Goal: Task Accomplishment & Management: Manage account settings

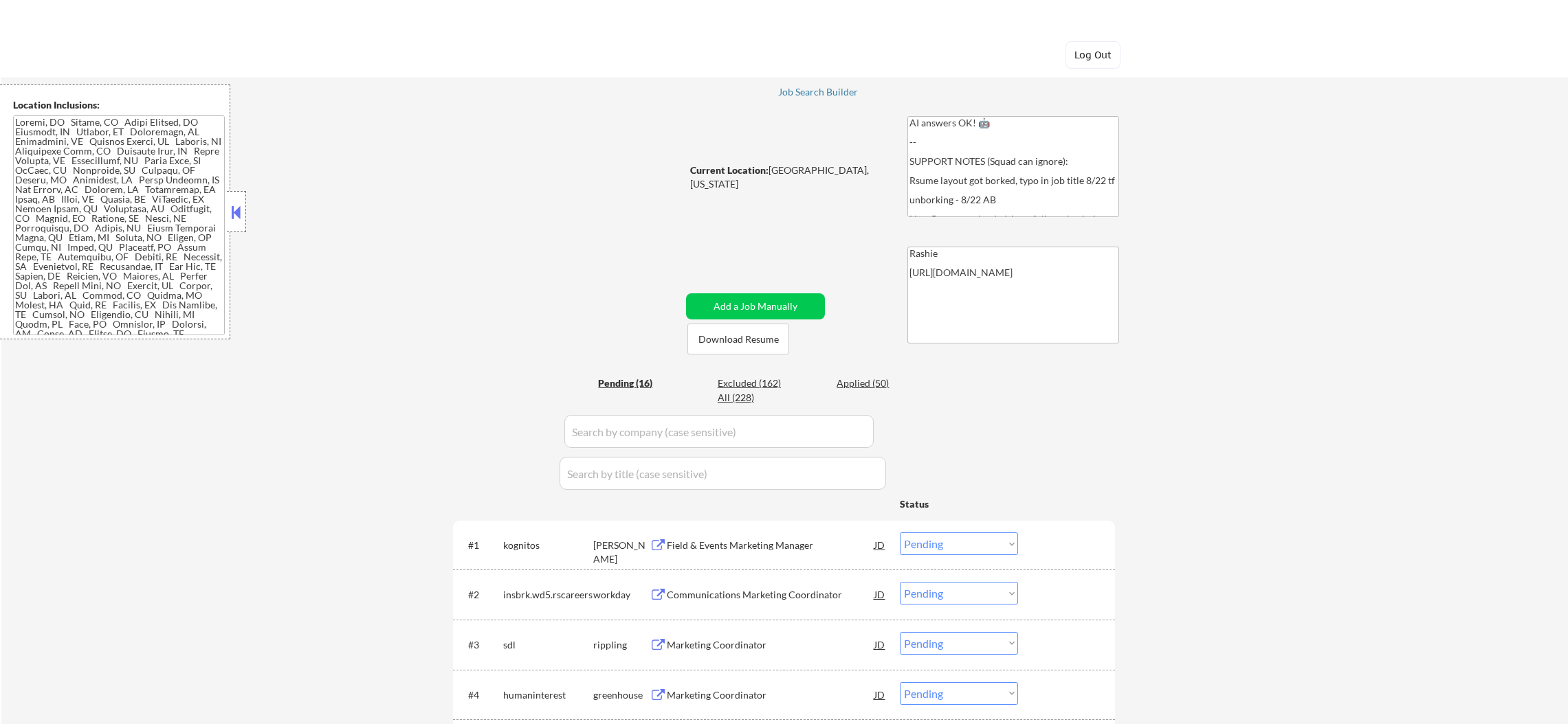
select select ""pending""
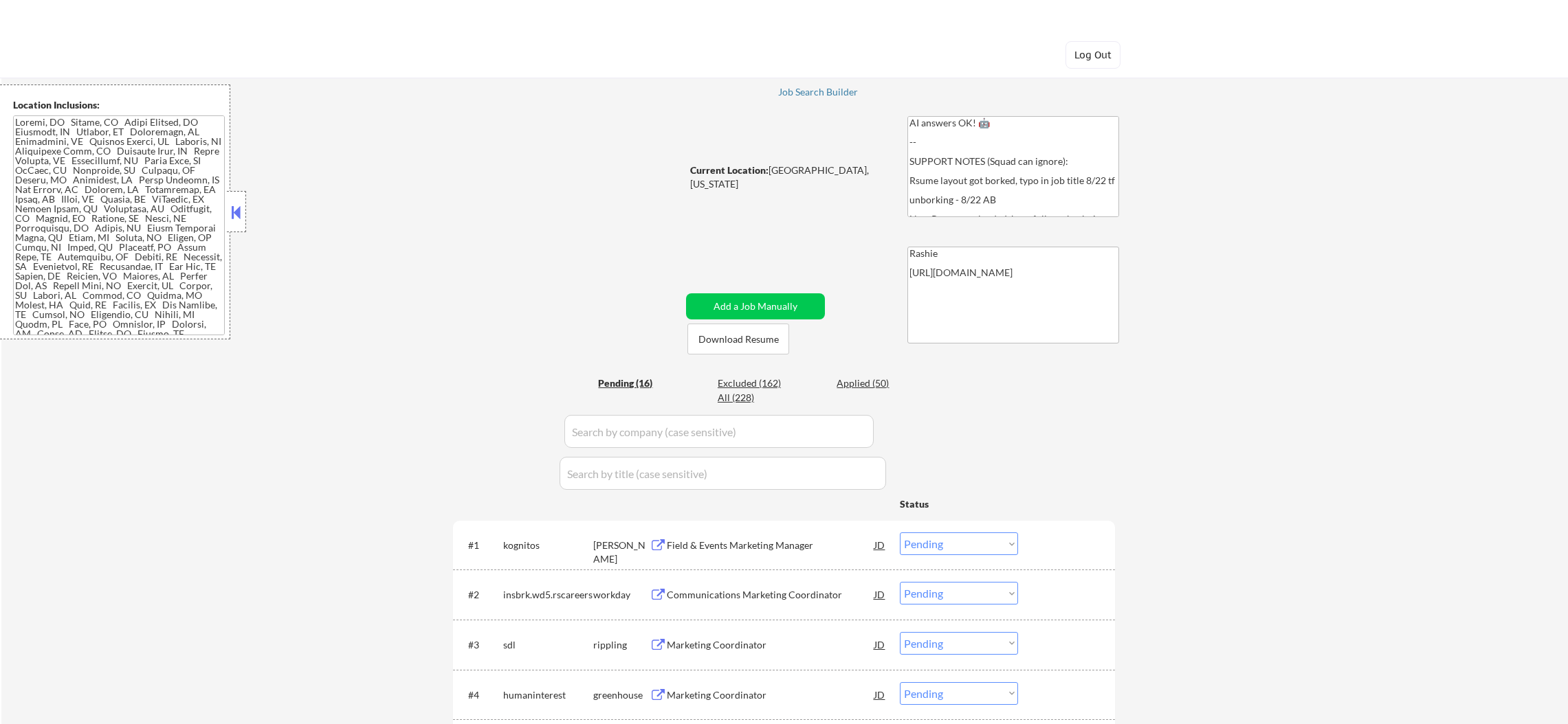
select select ""pending""
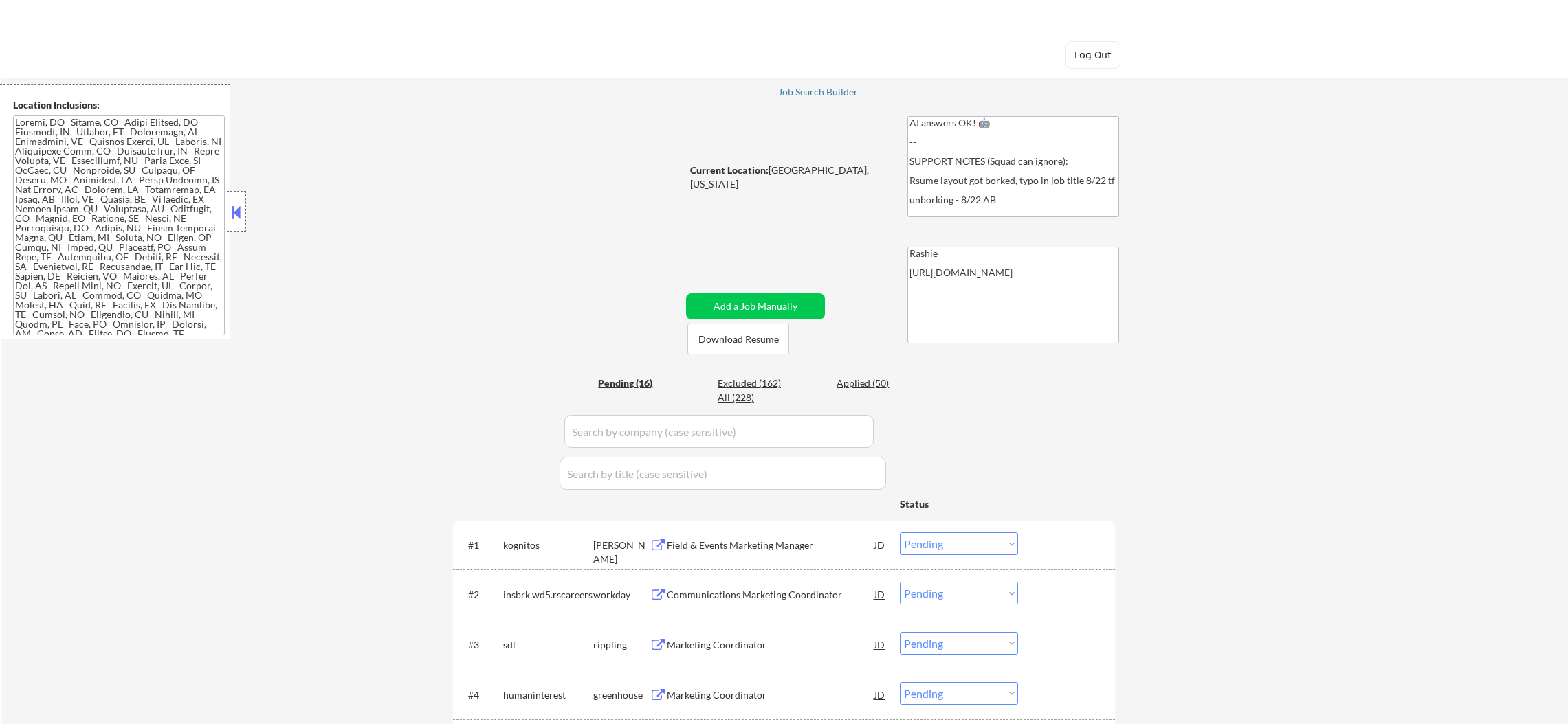
select select ""pending""
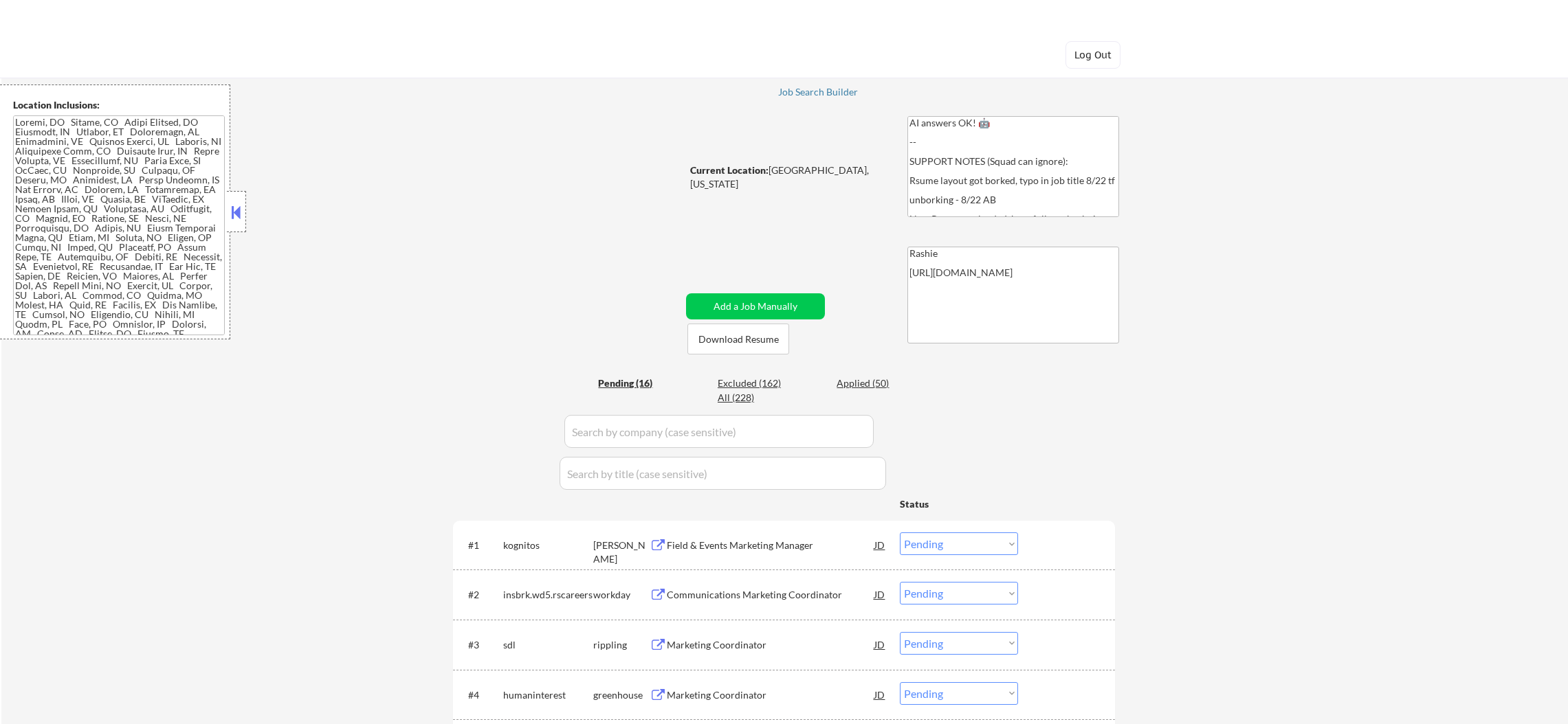
select select ""pending""
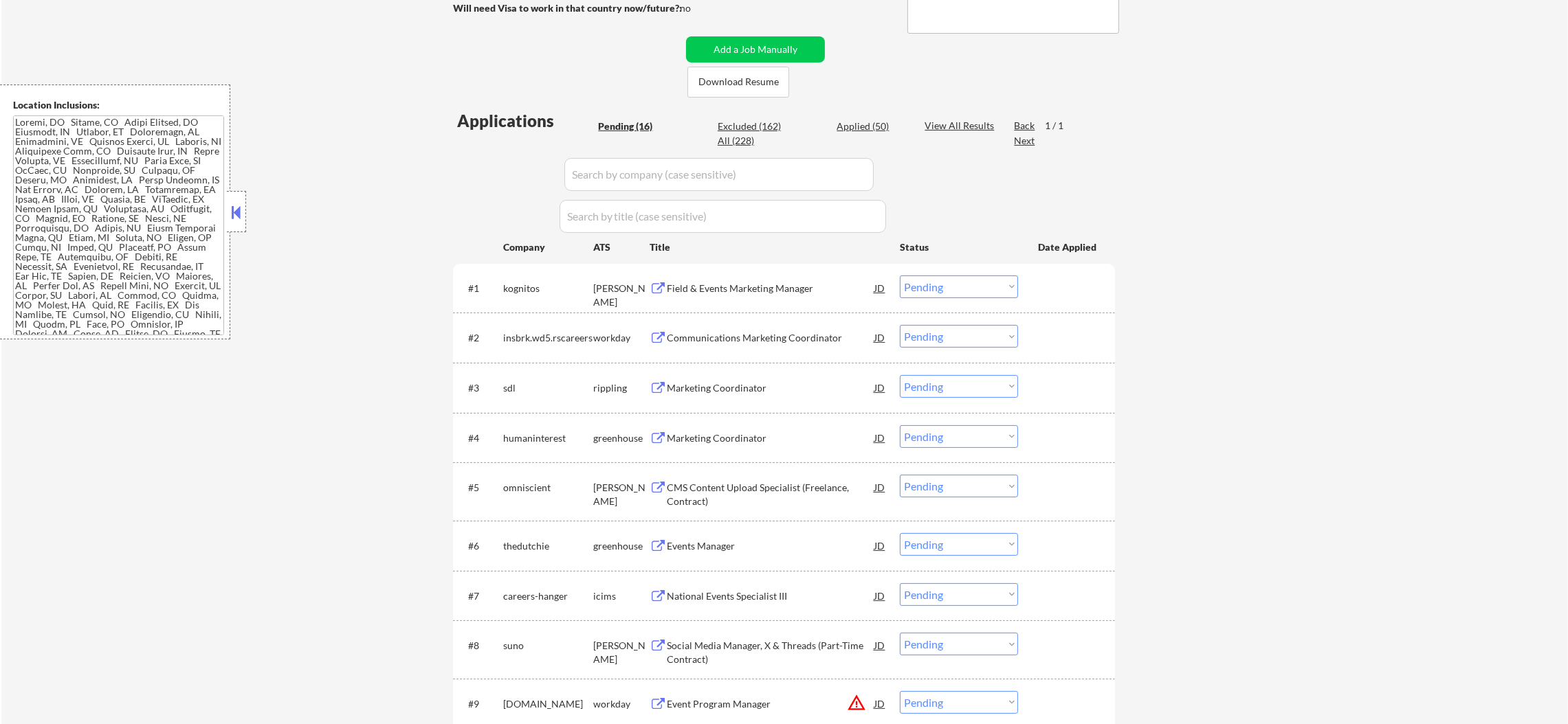
scroll to position [412, 0]
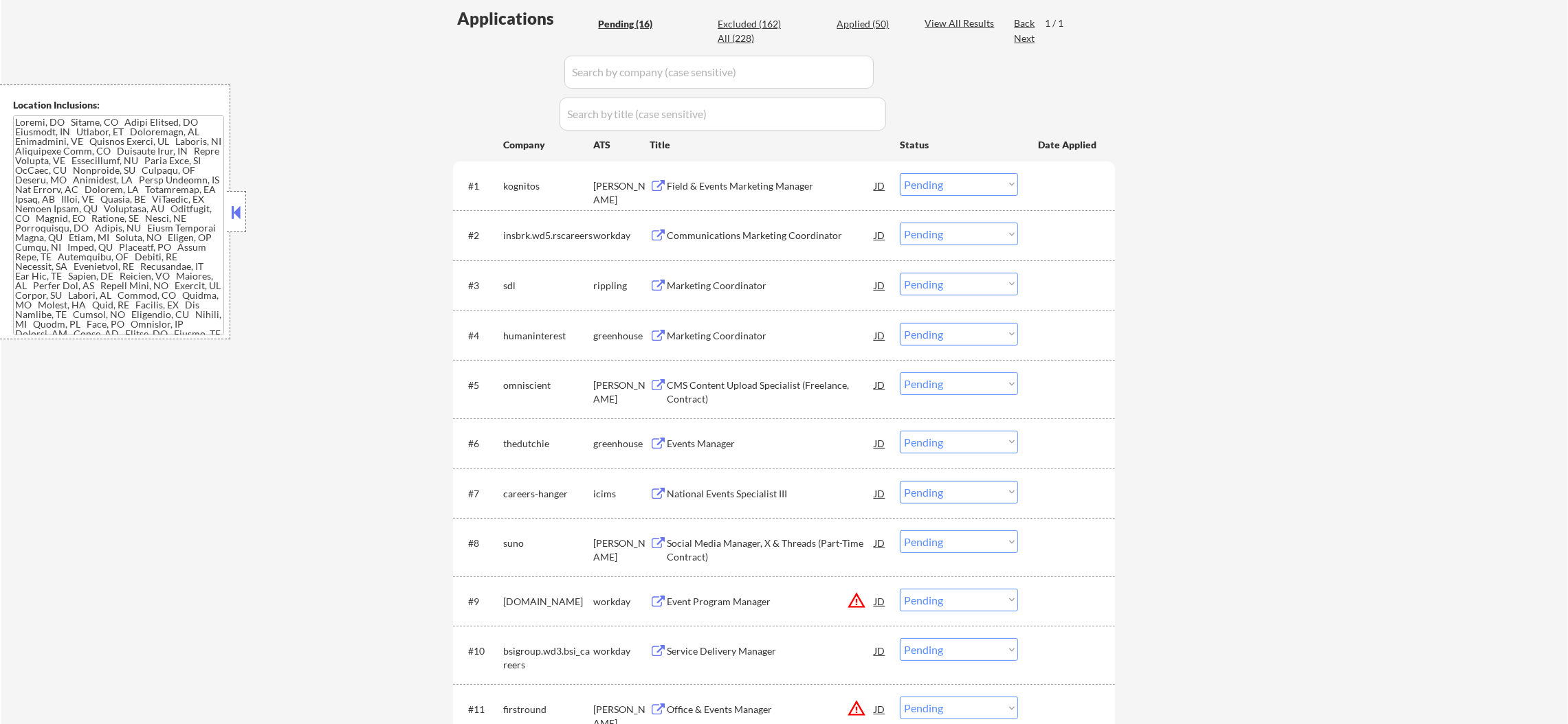
click at [741, 191] on div "Field & Events Marketing Manager" at bounding box center [770, 186] width 208 height 14
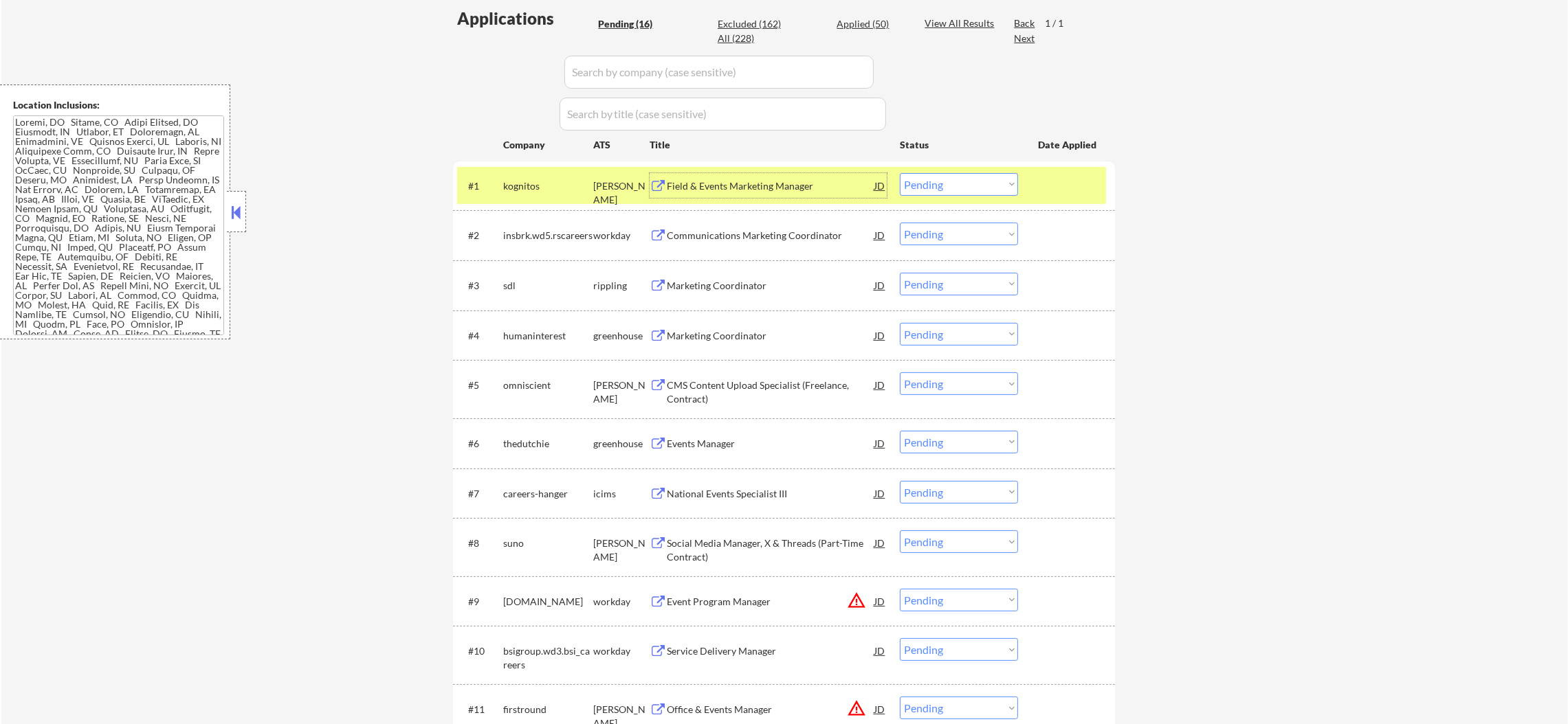
click at [933, 180] on select "Choose an option... Pending Applied Excluded (Questions) Excluded (Expired) Exc…" at bounding box center [959, 185] width 118 height 23
click at [933, 335] on select "Choose an option... Pending Applied Excluded (Questions) Excluded (Expired) Exc…" at bounding box center [959, 334] width 118 height 23
click at [950, 169] on div "#1 kognitos ashby Field & Events Marketing Manager JD Choose an option... Pendi…" at bounding box center [782, 185] width 649 height 37
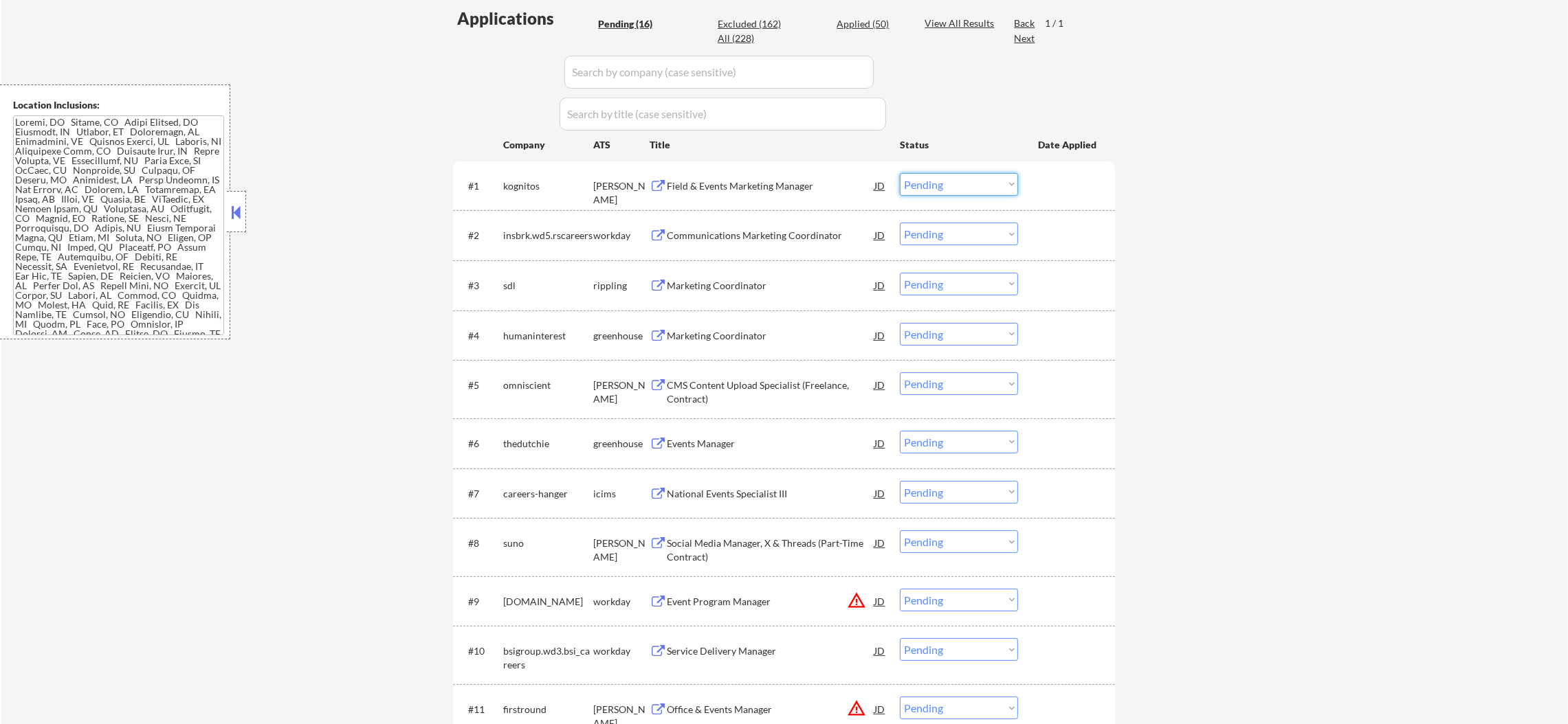
click at [952, 189] on select "Choose an option... Pending Applied Excluded (Questions) Excluded (Expired) Exc…" at bounding box center [959, 185] width 118 height 23
click at [900, 173] on select "Choose an option... Pending Applied Excluded (Questions) Excluded (Expired) Exc…" at bounding box center [959, 185] width 118 height 23
select select ""pending""
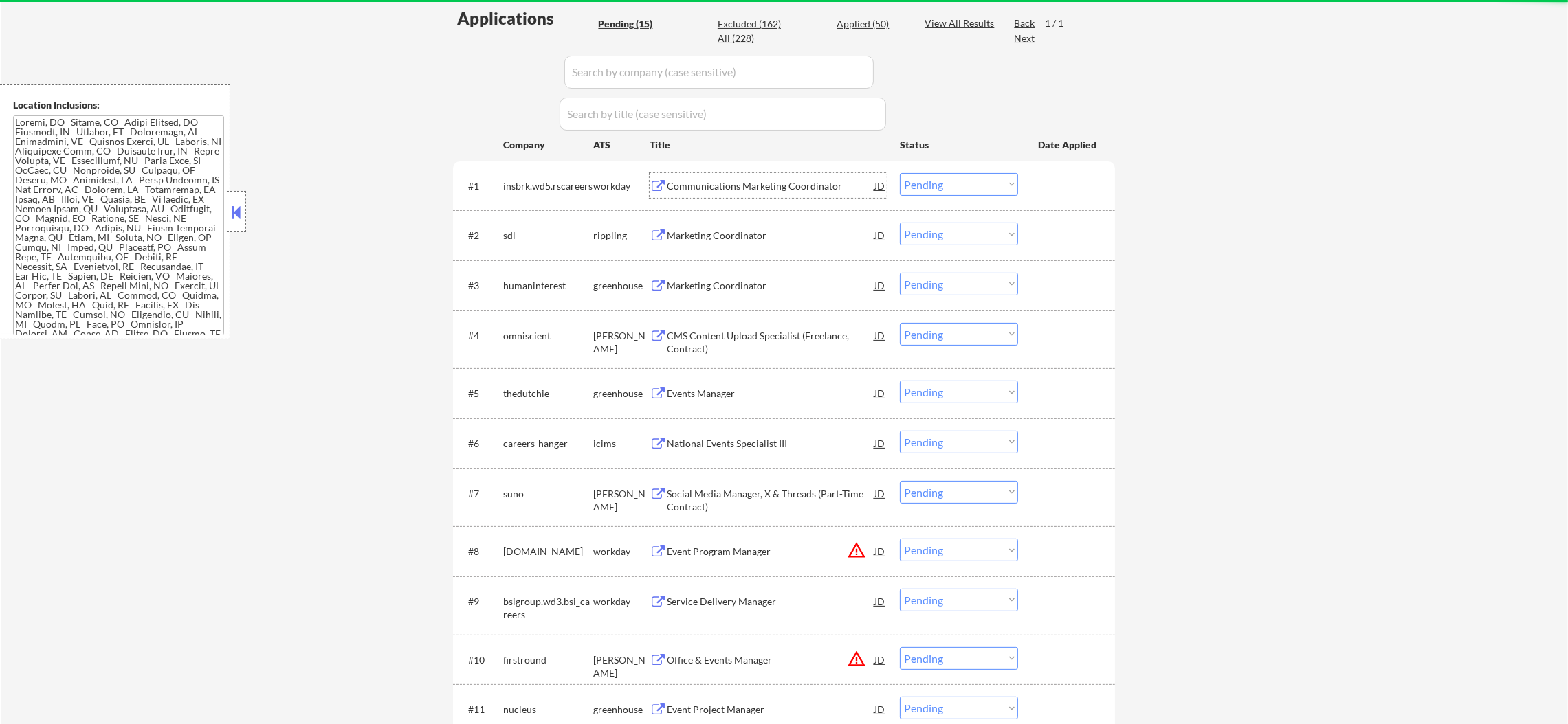
click at [748, 185] on div "Communications Marketing Coordinator" at bounding box center [770, 186] width 208 height 14
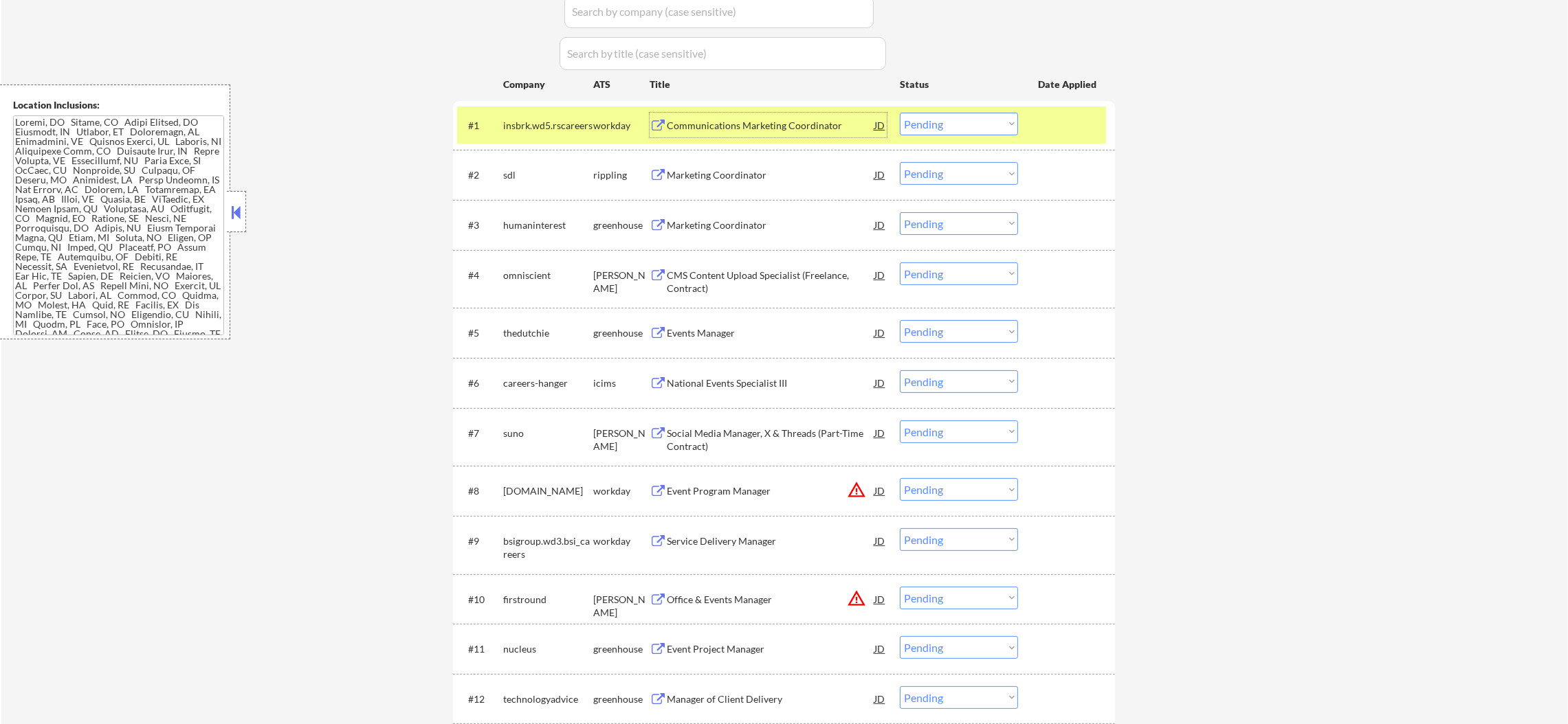
scroll to position [480, 0]
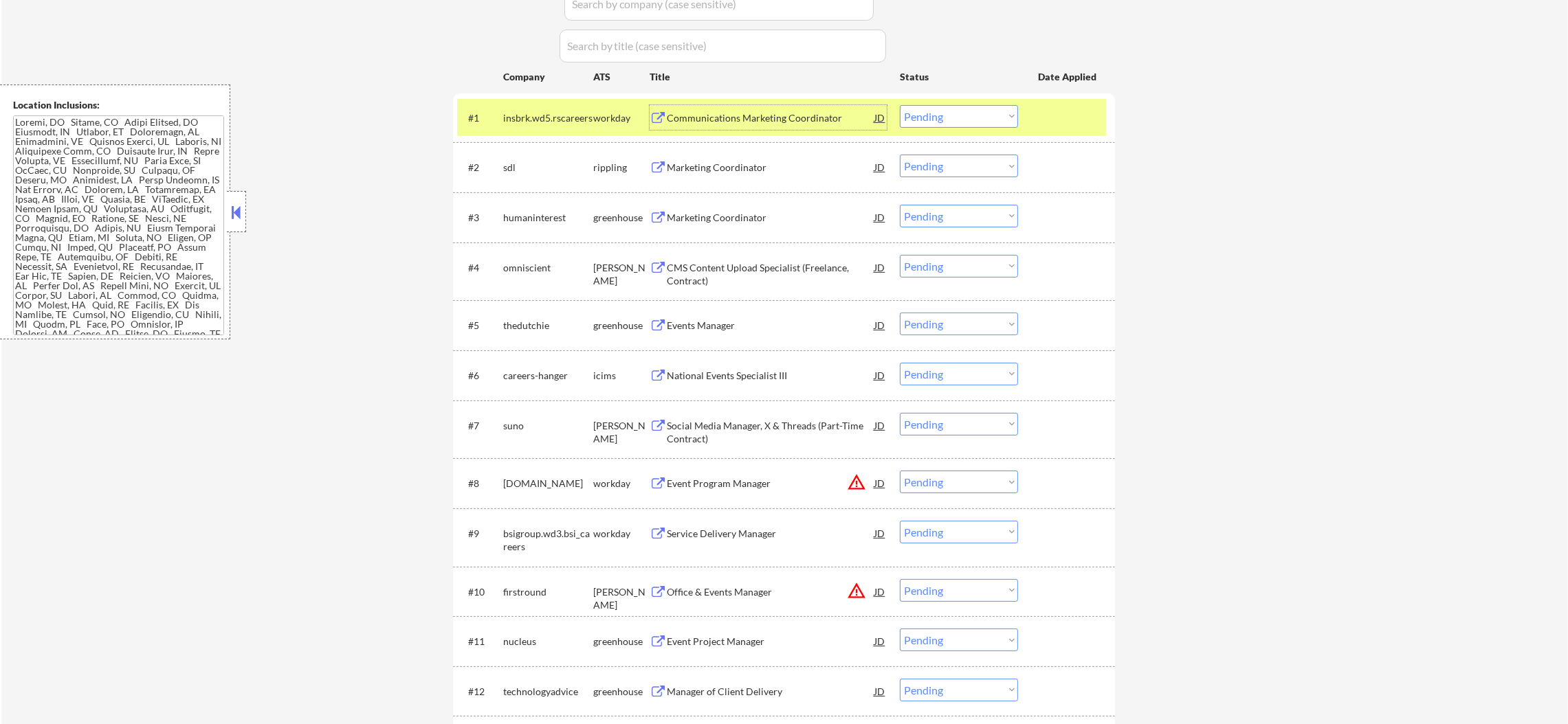
click at [522, 126] on div "insbrk.wd5.rscareers" at bounding box center [548, 117] width 90 height 24
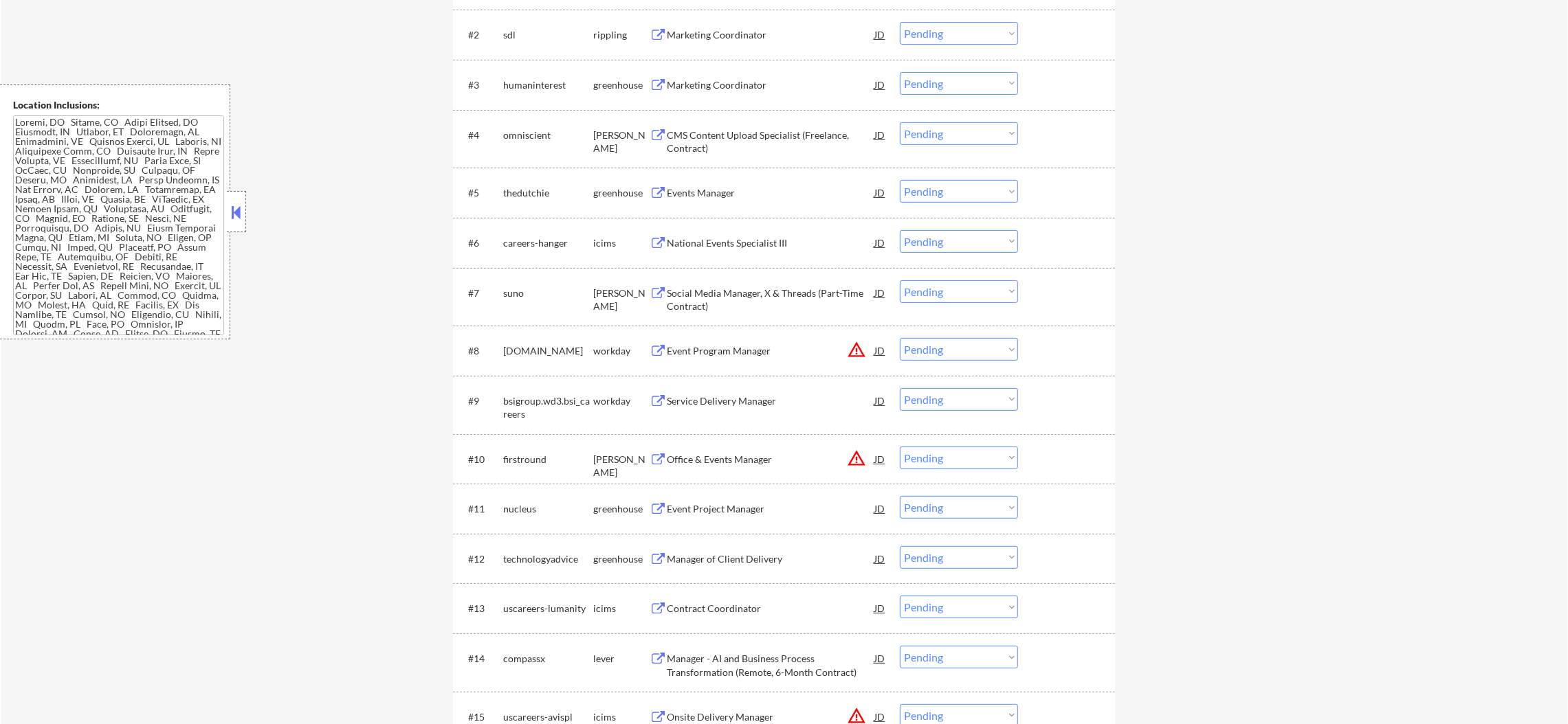
scroll to position [617, 0]
click at [745, 27] on div "Marketing Coordinator" at bounding box center [770, 31] width 208 height 14
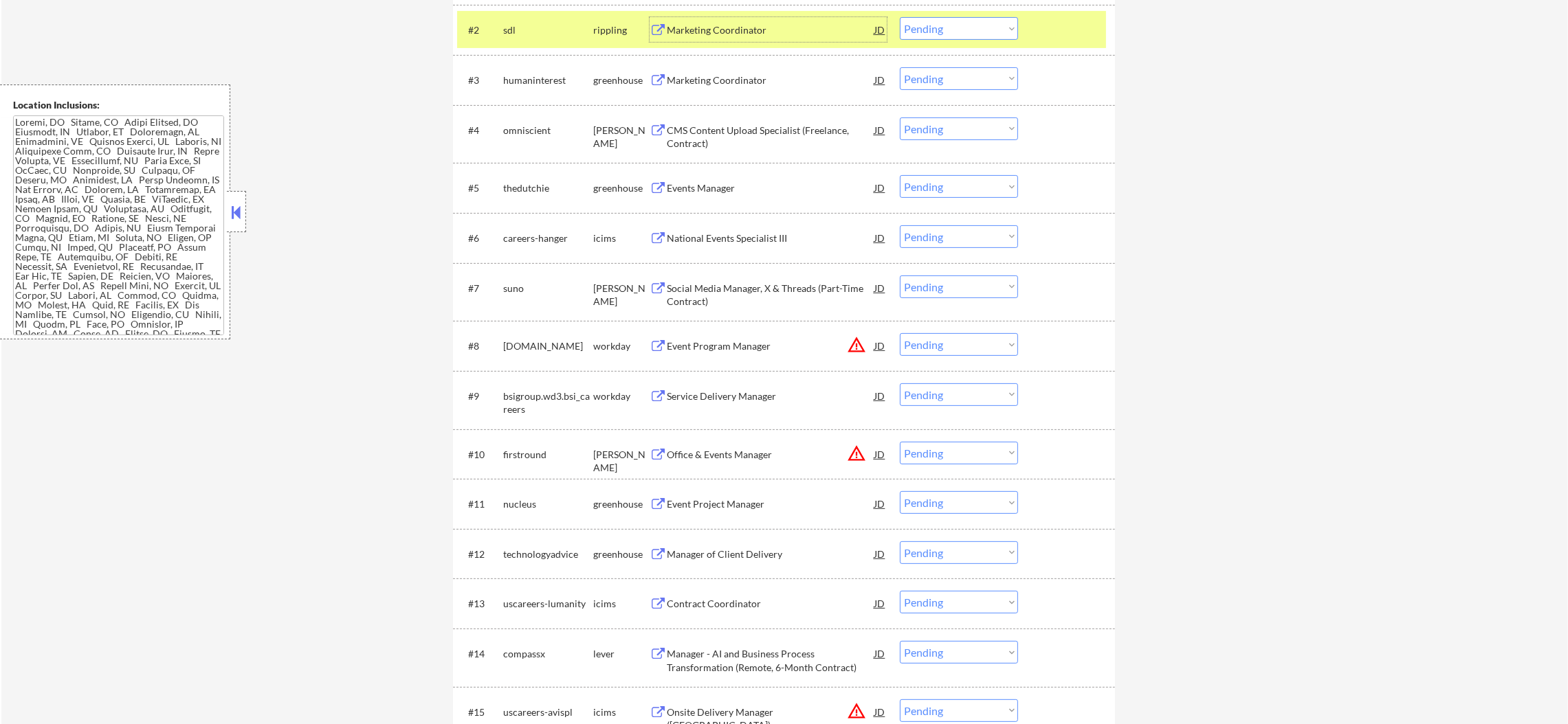
click at [944, 28] on select "Choose an option... Pending Applied Excluded (Questions) Excluded (Expired) Exc…" at bounding box center [959, 29] width 118 height 23
click at [900, 18] on select "Choose an option... Pending Applied Excluded (Questions) Excluded (Expired) Exc…" at bounding box center [959, 29] width 118 height 23
click at [537, 32] on div "sdl" at bounding box center [548, 31] width 90 height 14
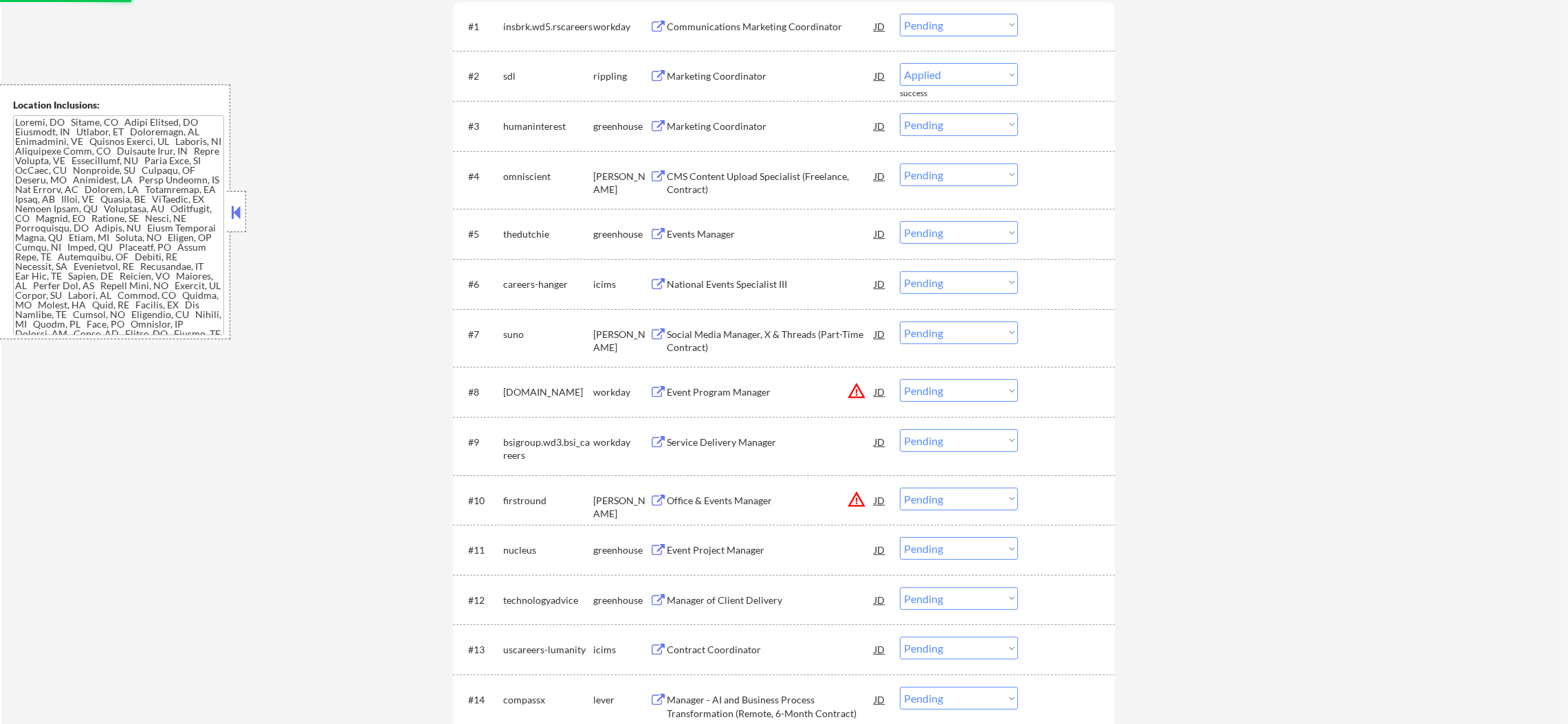
scroll to position [412, 0]
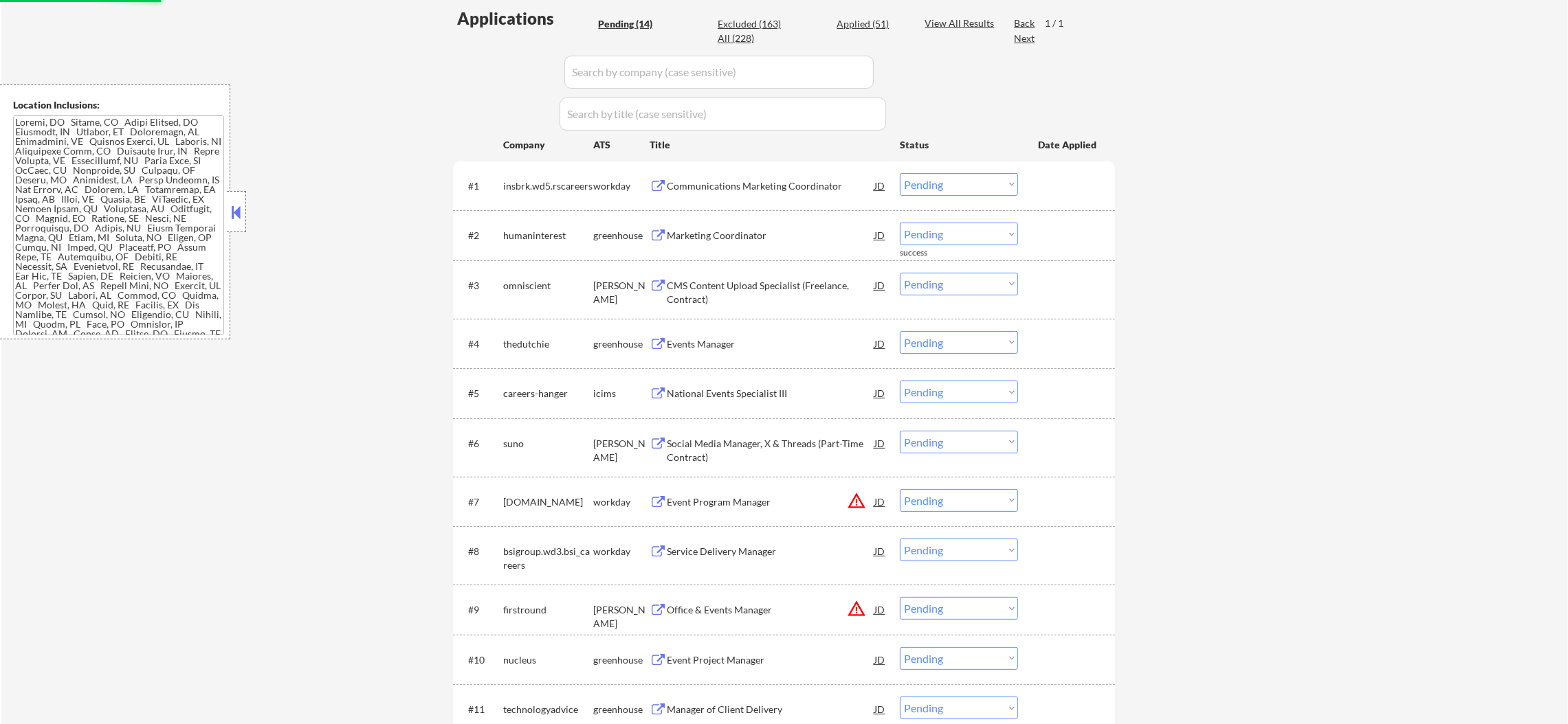
click at [743, 233] on div "Marketing Coordinator" at bounding box center [770, 236] width 208 height 14
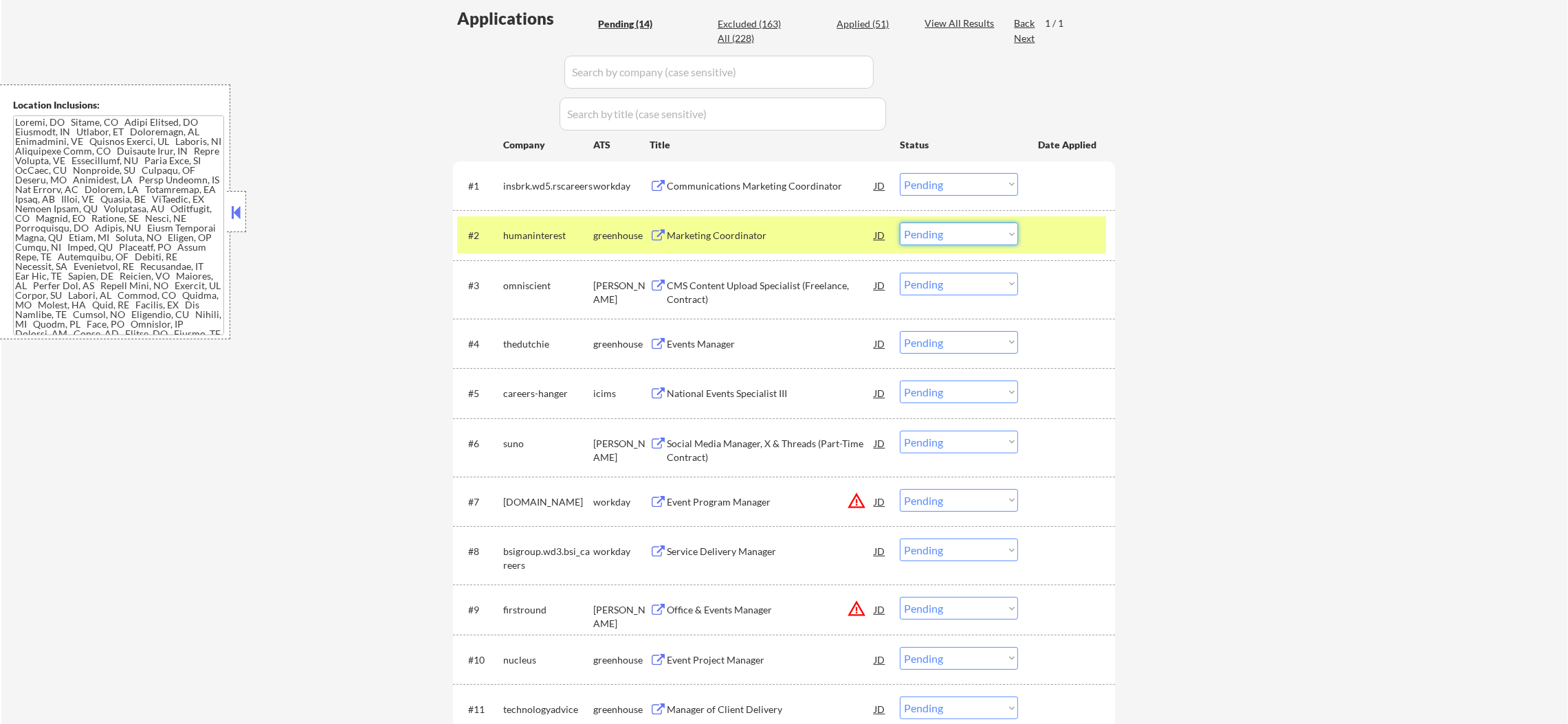
click at [913, 234] on select "Choose an option... Pending Applied Excluded (Questions) Excluded (Expired) Exc…" at bounding box center [959, 234] width 118 height 23
click at [900, 223] on select "Choose an option... Pending Applied Excluded (Questions) Excluded (Expired) Exc…" at bounding box center [959, 234] width 118 height 23
click at [534, 249] on div "#2 humaninterest greenhouse Marketing Coordinator JD Choose an option... Pendin…" at bounding box center [782, 235] width 649 height 37
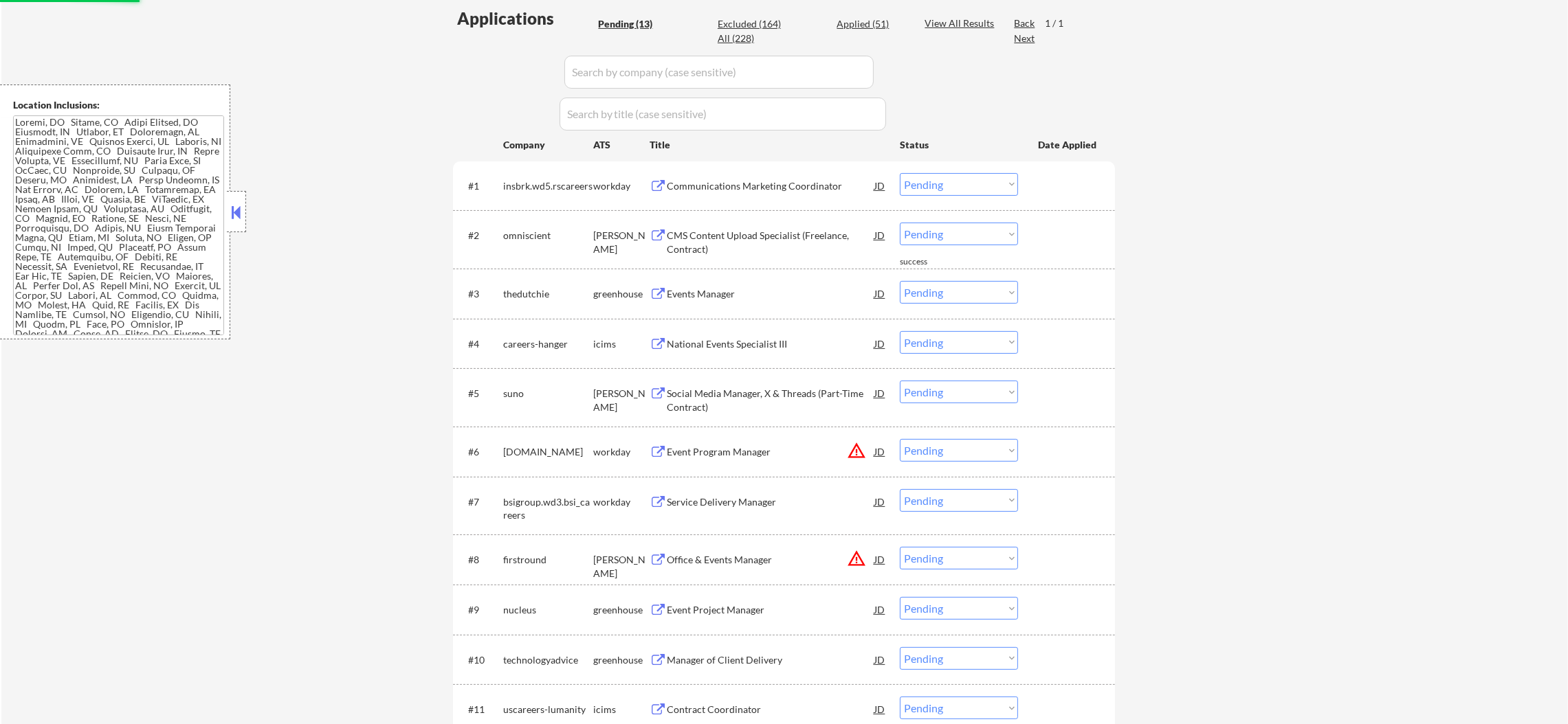
click at [748, 237] on div "CMS Content Upload Specialist (Freelance, Contract)" at bounding box center [770, 242] width 208 height 27
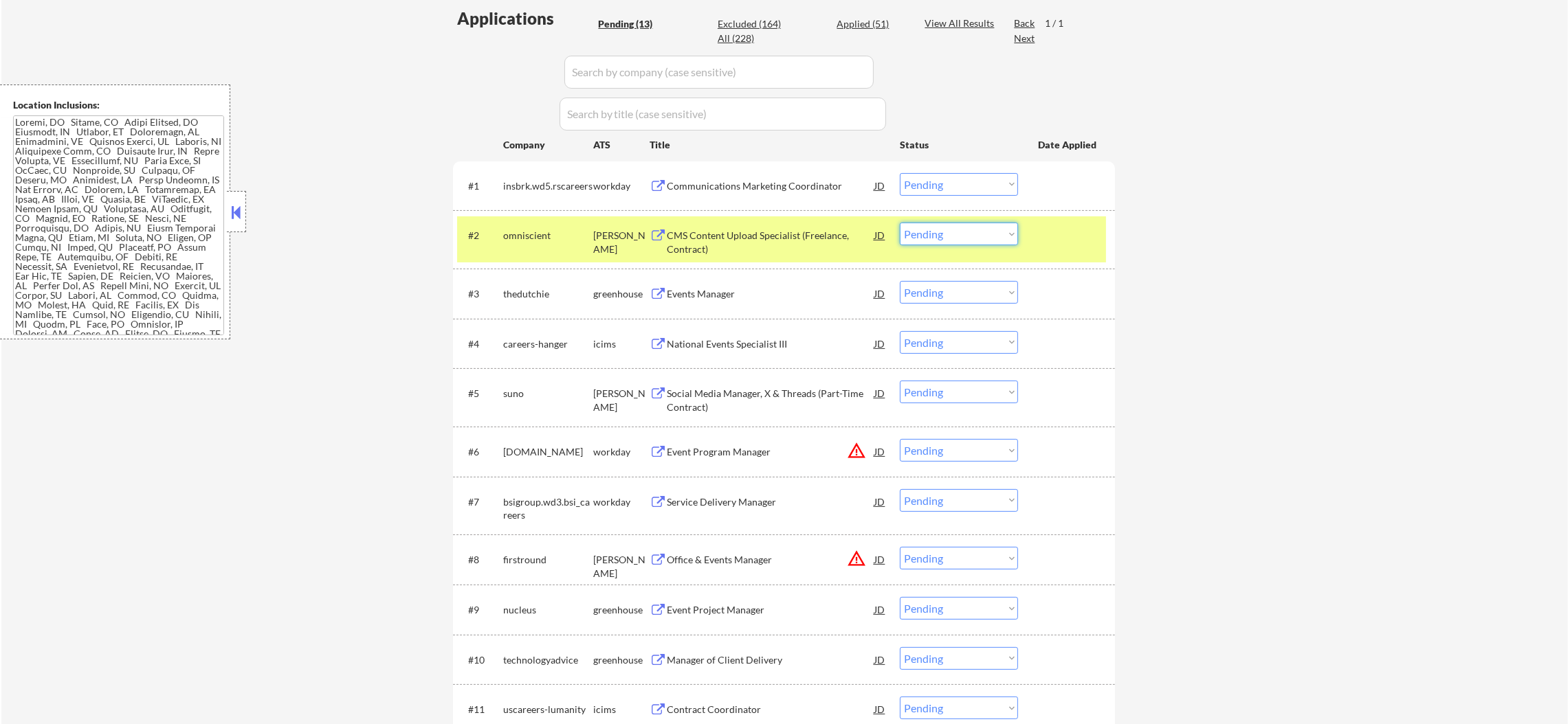
click at [952, 238] on select "Choose an option... Pending Applied Excluded (Questions) Excluded (Expired) Exc…" at bounding box center [959, 234] width 118 height 23
click at [900, 223] on select "Choose an option... Pending Applied Excluded (Questions) Excluded (Expired) Exc…" at bounding box center [959, 234] width 118 height 23
click at [533, 230] on div "omniscient" at bounding box center [548, 236] width 90 height 14
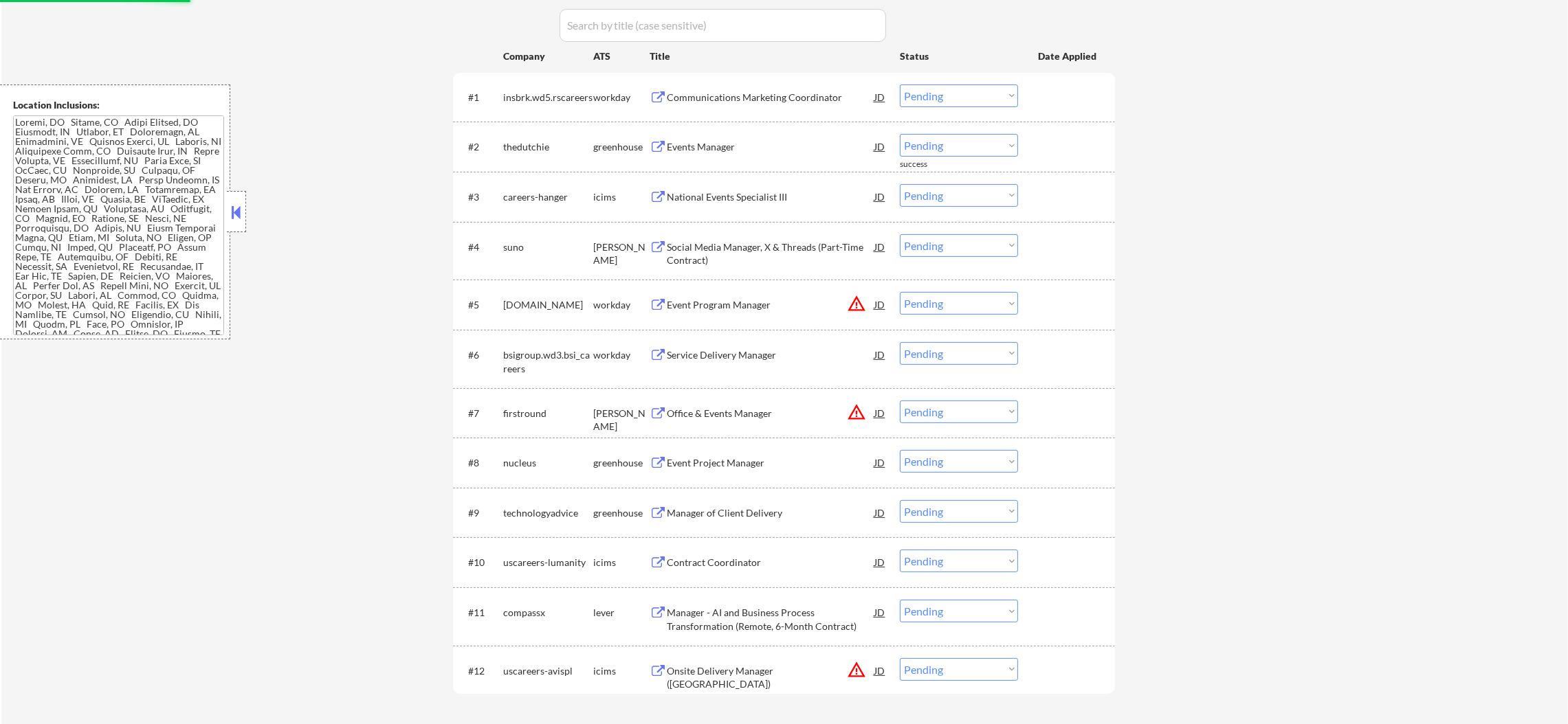
scroll to position [514, 0]
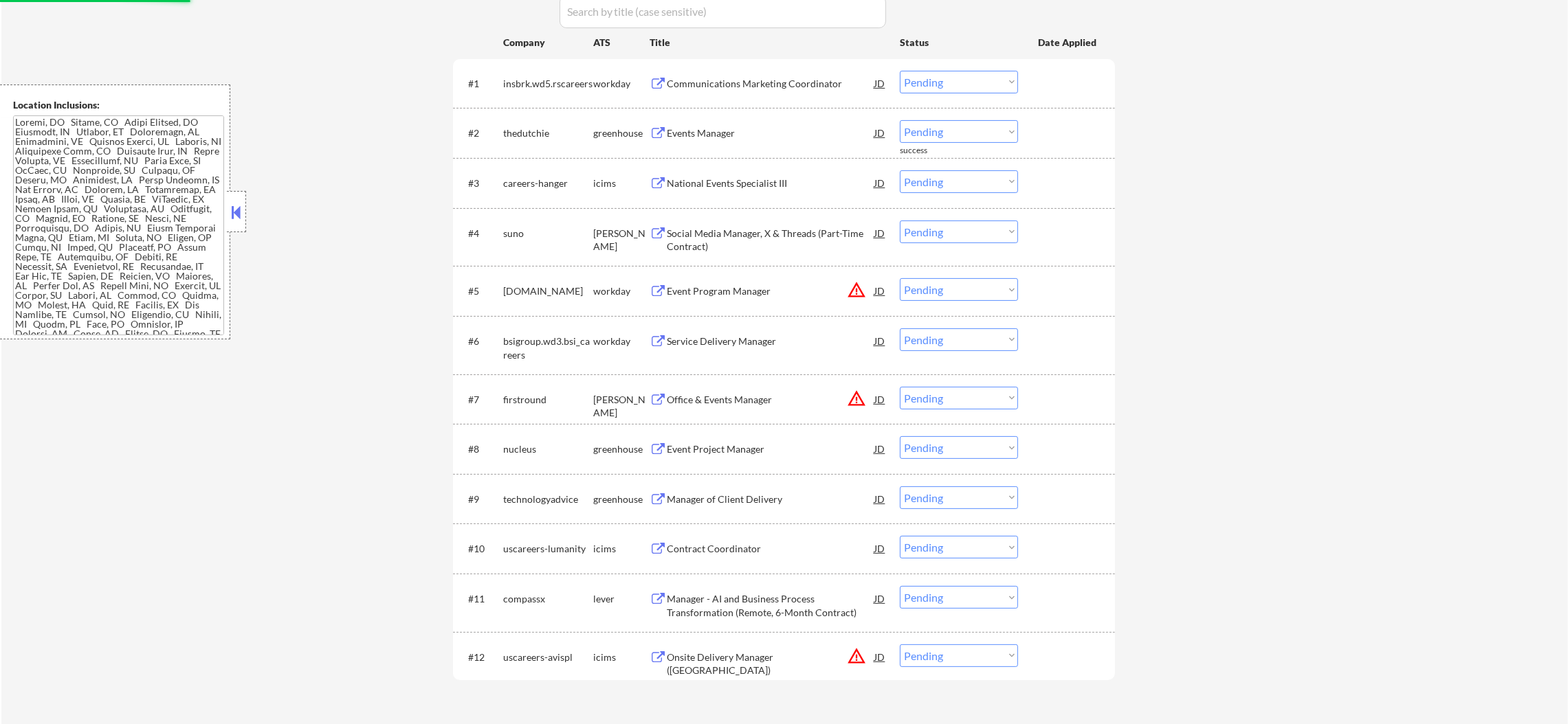
click at [729, 130] on div "Events Manager" at bounding box center [770, 134] width 208 height 14
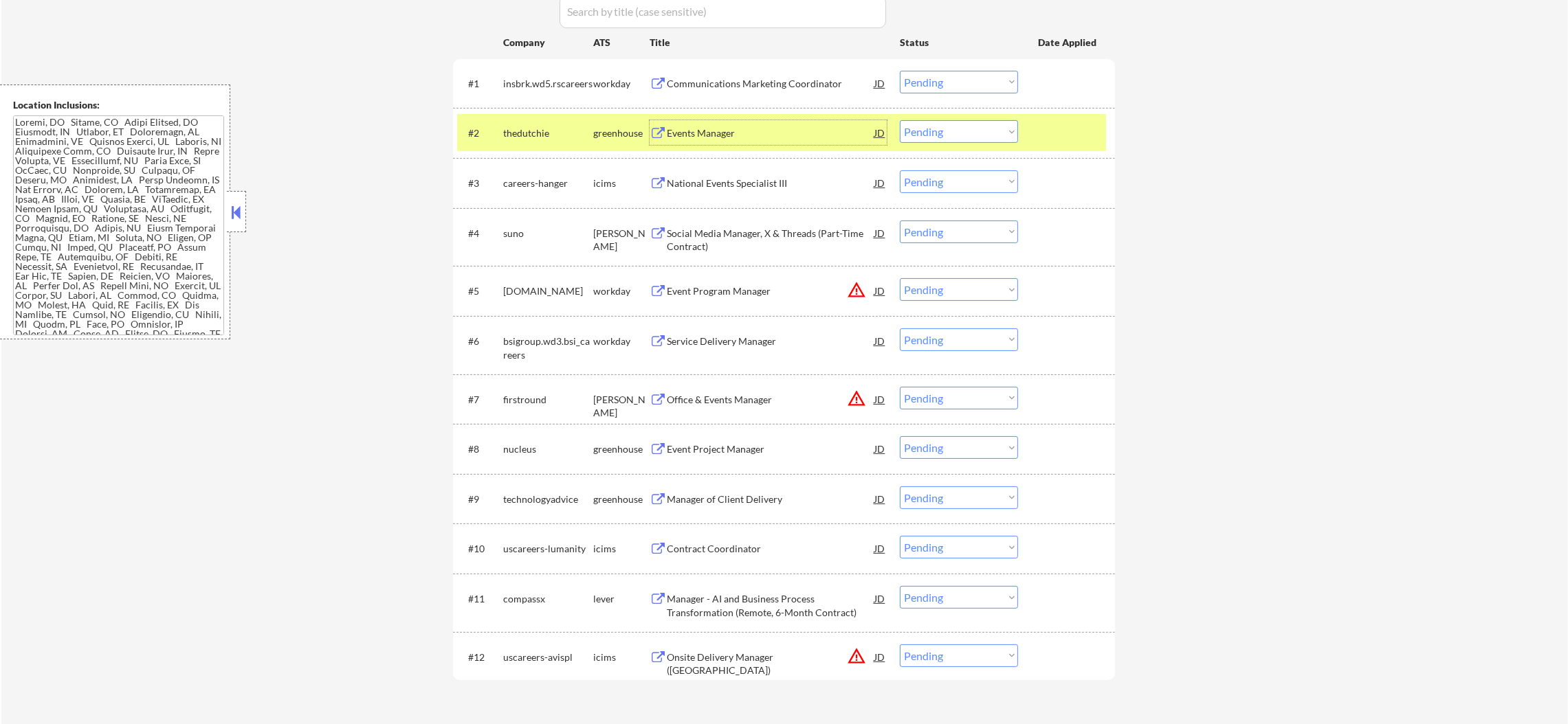
click at [982, 127] on select "Choose an option... Pending Applied Excluded (Questions) Excluded (Expired) Exc…" at bounding box center [959, 132] width 118 height 23
click at [900, 121] on select "Choose an option... Pending Applied Excluded (Questions) Excluded (Expired) Exc…" at bounding box center [959, 132] width 118 height 23
click at [567, 130] on div "thedutchie" at bounding box center [548, 134] width 90 height 14
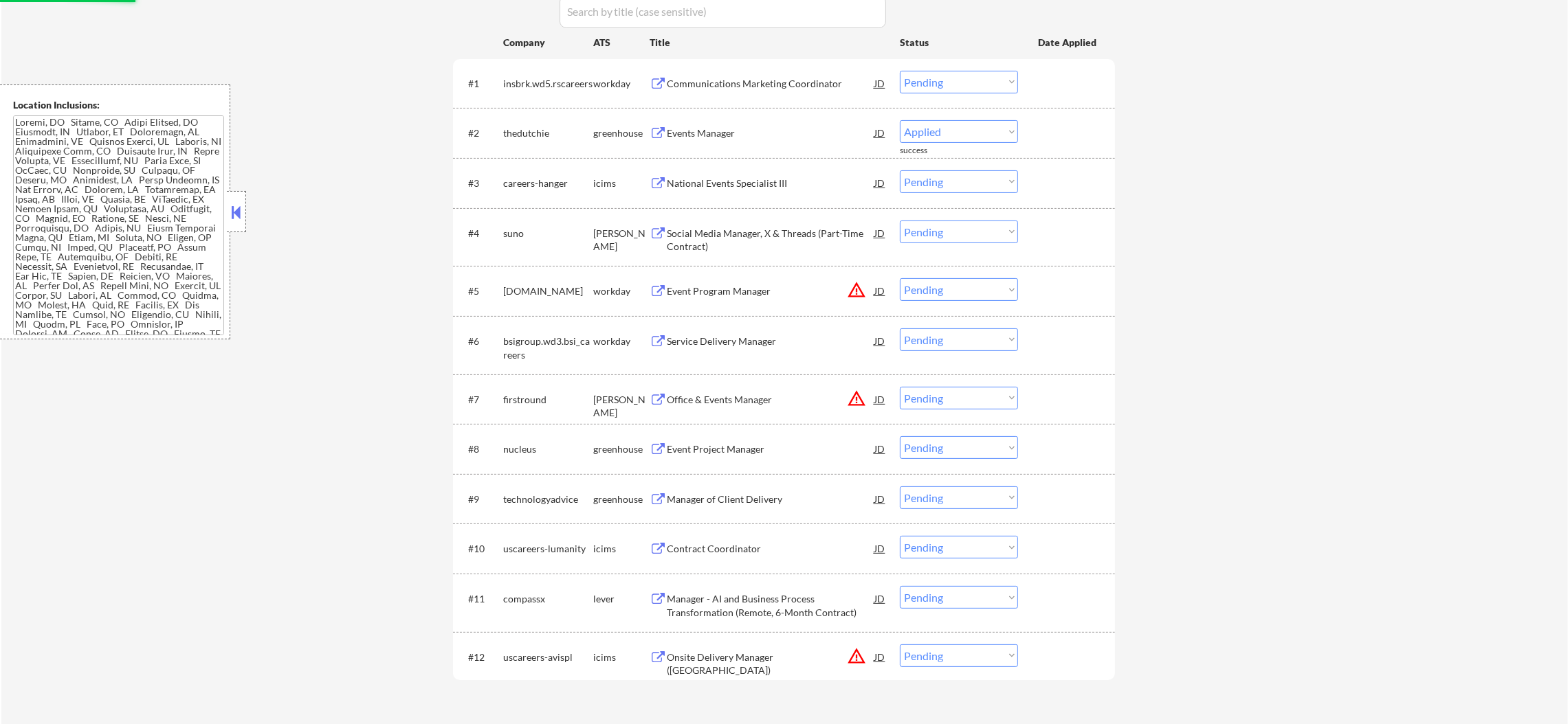
select select ""pending""
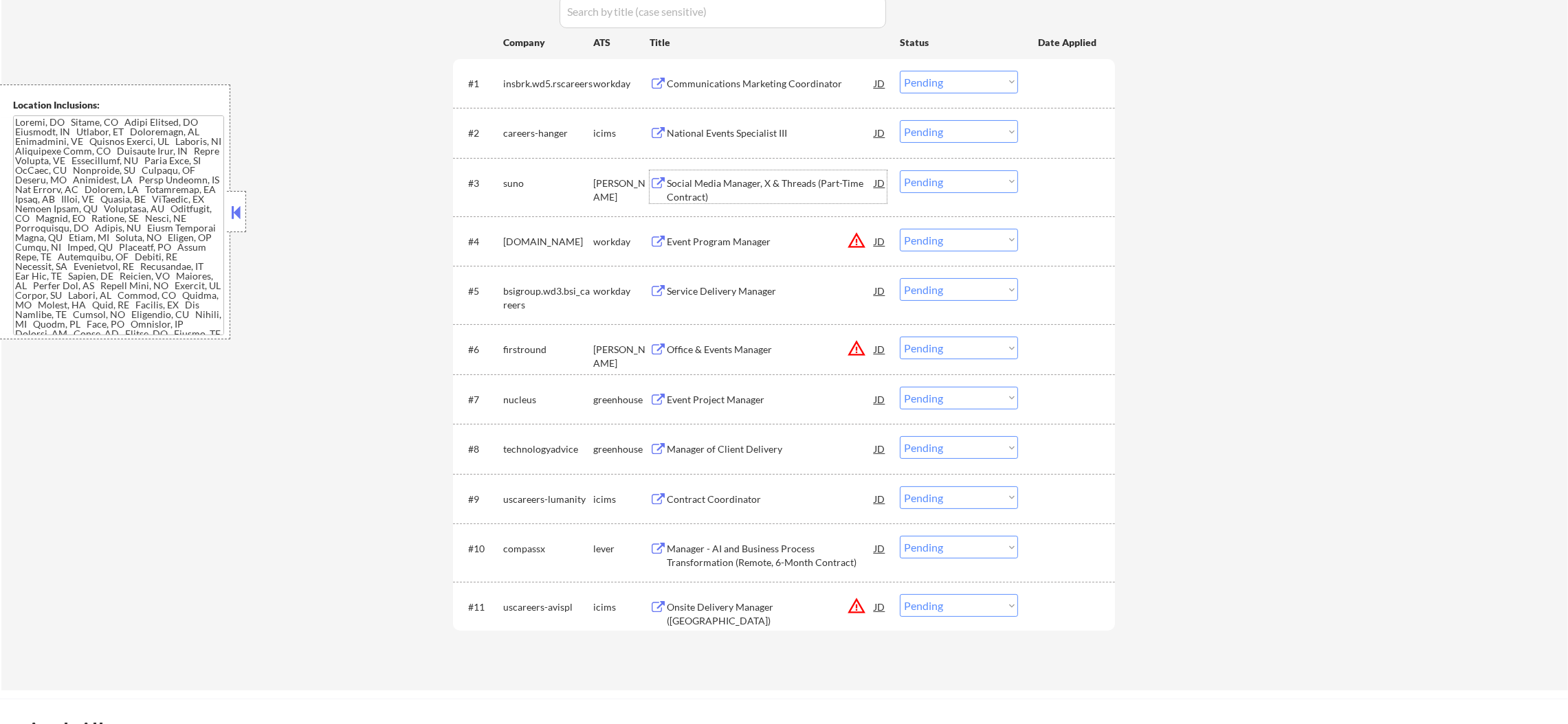
click at [740, 182] on div "Social Media Manager, X & Threads (Part-Time Contract)" at bounding box center [770, 189] width 208 height 27
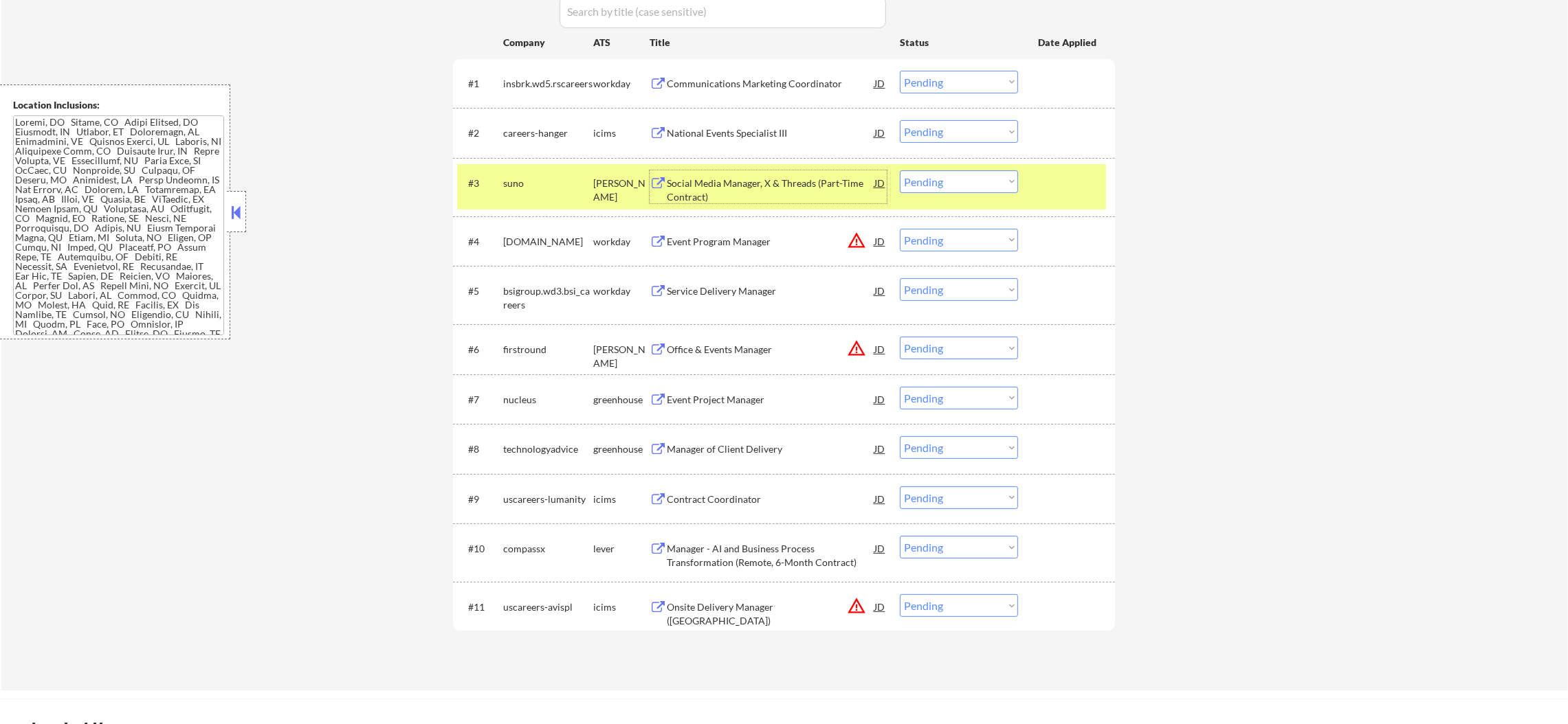
click at [942, 185] on select "Choose an option... Pending Applied Excluded (Questions) Excluded (Expired) Exc…" at bounding box center [959, 182] width 118 height 23
click at [900, 170] on select "Choose an option... Pending Applied Excluded (Questions) Excluded (Expired) Exc…" at bounding box center [959, 182] width 118 height 23
click at [522, 191] on div "suno" at bounding box center [548, 182] width 90 height 24
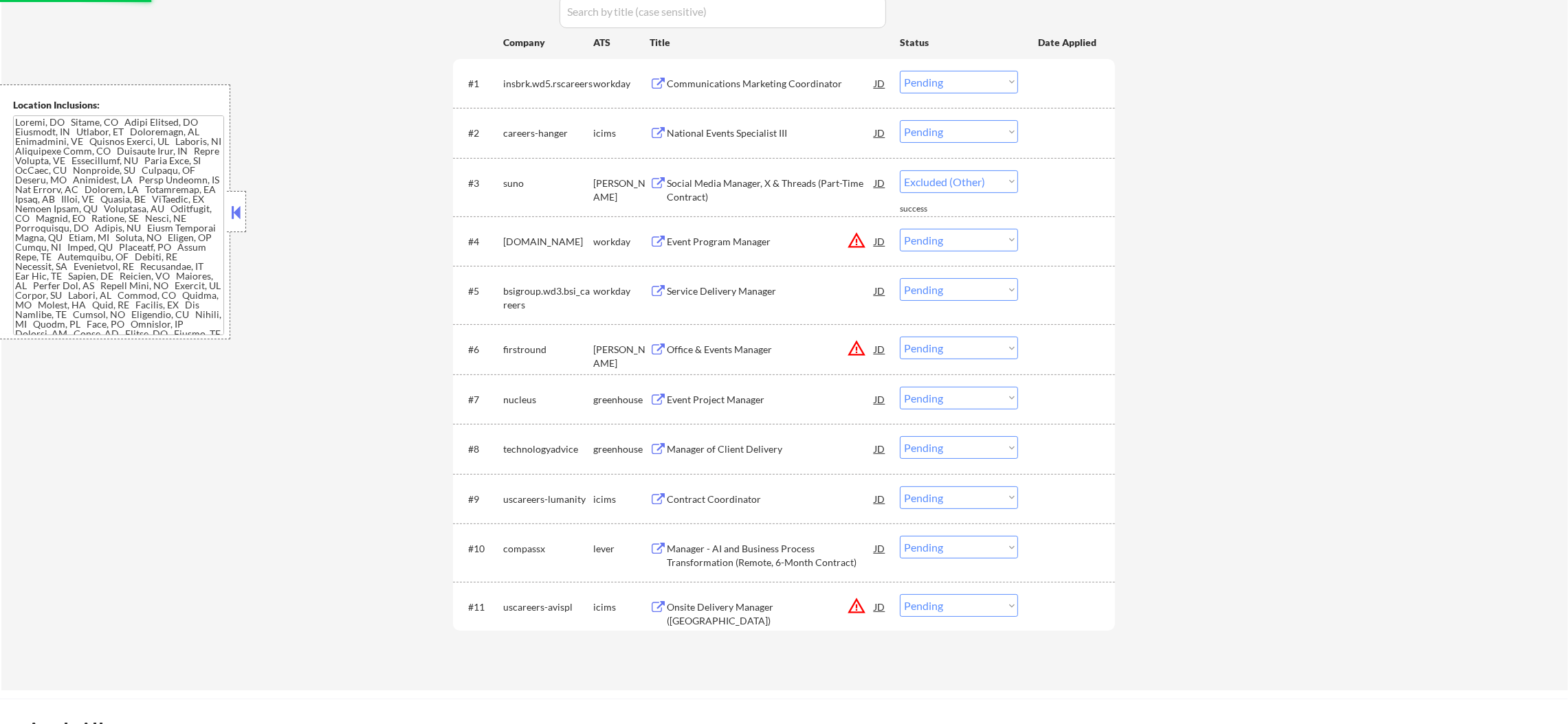
select select ""pending""
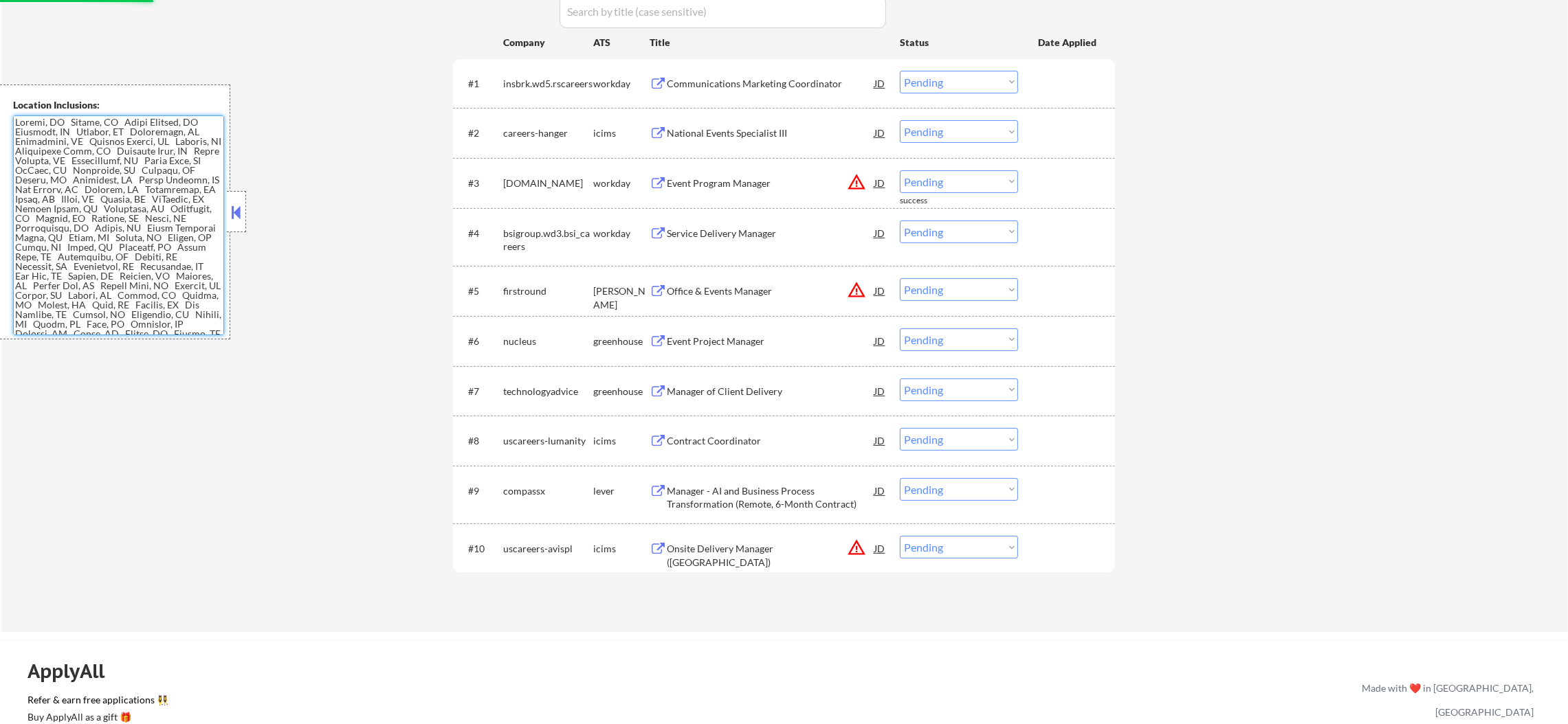
scroll to position [390, 0]
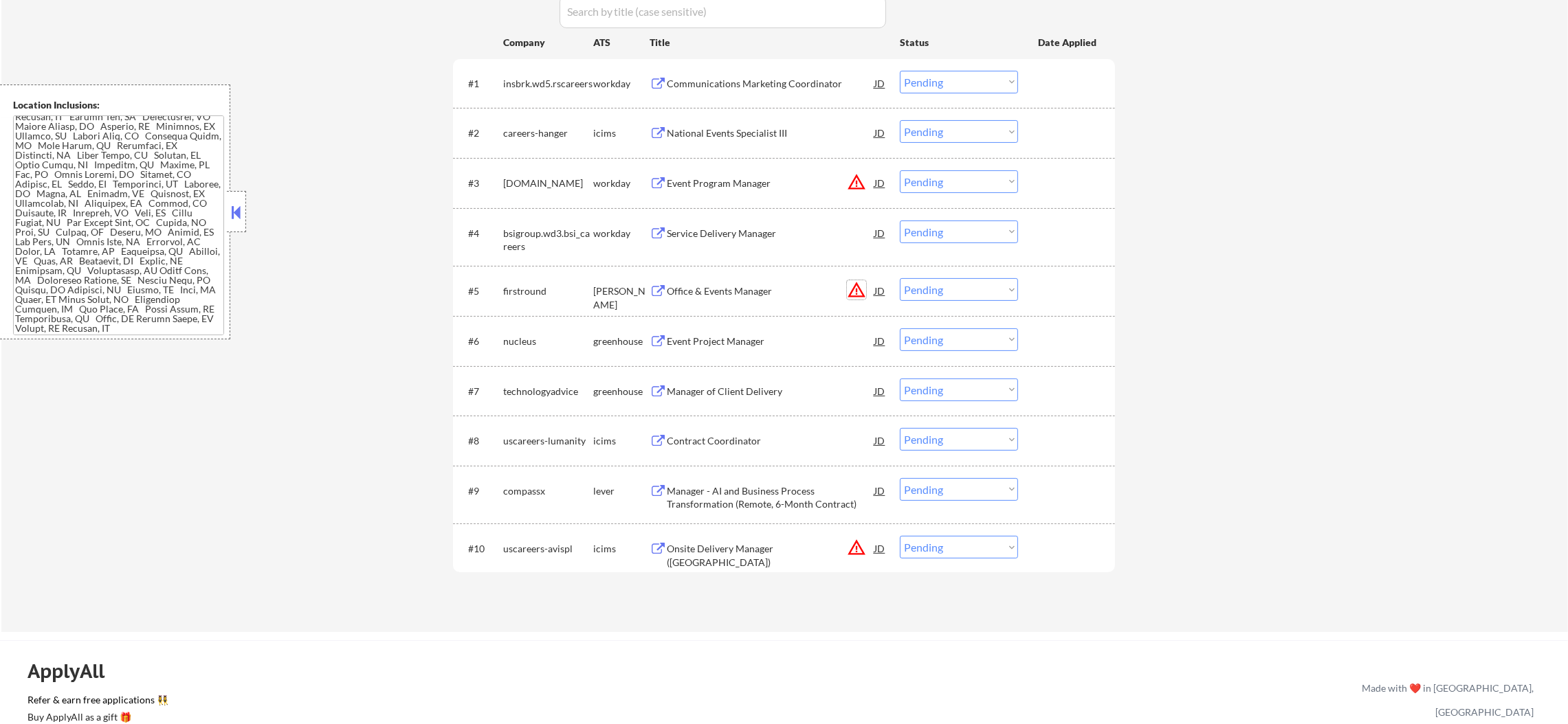
click at [848, 291] on button "warning_amber" at bounding box center [856, 289] width 19 height 19
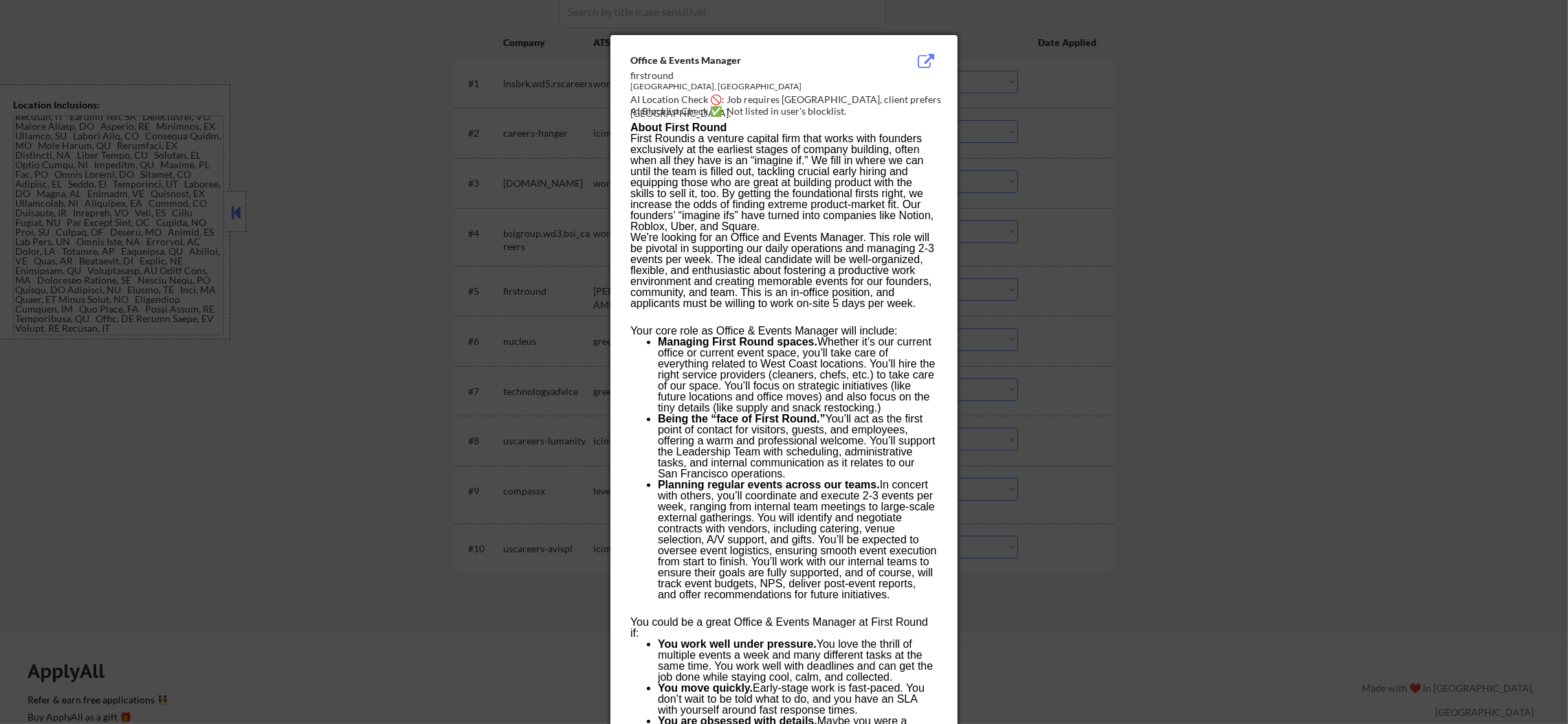
click at [1047, 246] on div at bounding box center [784, 362] width 1568 height 724
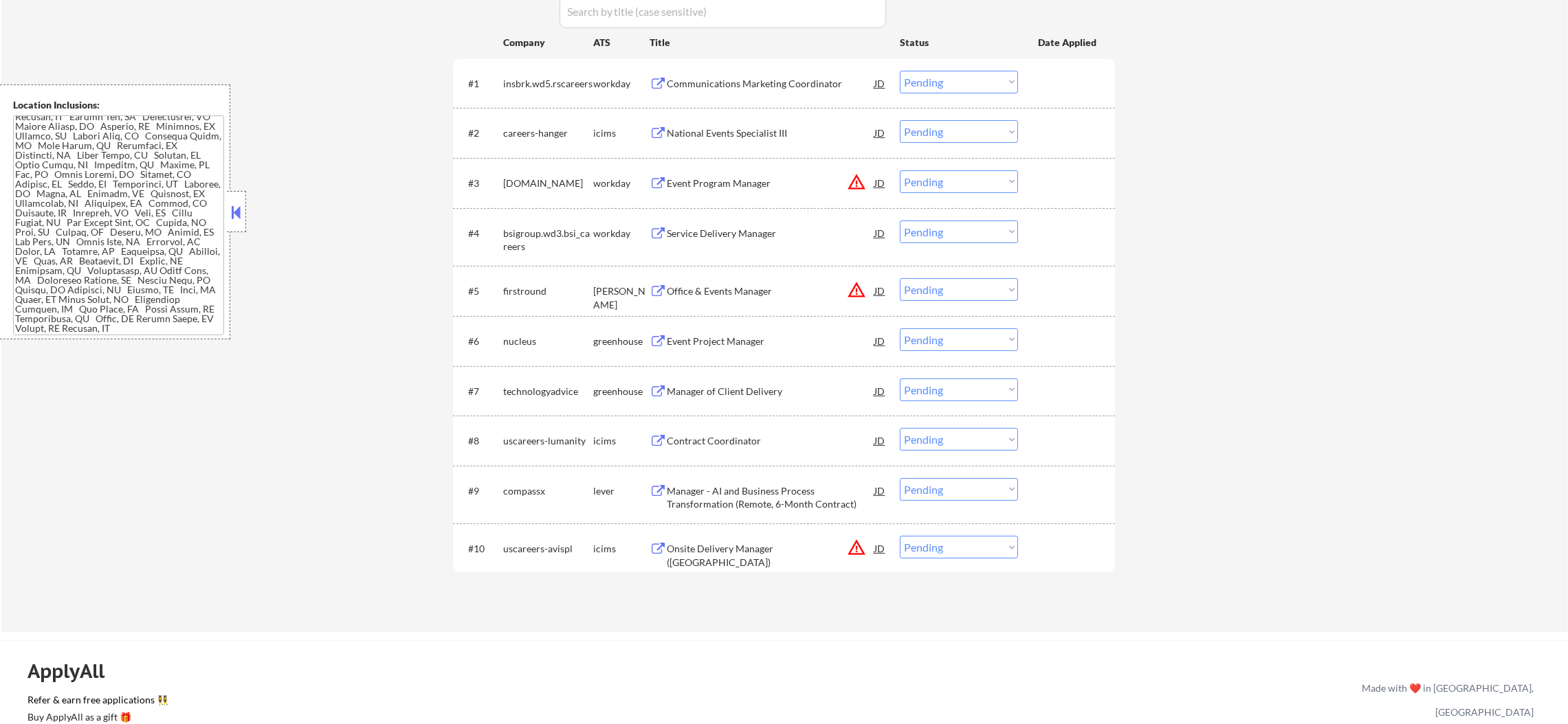
drag, startPoint x: 934, startPoint y: 290, endPoint x: 939, endPoint y: 299, distance: 10.3
click at [934, 290] on select "Choose an option... Pending Applied Excluded (Questions) Excluded (Expired) Exc…" at bounding box center [959, 290] width 118 height 23
select select ""excluded__location_""
click at [900, 278] on select "Choose an option... Pending Applied Excluded (Questions) Excluded (Expired) Exc…" at bounding box center [959, 290] width 118 height 23
click at [850, 177] on button "warning_amber" at bounding box center [856, 182] width 19 height 19
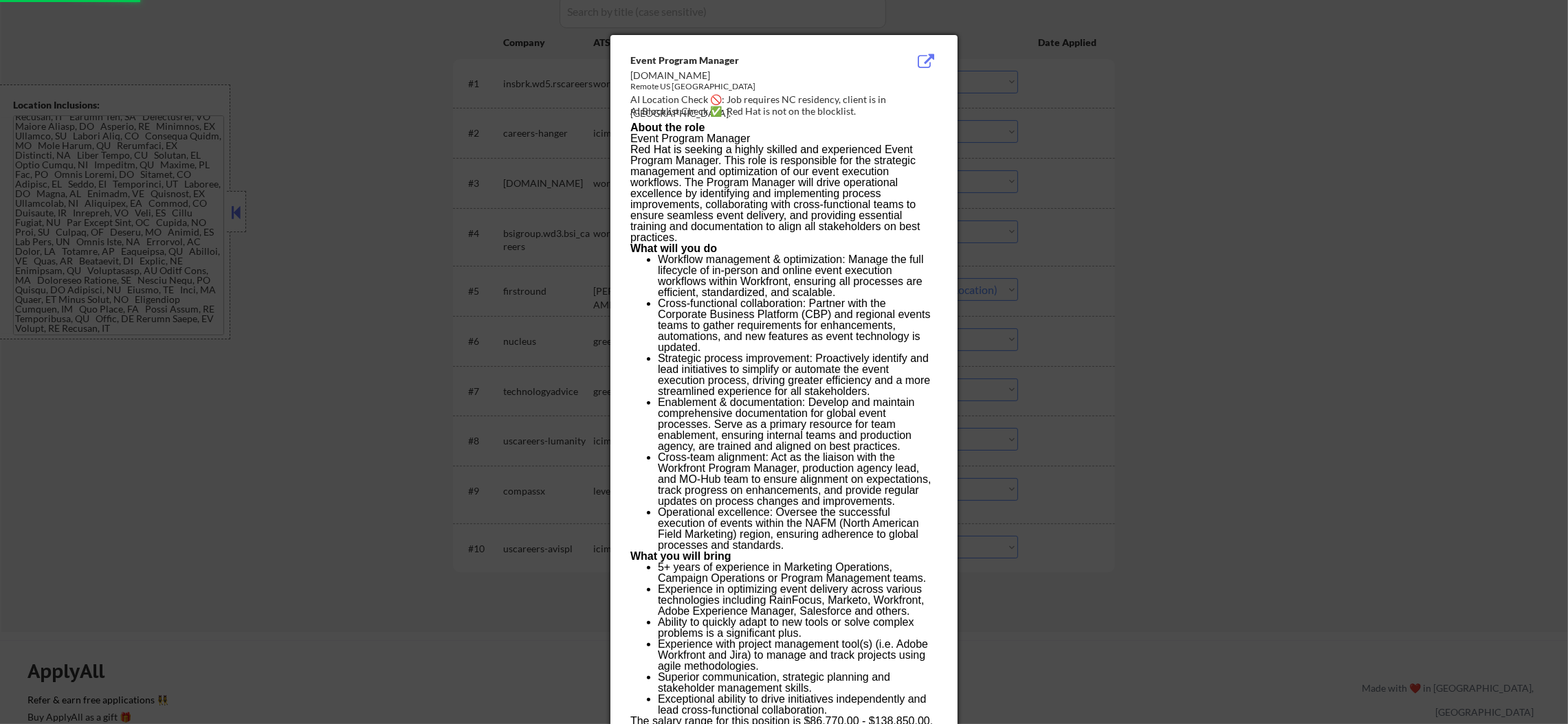
click at [909, 175] on p "Event Program Manager Red Hat is seeking a highly skilled and experienced Event…" at bounding box center [784, 188] width 307 height 110
click at [985, 152] on div at bounding box center [784, 362] width 1568 height 724
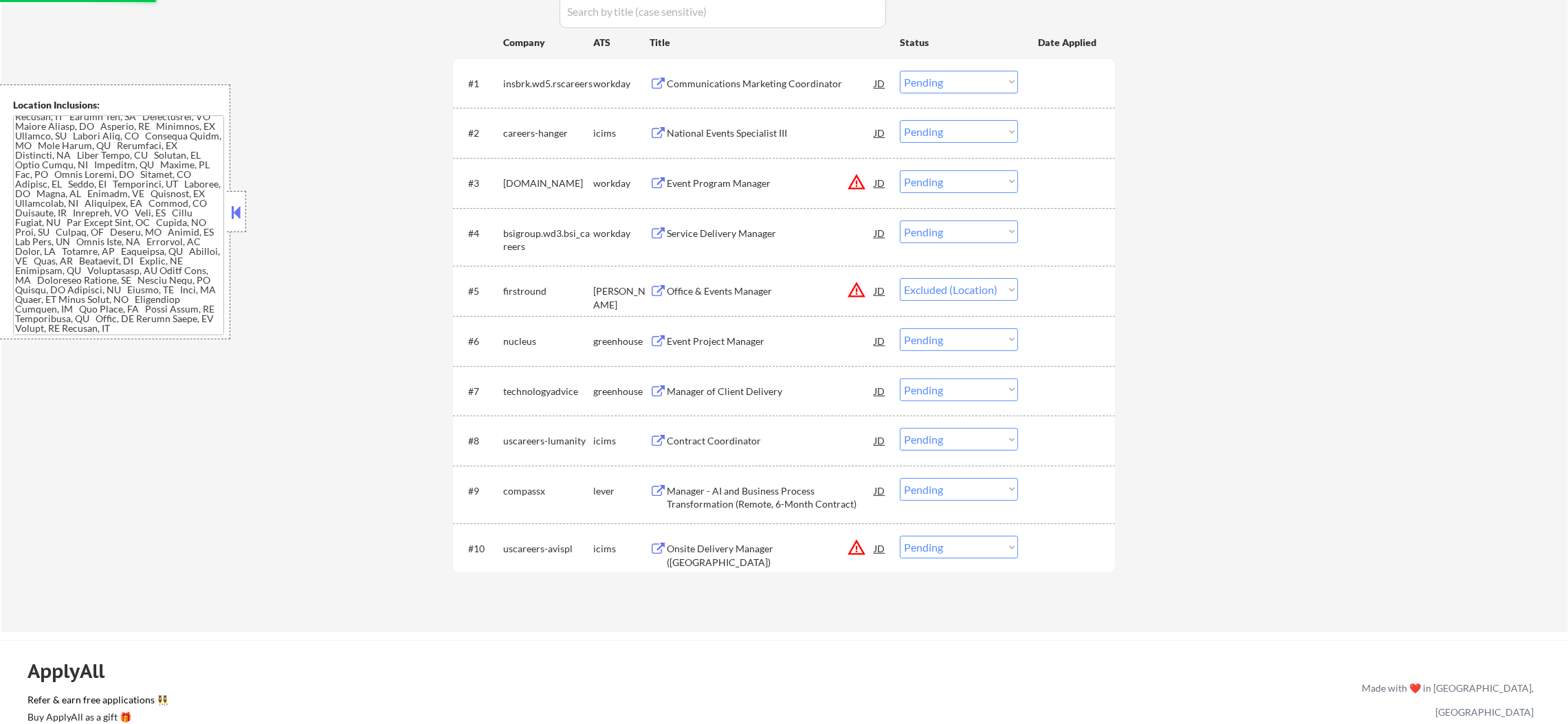
click at [968, 173] on select "Choose an option... Pending Applied Excluded (Questions) Excluded (Expired) Exc…" at bounding box center [959, 182] width 118 height 23
click at [900, 170] on select "Choose an option... Pending Applied Excluded (Questions) Excluded (Expired) Exc…" at bounding box center [959, 182] width 118 height 23
select select ""pending""
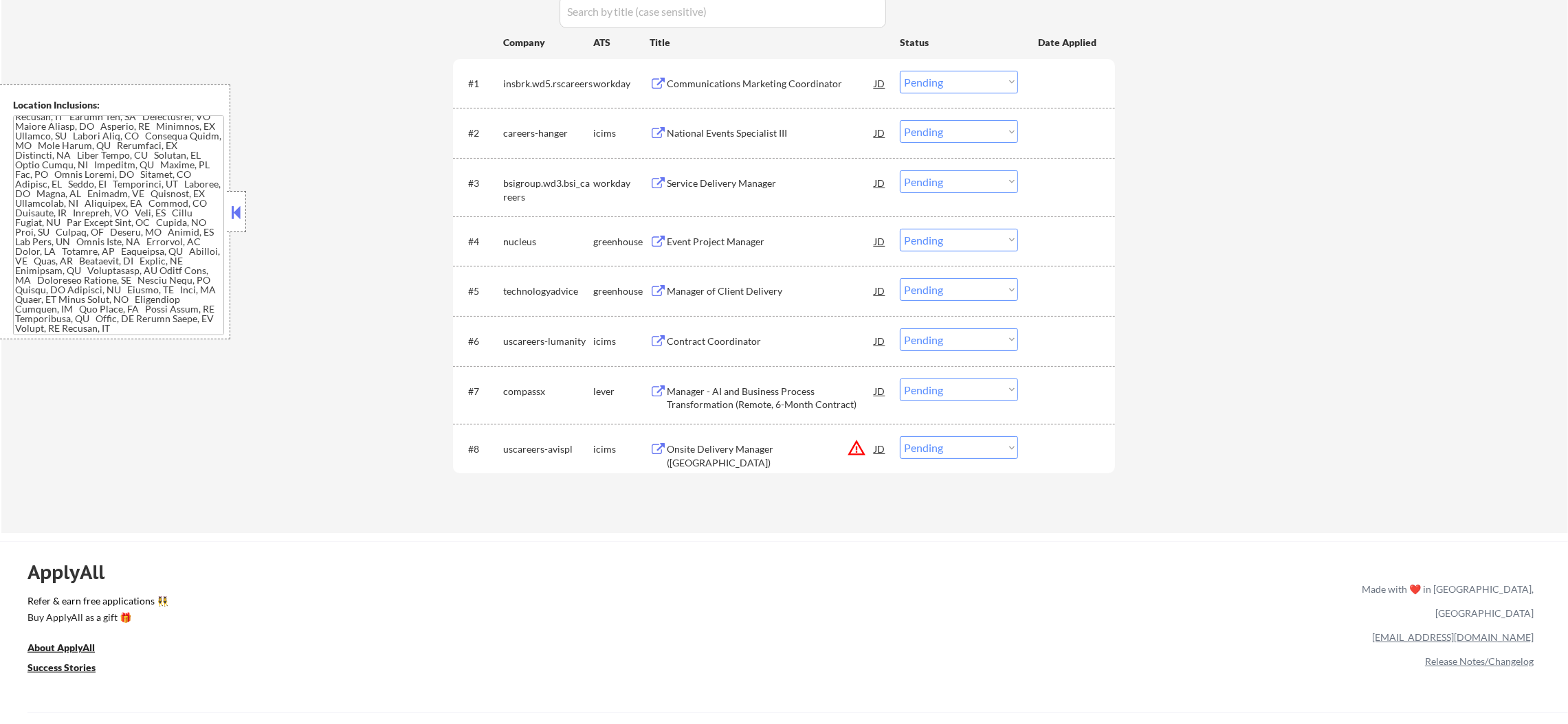
click at [855, 449] on button "warning_amber" at bounding box center [856, 447] width 19 height 19
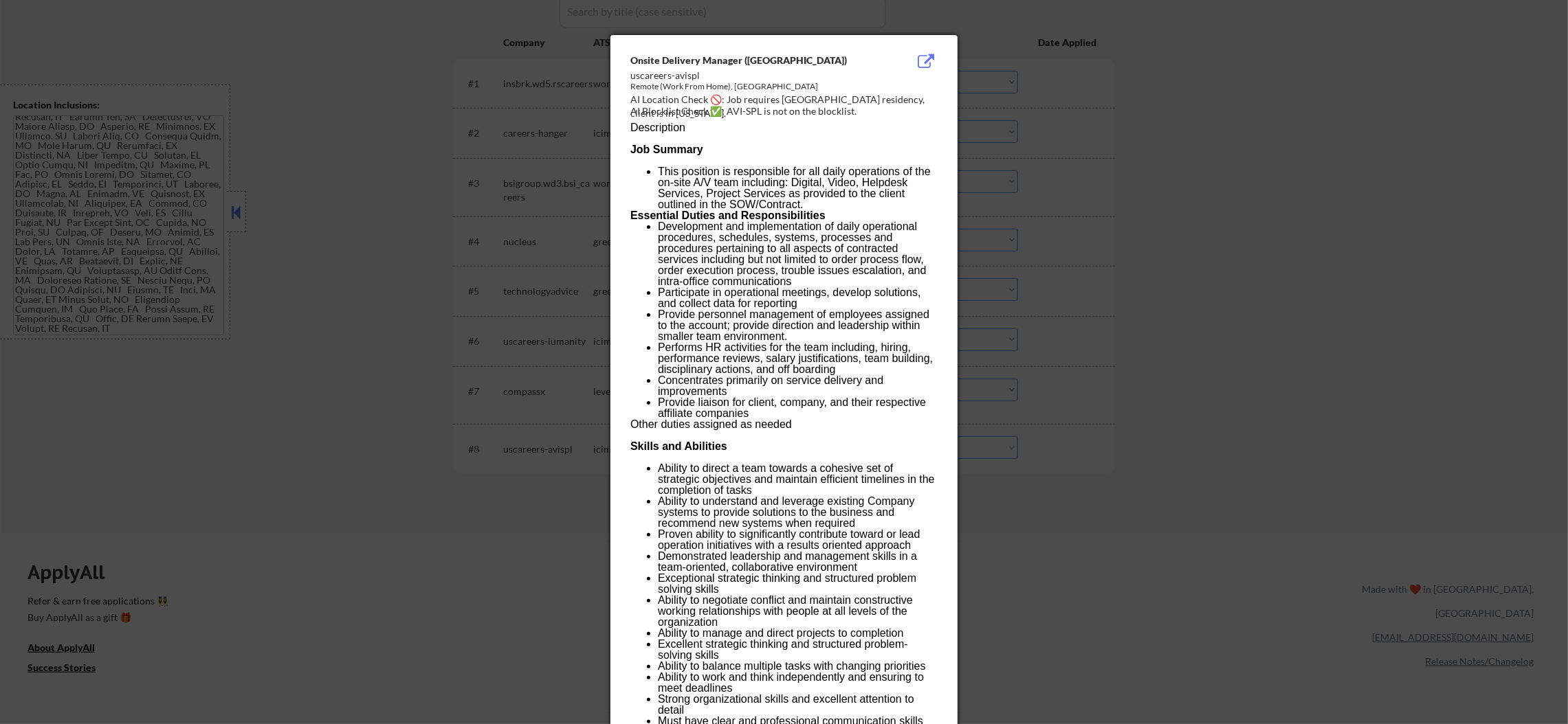
click at [1014, 436] on div at bounding box center [784, 362] width 1568 height 724
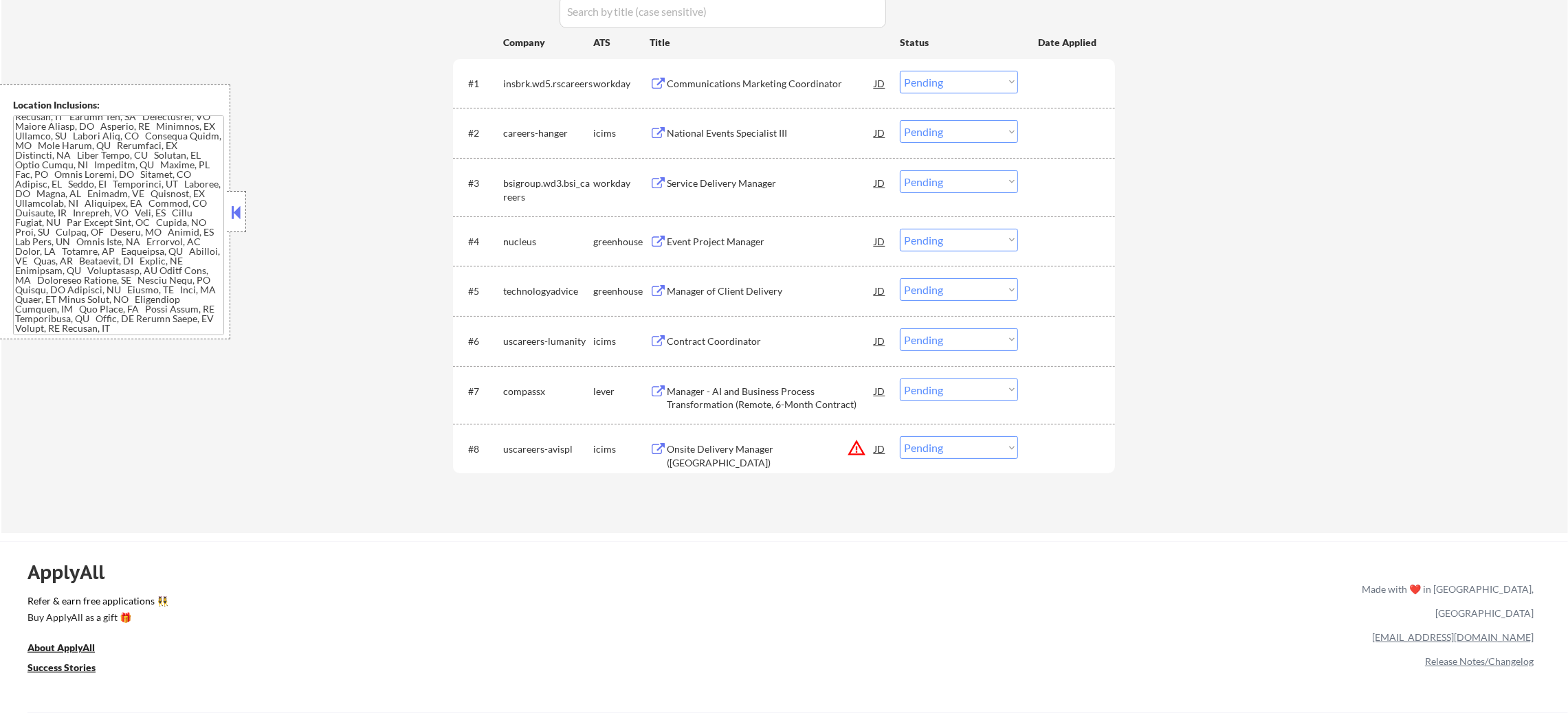
click at [956, 453] on select "Choose an option... Pending Applied Excluded (Questions) Excluded (Expired) Exc…" at bounding box center [959, 448] width 118 height 23
select select ""excluded__location_""
click at [900, 436] on select "Choose an option... Pending Applied Excluded (Questions) Excluded (Expired) Exc…" at bounding box center [959, 448] width 118 height 23
click at [753, 394] on div "Manager - AI and Business Process Transformation (Remote, 6-Month Contract)" at bounding box center [770, 397] width 208 height 27
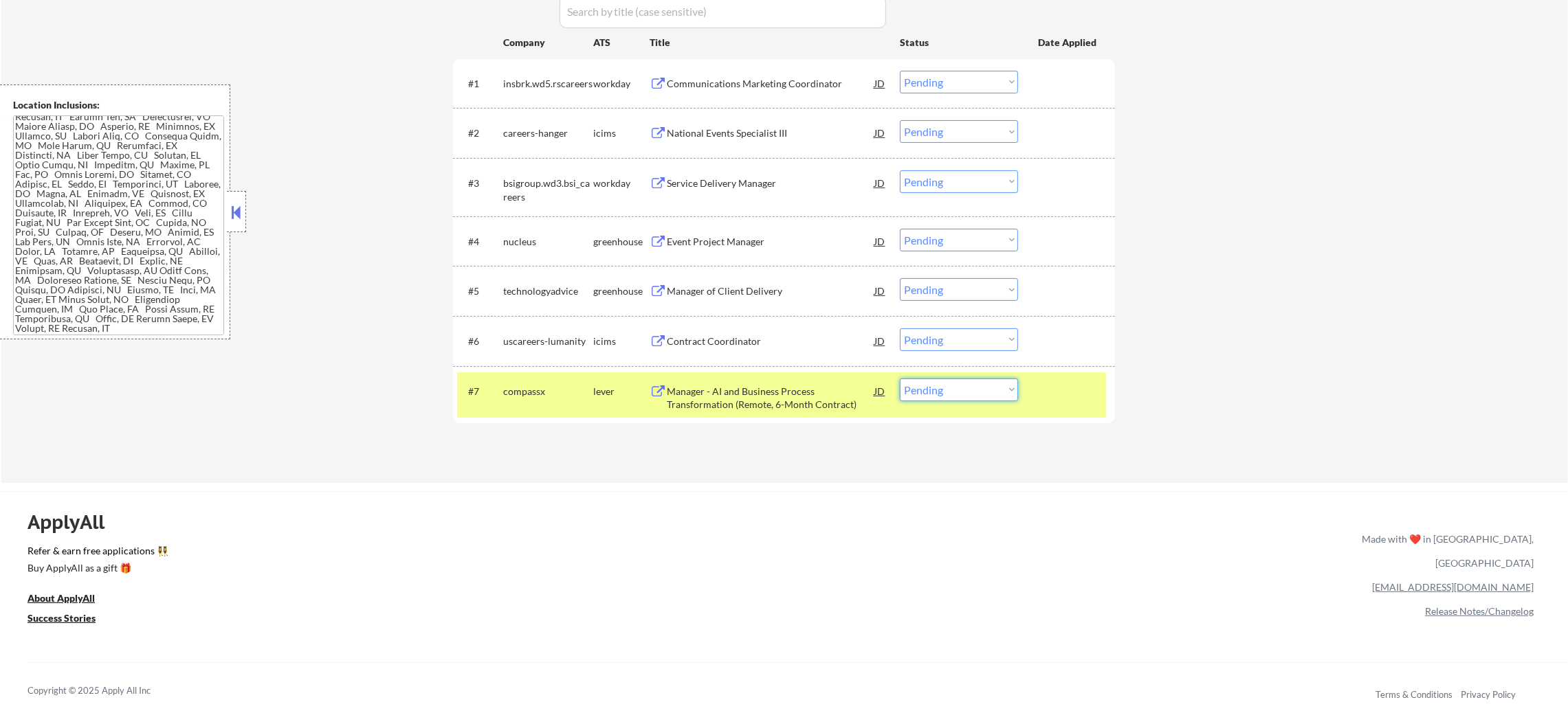
click at [940, 394] on select "Choose an option... Pending Applied Excluded (Questions) Excluded (Expired) Exc…" at bounding box center [959, 390] width 118 height 23
select select ""excluded__bad_match_""
click at [900, 378] on select "Choose an option... Pending Applied Excluded (Questions) Excluded (Expired) Exc…" at bounding box center [959, 390] width 118 height 23
click at [571, 389] on div "compassx" at bounding box center [548, 391] width 90 height 14
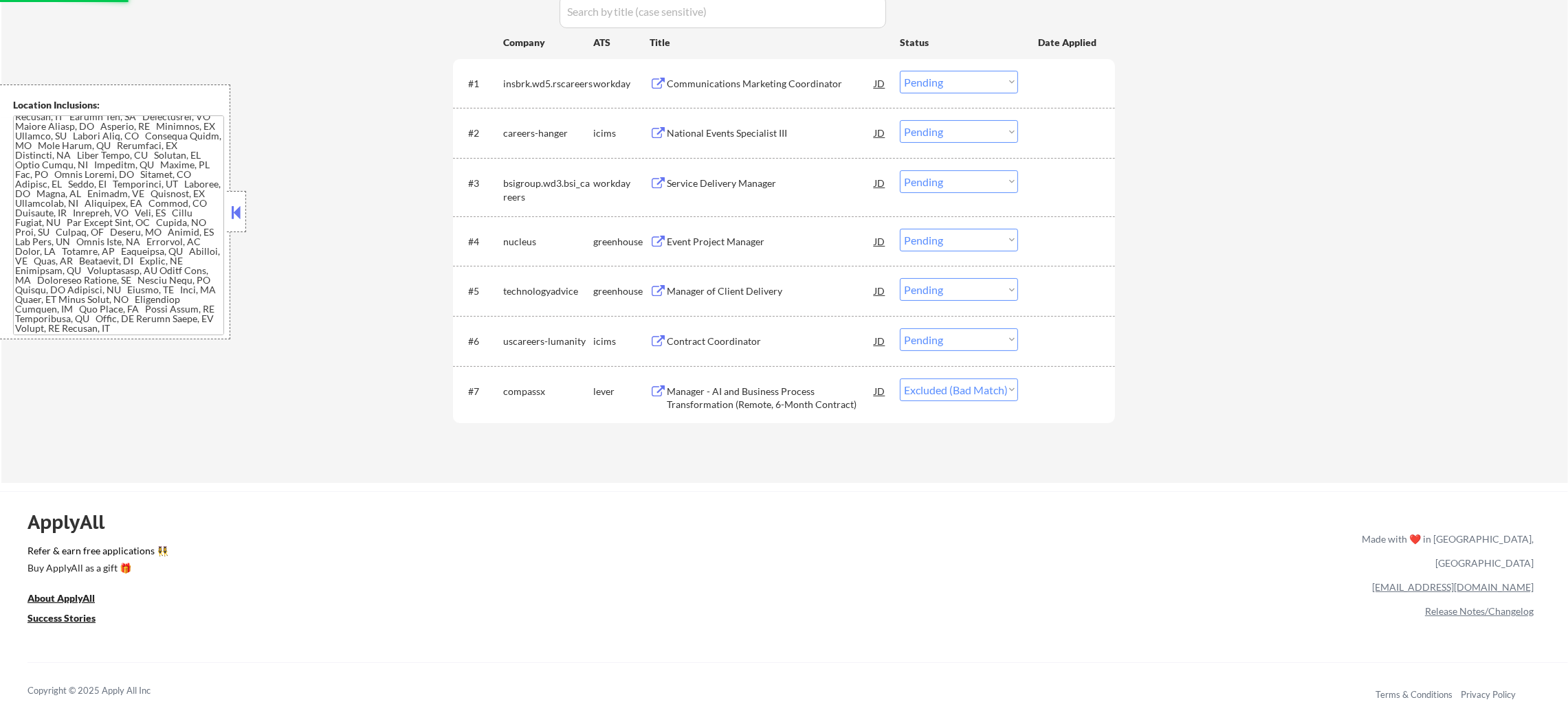
click at [754, 291] on div "Manager of Client Delivery" at bounding box center [770, 291] width 208 height 14
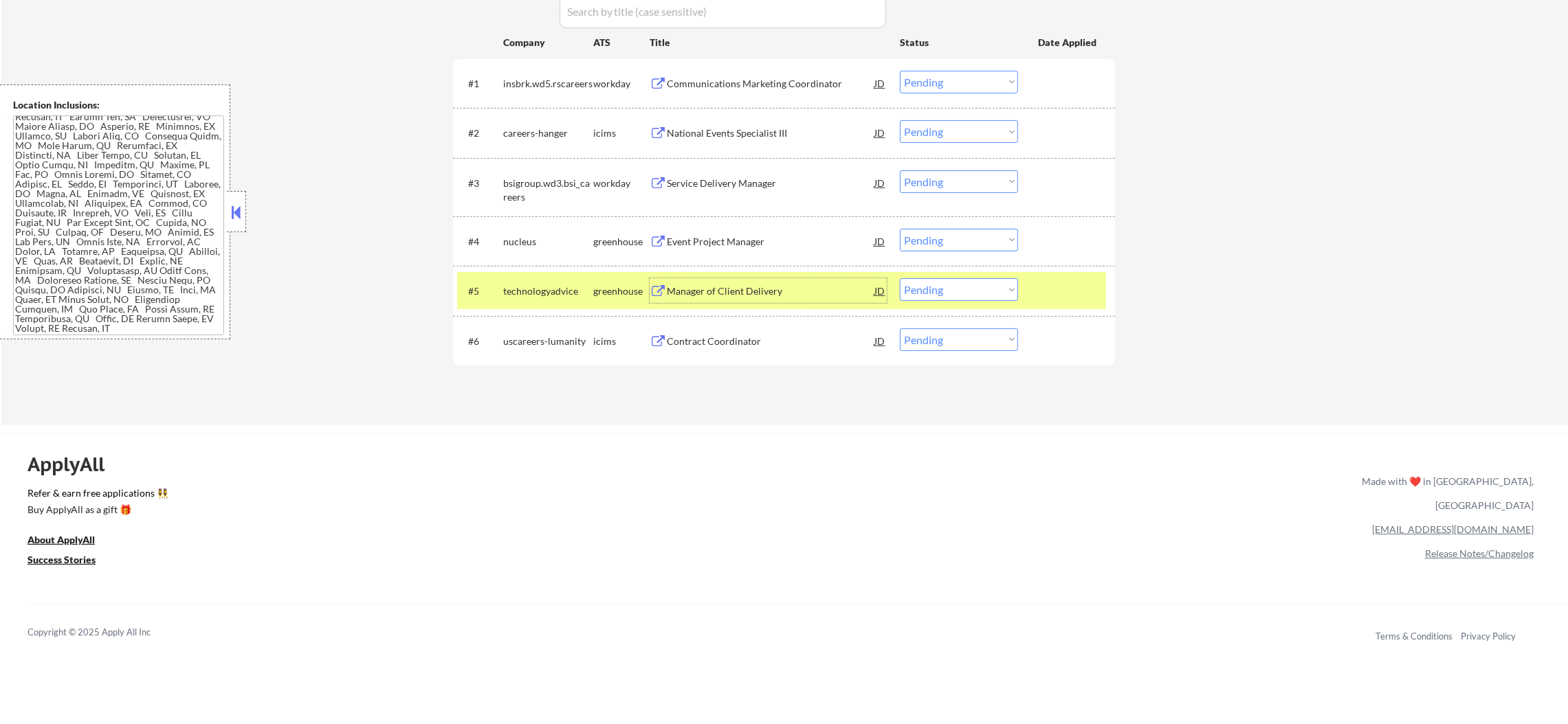
click at [928, 285] on select "Choose an option... Pending Applied Excluded (Questions) Excluded (Expired) Exc…" at bounding box center [959, 290] width 118 height 23
click at [900, 278] on select "Choose an option... Pending Applied Excluded (Questions) Excluded (Expired) Exc…" at bounding box center [959, 290] width 118 height 23
click at [571, 291] on div "technologyadvice" at bounding box center [548, 291] width 90 height 14
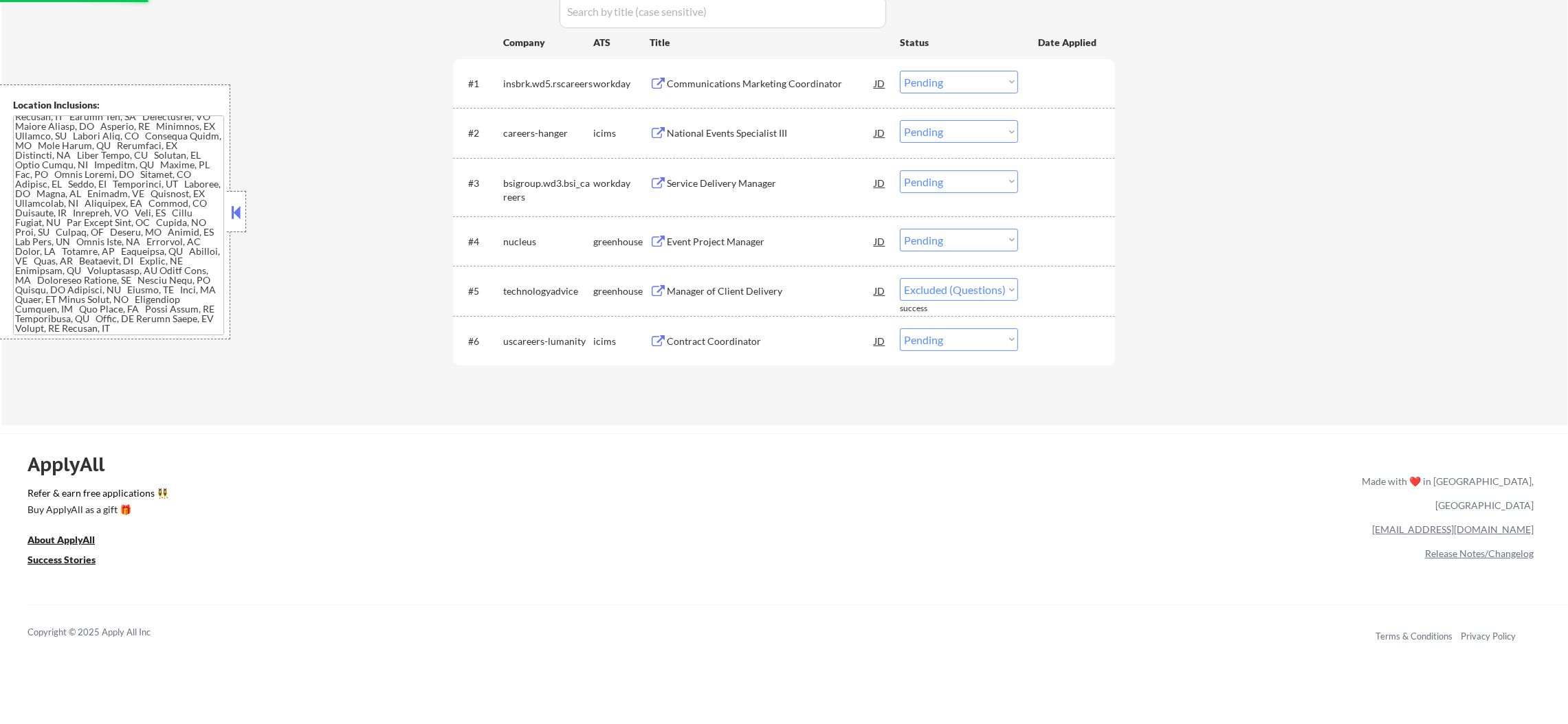
select select ""pending""
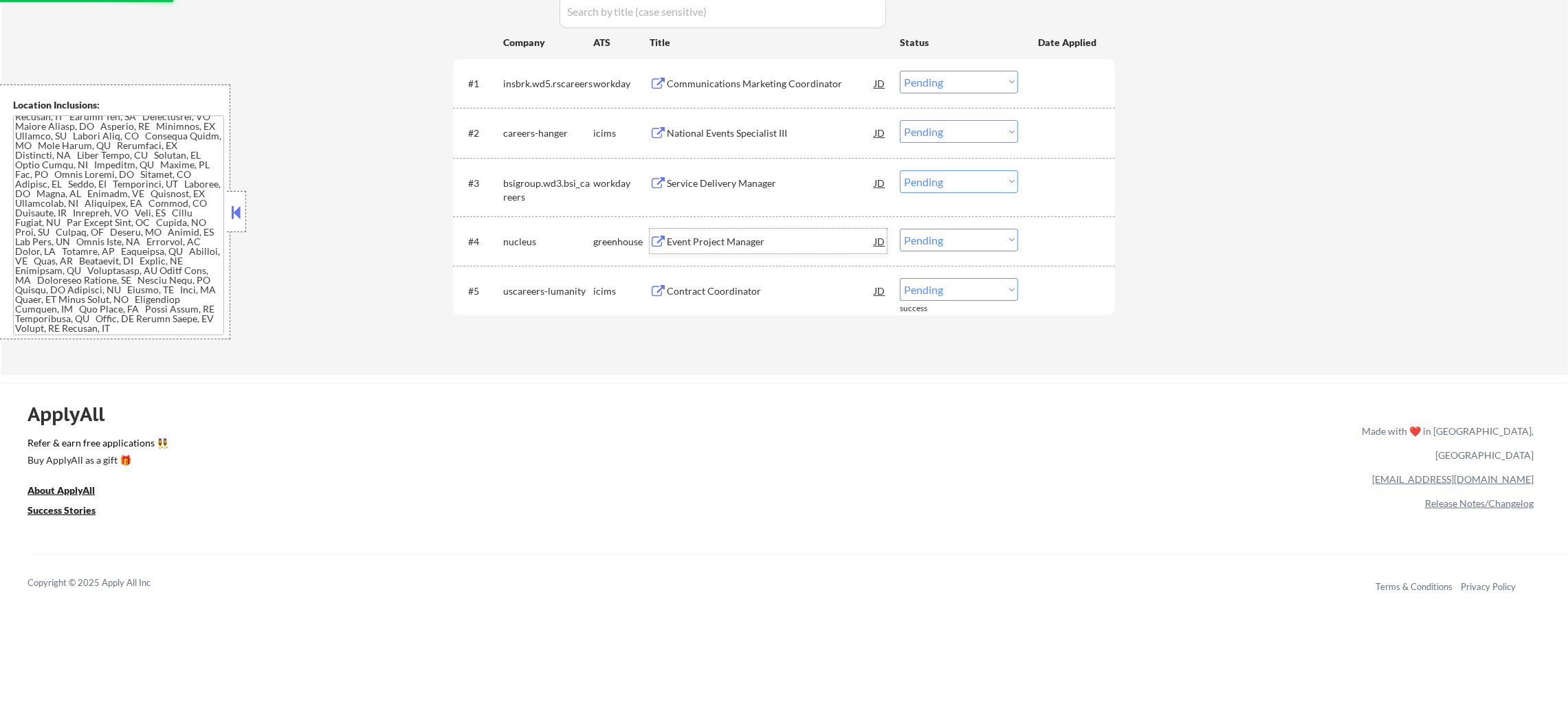
click at [739, 238] on div "Event Project Manager" at bounding box center [770, 242] width 208 height 14
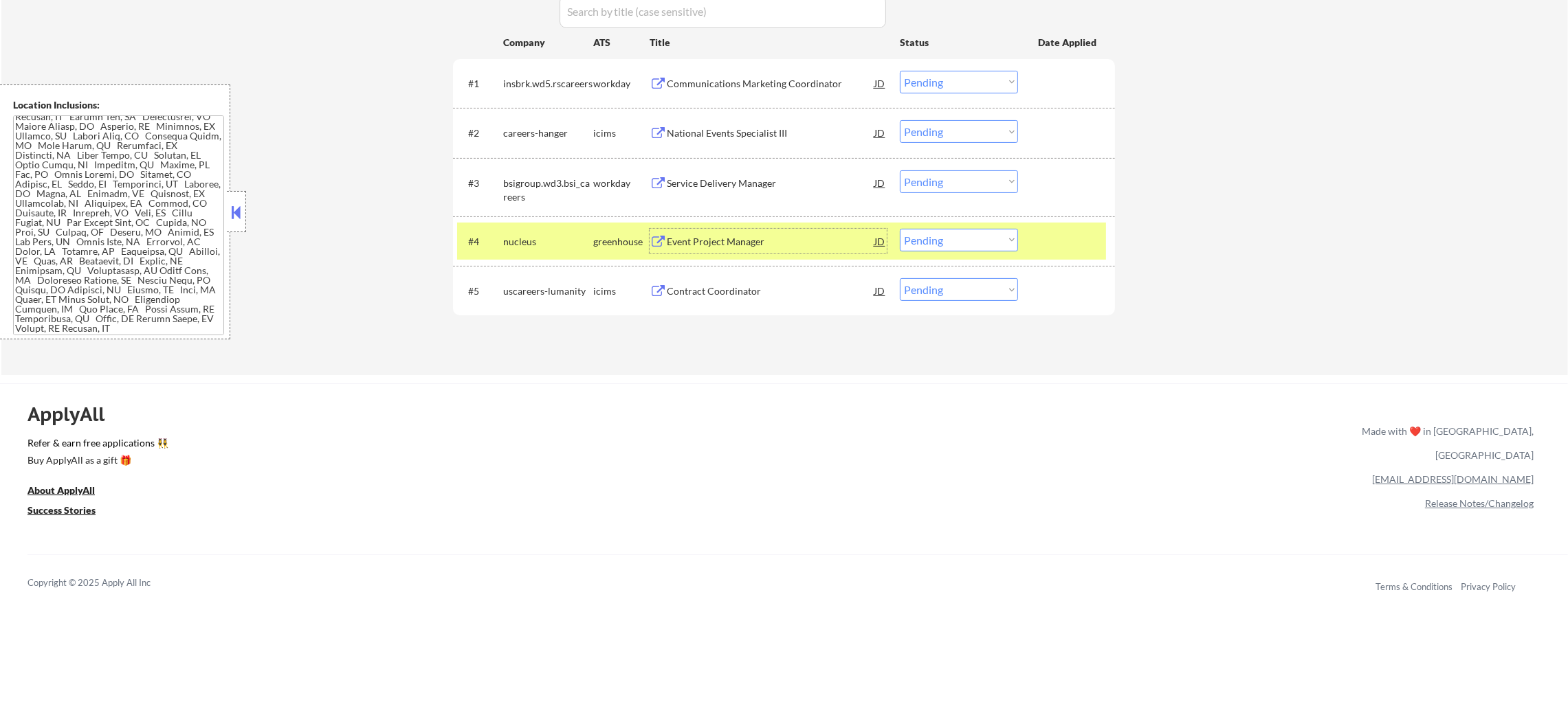
click at [938, 250] on div "#4 nucleus greenhouse Event Project Manager JD warning_amber Choose an option..…" at bounding box center [782, 241] width 649 height 37
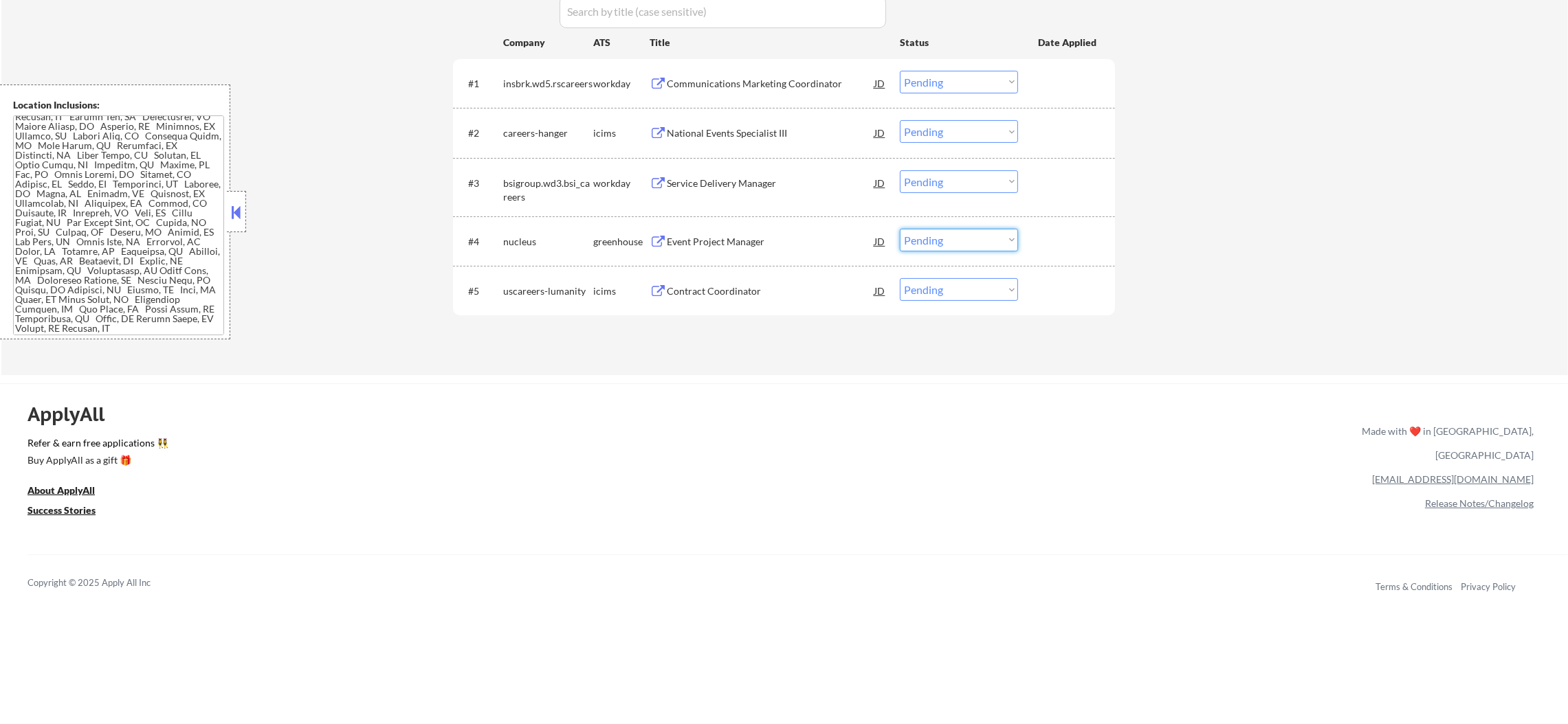
click at [963, 229] on select "Choose an option... Pending Applied Excluded (Questions) Excluded (Expired) Exc…" at bounding box center [959, 240] width 118 height 23
click at [900, 229] on select "Choose an option... Pending Applied Excluded (Questions) Excluded (Expired) Exc…" at bounding box center [959, 240] width 118 height 23
click at [753, 185] on div "Service Delivery Manager" at bounding box center [770, 183] width 208 height 14
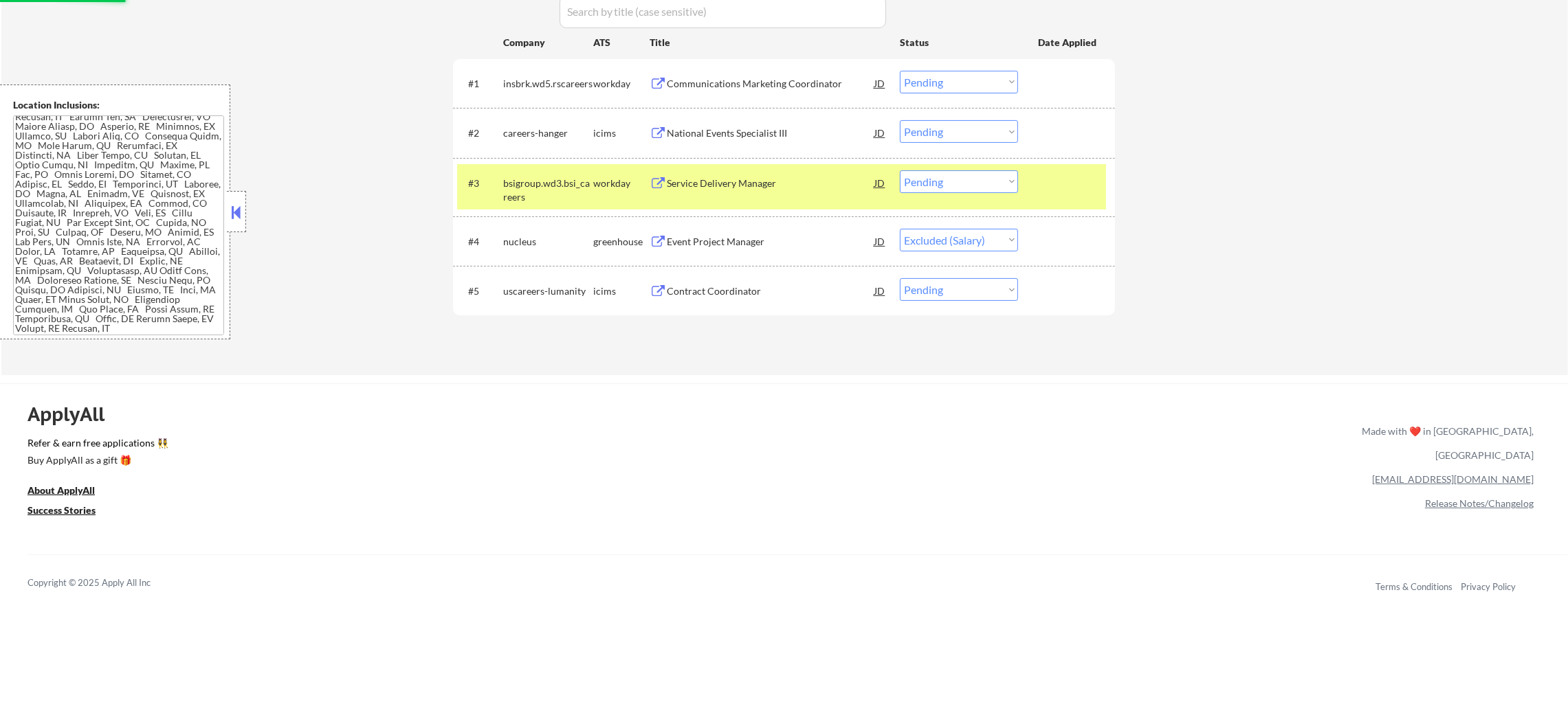
select select ""pending""
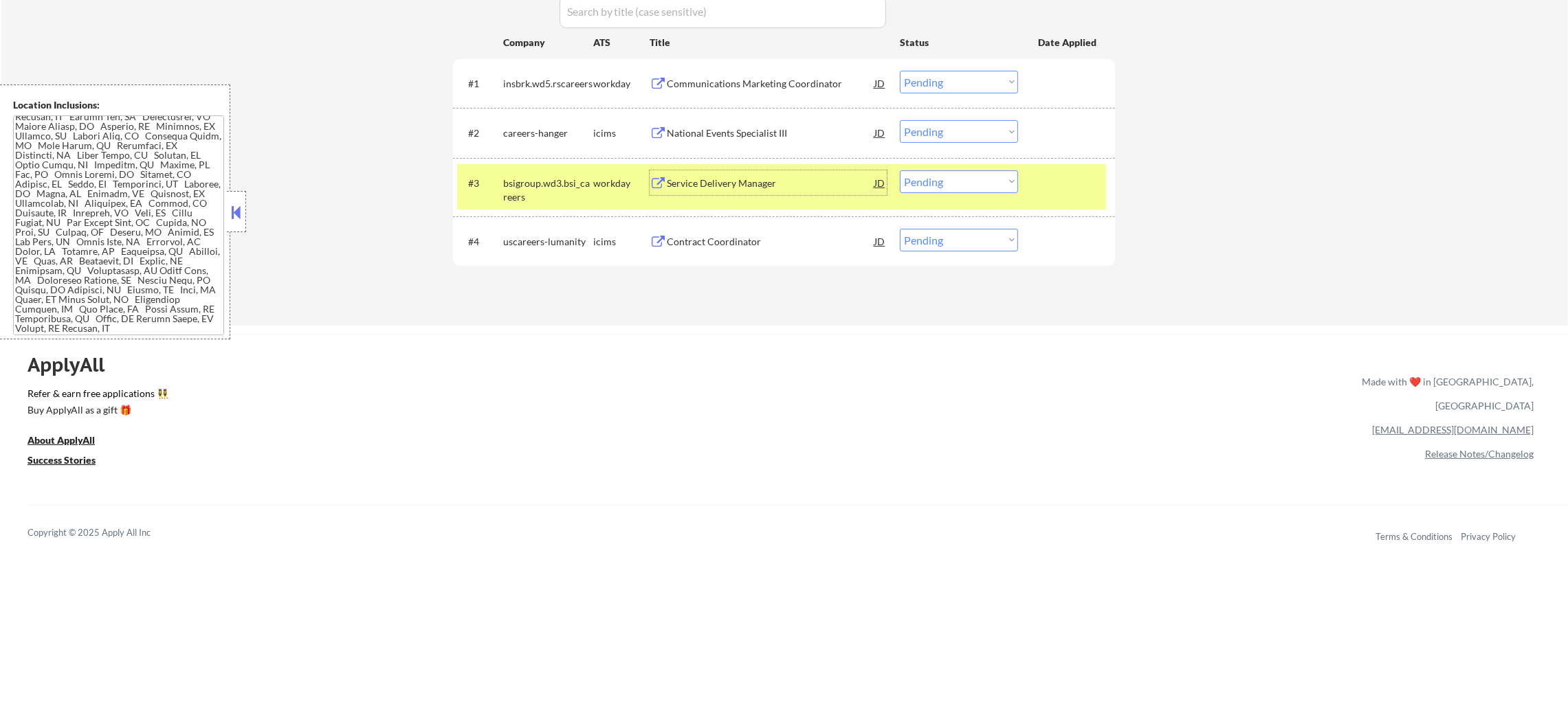
click at [955, 188] on select "Choose an option... Pending Applied Excluded (Questions) Excluded (Expired) Exc…" at bounding box center [959, 182] width 118 height 23
click at [900, 170] on select "Choose an option... Pending Applied Excluded (Questions) Excluded (Expired) Exc…" at bounding box center [959, 182] width 118 height 23
click at [505, 189] on div "bsigroup.wd3.bsi_careers" at bounding box center [548, 189] width 90 height 27
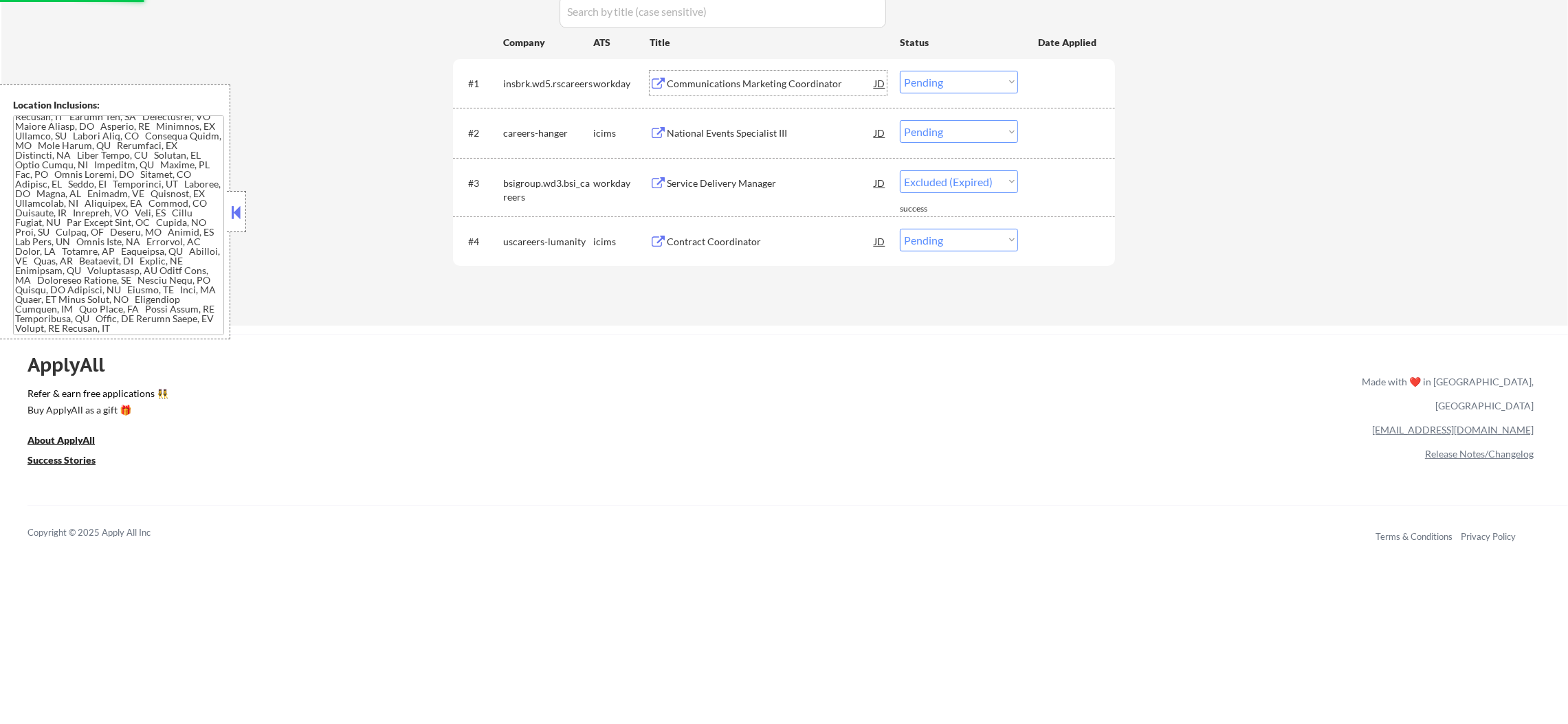
click at [748, 85] on div "Communications Marketing Coordinator" at bounding box center [770, 84] width 208 height 14
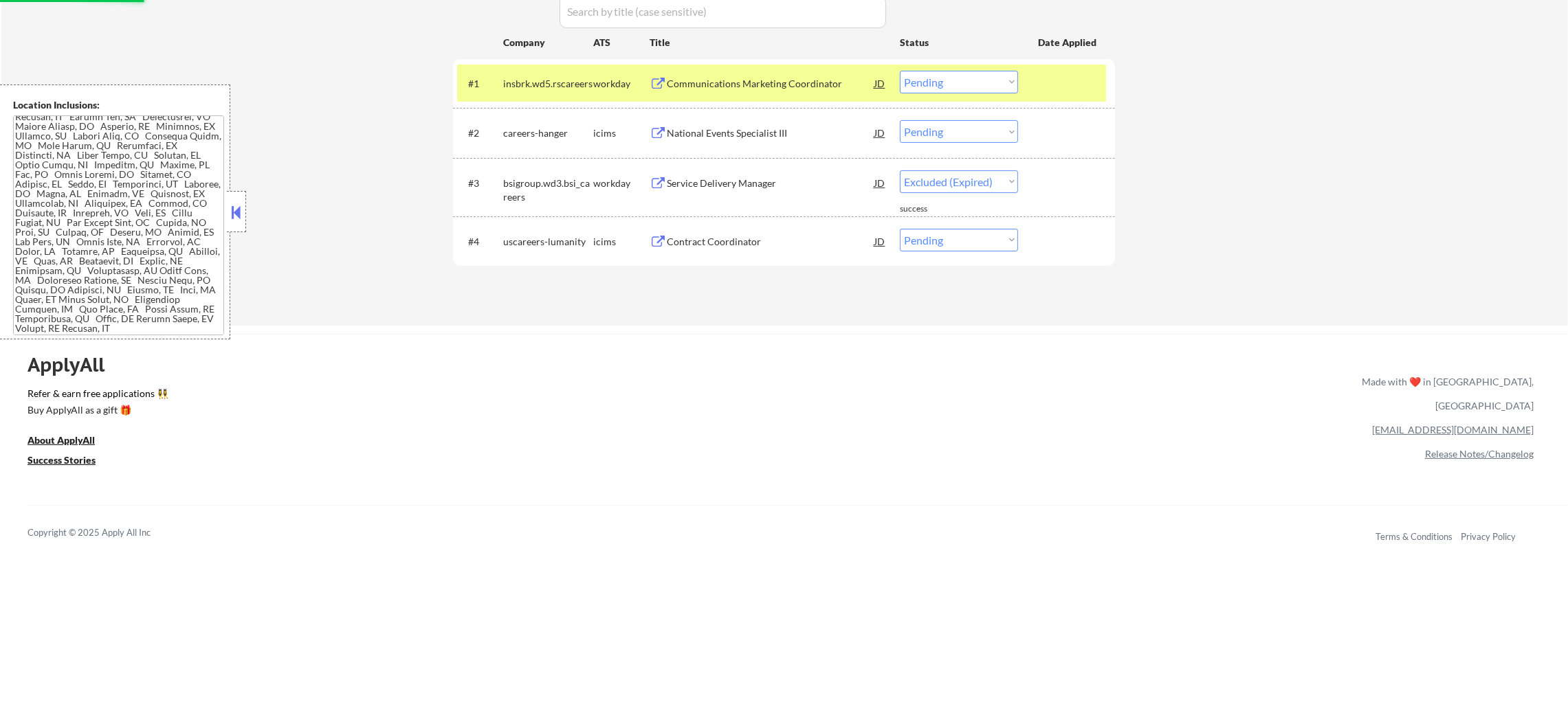
select select ""pending""
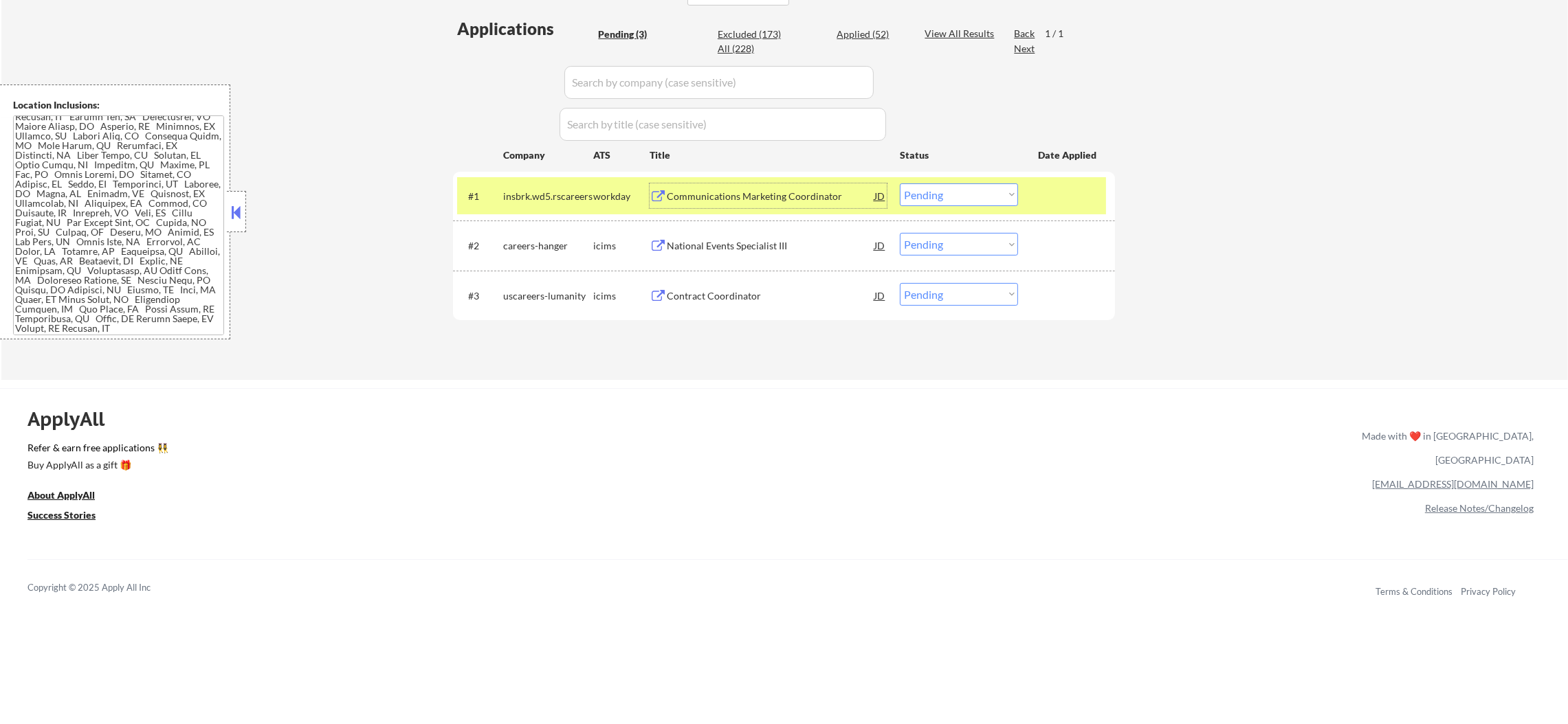
scroll to position [377, 0]
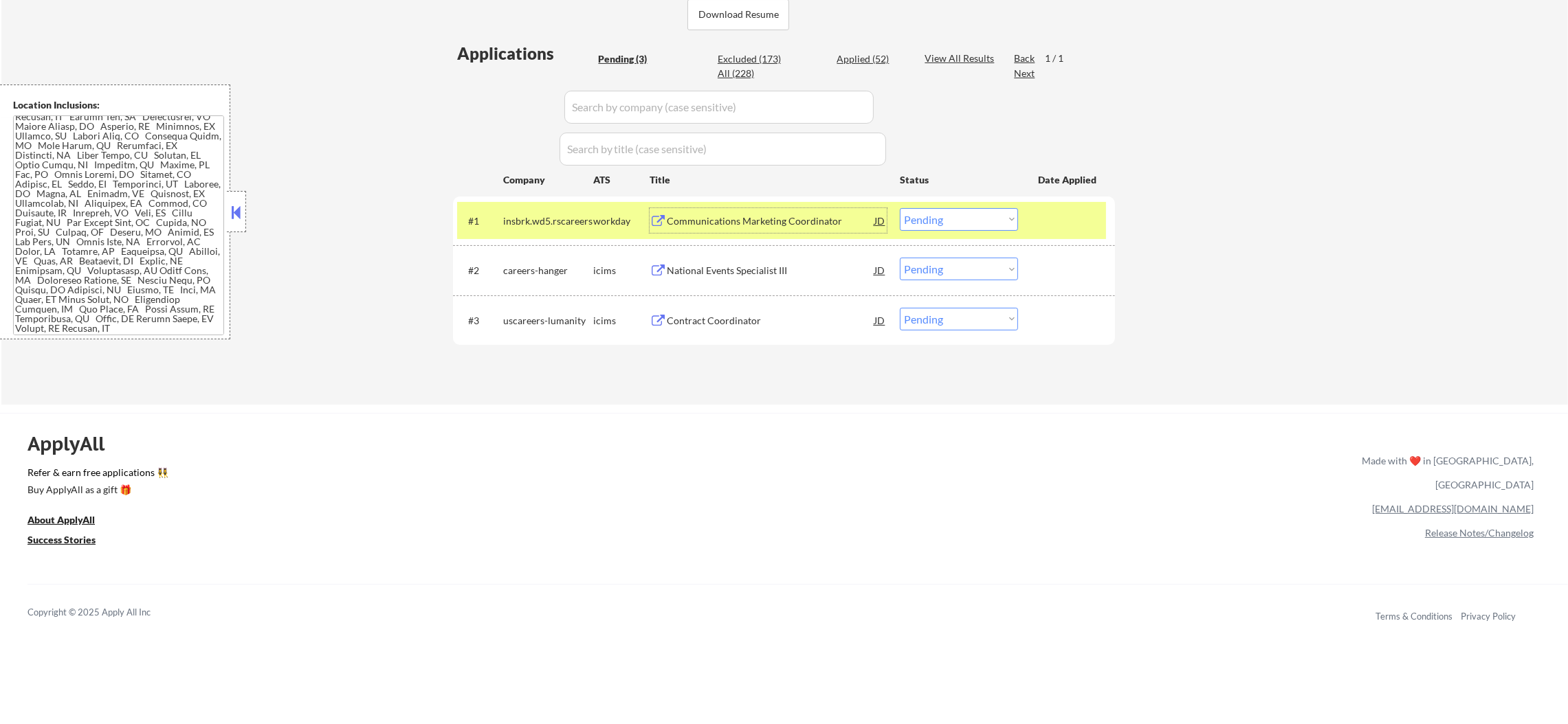
click at [543, 217] on div "insbrk.wd5.rscareers" at bounding box center [548, 221] width 90 height 14
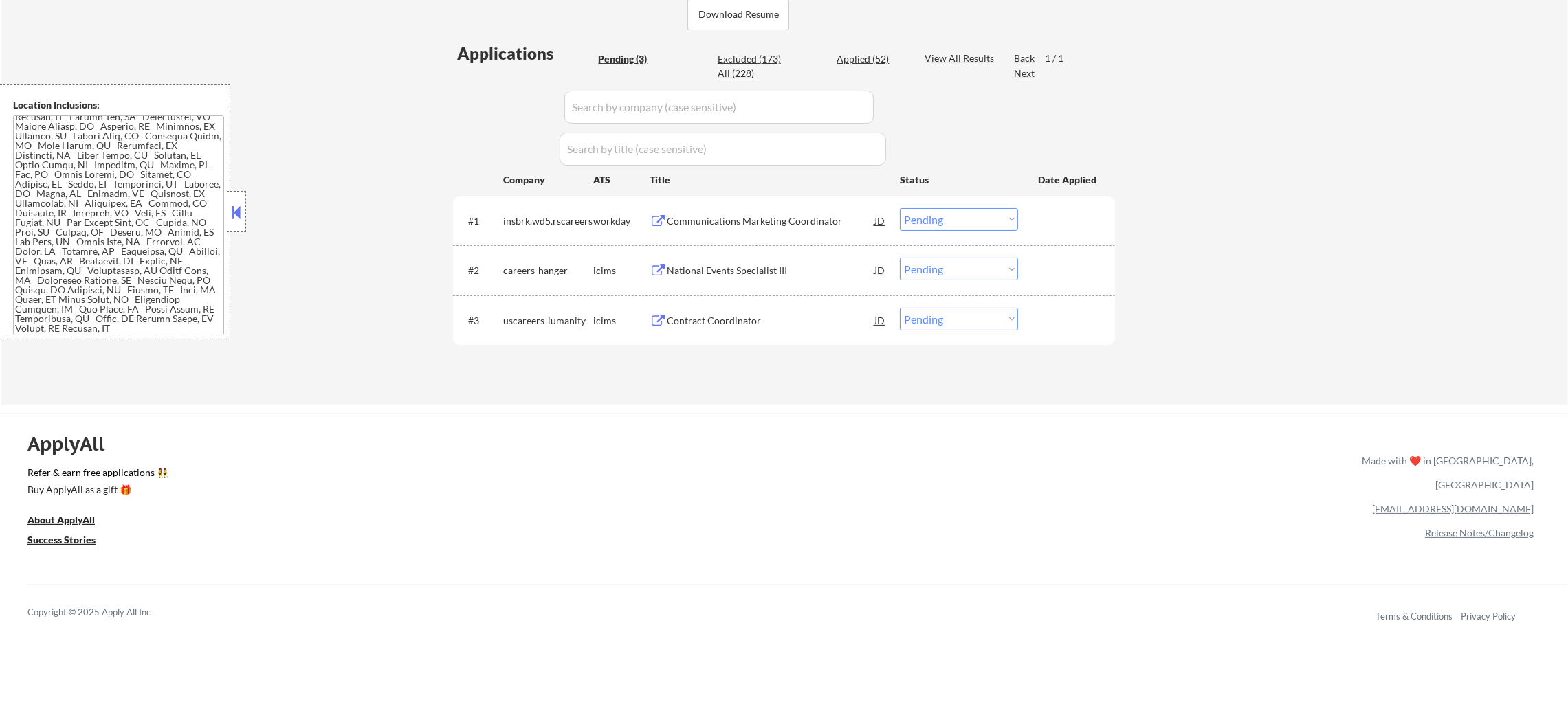
click at [748, 278] on div "National Events Specialist III" at bounding box center [770, 270] width 208 height 24
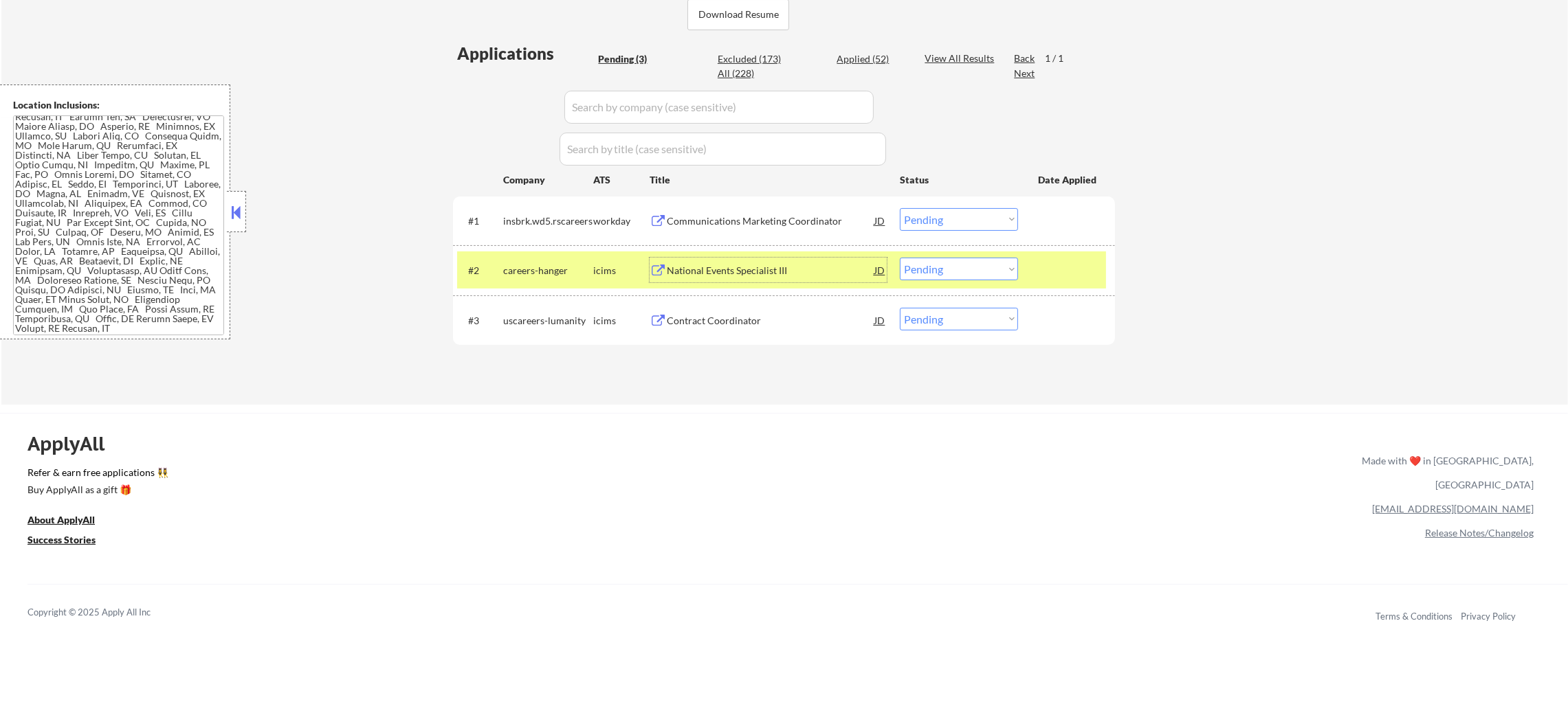
click at [942, 269] on select "Choose an option... Pending Applied Excluded (Questions) Excluded (Expired) Exc…" at bounding box center [959, 269] width 118 height 23
click at [900, 258] on select "Choose an option... Pending Applied Excluded (Questions) Excluded (Expired) Exc…" at bounding box center [959, 269] width 118 height 23
drag, startPoint x: 541, startPoint y: 279, endPoint x: 550, endPoint y: 262, distance: 19.2
click at [540, 279] on div "careers-hanger" at bounding box center [548, 270] width 90 height 24
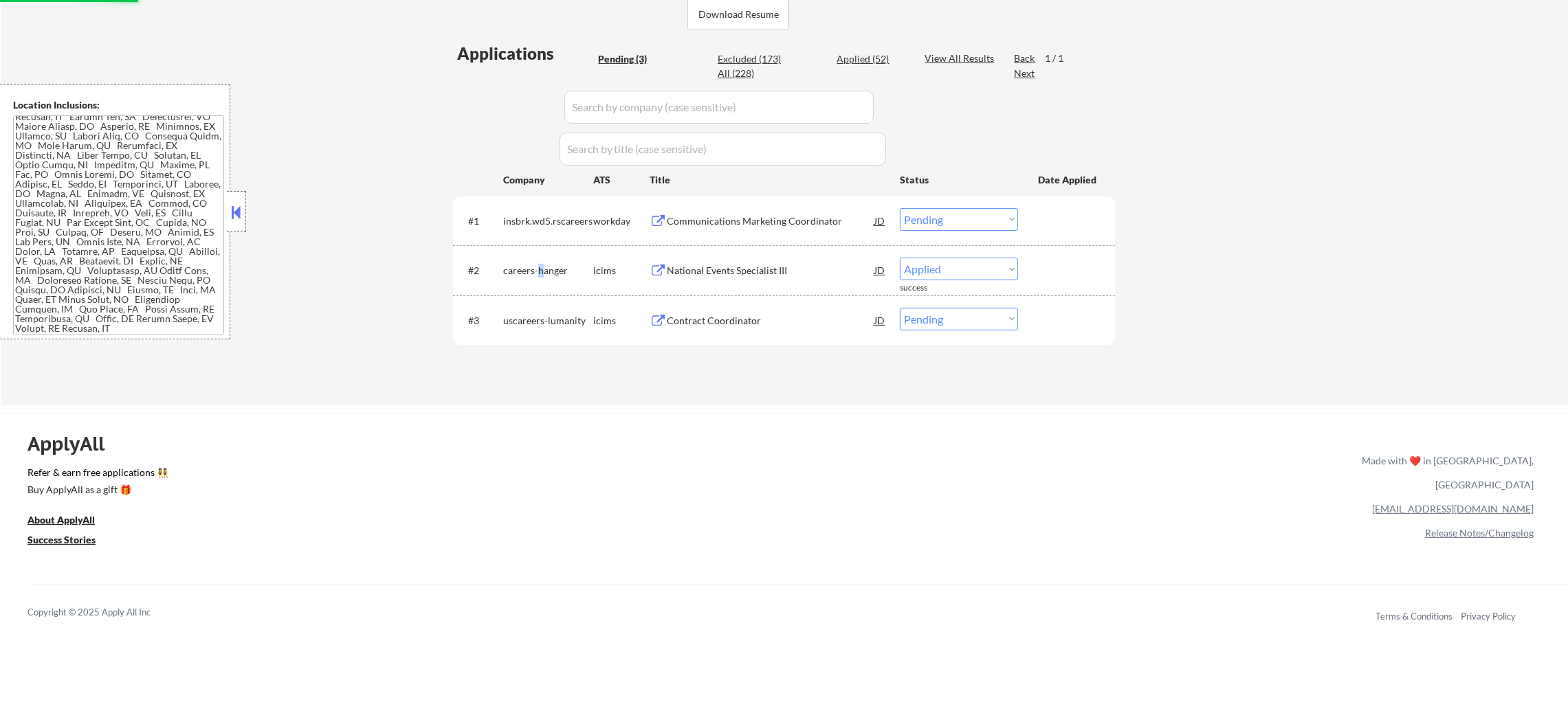
select select ""pending""
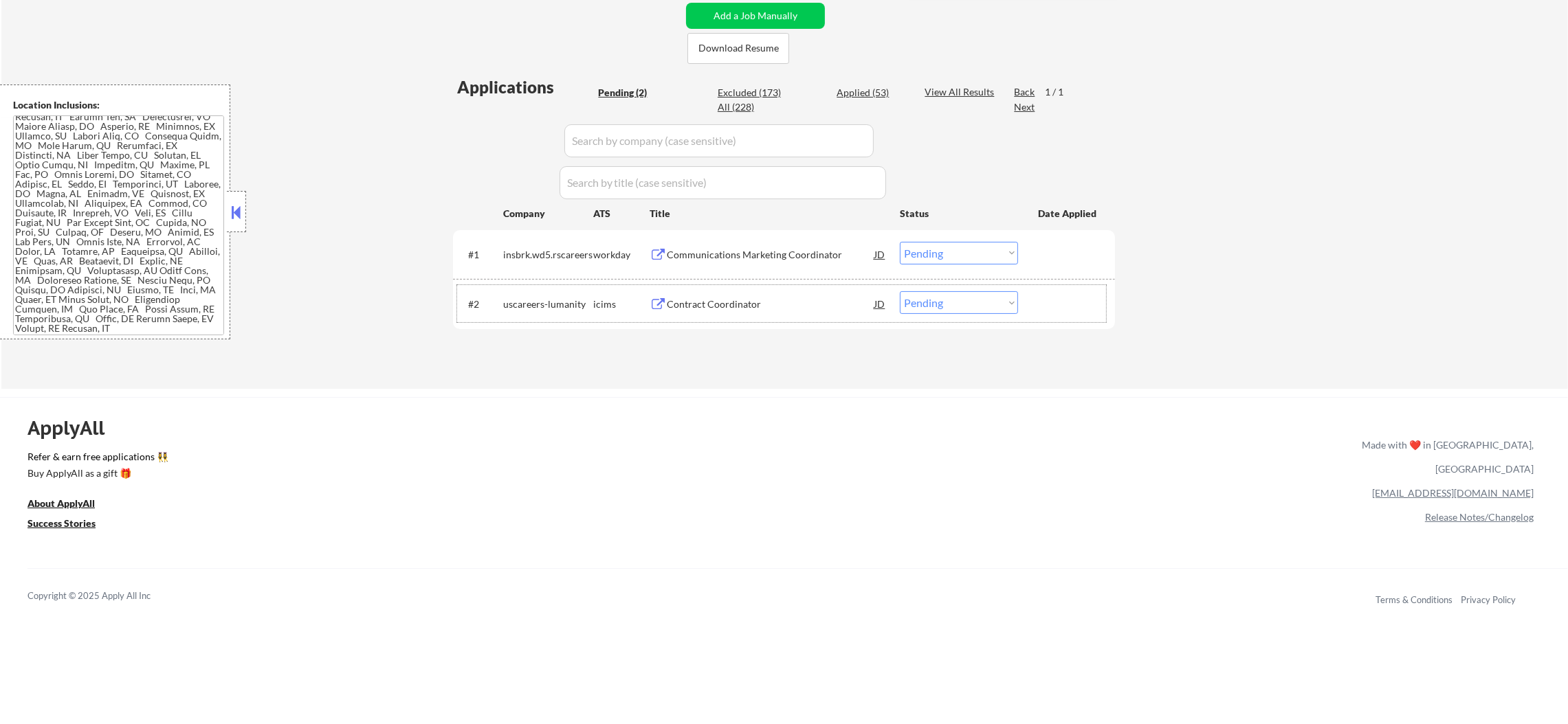
scroll to position [308, 0]
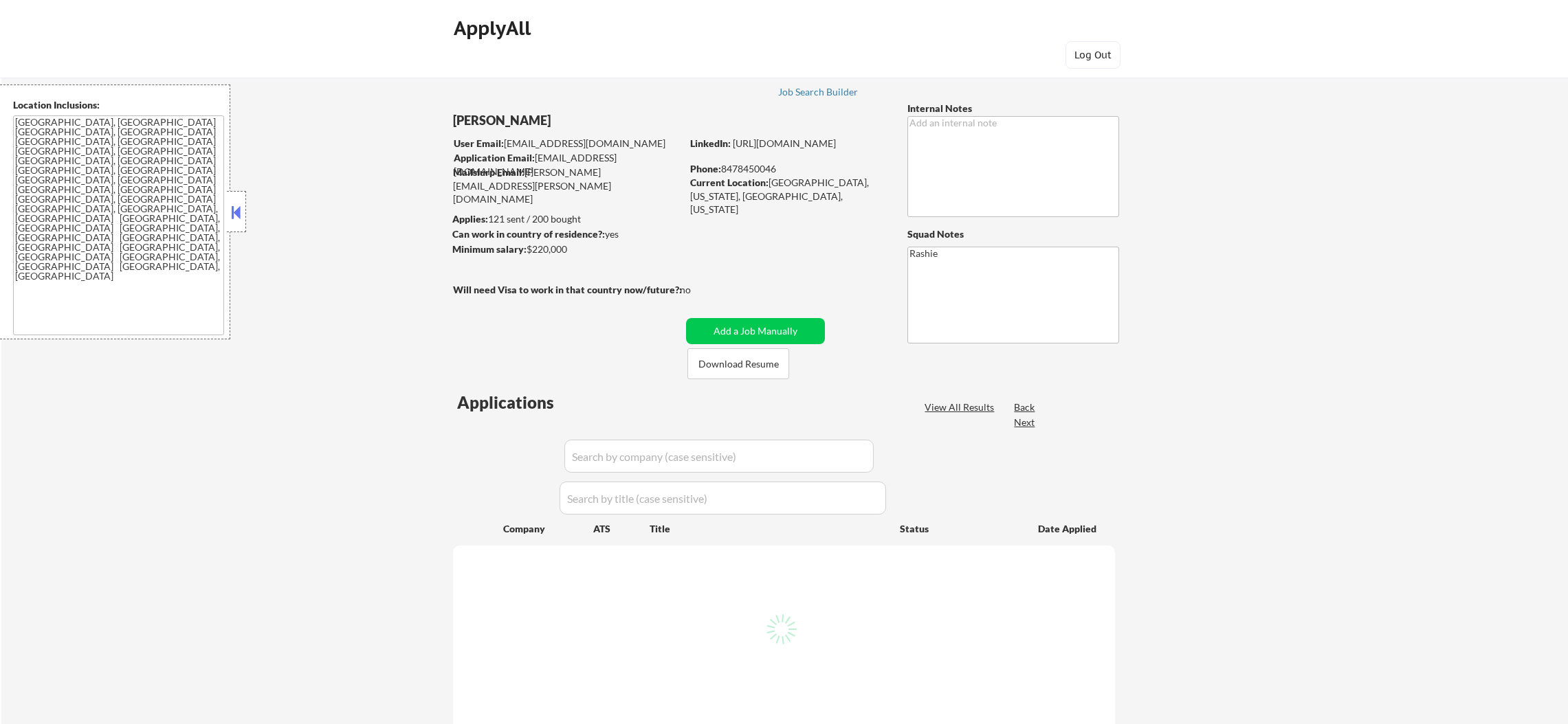
select select ""pending""
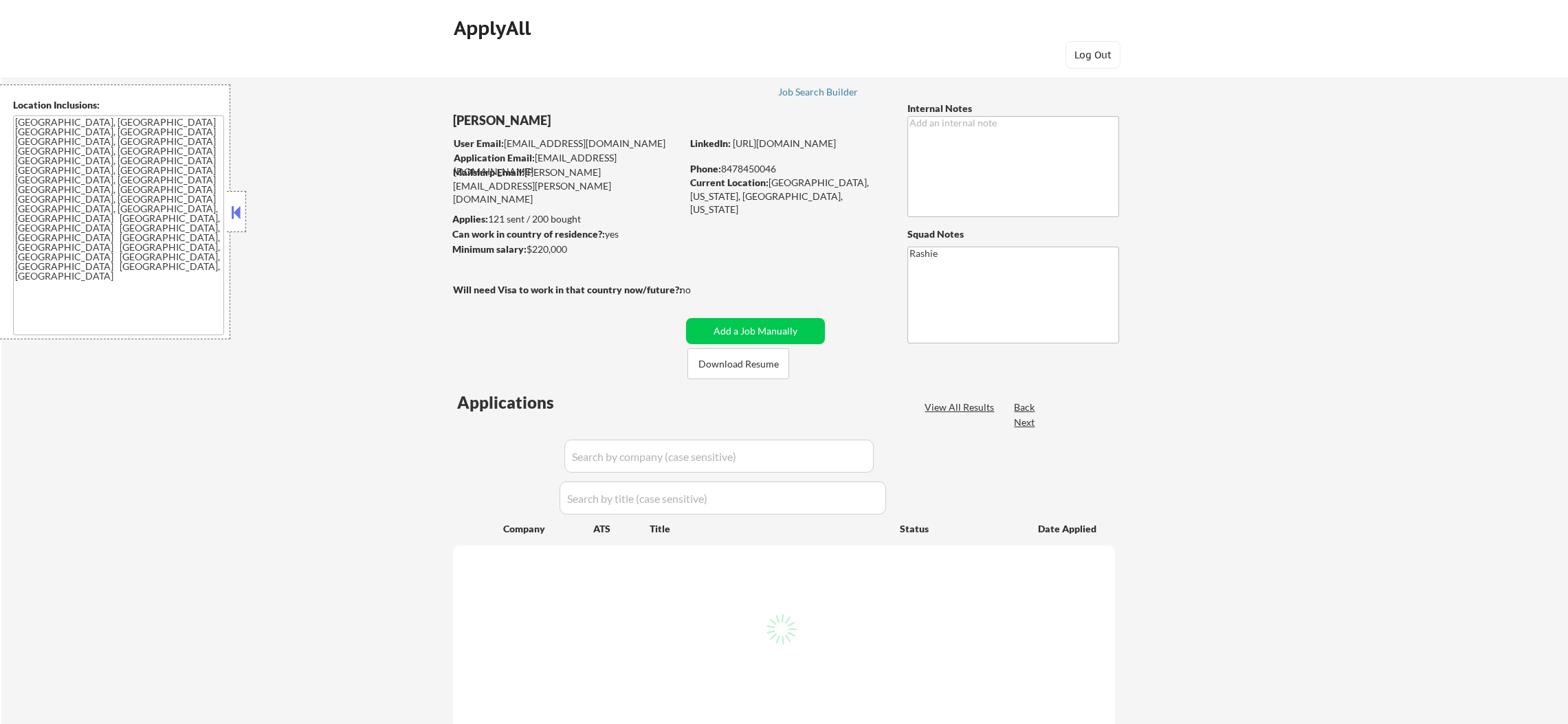
select select ""pending""
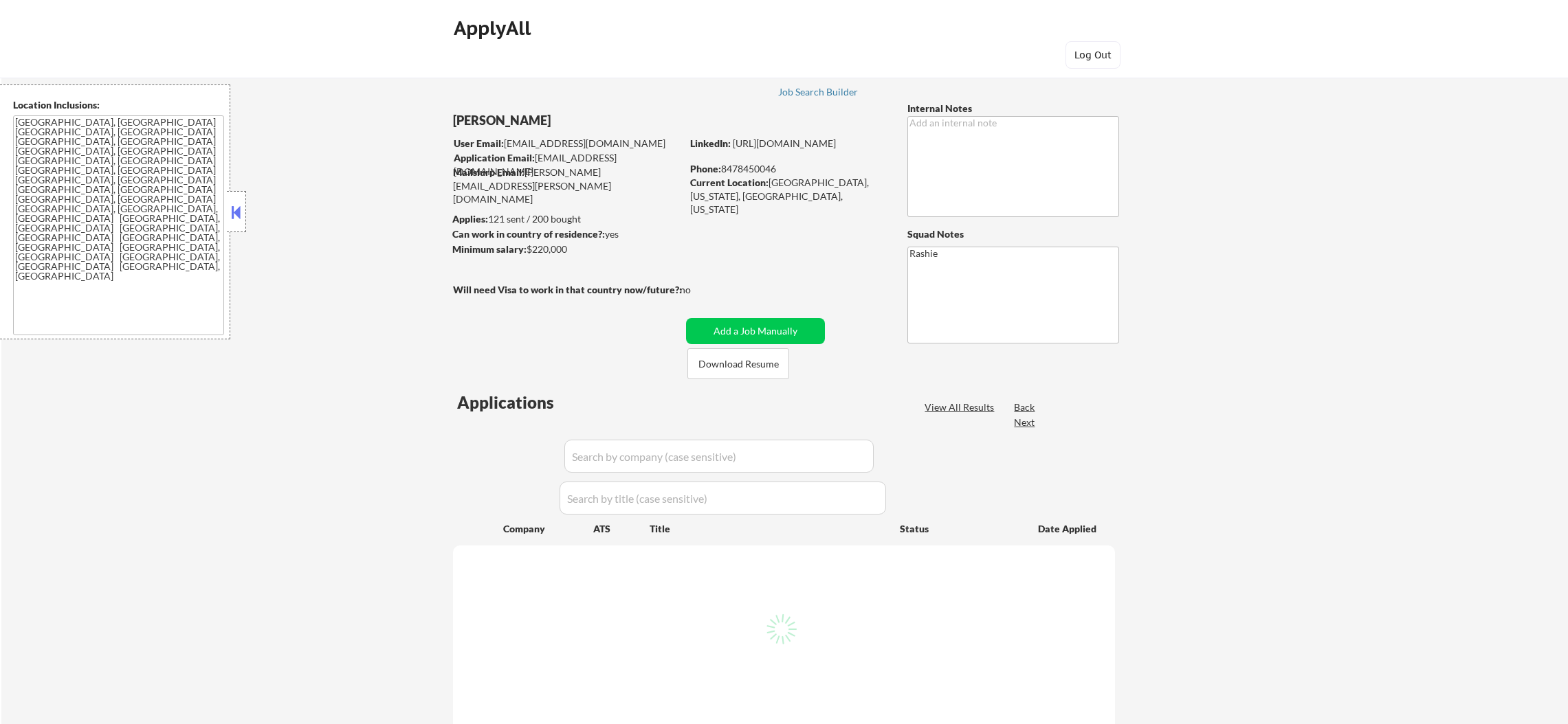
select select ""pending""
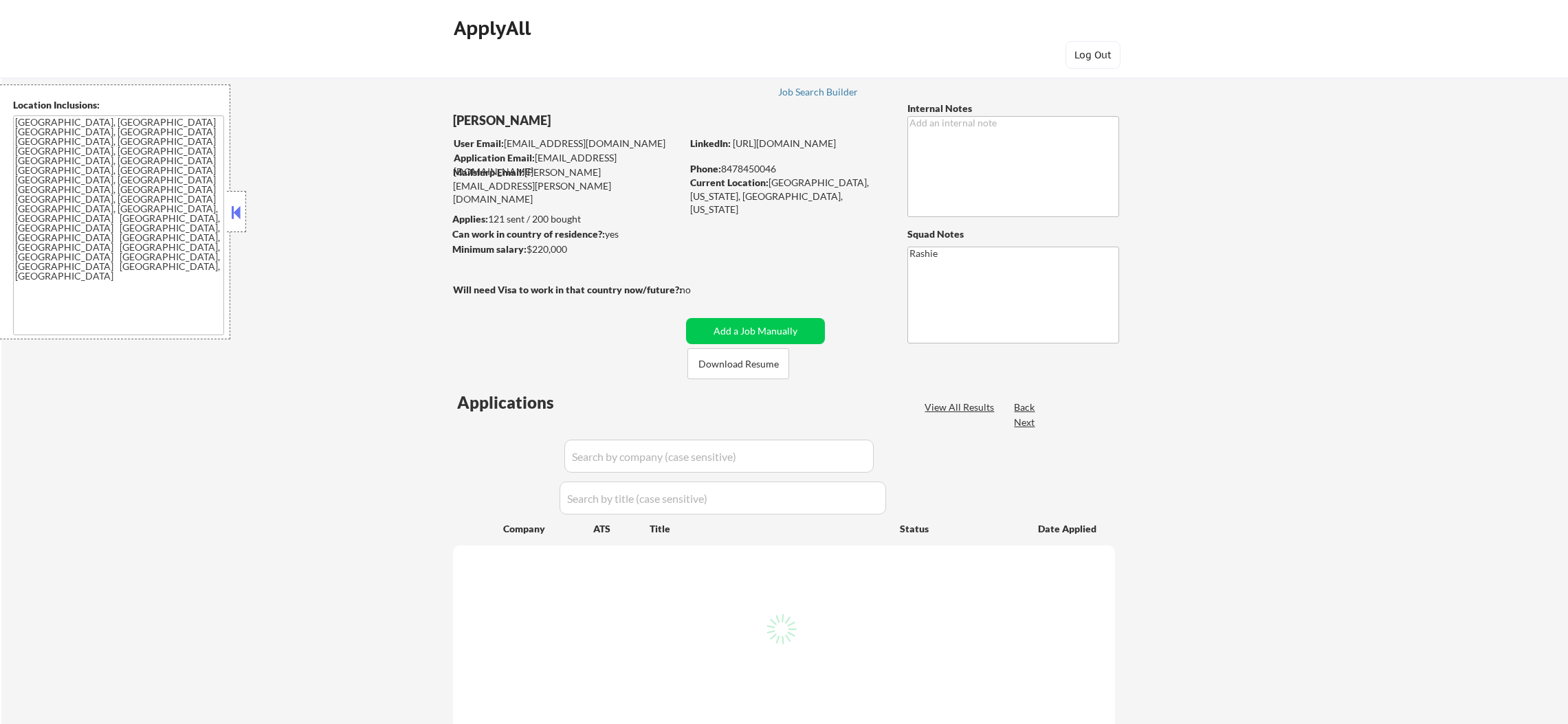
select select ""pending""
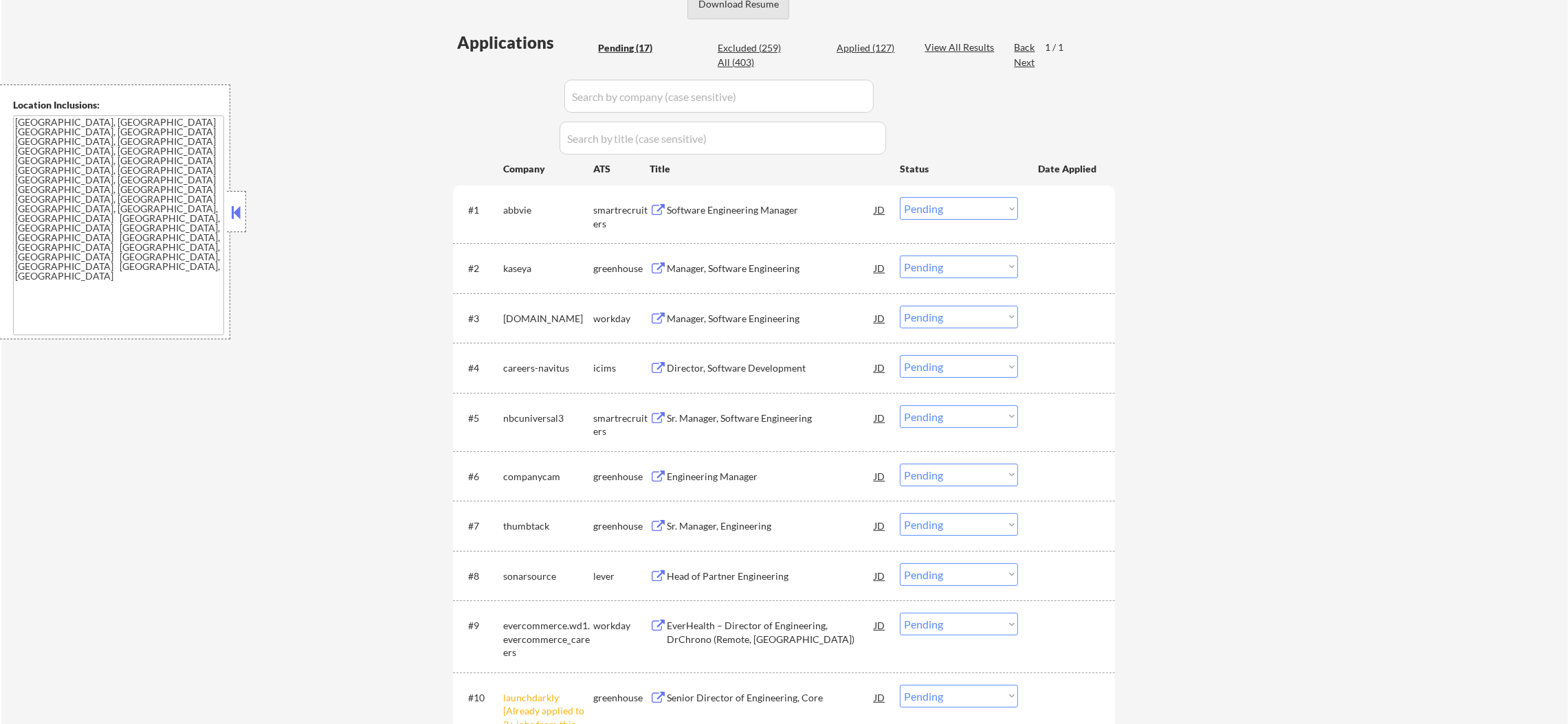
scroll to position [412, 0]
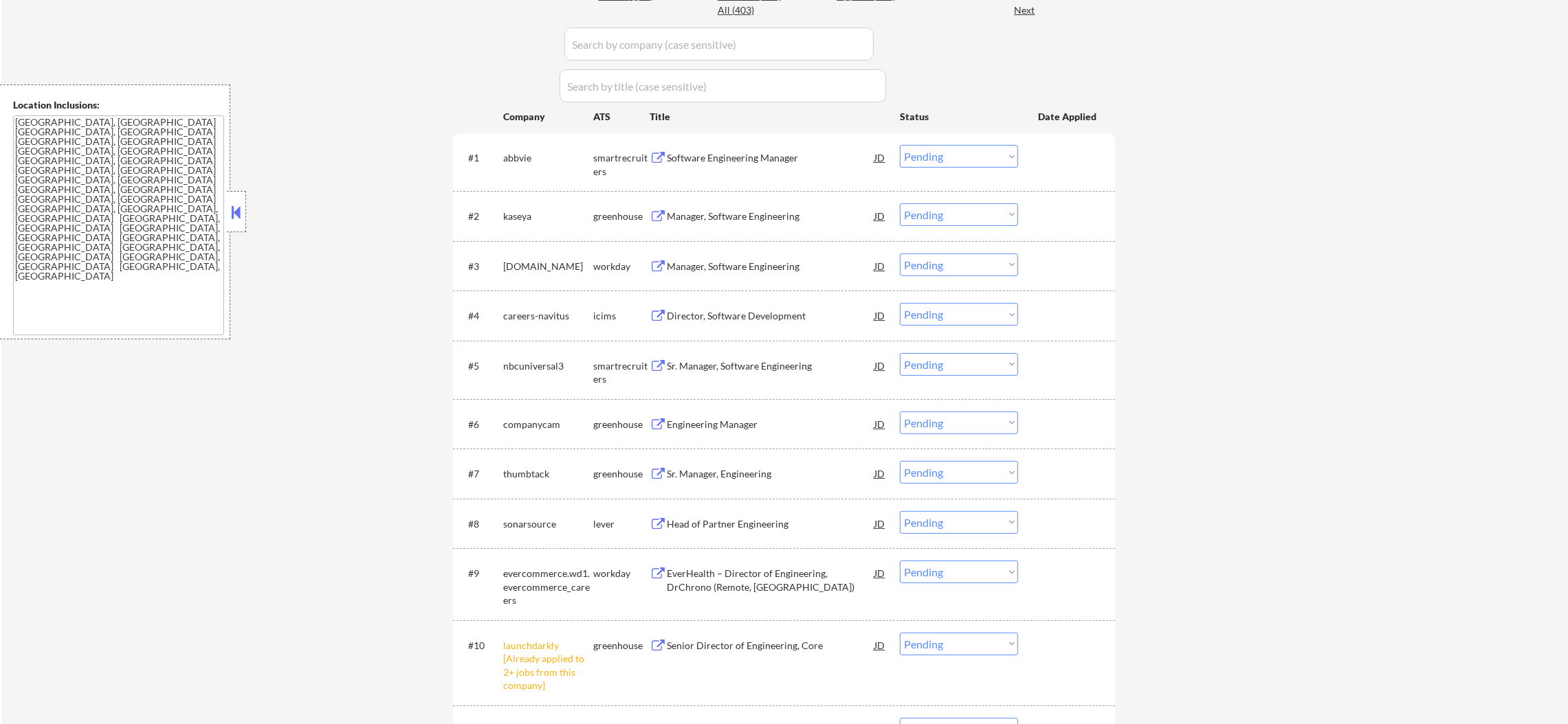
click at [976, 646] on select "Choose an option... Pending Applied Excluded (Questions) Excluded (Expired) Exc…" at bounding box center [959, 644] width 118 height 23
click at [900, 632] on select "Choose an option... Pending Applied Excluded (Questions) Excluded (Expired) Exc…" at bounding box center [959, 644] width 118 height 23
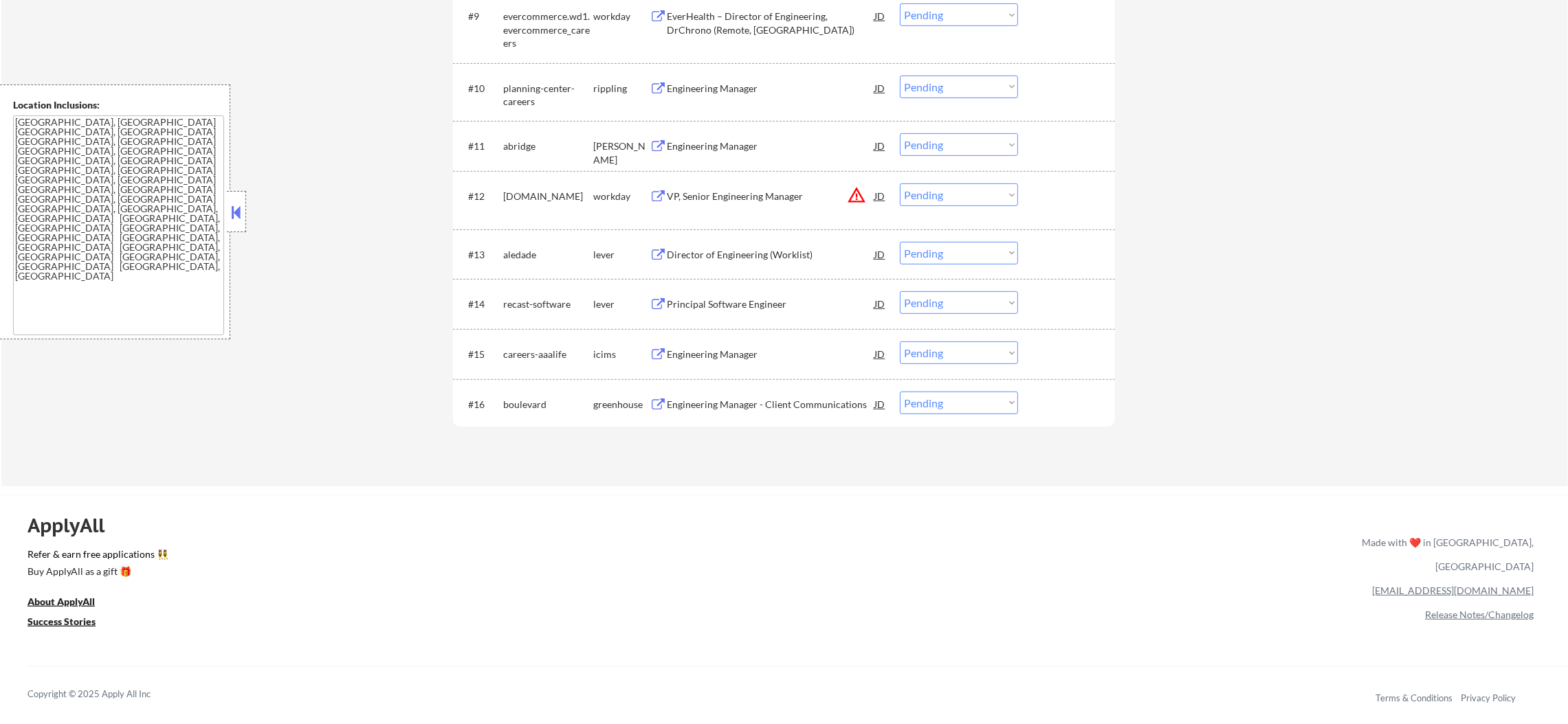
scroll to position [961, 0]
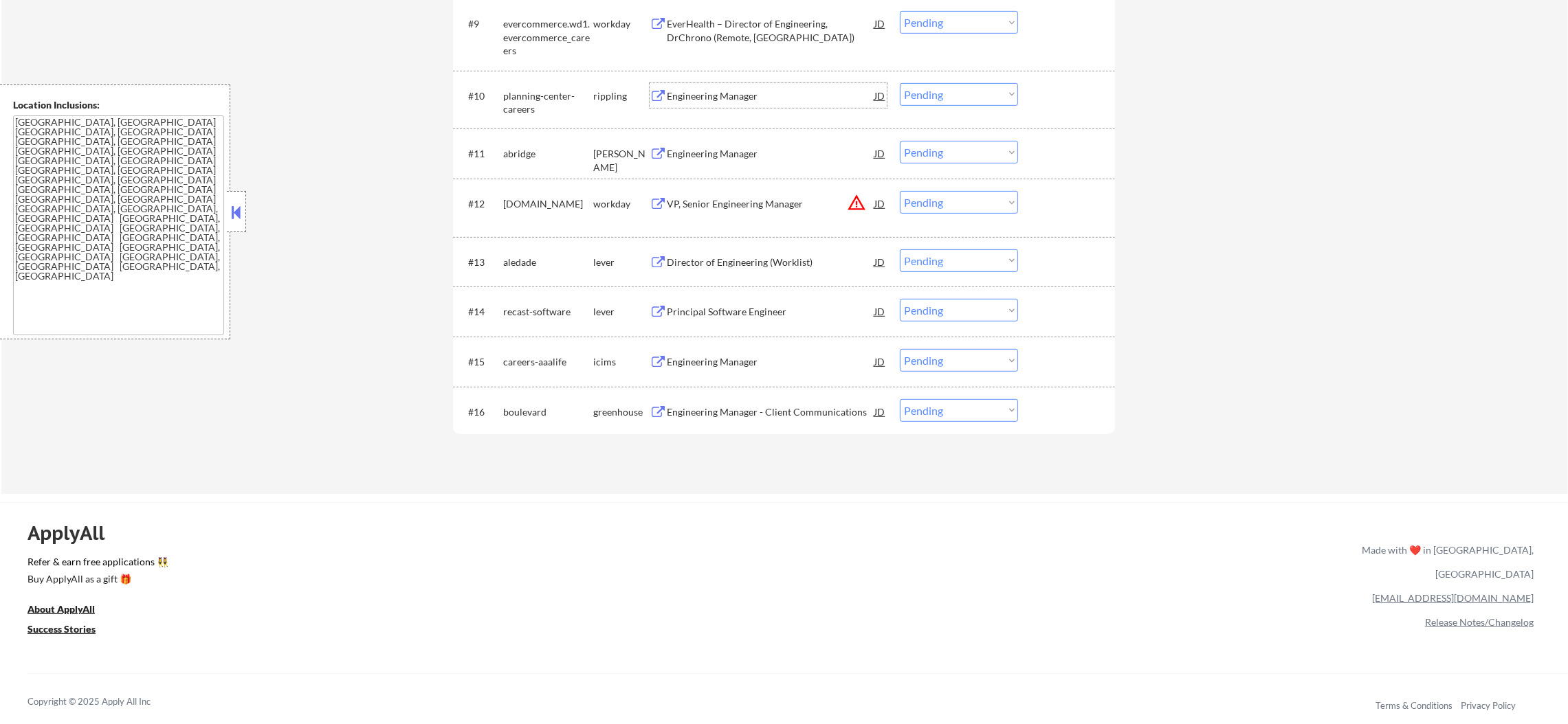
click at [745, 101] on div "Engineering Manager" at bounding box center [770, 96] width 208 height 14
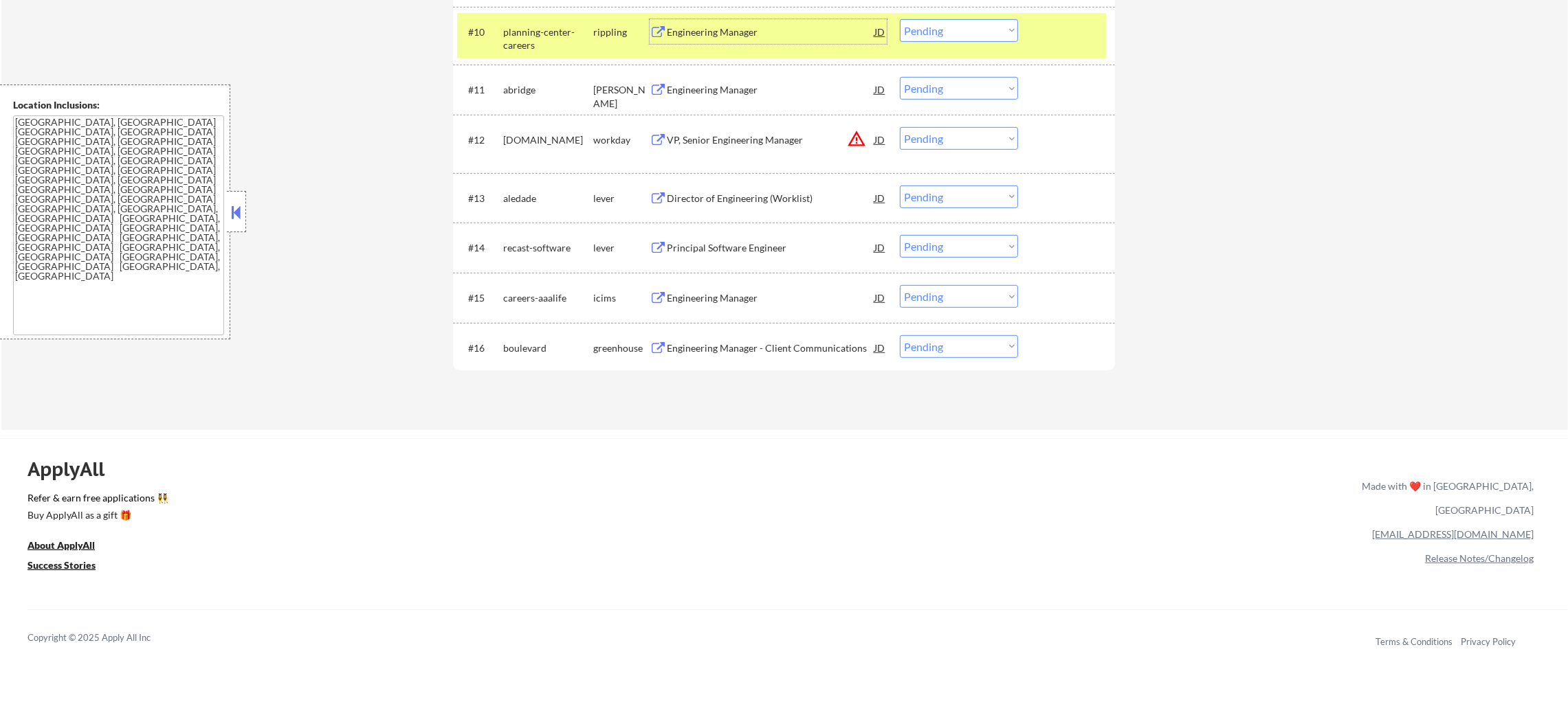
scroll to position [1030, 0]
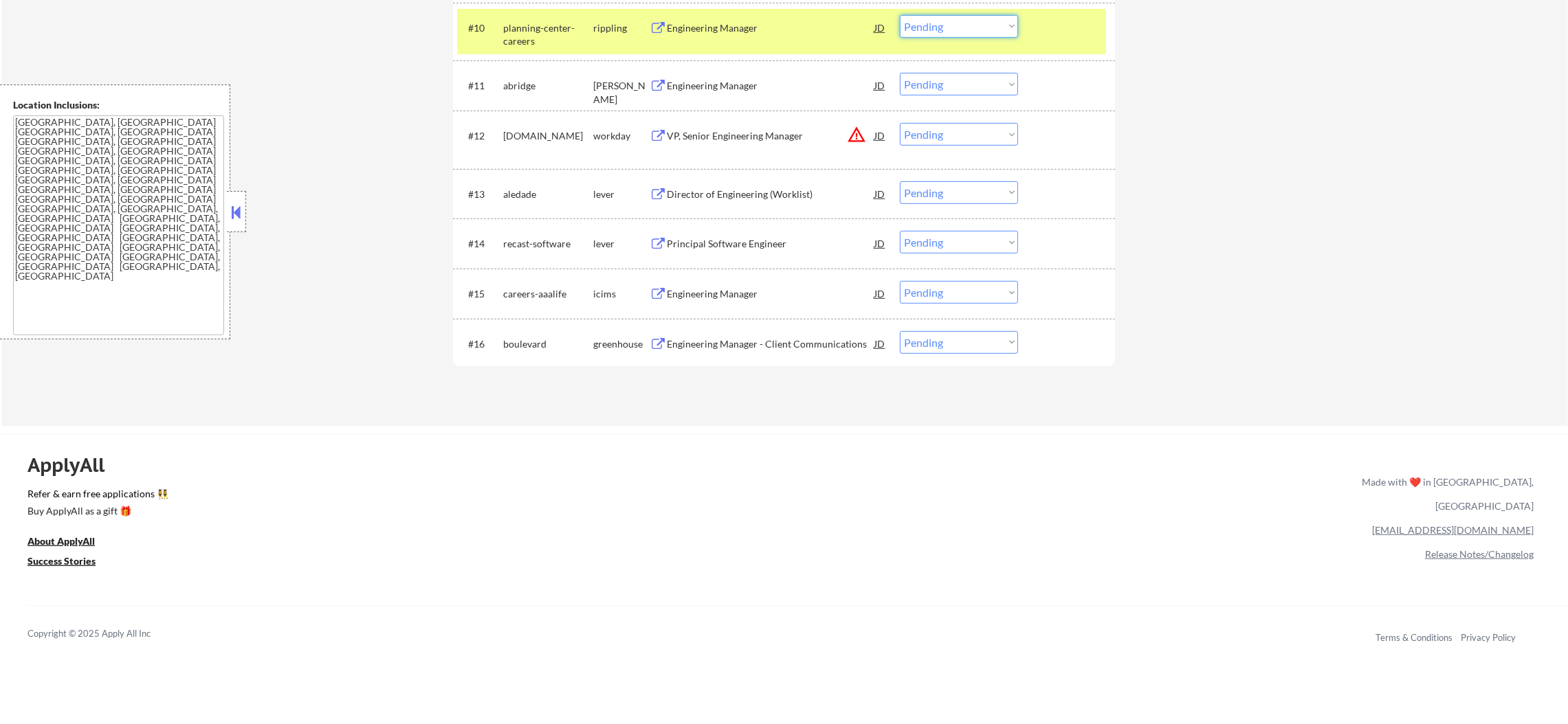
click at [925, 17] on select "Choose an option... Pending Applied Excluded (Questions) Excluded (Expired) Exc…" at bounding box center [959, 27] width 118 height 23
click at [900, 15] on select "Choose an option... Pending Applied Excluded (Questions) Excluded (Expired) Exc…" at bounding box center [959, 27] width 118 height 23
click at [534, 35] on div "planning-center-careers" at bounding box center [548, 34] width 90 height 27
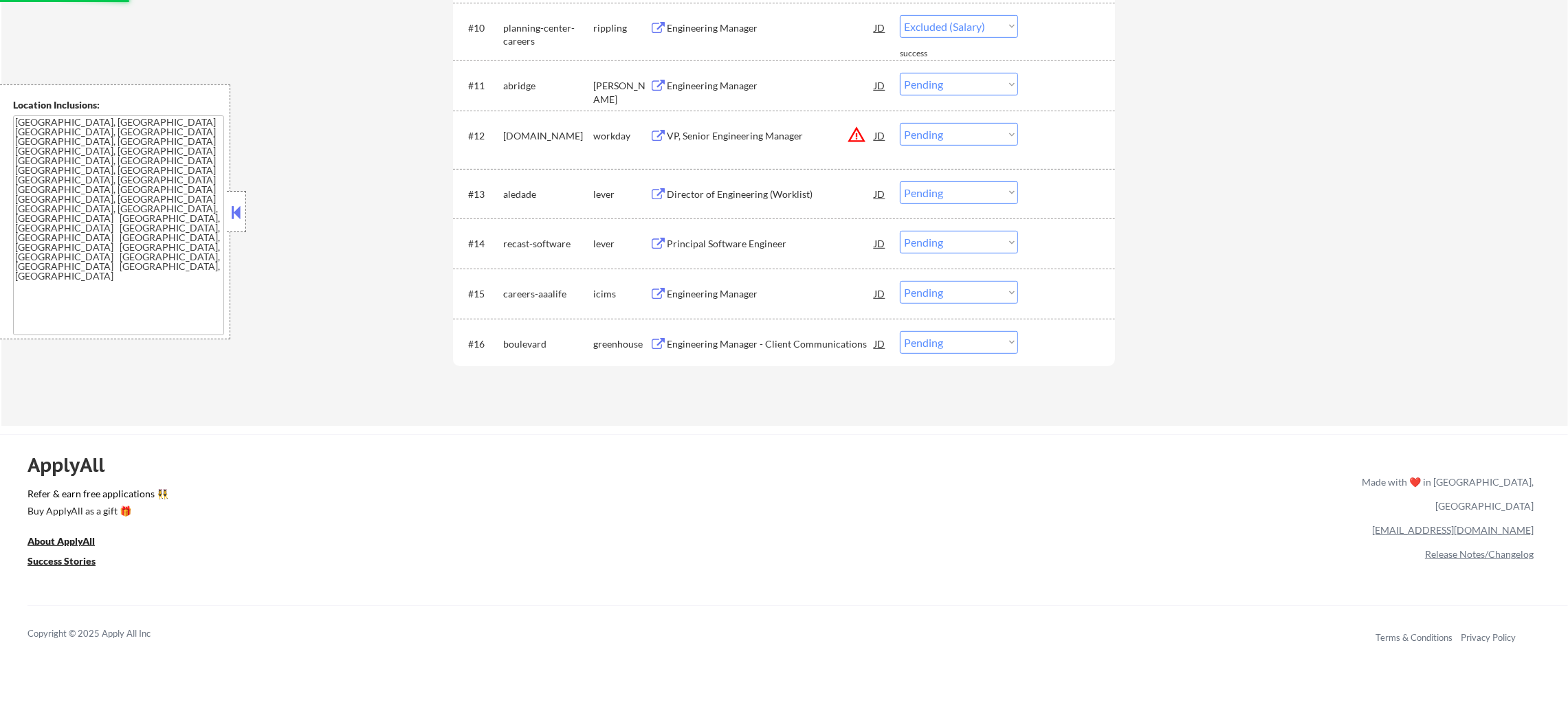
select select ""pending""
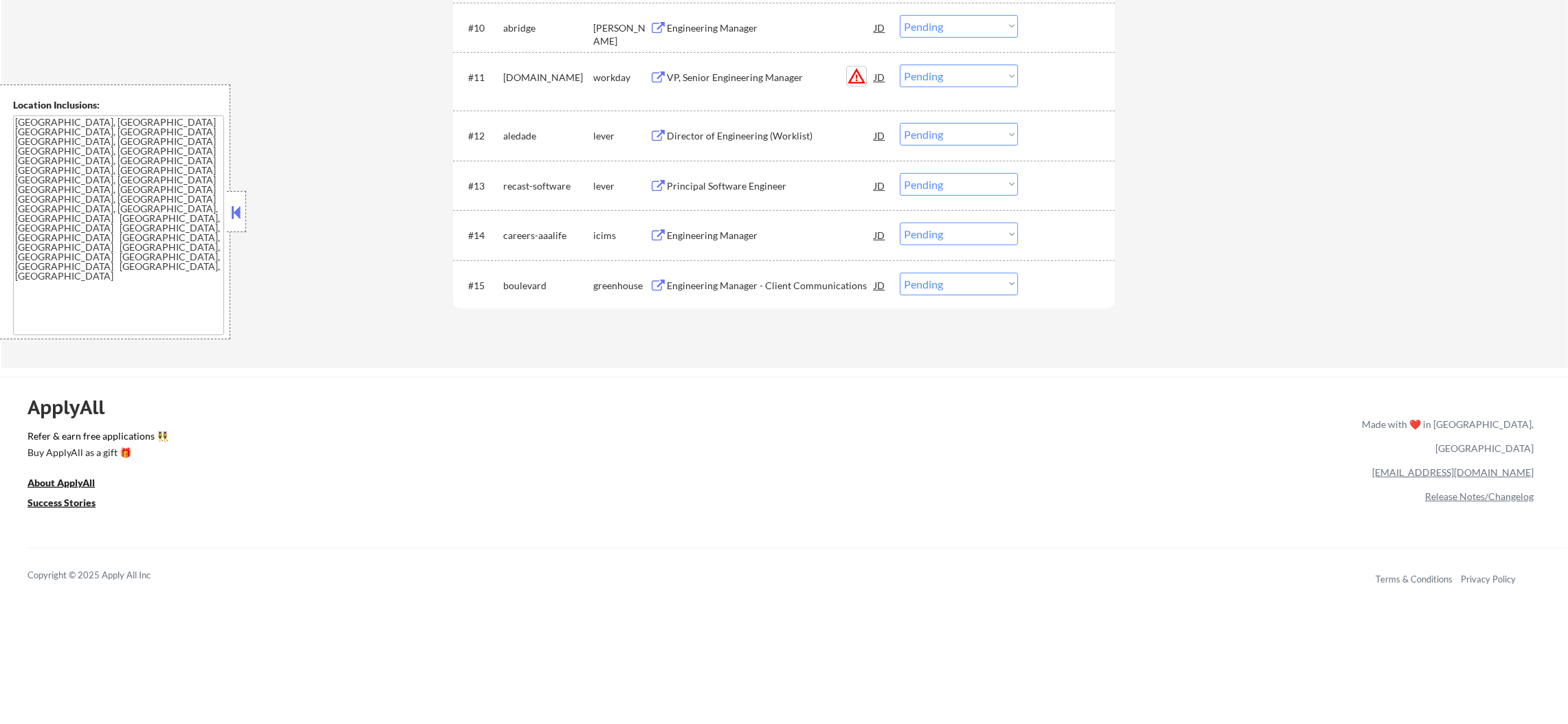
click at [852, 72] on button "warning_amber" at bounding box center [856, 76] width 19 height 19
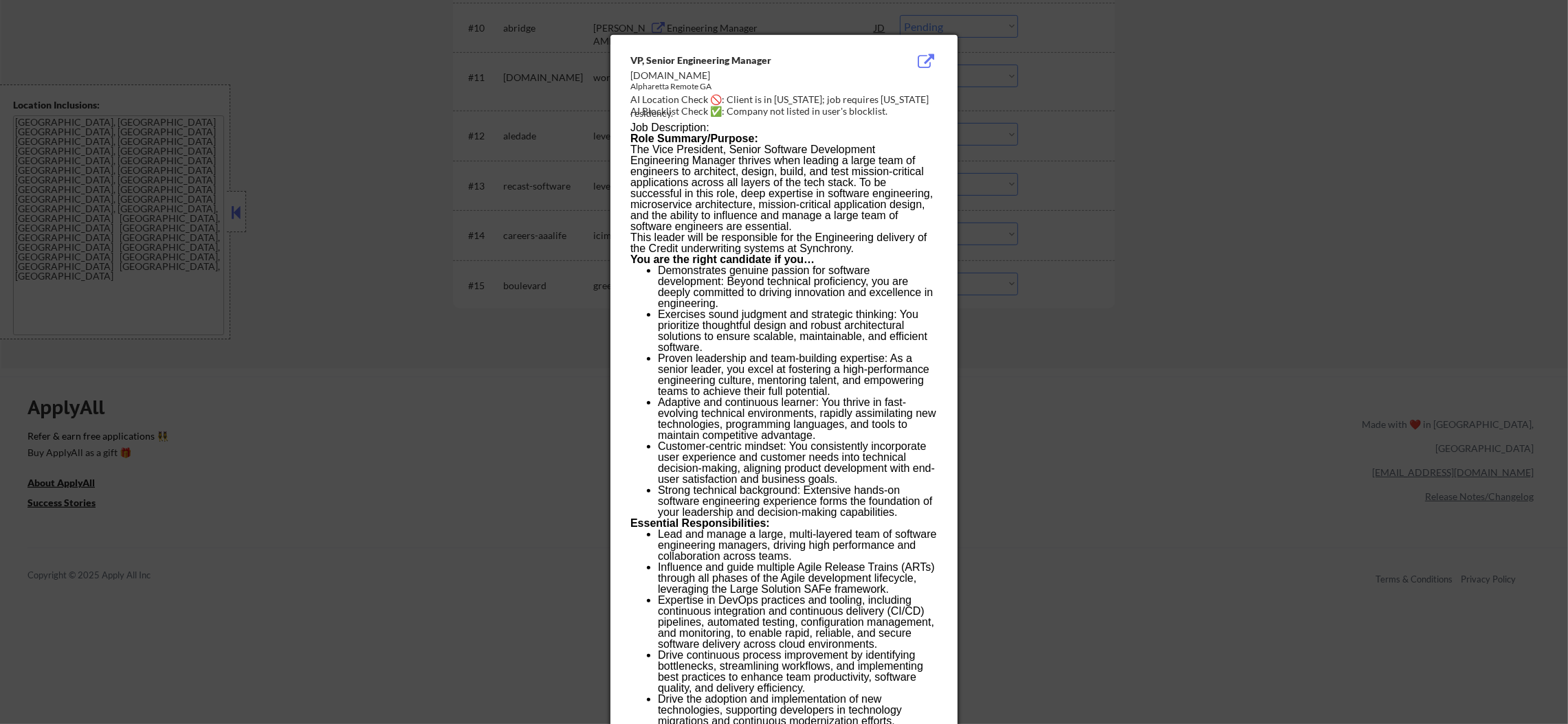
click at [991, 108] on div at bounding box center [784, 362] width 1568 height 724
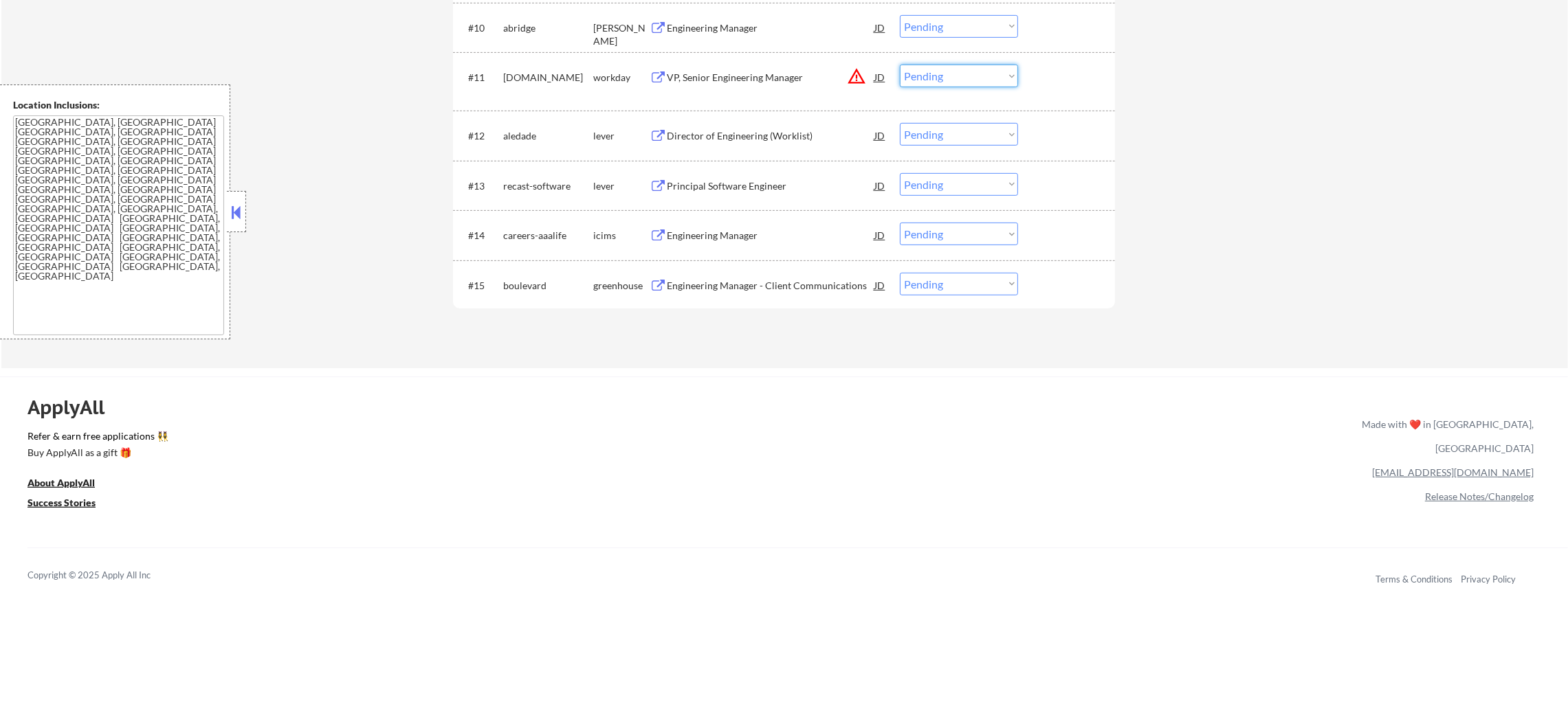
click at [953, 72] on select "Choose an option... Pending Applied Excluded (Questions) Excluded (Expired) Exc…" at bounding box center [959, 76] width 118 height 23
click at [900, 65] on select "Choose an option... Pending Applied Excluded (Questions) Excluded (Expired) Exc…" at bounding box center [959, 76] width 118 height 23
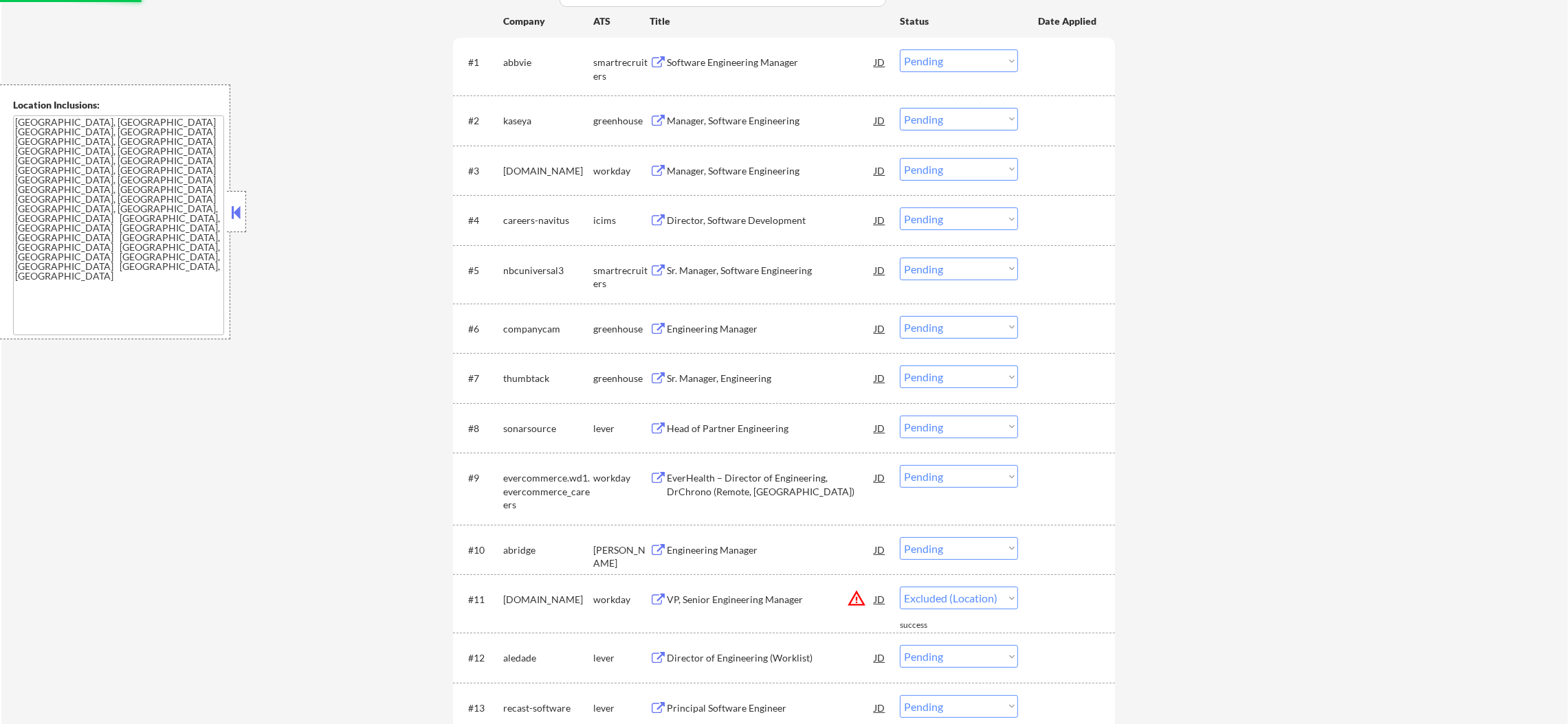
select select ""pending""
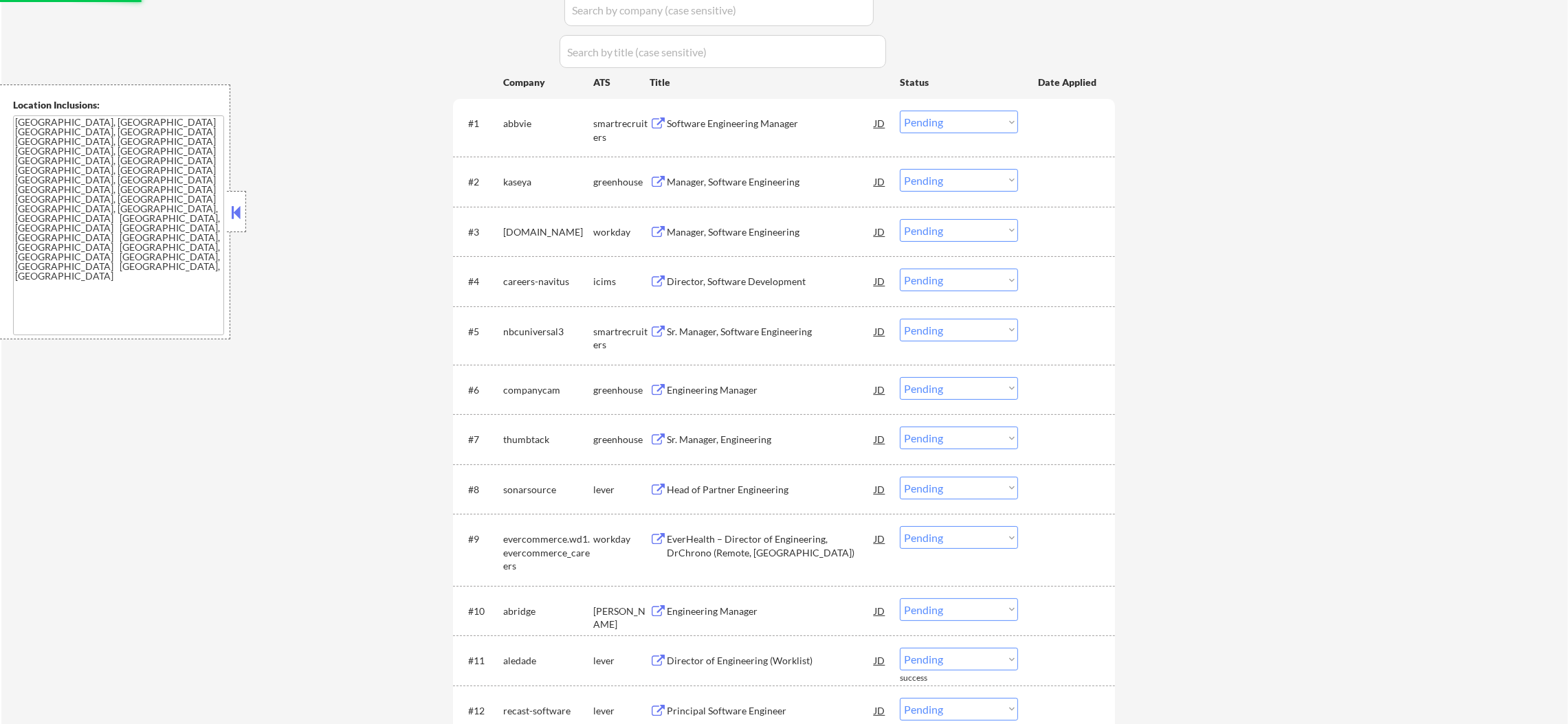
scroll to position [412, 0]
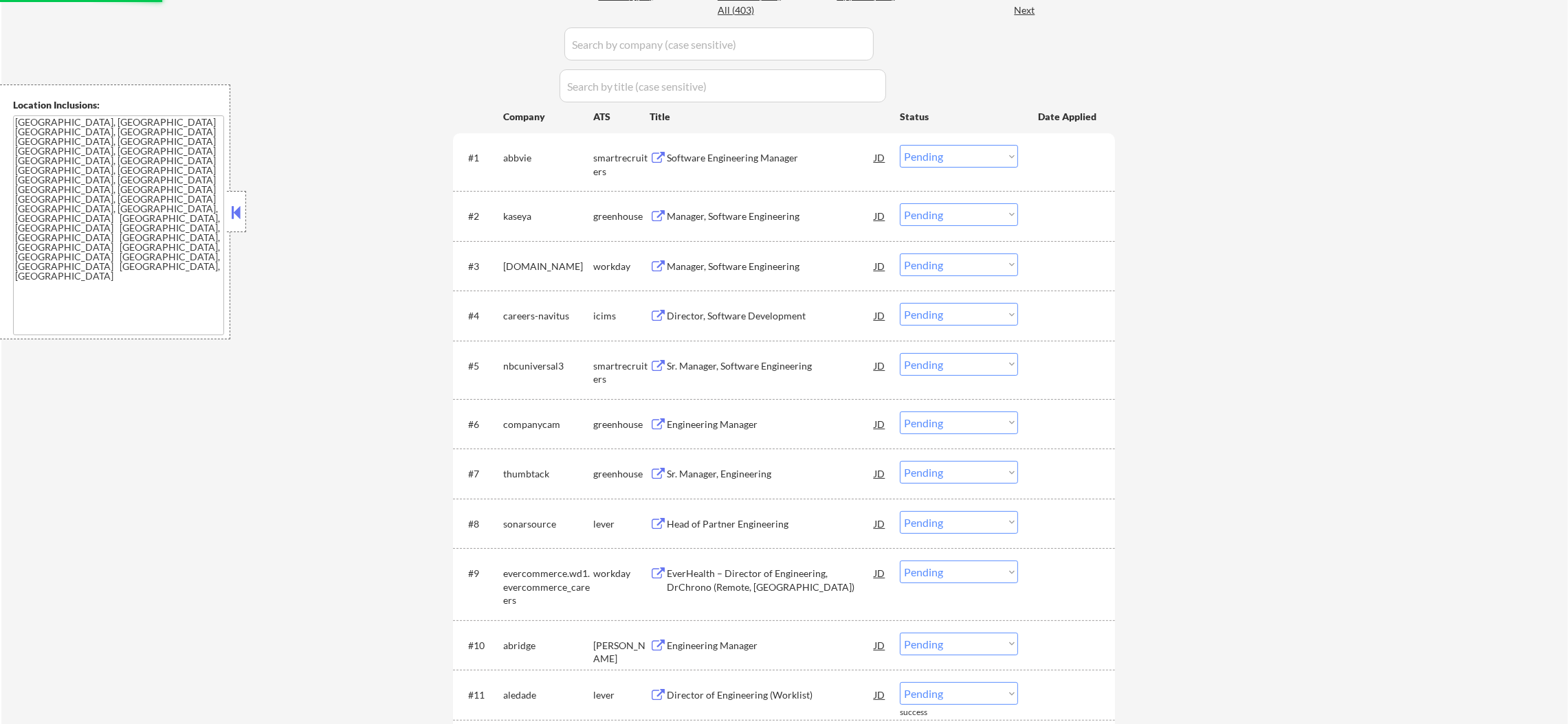
click at [748, 141] on div "#1 abbvie smartrecruiters Software Engineering Manager JD Choose an option... P…" at bounding box center [782, 161] width 649 height 45
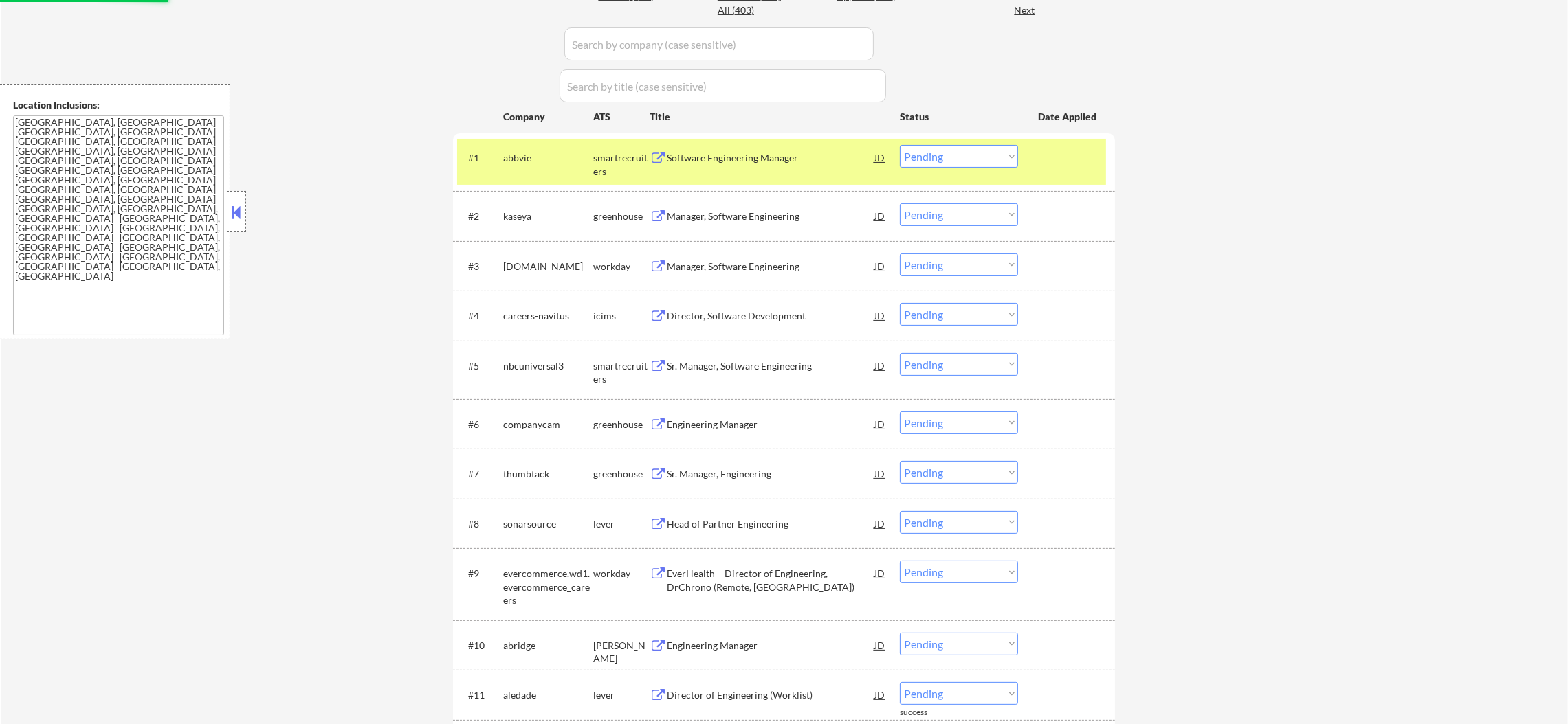
click at [737, 156] on div "Software Engineering Manager" at bounding box center [770, 158] width 208 height 14
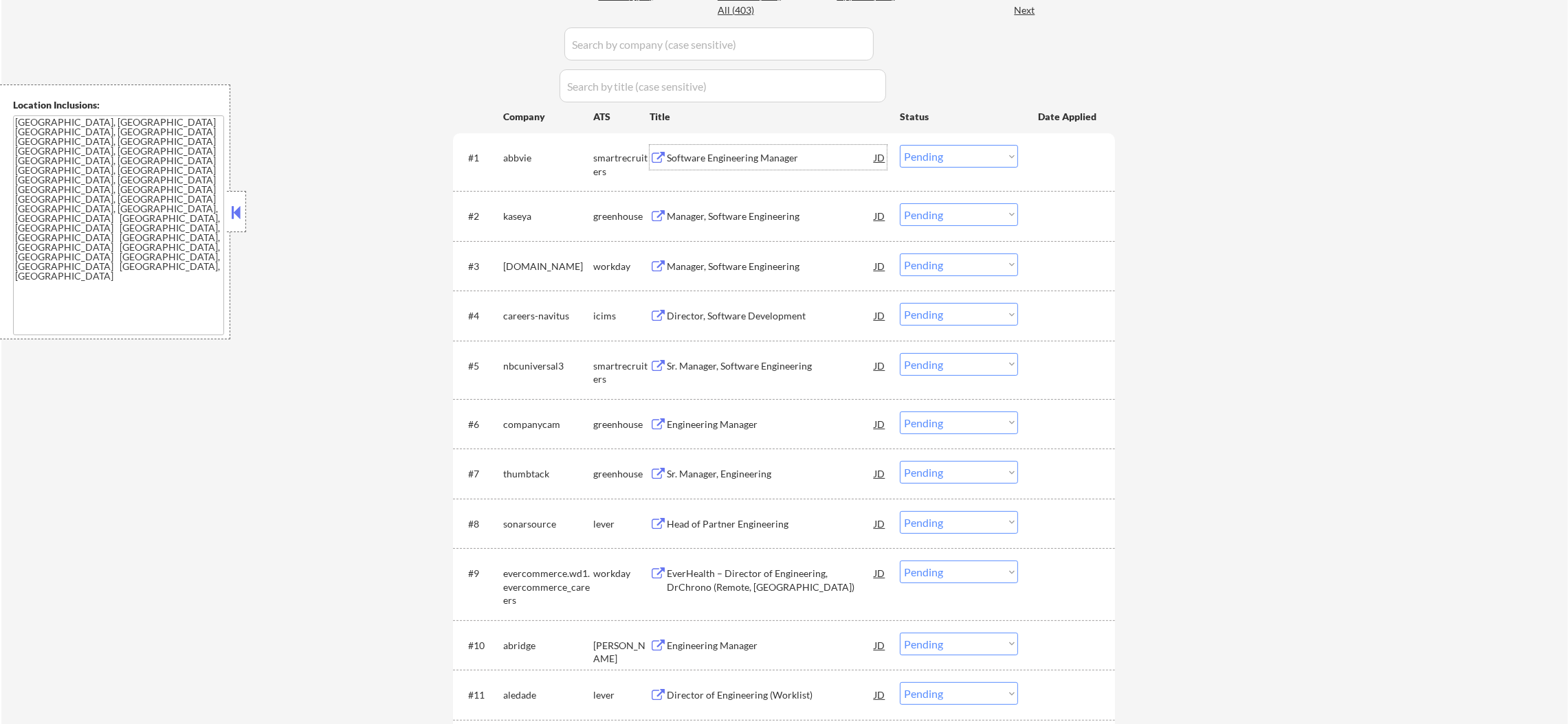
click at [974, 166] on select "Choose an option... Pending Applied Excluded (Questions) Excluded (Expired) Exc…" at bounding box center [959, 156] width 118 height 23
click at [900, 145] on select "Choose an option... Pending Applied Excluded (Questions) Excluded (Expired) Exc…" at bounding box center [959, 156] width 118 height 23
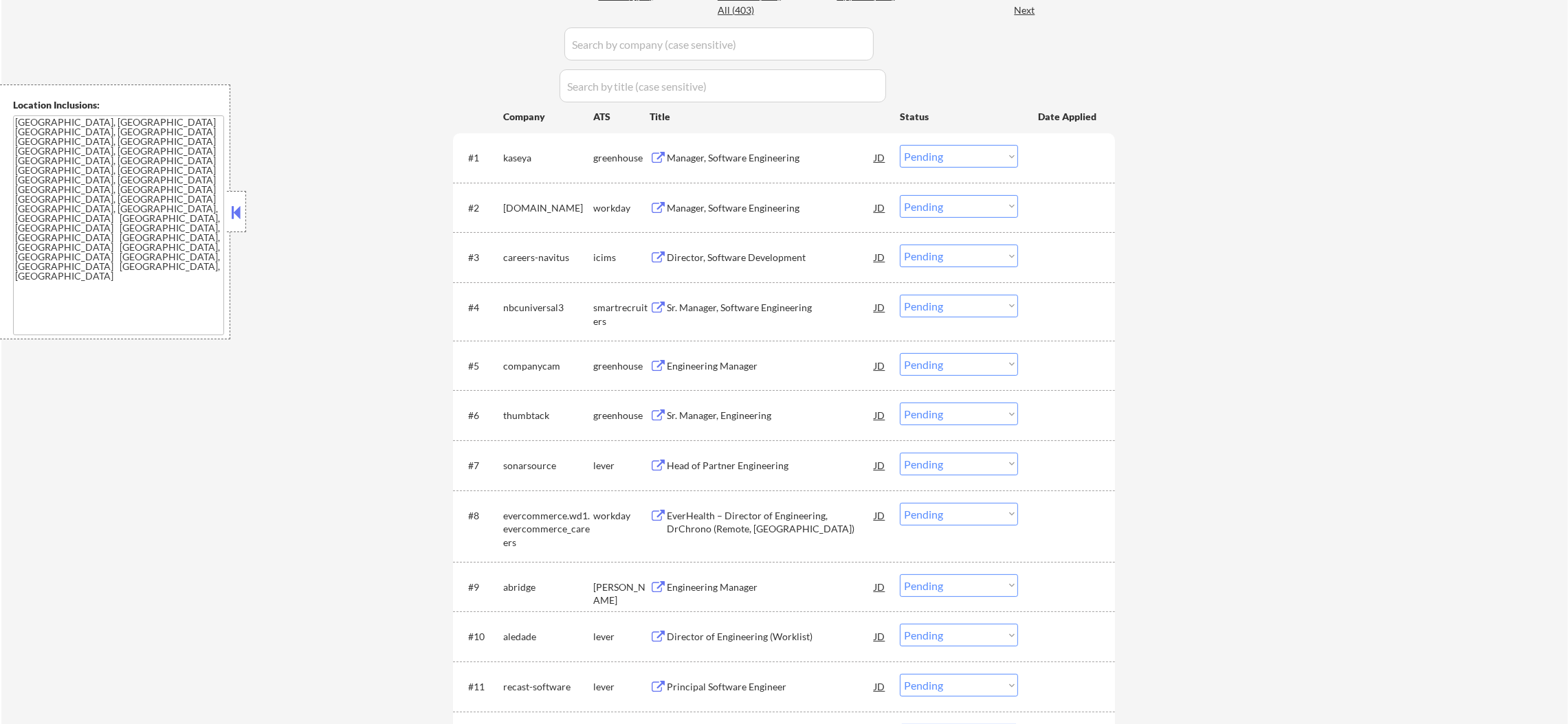
click at [724, 150] on div "Manager, Software Engineering" at bounding box center [770, 157] width 208 height 24
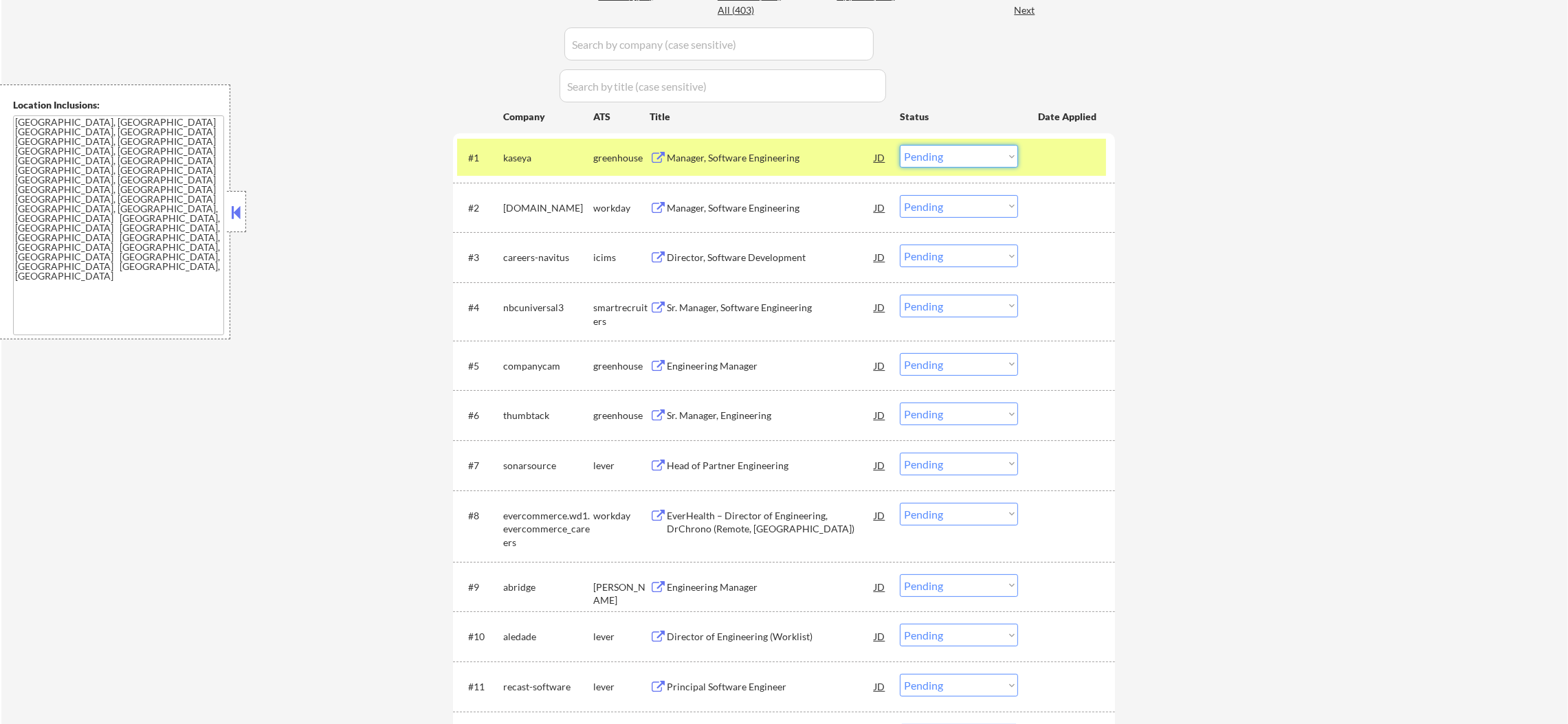
click at [931, 162] on select "Choose an option... Pending Applied Excluded (Questions) Excluded (Expired) Exc…" at bounding box center [959, 156] width 118 height 23
click at [900, 145] on select "Choose an option... Pending Applied Excluded (Questions) Excluded (Expired) Exc…" at bounding box center [959, 156] width 118 height 23
click at [524, 145] on div "kaseya" at bounding box center [548, 157] width 90 height 24
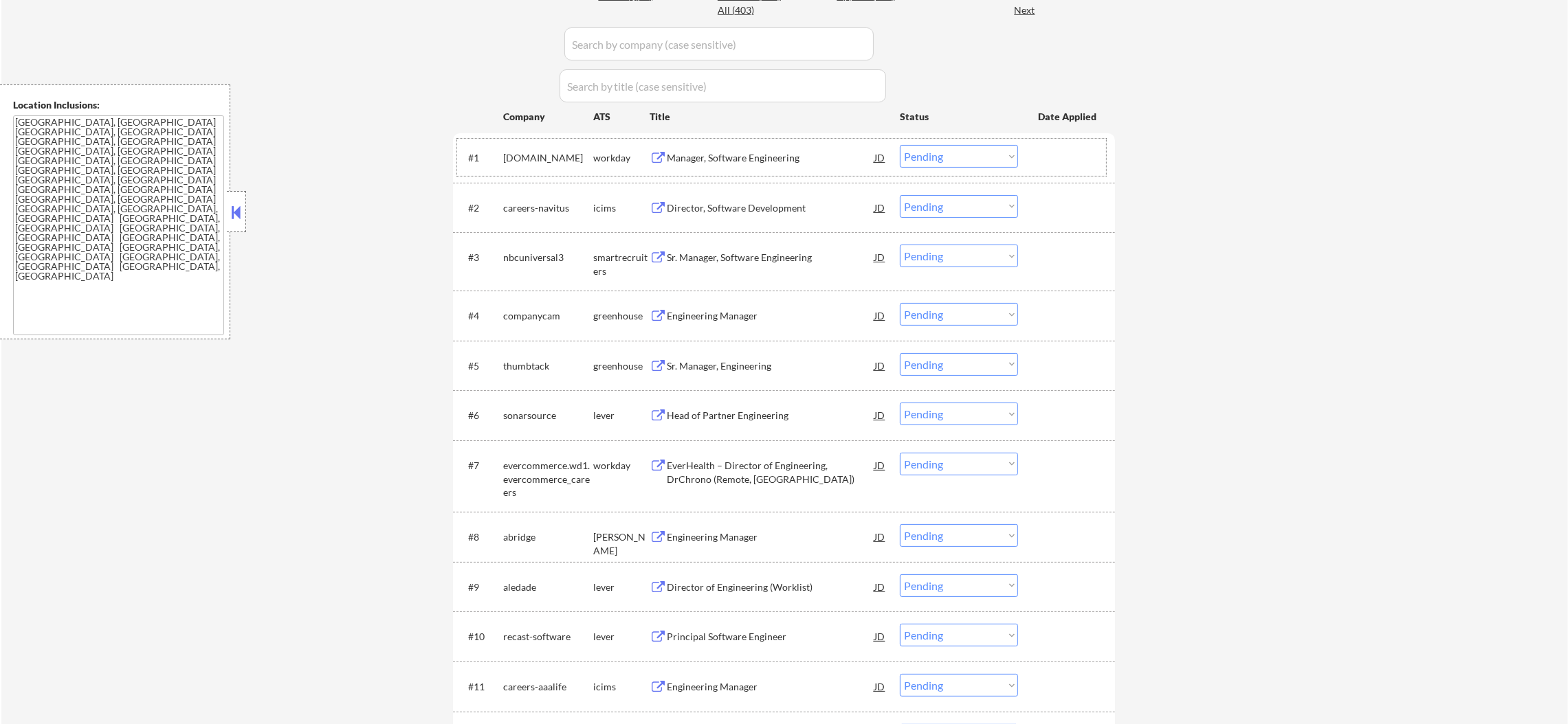
click at [724, 161] on div "Manager, Software Engineering" at bounding box center [770, 158] width 208 height 14
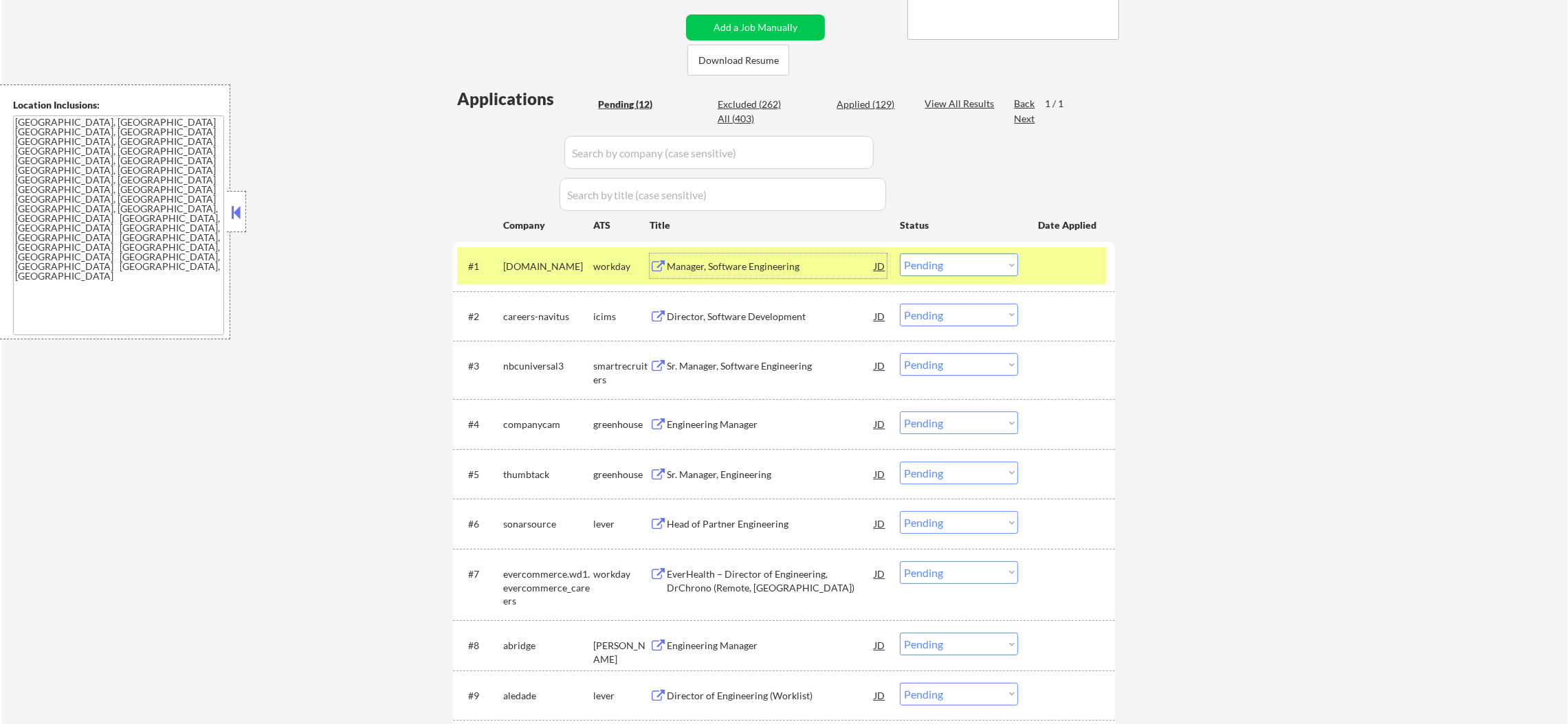
scroll to position [308, 0]
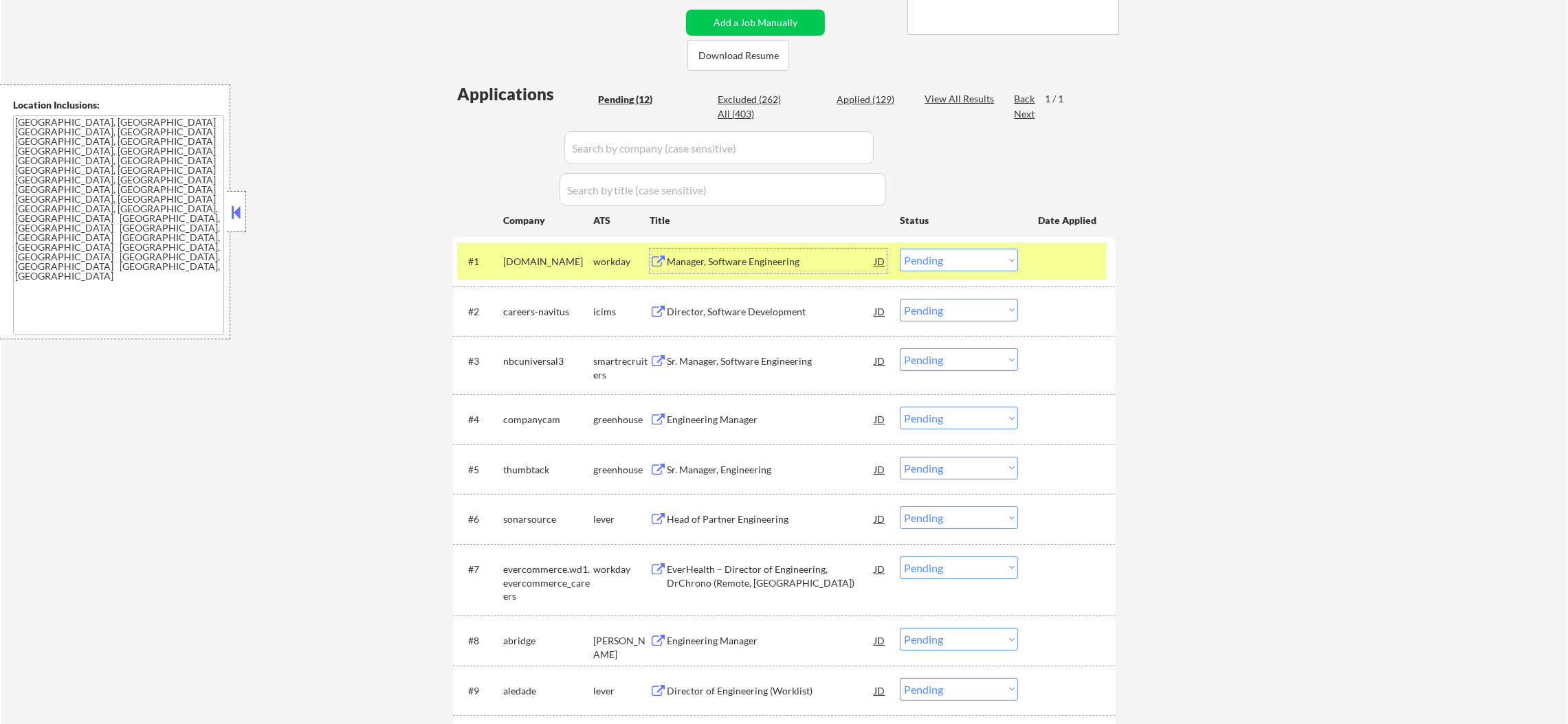
click at [695, 257] on div "Manager, Software Engineering" at bounding box center [770, 262] width 208 height 14
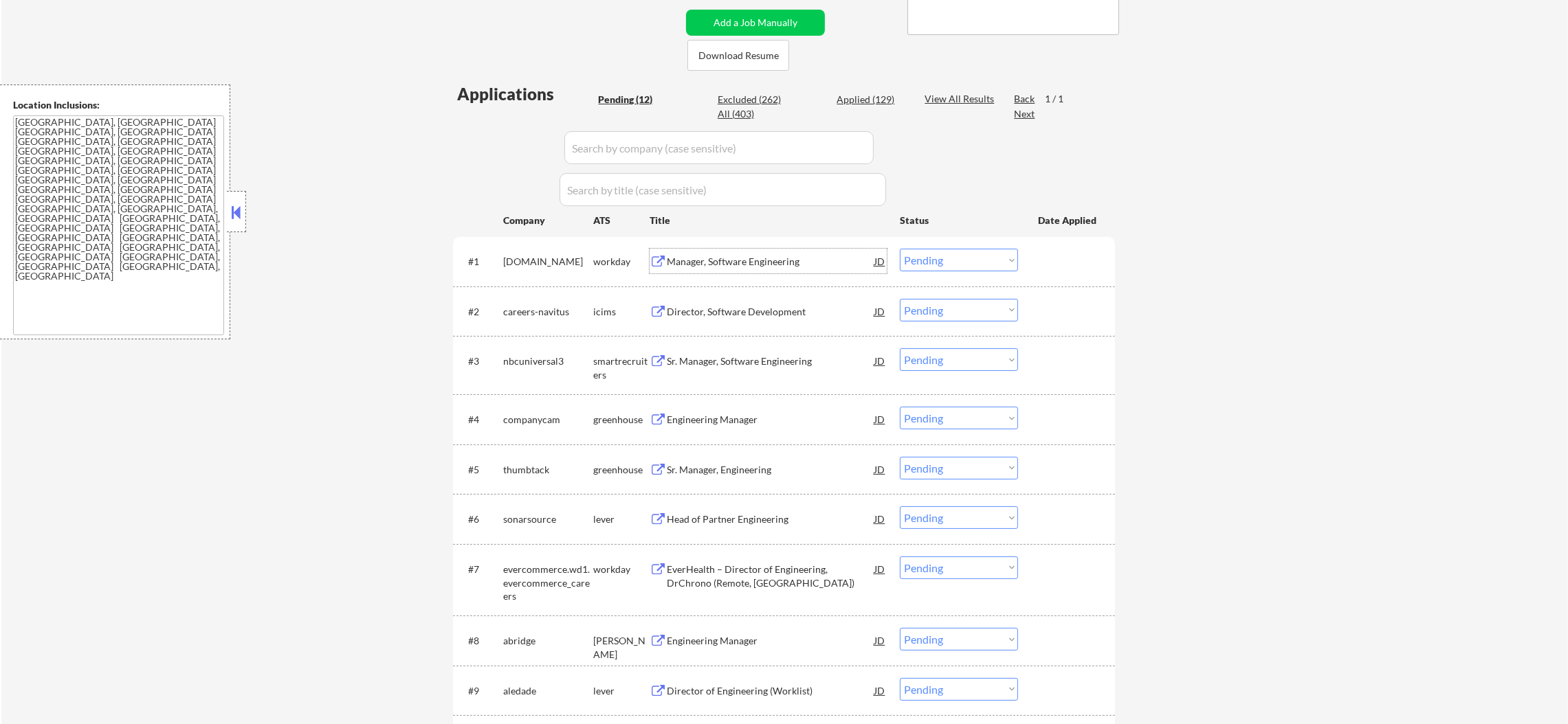
click at [962, 259] on select "Choose an option... Pending Applied Excluded (Questions) Excluded (Expired) Exc…" at bounding box center [959, 260] width 118 height 23
click at [900, 249] on select "Choose an option... Pending Applied Excluded (Questions) Excluded (Expired) Exc…" at bounding box center [959, 260] width 118 height 23
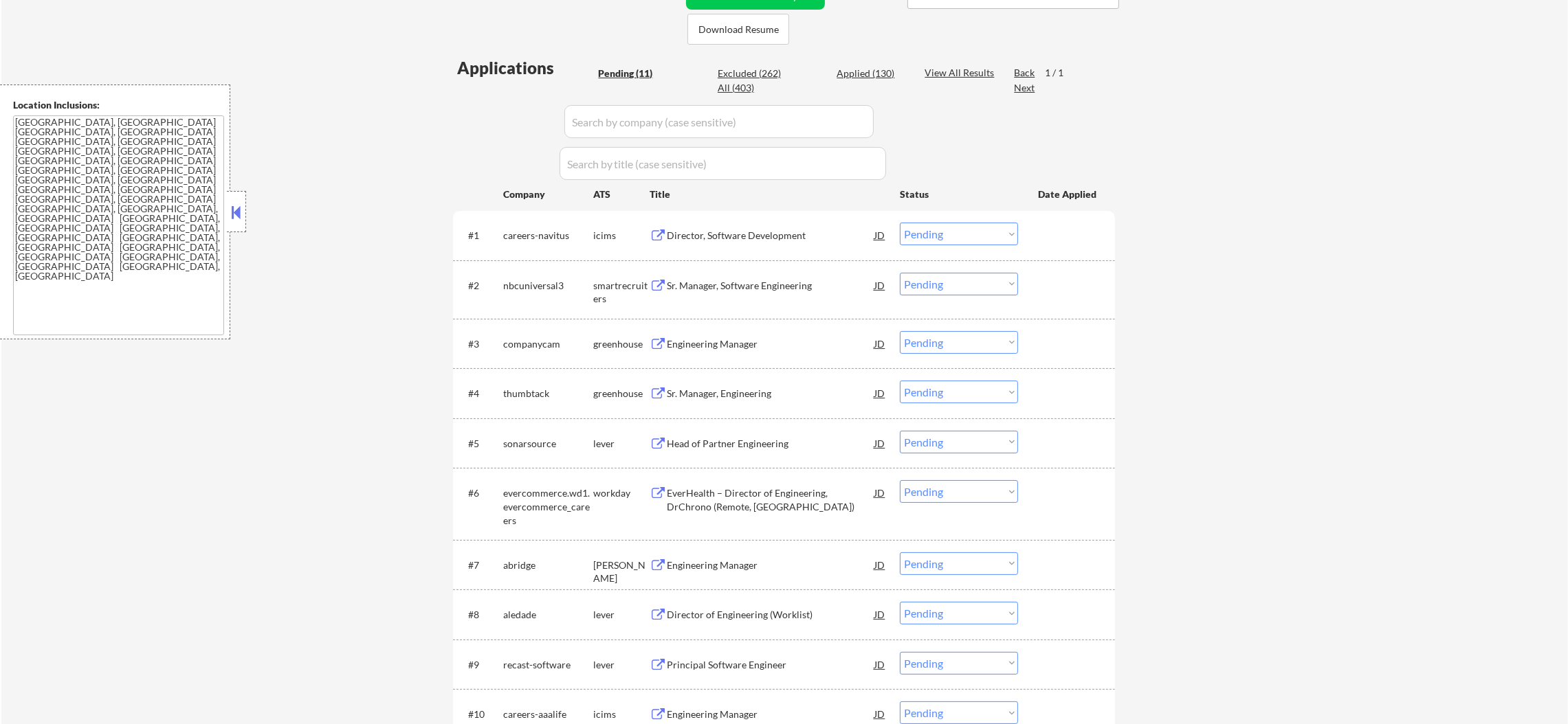
scroll to position [377, 0]
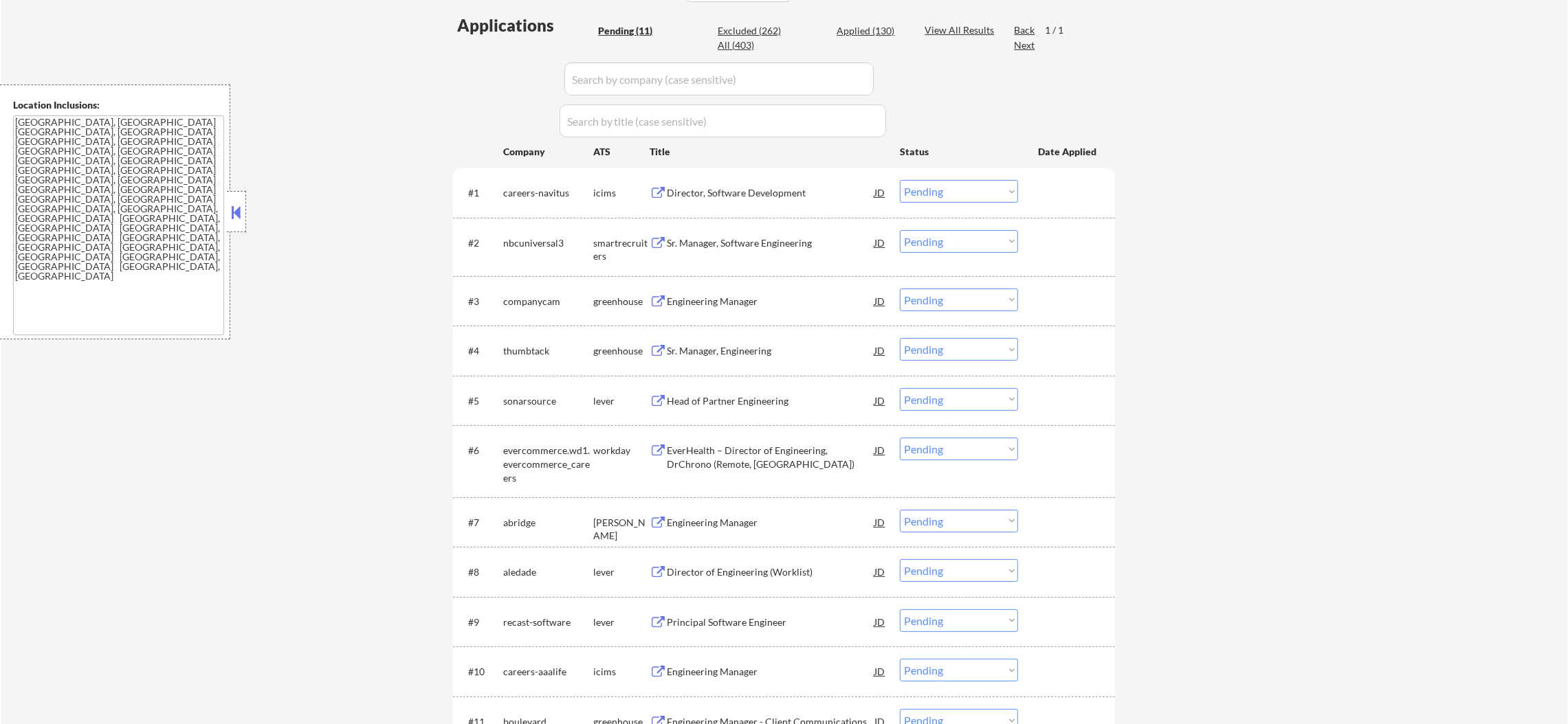
click at [803, 197] on div "Director, Software Development" at bounding box center [770, 193] width 208 height 14
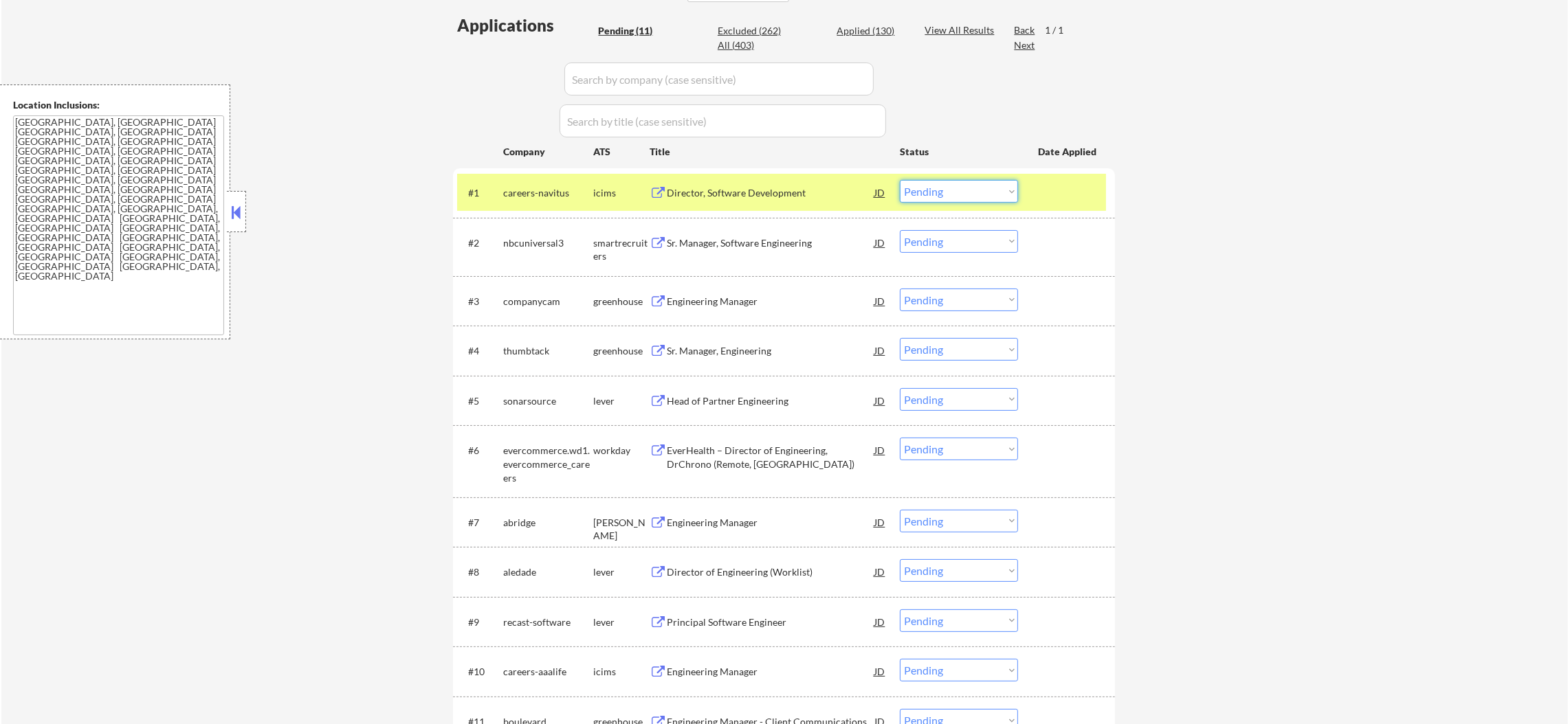
drag, startPoint x: 941, startPoint y: 180, endPoint x: 950, endPoint y: 196, distance: 18.4
click at [945, 185] on select "Choose an option... Pending Applied Excluded (Questions) Excluded (Expired) Exc…" at bounding box center [959, 191] width 118 height 23
click at [900, 180] on select "Choose an option... Pending Applied Excluded (Questions) Excluded (Expired) Exc…" at bounding box center [959, 191] width 118 height 23
click at [528, 180] on div "careers-navitus" at bounding box center [548, 192] width 90 height 24
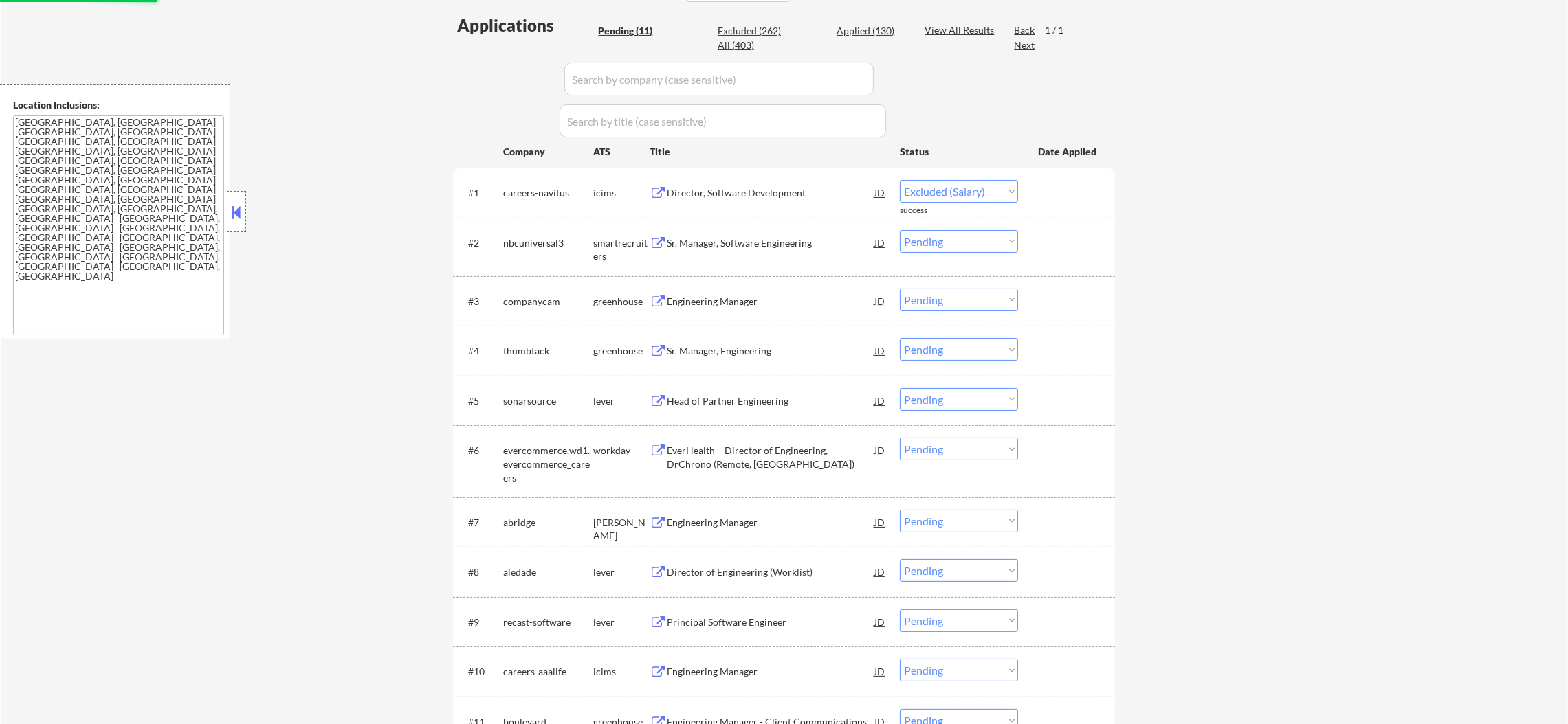
select select ""pending""
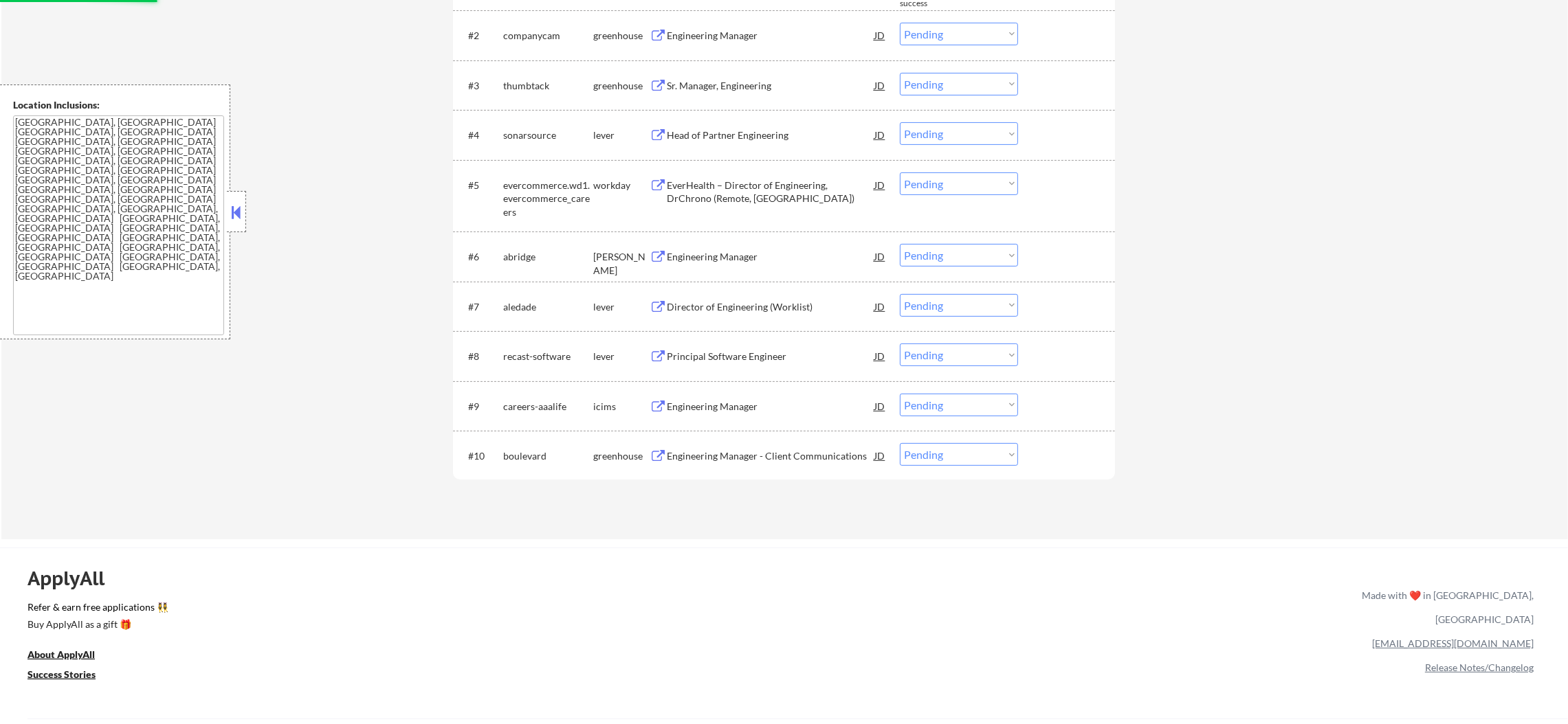
scroll to position [617, 0]
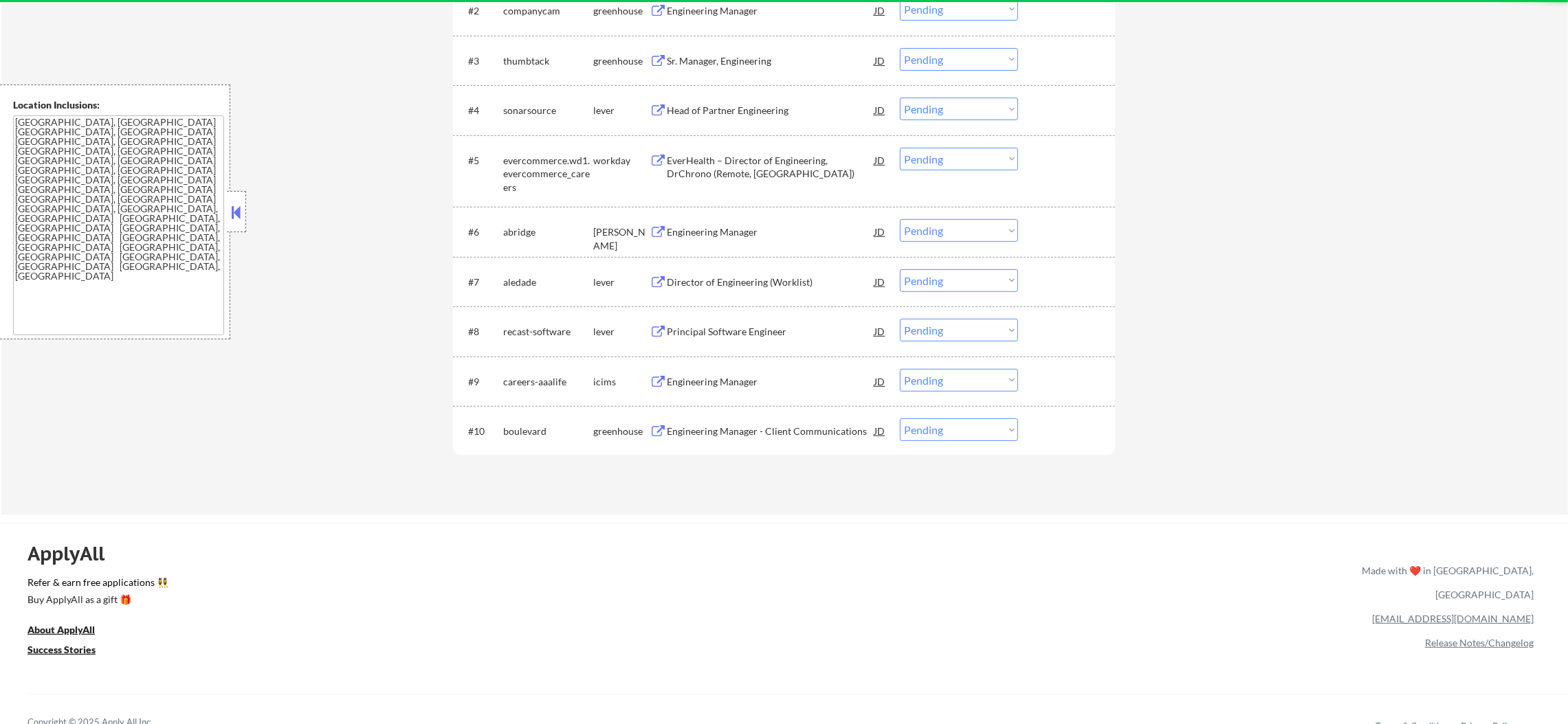
click at [724, 230] on div "Engineering Manager" at bounding box center [770, 232] width 208 height 14
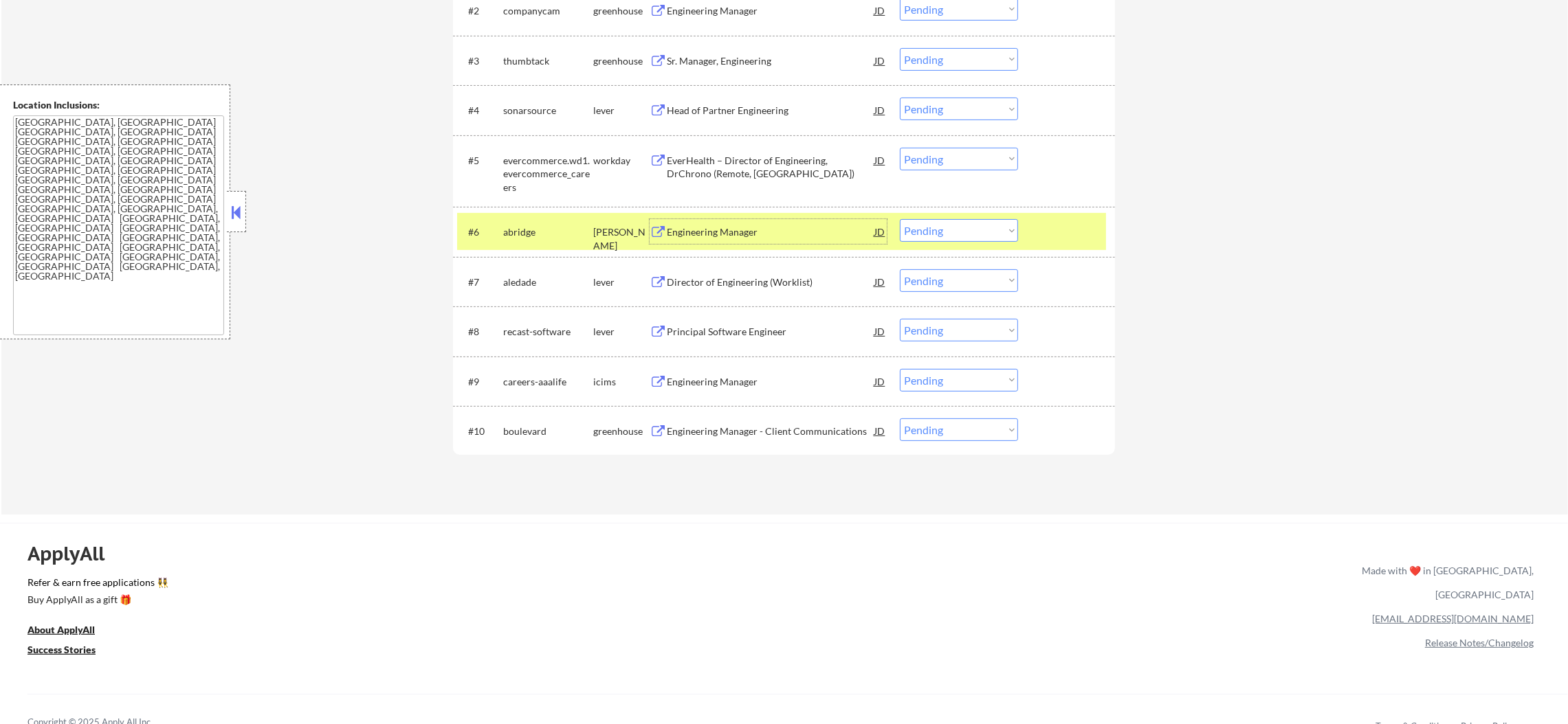
click at [951, 239] on select "Choose an option... Pending Applied Excluded (Questions) Excluded (Expired) Exc…" at bounding box center [959, 230] width 118 height 23
click at [900, 219] on select "Choose an option... Pending Applied Excluded (Questions) Excluded (Expired) Exc…" at bounding box center [959, 230] width 118 height 23
click at [521, 217] on div "#6 abridge ashby Engineering Manager JD Choose an option... Pending Applied Exc…" at bounding box center [782, 231] width 649 height 37
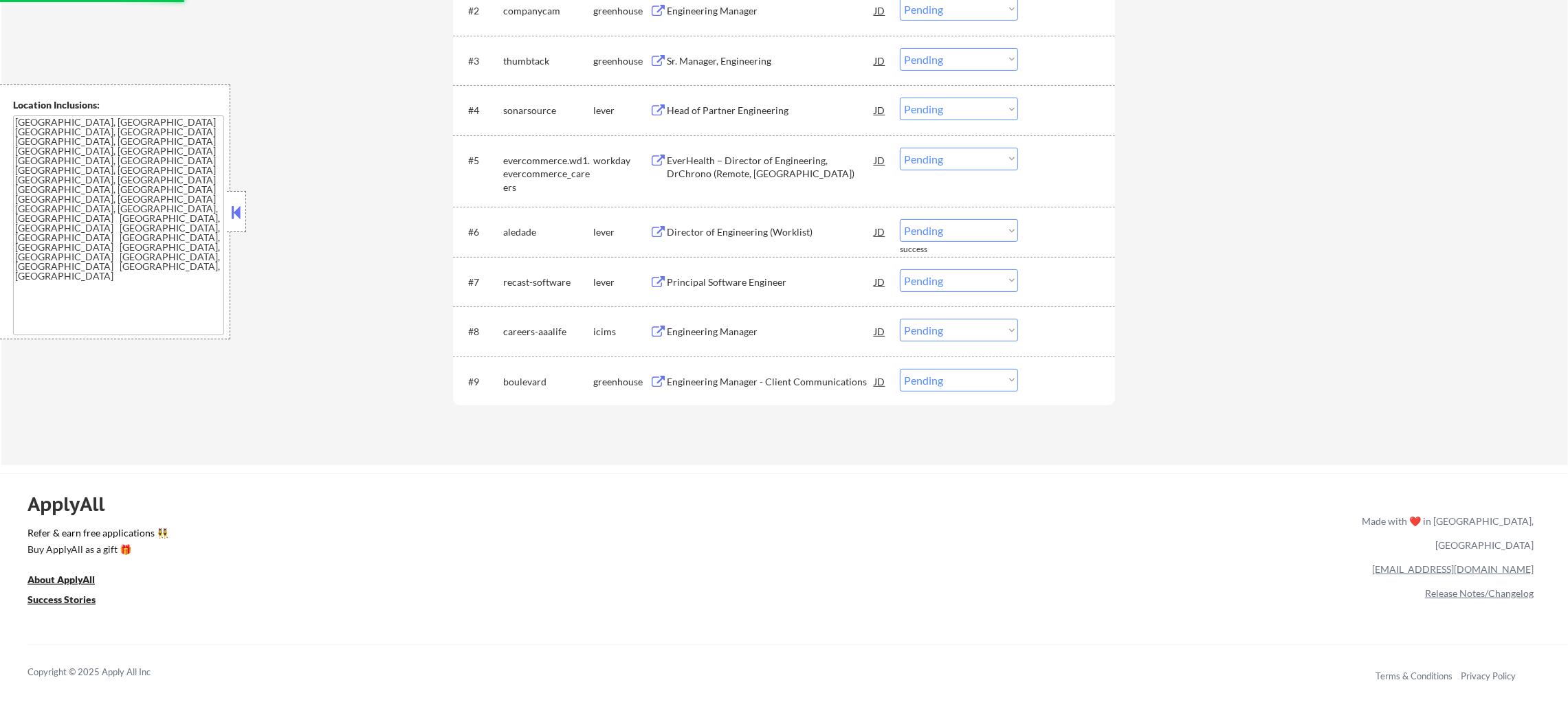
click at [791, 230] on div "Director of Engineering (Worklist)" at bounding box center [770, 232] width 208 height 14
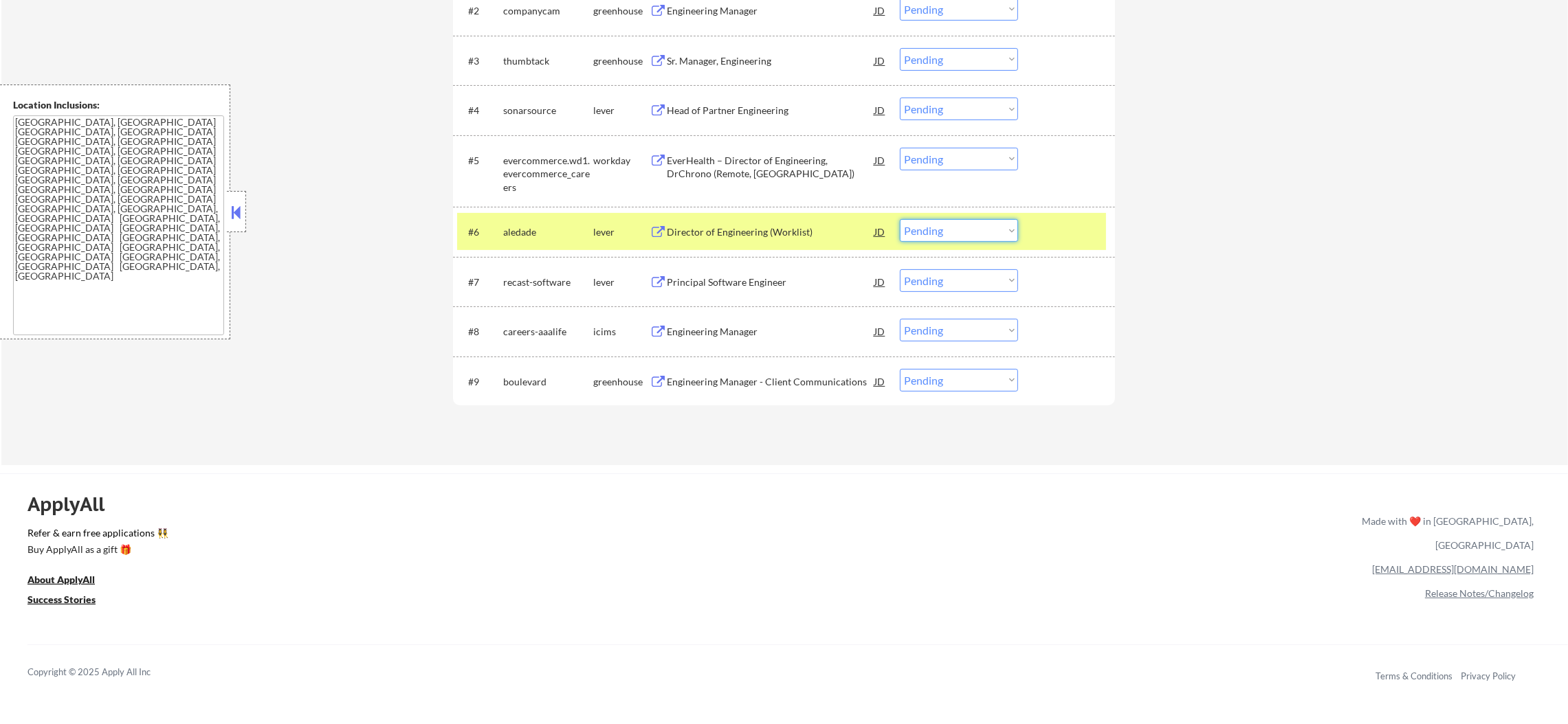
click at [913, 228] on select "Choose an option... Pending Applied Excluded (Questions) Excluded (Expired) Exc…" at bounding box center [959, 230] width 118 height 23
click at [900, 219] on select "Choose an option... Pending Applied Excluded (Questions) Excluded (Expired) Exc…" at bounding box center [959, 230] width 118 height 23
click at [576, 228] on div "aledade" at bounding box center [548, 232] width 90 height 14
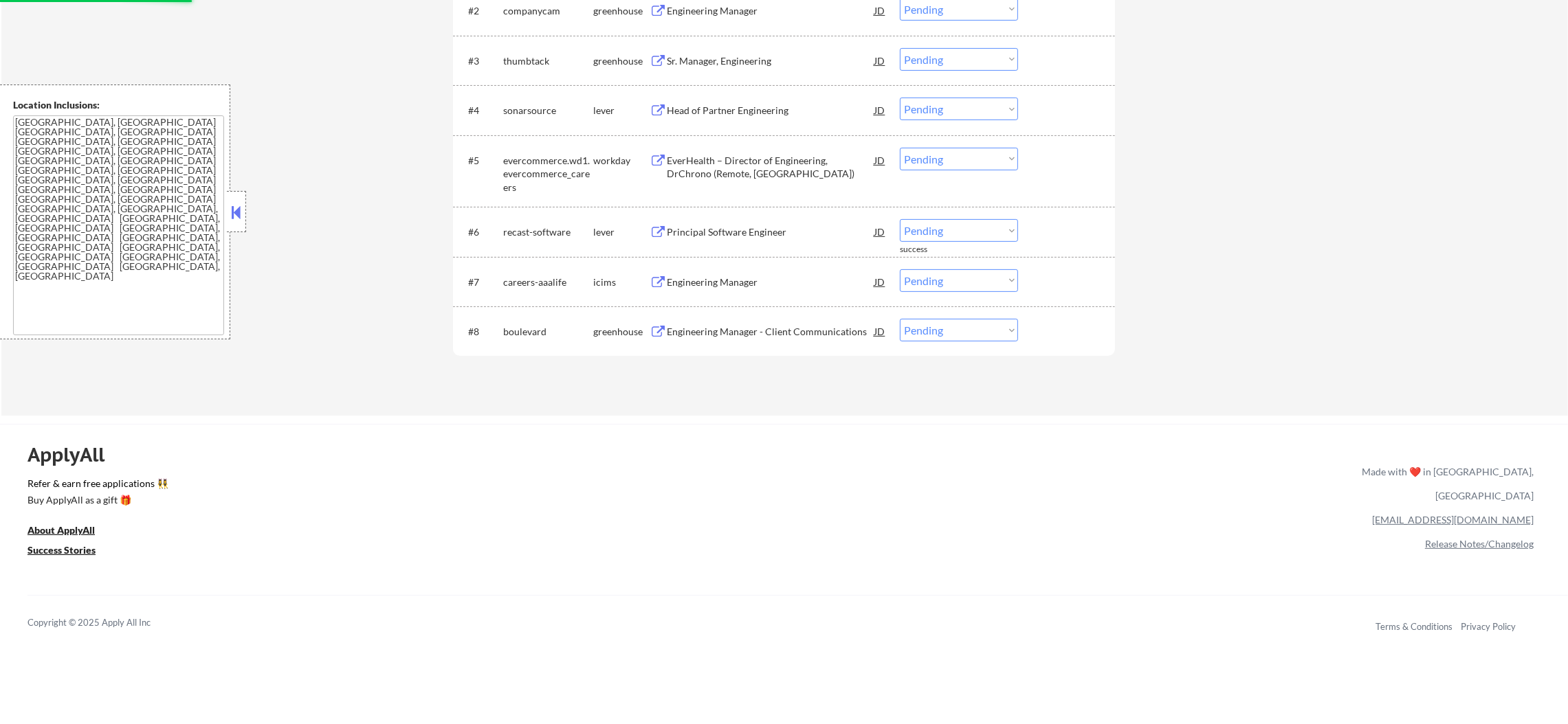
click at [770, 229] on div "Principal Software Engineer" at bounding box center [770, 232] width 208 height 14
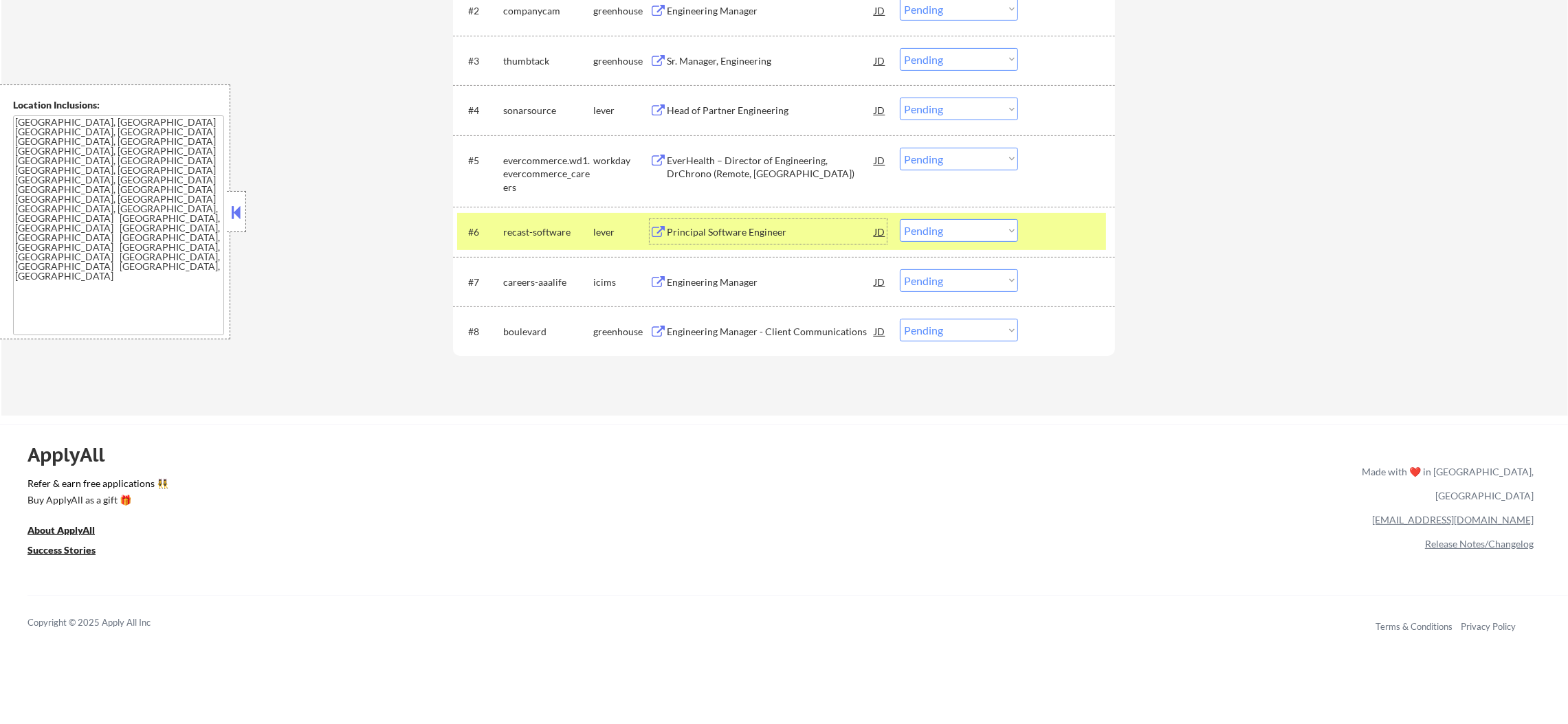
click at [972, 229] on select "Choose an option... Pending Applied Excluded (Questions) Excluded (Expired) Exc…" at bounding box center [959, 230] width 118 height 23
click at [900, 219] on select "Choose an option... Pending Applied Excluded (Questions) Excluded (Expired) Exc…" at bounding box center [959, 230] width 118 height 23
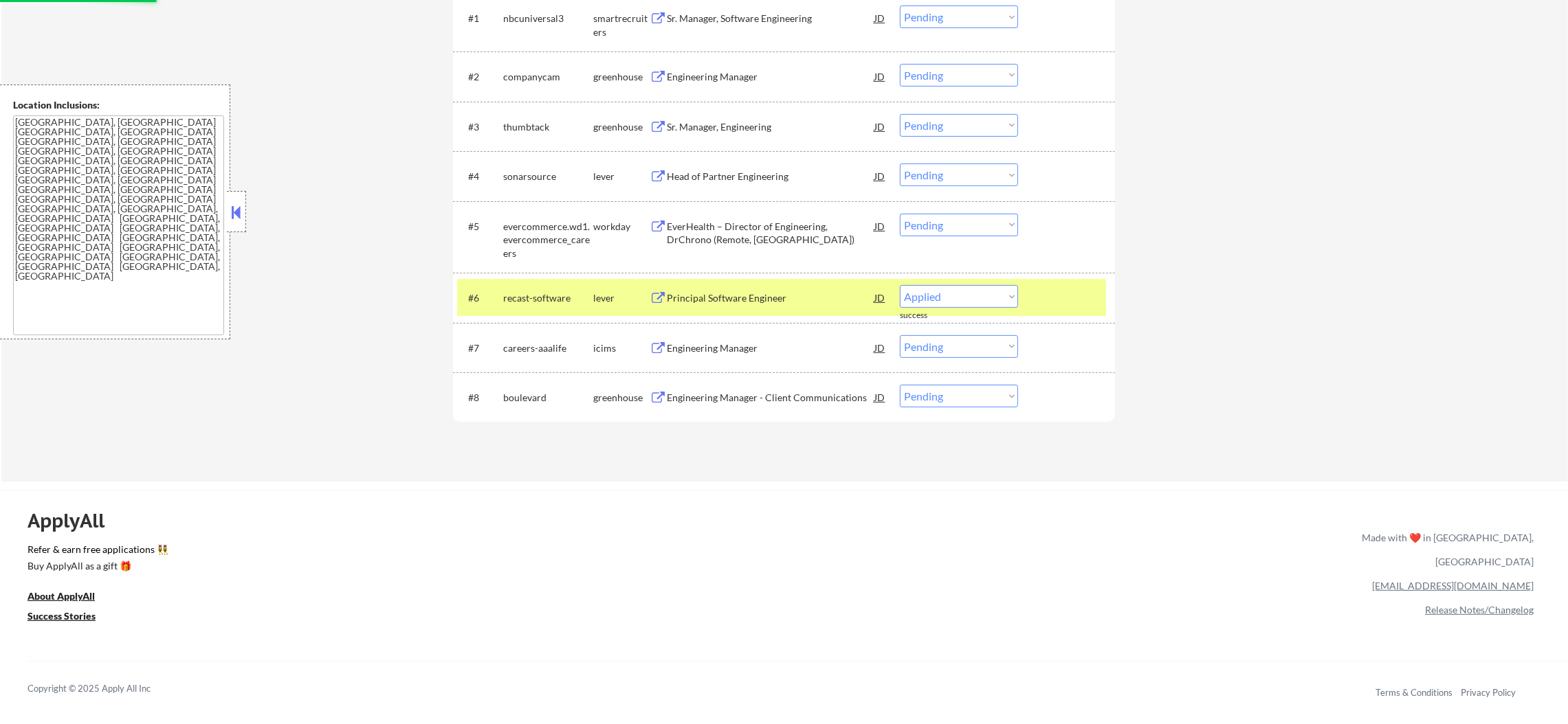
scroll to position [549, 0]
select select ""pending""
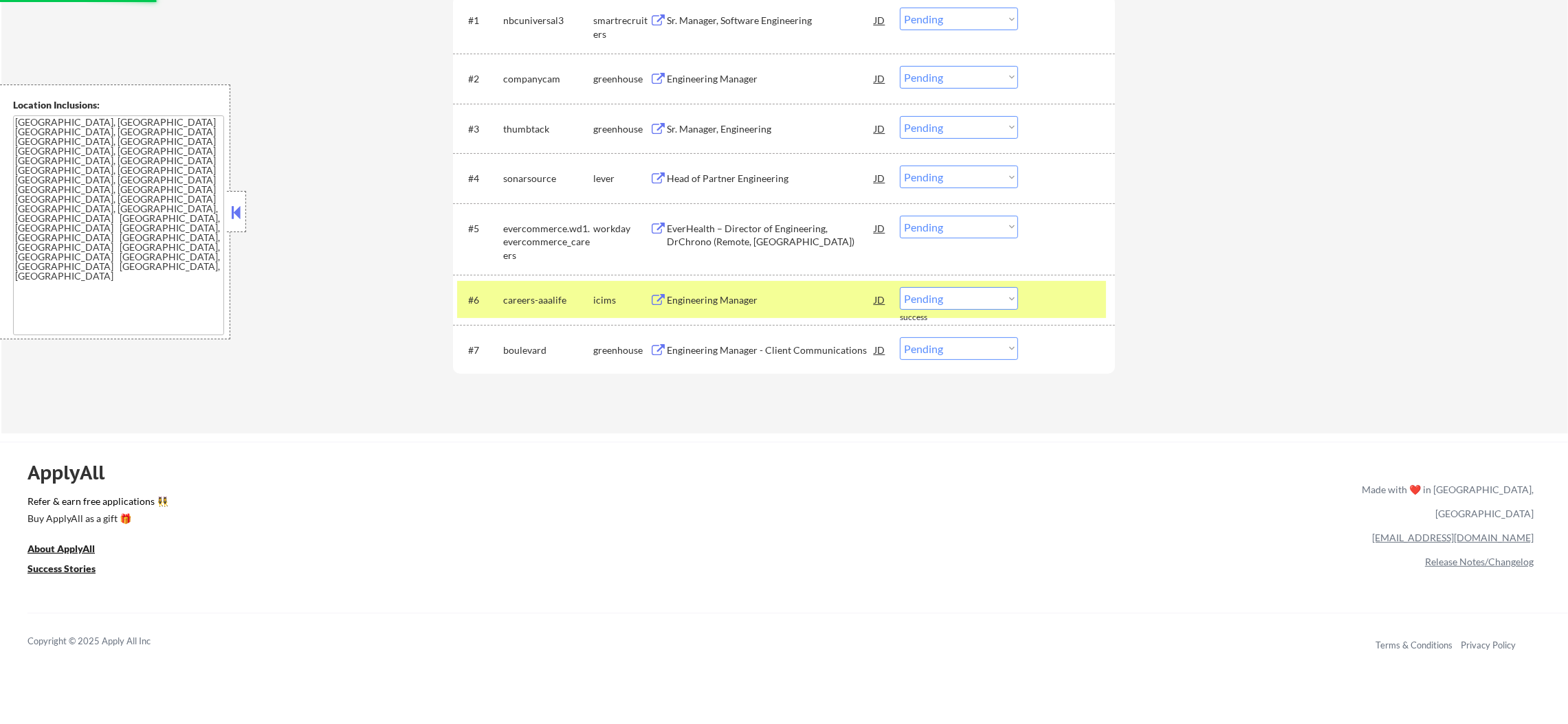
click at [545, 290] on div "careers-aaalife" at bounding box center [548, 299] width 90 height 24
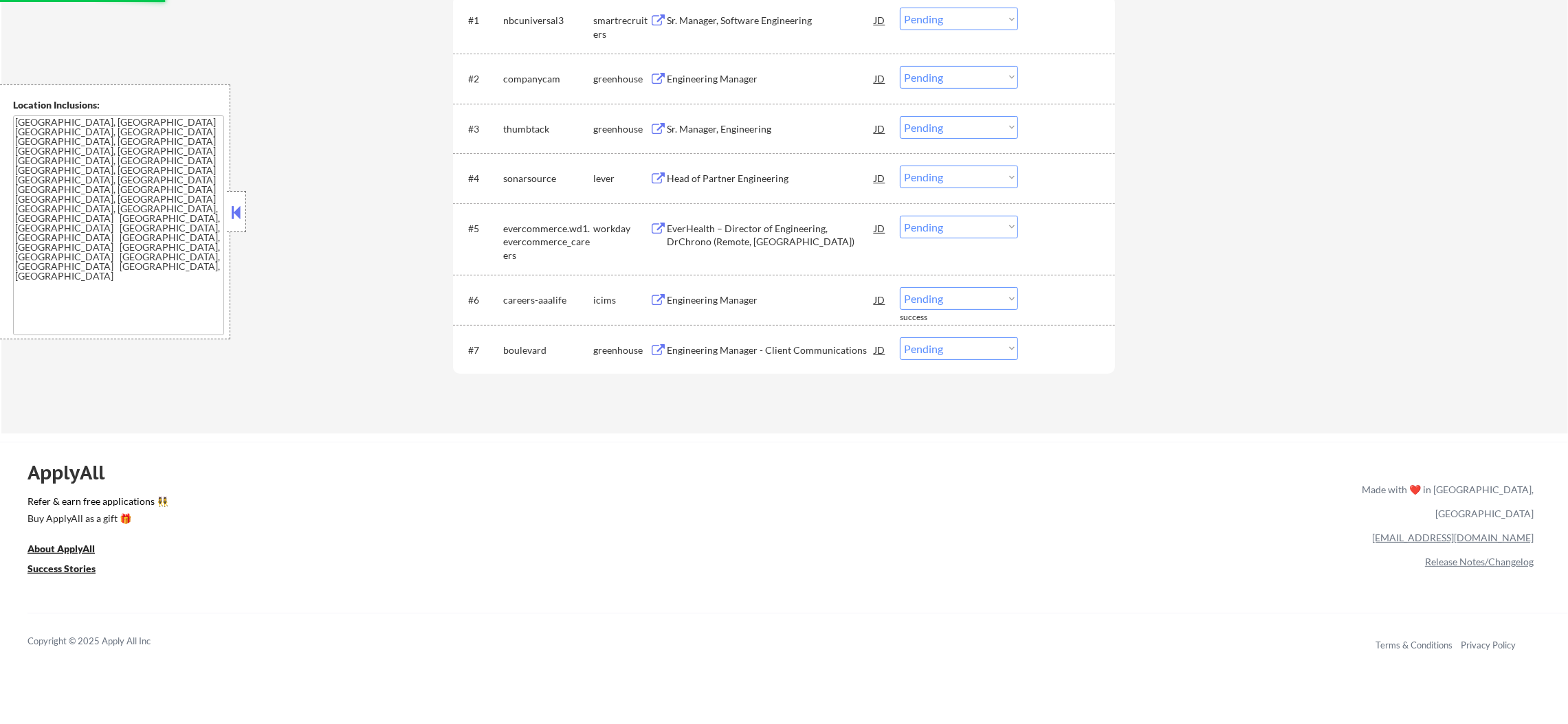
click at [745, 188] on div "Head of Partner Engineering" at bounding box center [770, 178] width 208 height 24
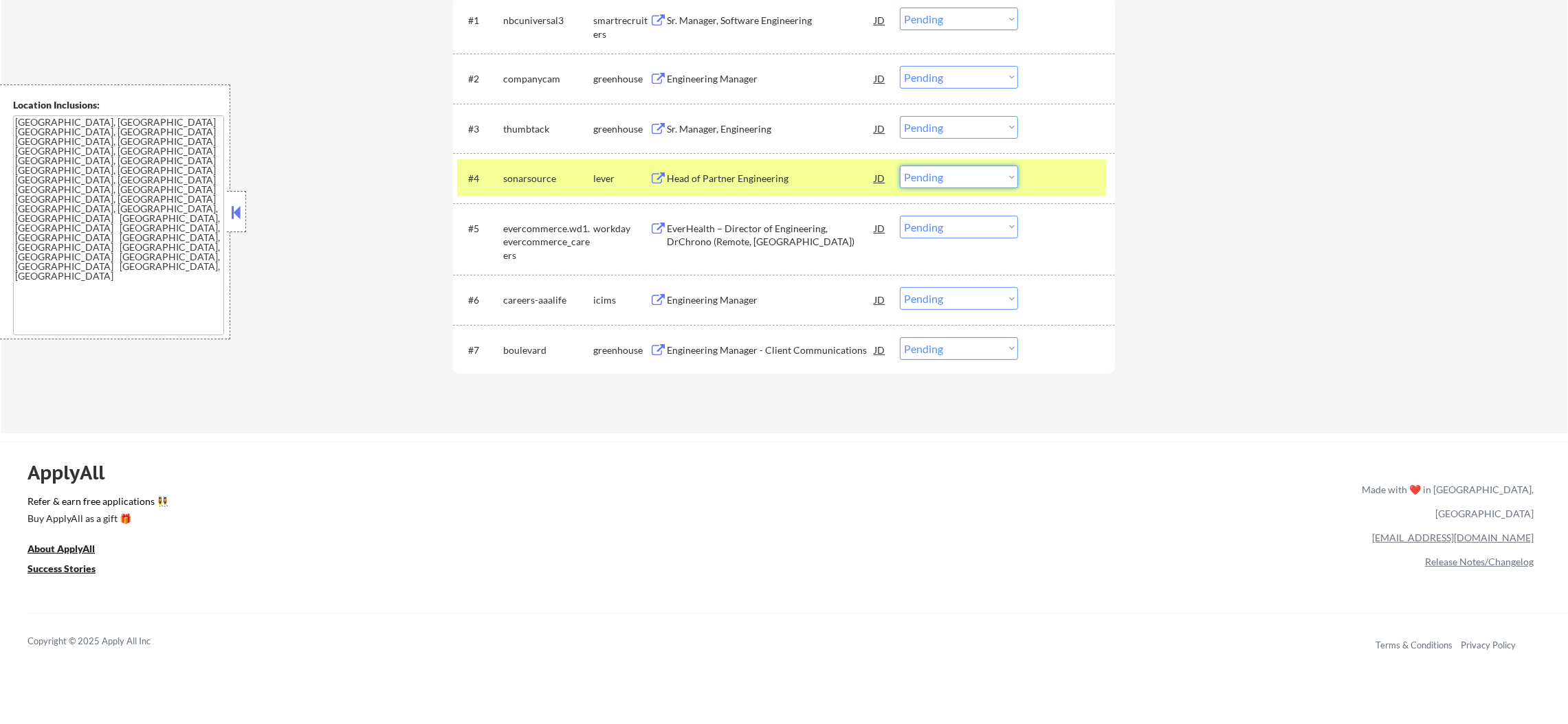
click at [971, 170] on select "Choose an option... Pending Applied Excluded (Questions) Excluded (Expired) Exc…" at bounding box center [959, 177] width 118 height 23
click at [900, 166] on select "Choose an option... Pending Applied Excluded (Questions) Excluded (Expired) Exc…" at bounding box center [959, 177] width 118 height 23
click at [497, 185] on div "#4 sonarsource lever Head of Partner Engineering JD Choose an option... Pending…" at bounding box center [782, 178] width 649 height 37
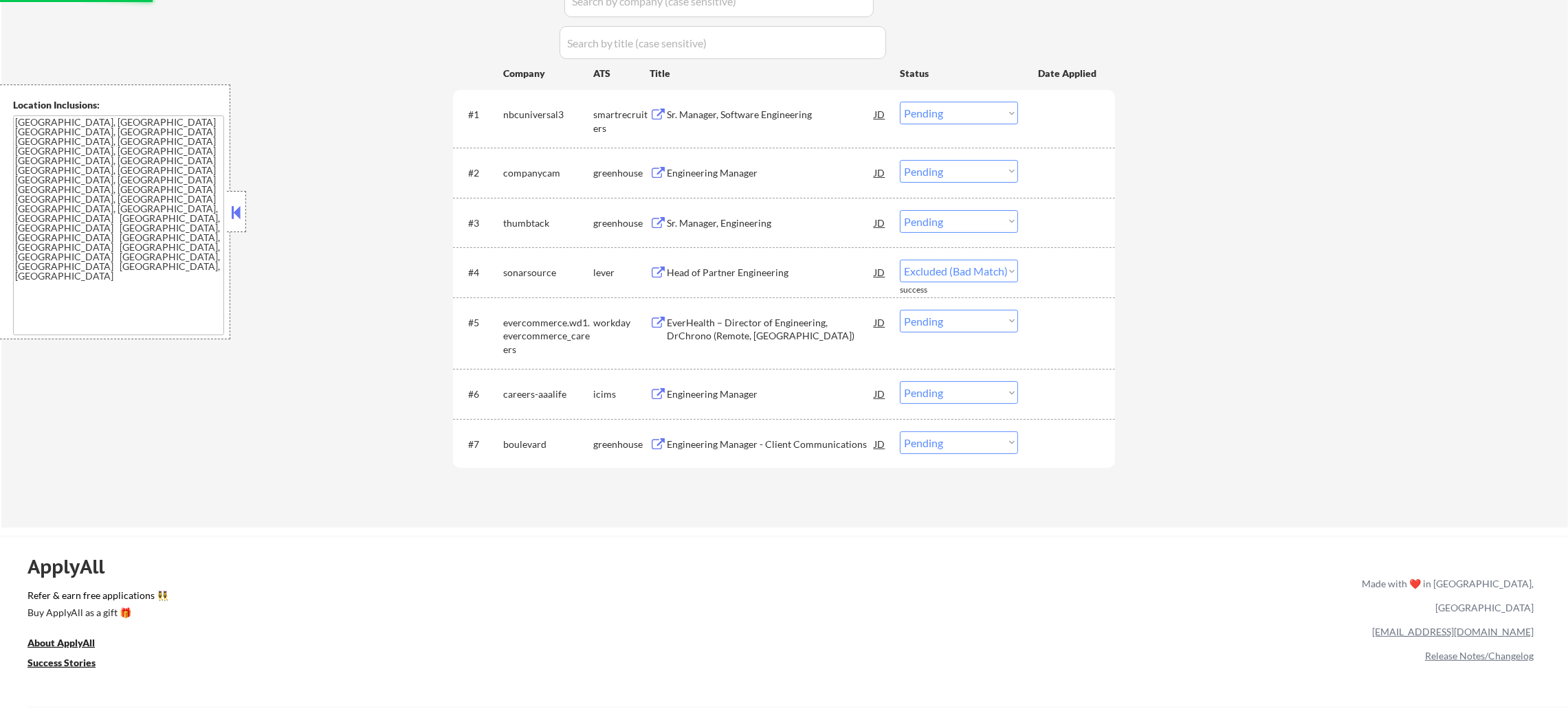
scroll to position [446, 0]
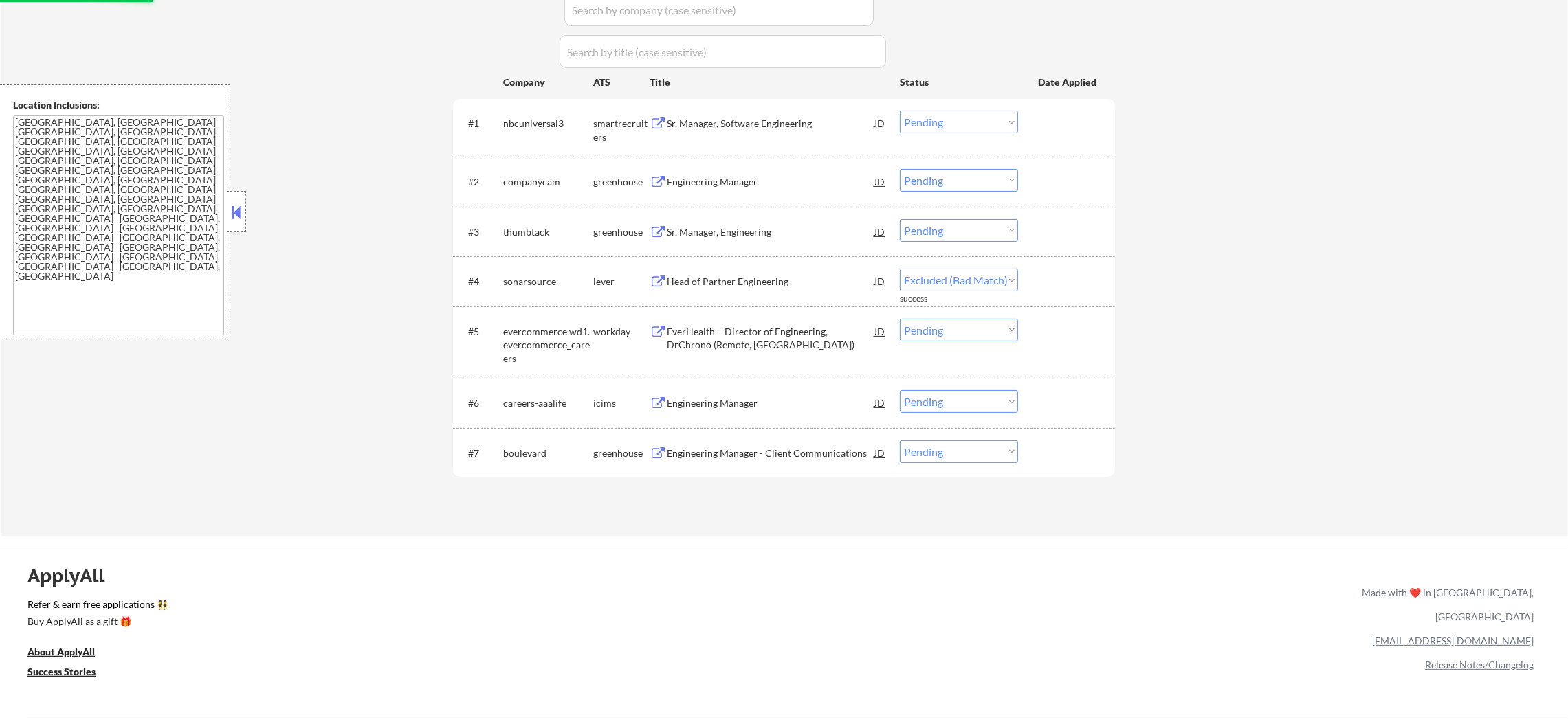
select select ""pending""
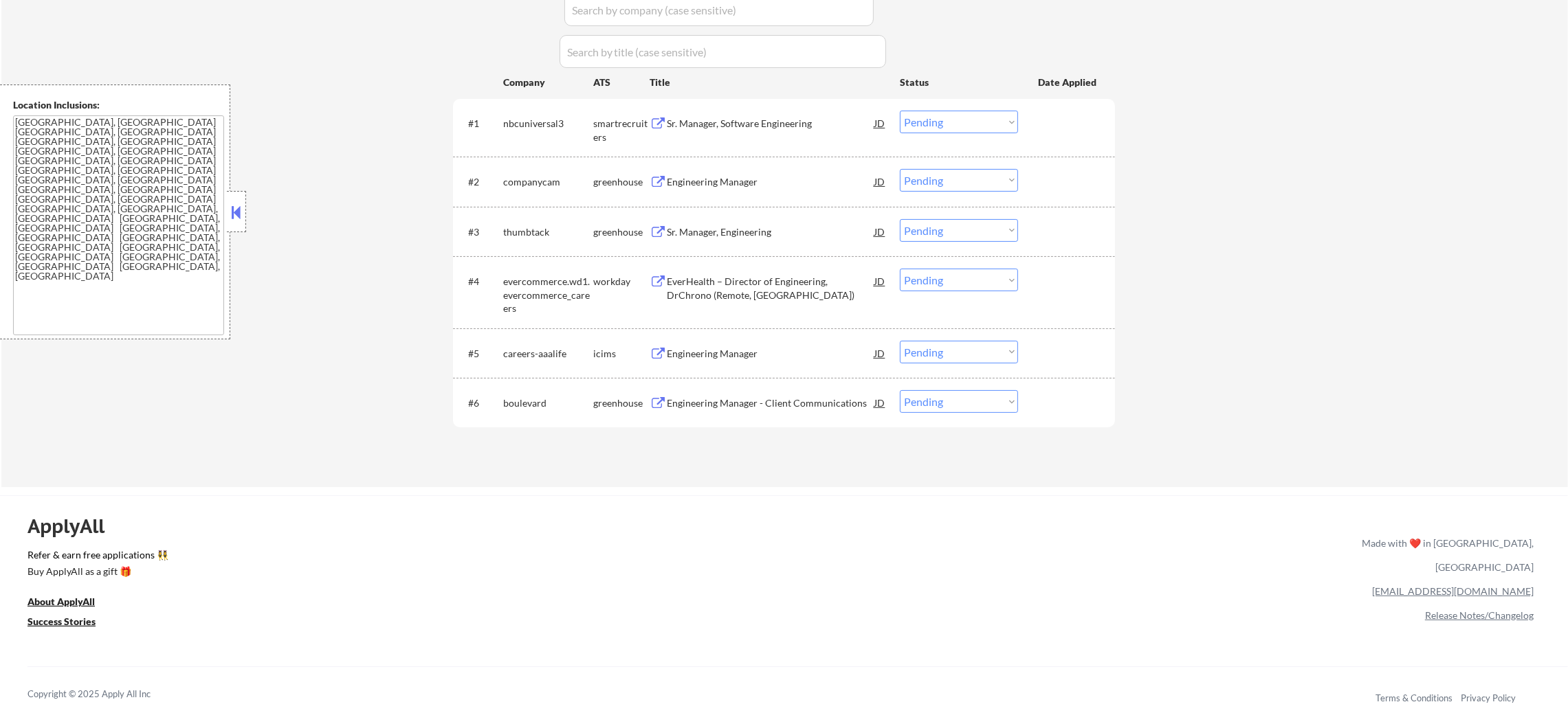
click at [731, 230] on div "Sr. Manager, Engineering" at bounding box center [770, 232] width 208 height 14
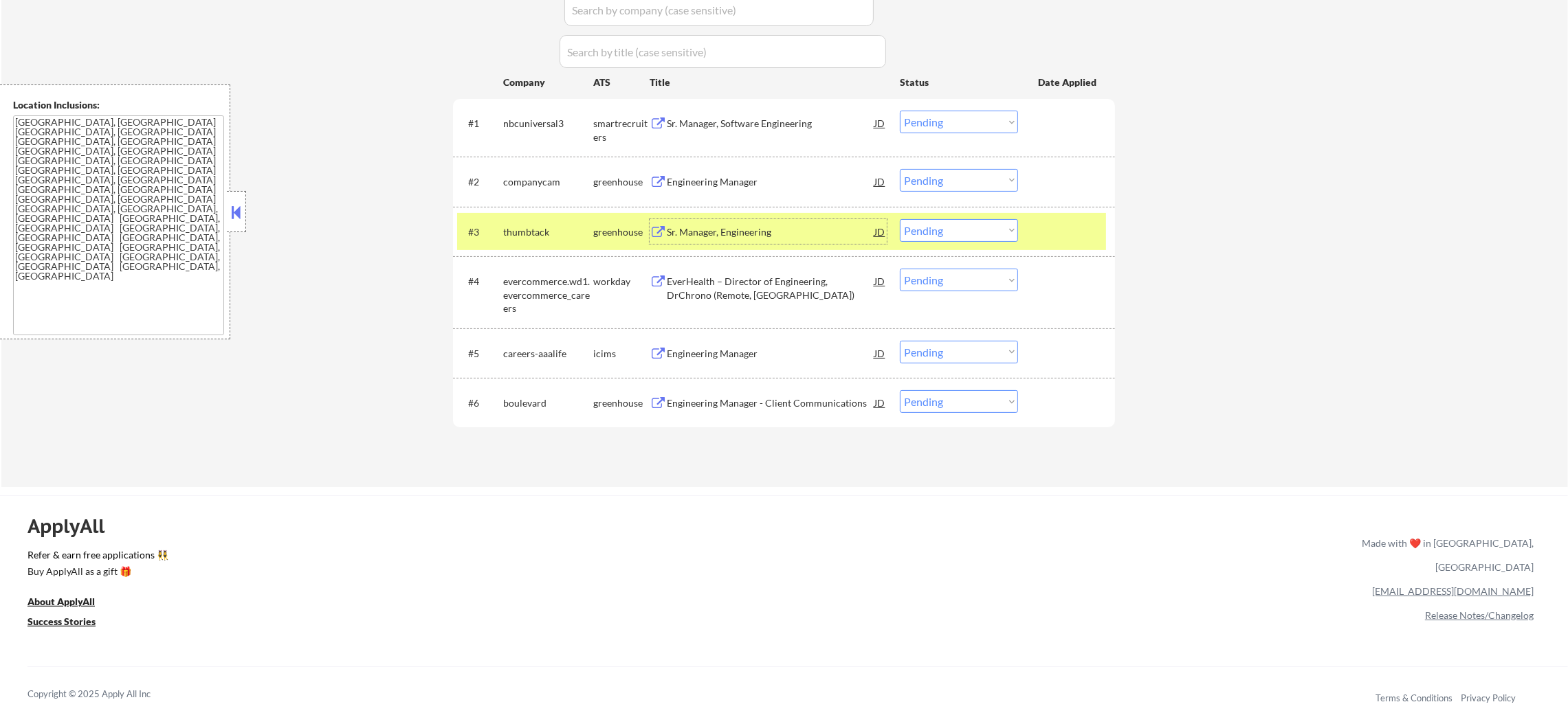
click at [942, 234] on select "Choose an option... Pending Applied Excluded (Questions) Excluded (Expired) Exc…" at bounding box center [959, 230] width 118 height 23
click at [900, 219] on select "Choose an option... Pending Applied Excluded (Questions) Excluded (Expired) Exc…" at bounding box center [959, 230] width 118 height 23
click at [547, 230] on div "thumbtack" at bounding box center [548, 232] width 90 height 14
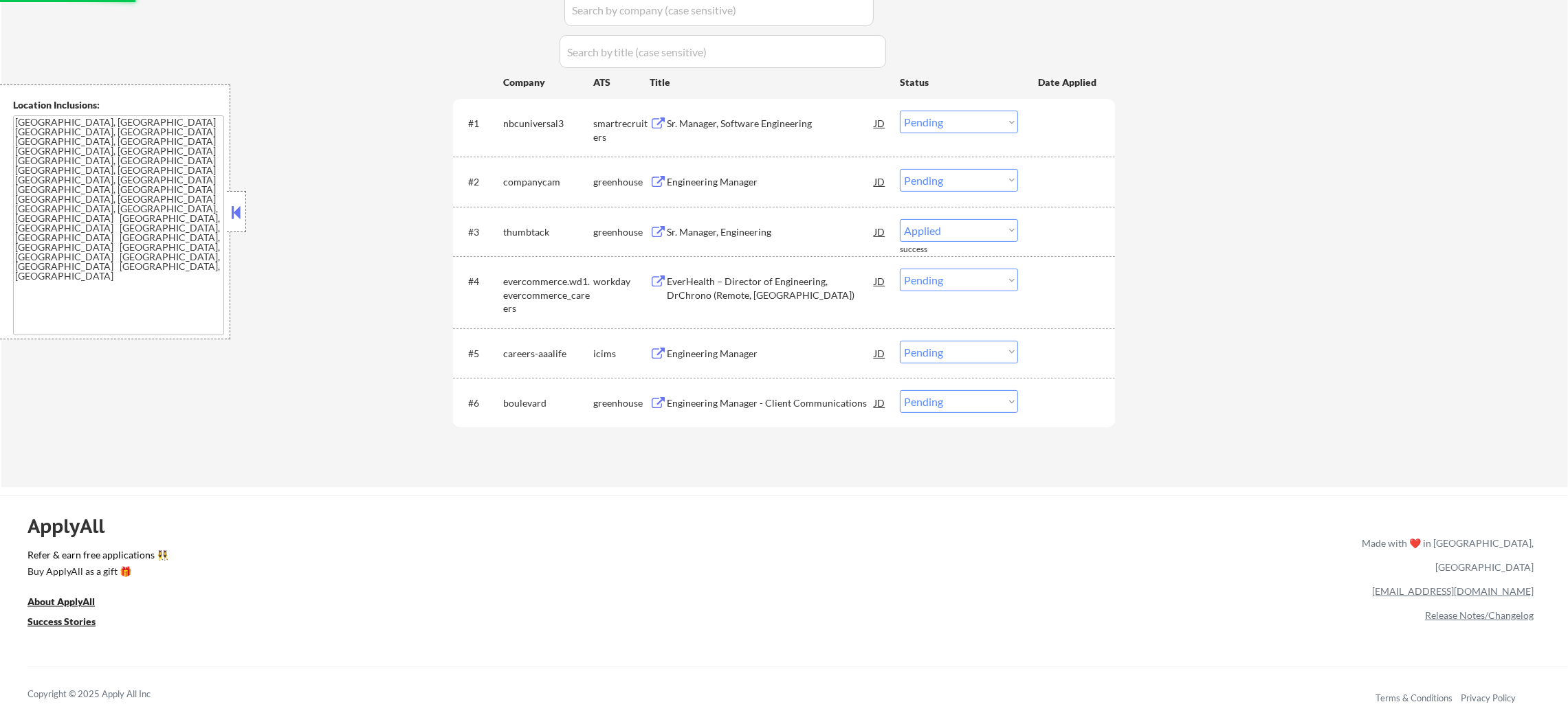
select select ""pending""
click at [739, 182] on div "Engineering Manager" at bounding box center [770, 182] width 208 height 14
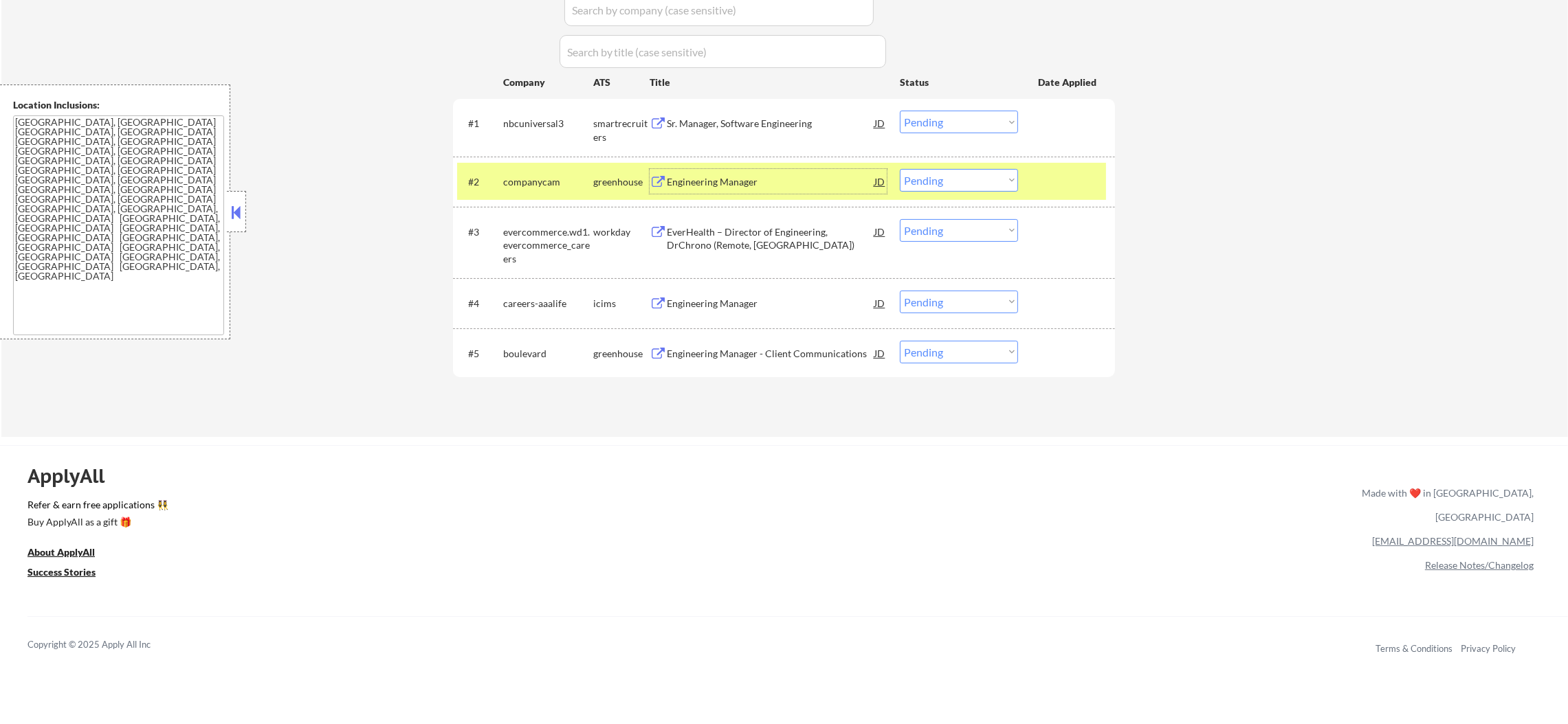
click at [918, 183] on select "Choose an option... Pending Applied Excluded (Questions) Excluded (Expired) Exc…" at bounding box center [959, 180] width 118 height 23
click at [900, 169] on select "Choose an option... Pending Applied Excluded (Questions) Excluded (Expired) Exc…" at bounding box center [959, 180] width 118 height 23
click at [501, 156] on div "#2 companycam greenhouse Engineering Manager JD Choose an option... Pending App…" at bounding box center [783, 182] width 662 height 50
click at [519, 173] on div "companycam" at bounding box center [548, 181] width 90 height 24
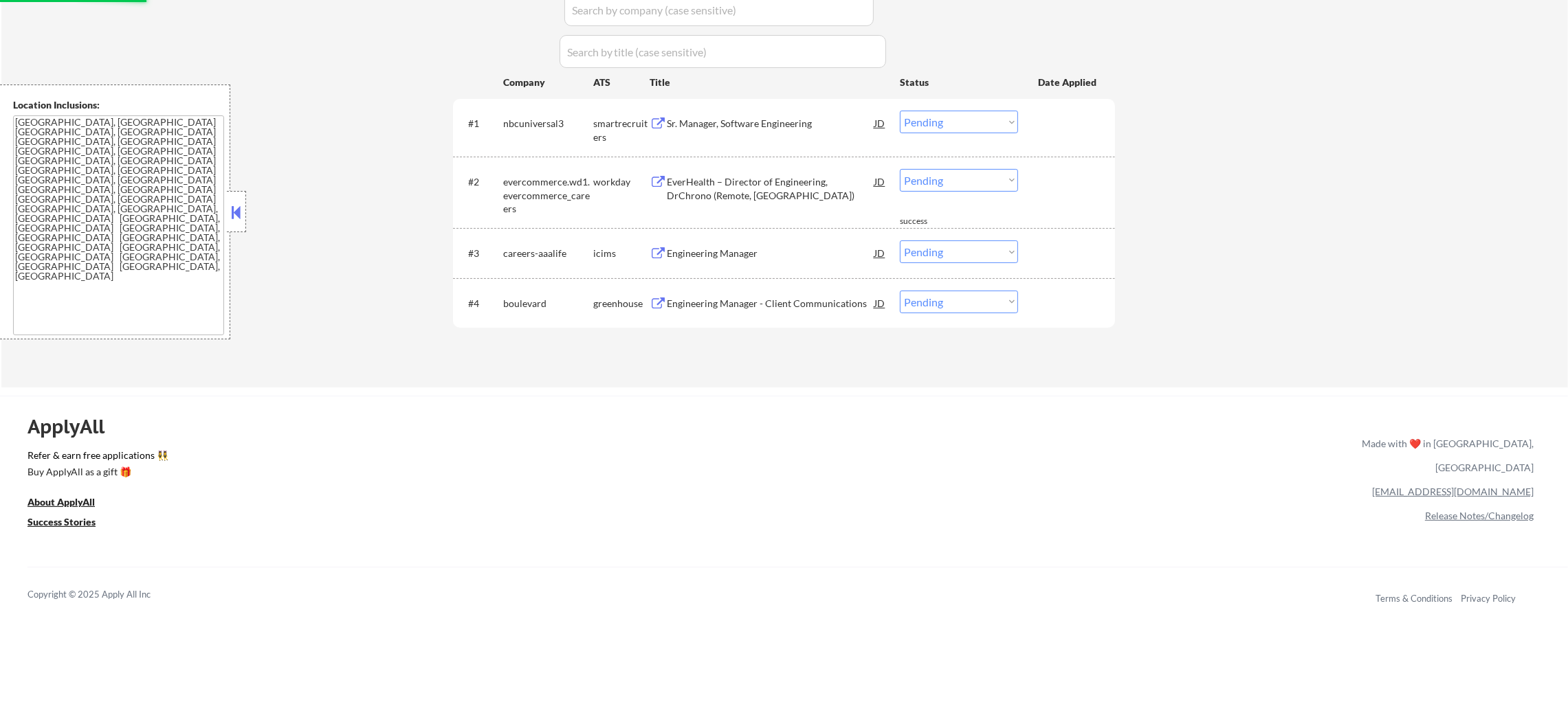
click at [734, 223] on div "#2 evercommerce.wd1.evercommerce_careers workday EverHealth – Director of Engin…" at bounding box center [783, 192] width 662 height 72
click at [741, 181] on div "EverHealth – Director of Engineering, DrChrono (Remote, US)" at bounding box center [770, 188] width 208 height 27
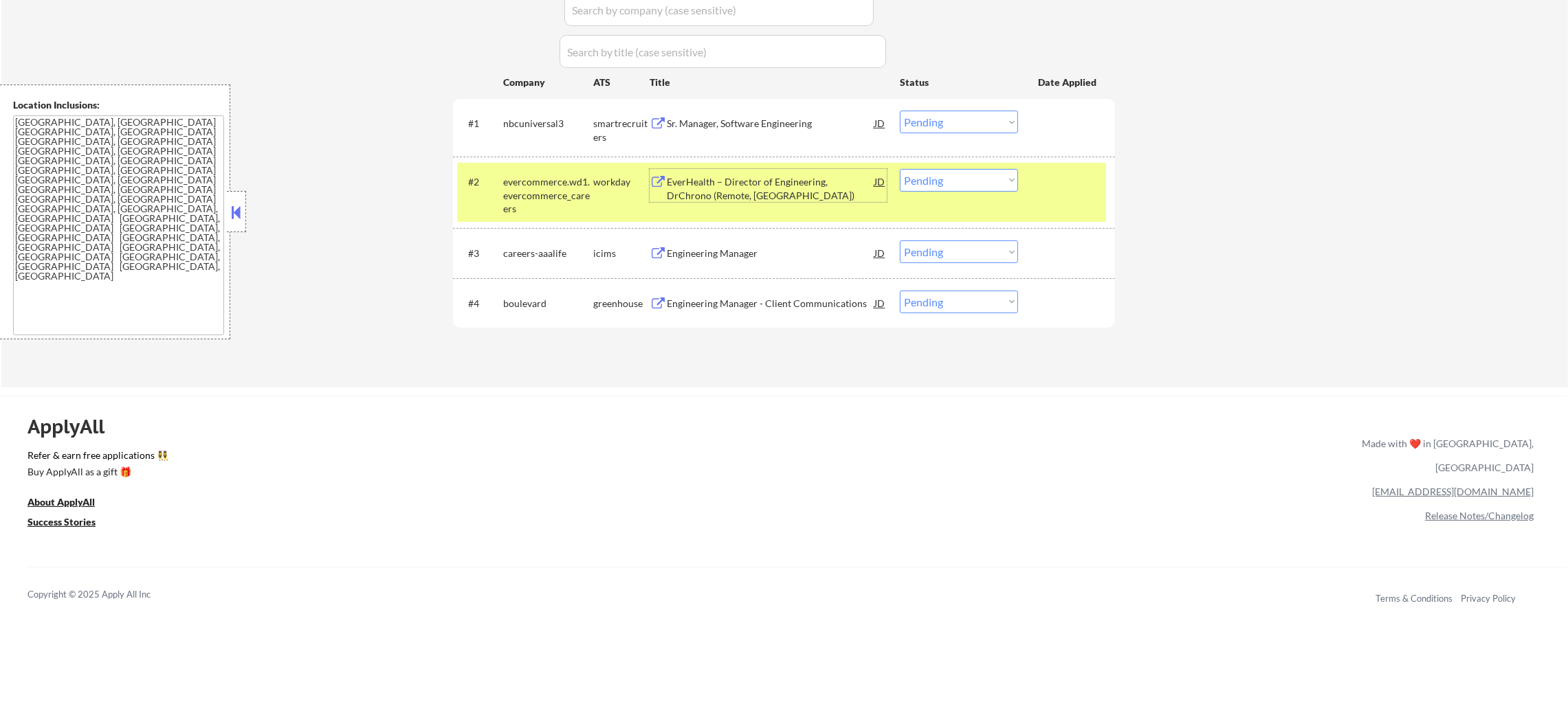
click at [905, 172] on select "Choose an option... Pending Applied Excluded (Questions) Excluded (Expired) Exc…" at bounding box center [959, 180] width 118 height 23
click at [900, 169] on select "Choose an option... Pending Applied Excluded (Questions) Excluded (Expired) Exc…" at bounding box center [959, 180] width 118 height 23
click at [576, 189] on div "evercommerce.wd1.evercommerce_careers" at bounding box center [548, 195] width 90 height 40
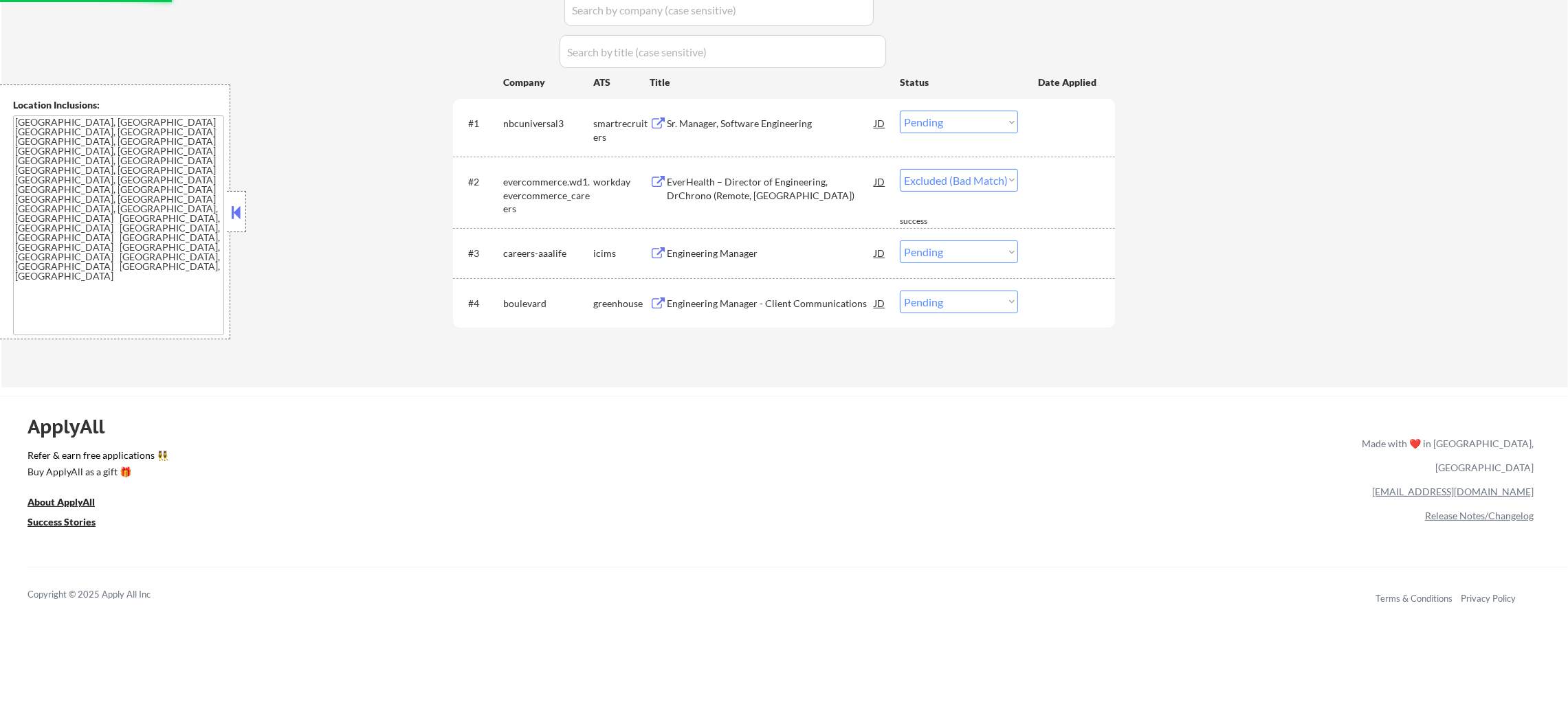
select select ""pending""
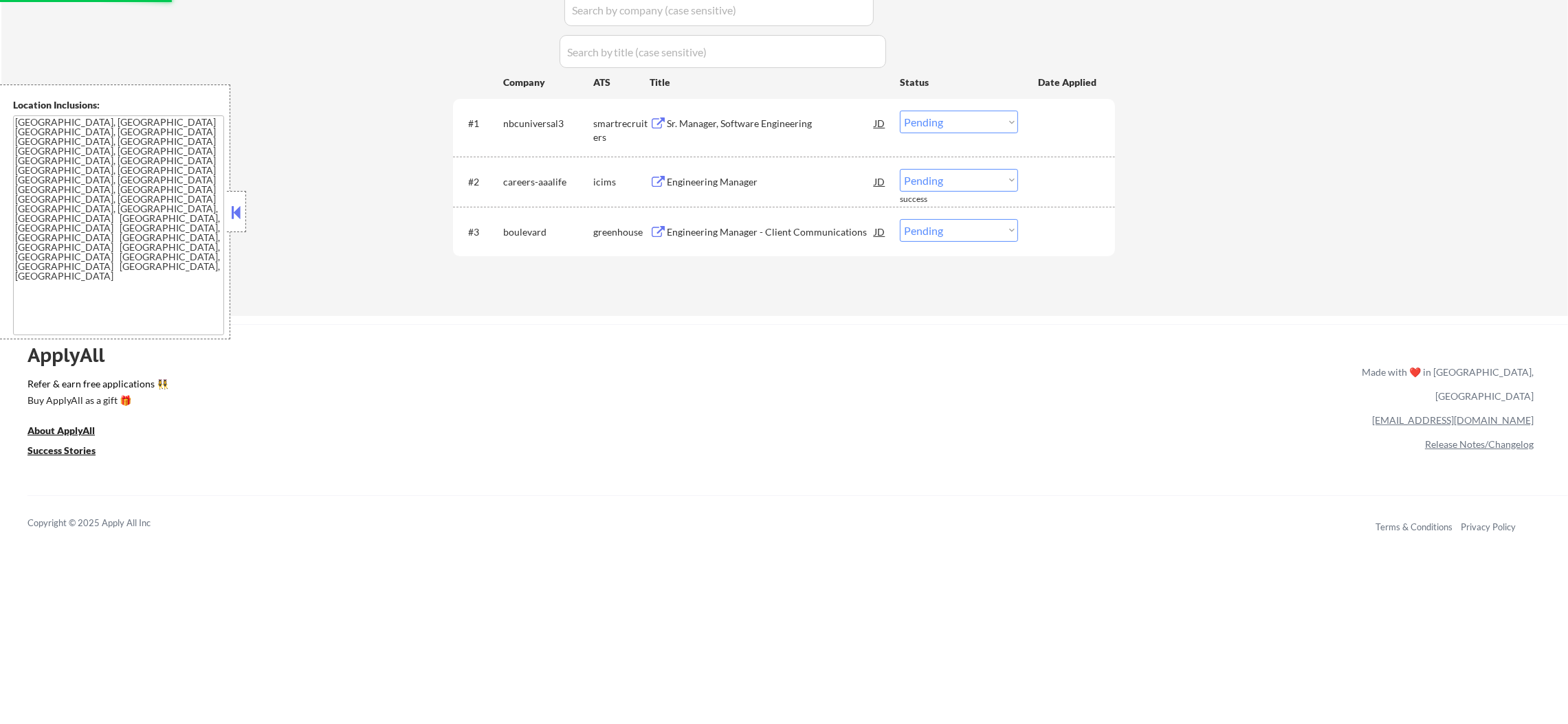
click at [784, 225] on div "Engineering Manager - Client Communications" at bounding box center [770, 232] width 208 height 14
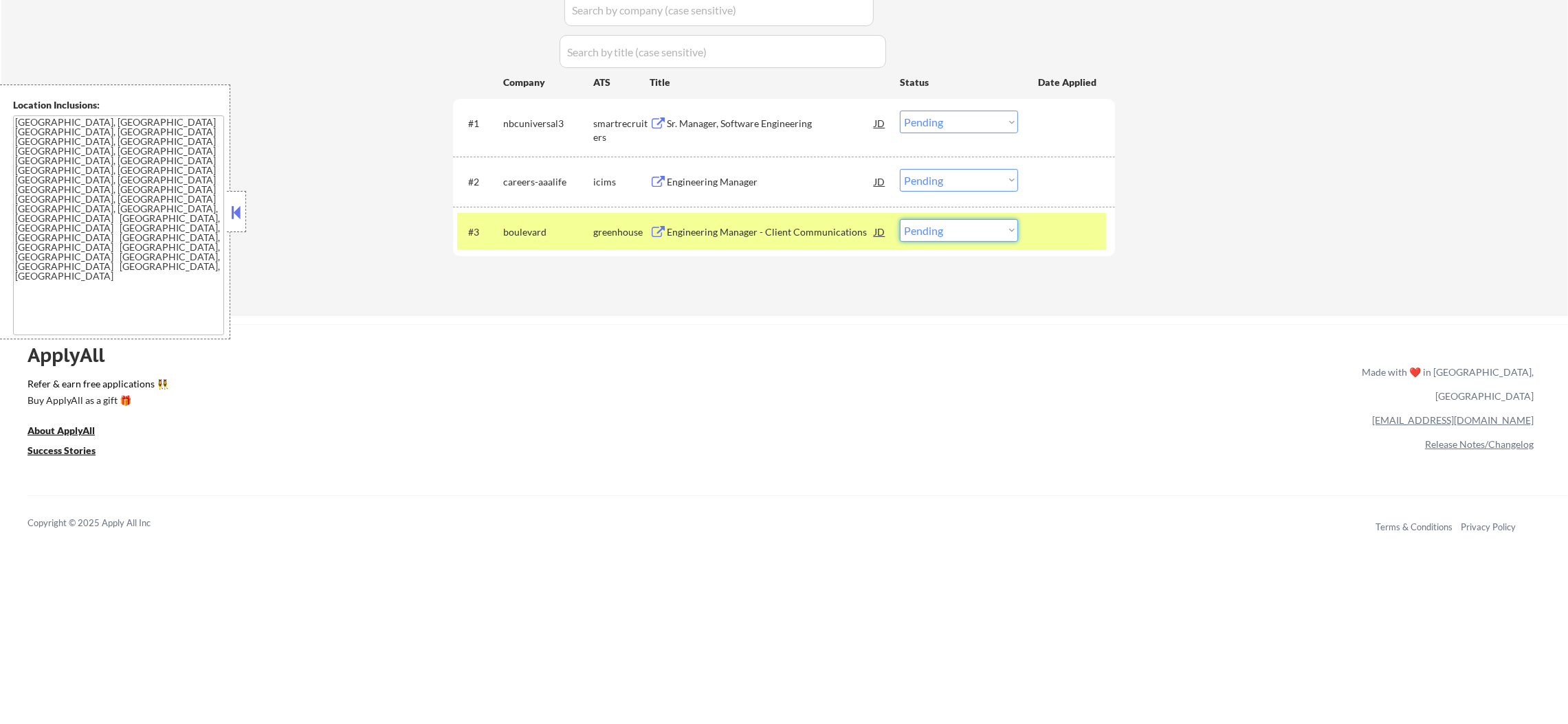
click at [970, 238] on select "Choose an option... Pending Applied Excluded (Questions) Excluded (Expired) Exc…" at bounding box center [959, 230] width 118 height 23
select select ""excluded__expired_""
click at [900, 219] on select "Choose an option... Pending Applied Excluded (Questions) Excluded (Expired) Exc…" at bounding box center [959, 230] width 118 height 23
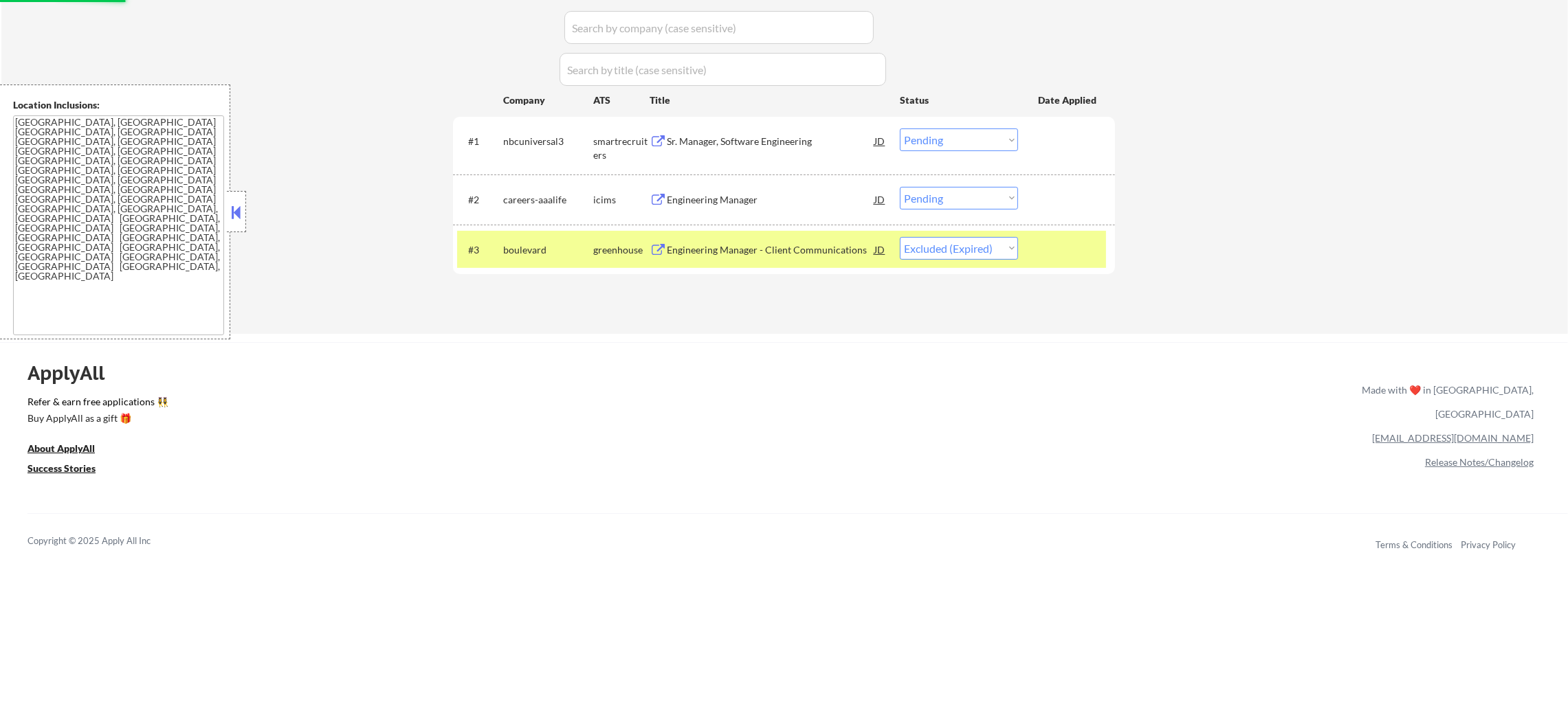
scroll to position [412, 0]
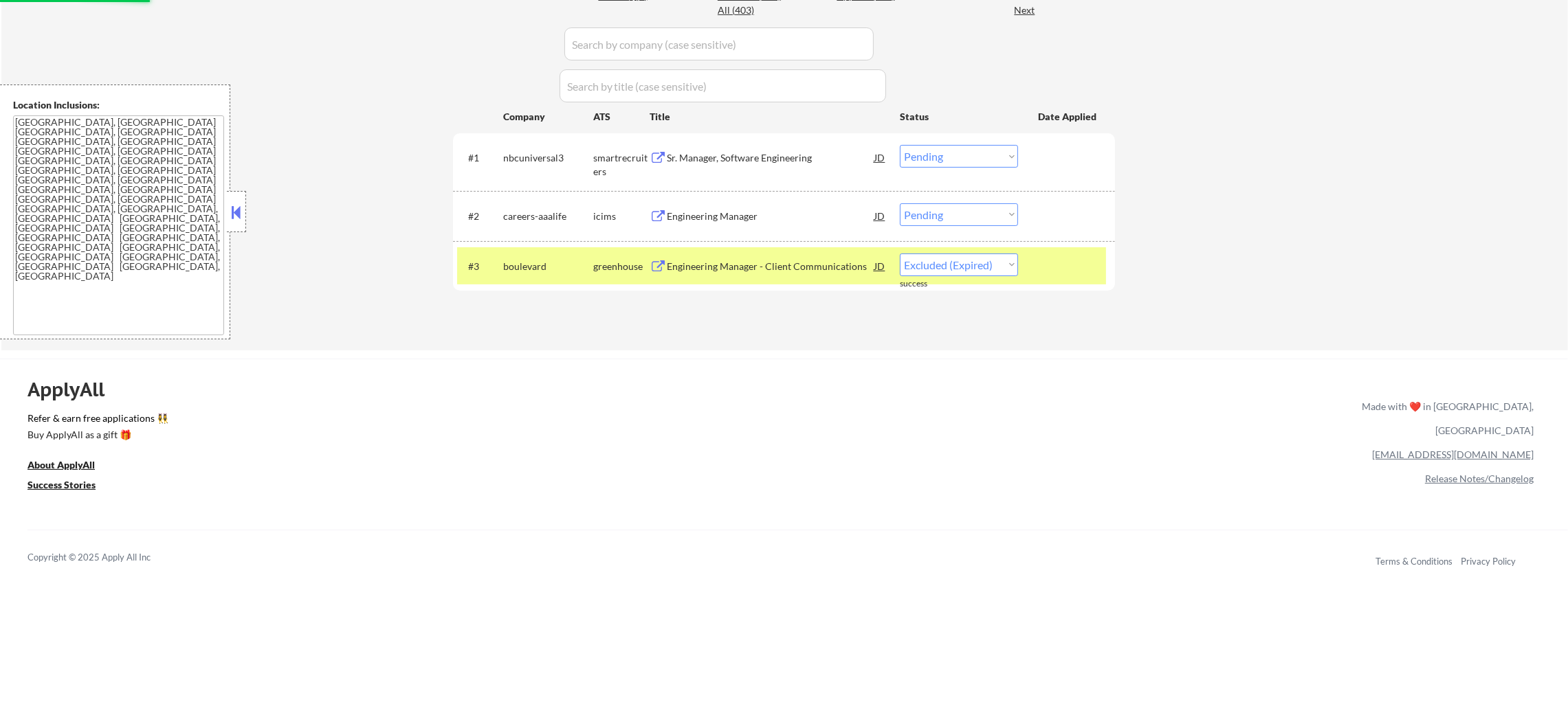
click at [731, 161] on div "Sr. Manager, Software Engineering" at bounding box center [770, 158] width 208 height 14
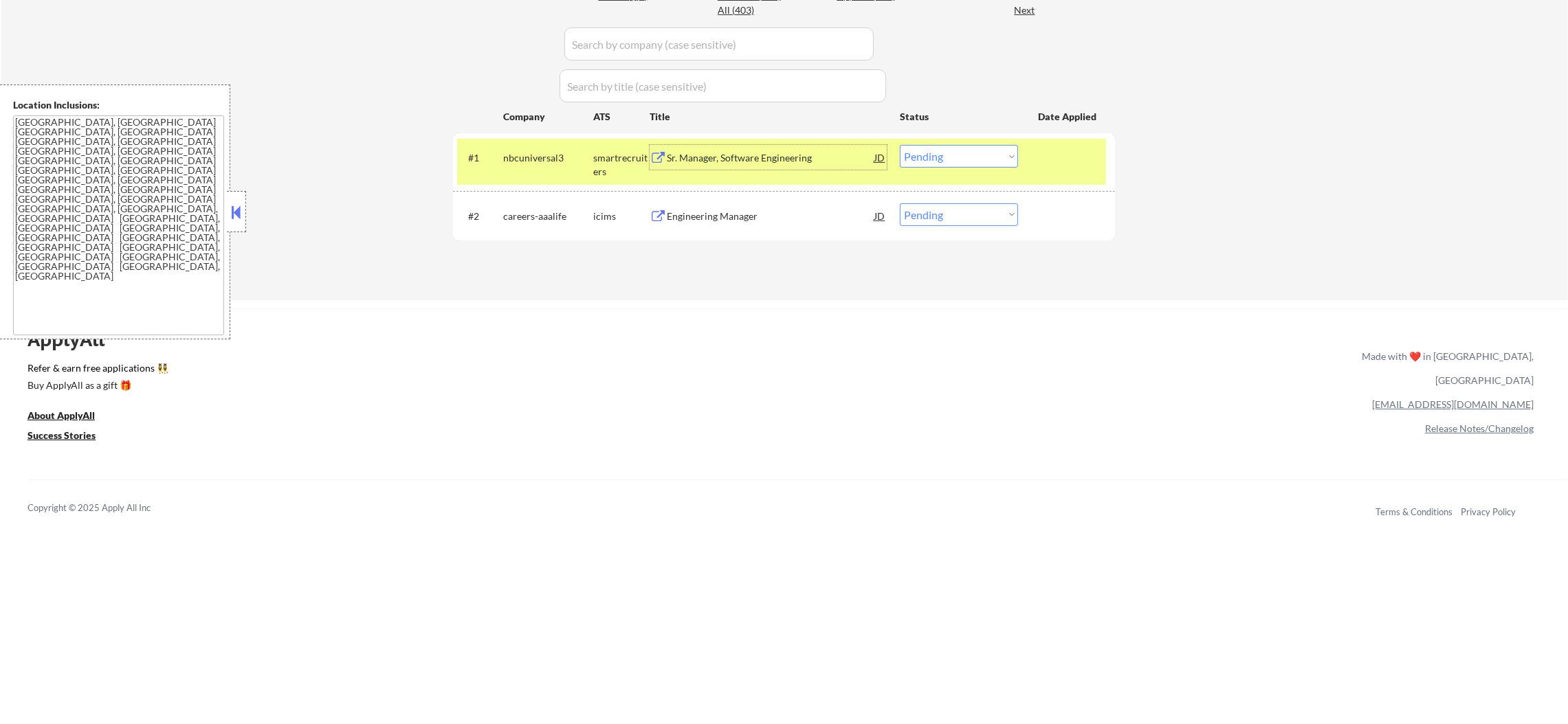
click at [911, 158] on select "Choose an option... Pending Applied Excluded (Questions) Excluded (Expired) Exc…" at bounding box center [959, 156] width 118 height 23
click at [900, 145] on select "Choose an option... Pending Applied Excluded (Questions) Excluded (Expired) Exc…" at bounding box center [959, 156] width 118 height 23
click at [579, 175] on div "#1 nbcuniversal3 smartrecruiters Sr. Manager, Software Engineering JD Choose an…" at bounding box center [782, 161] width 649 height 45
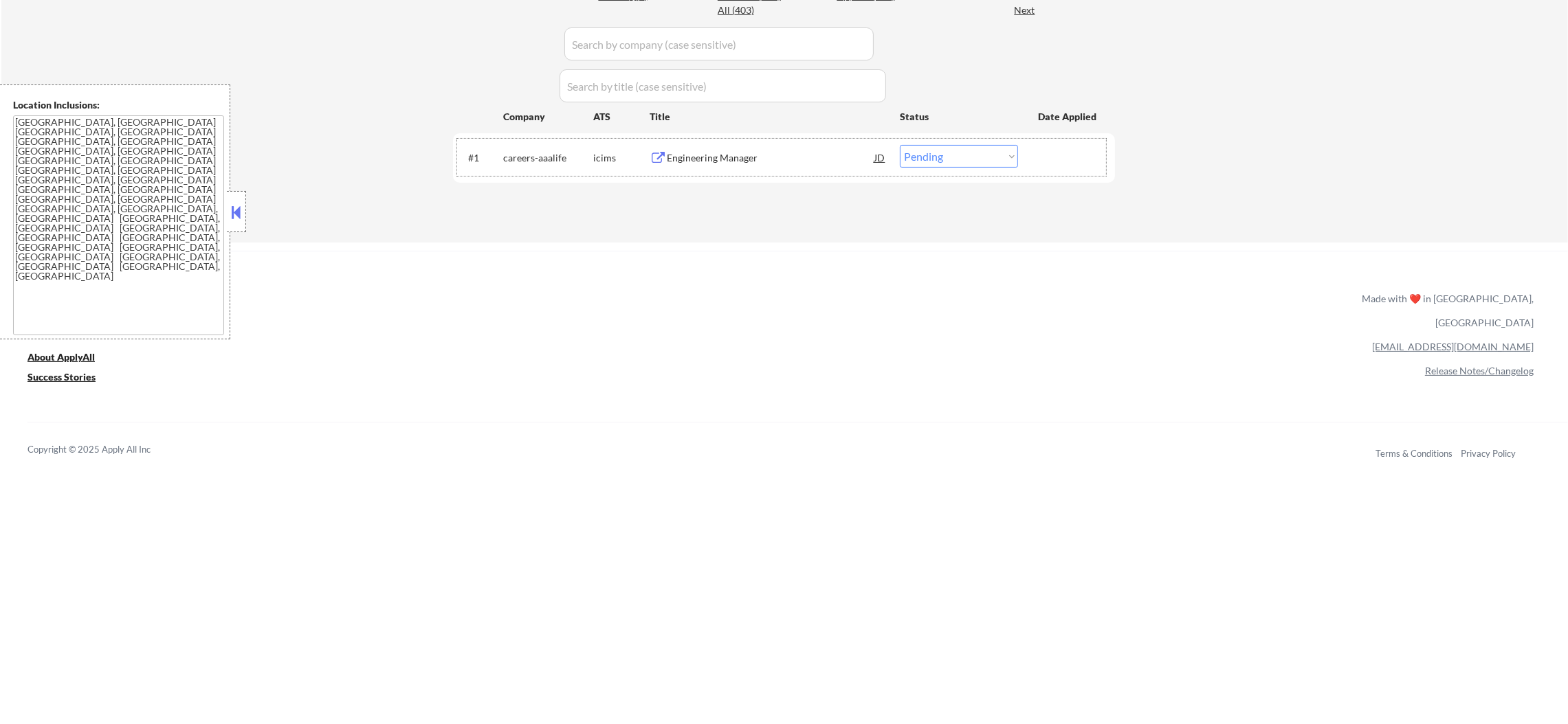
click at [786, 143] on div "#1 careers-aaalife icims Engineering Manager JD Choose an option... Pending App…" at bounding box center [782, 157] width 649 height 37
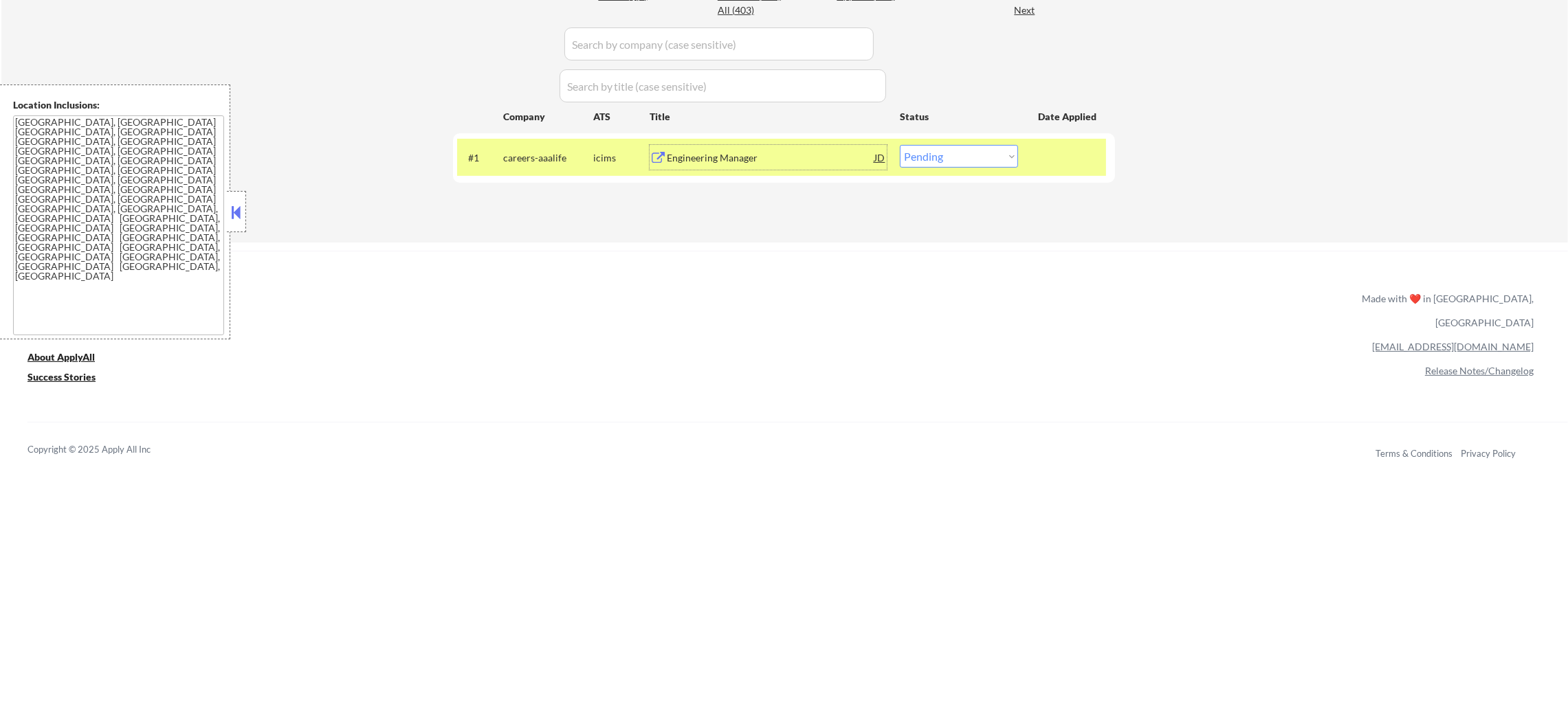
click at [796, 168] on div "Engineering Manager" at bounding box center [770, 157] width 208 height 24
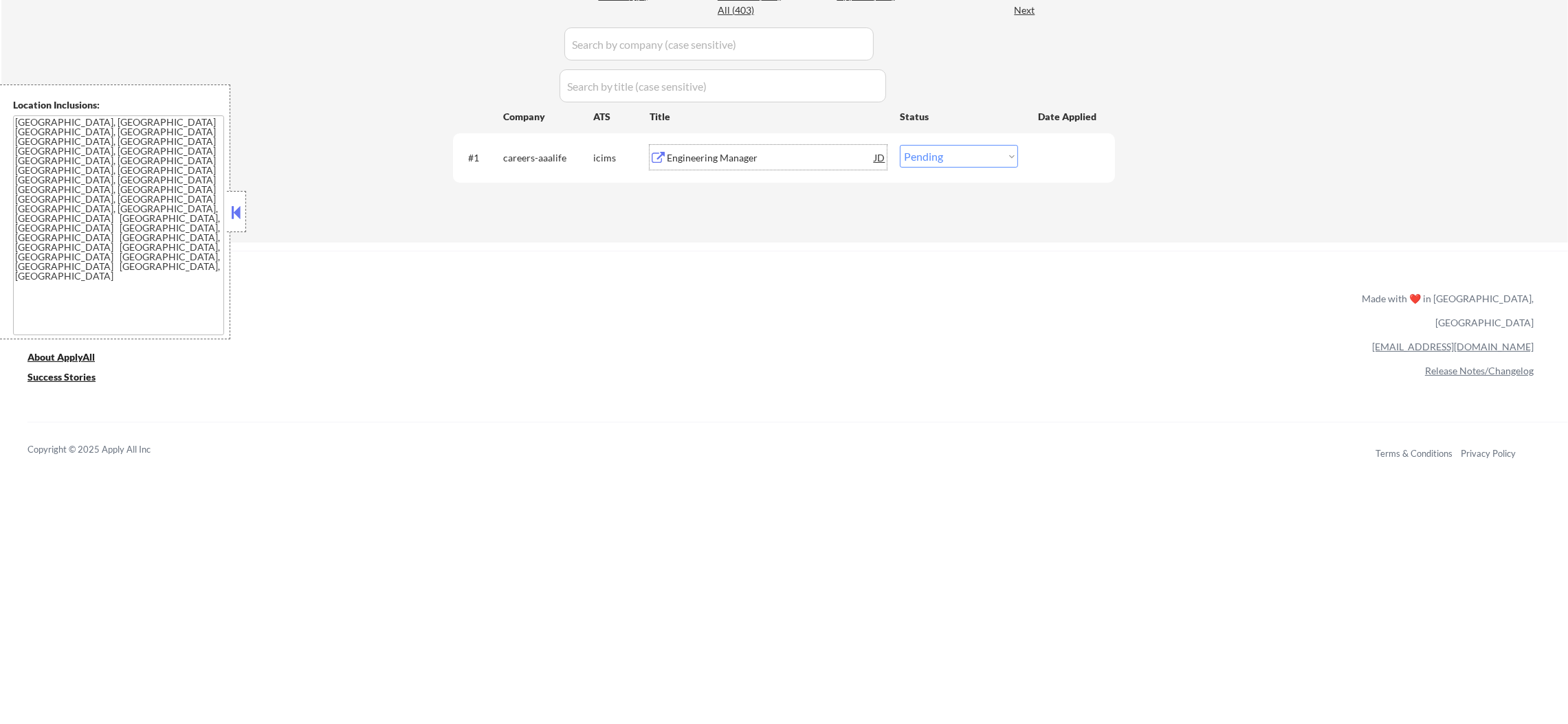
drag, startPoint x: 937, startPoint y: 151, endPoint x: 941, endPoint y: 165, distance: 14.6
click at [937, 152] on select "Choose an option... Pending Applied Excluded (Questions) Excluded (Expired) Exc…" at bounding box center [959, 156] width 118 height 23
select select ""excluded__expired_""
click at [900, 145] on select "Choose an option... Pending Applied Excluded (Questions) Excluded (Expired) Exc…" at bounding box center [959, 156] width 118 height 23
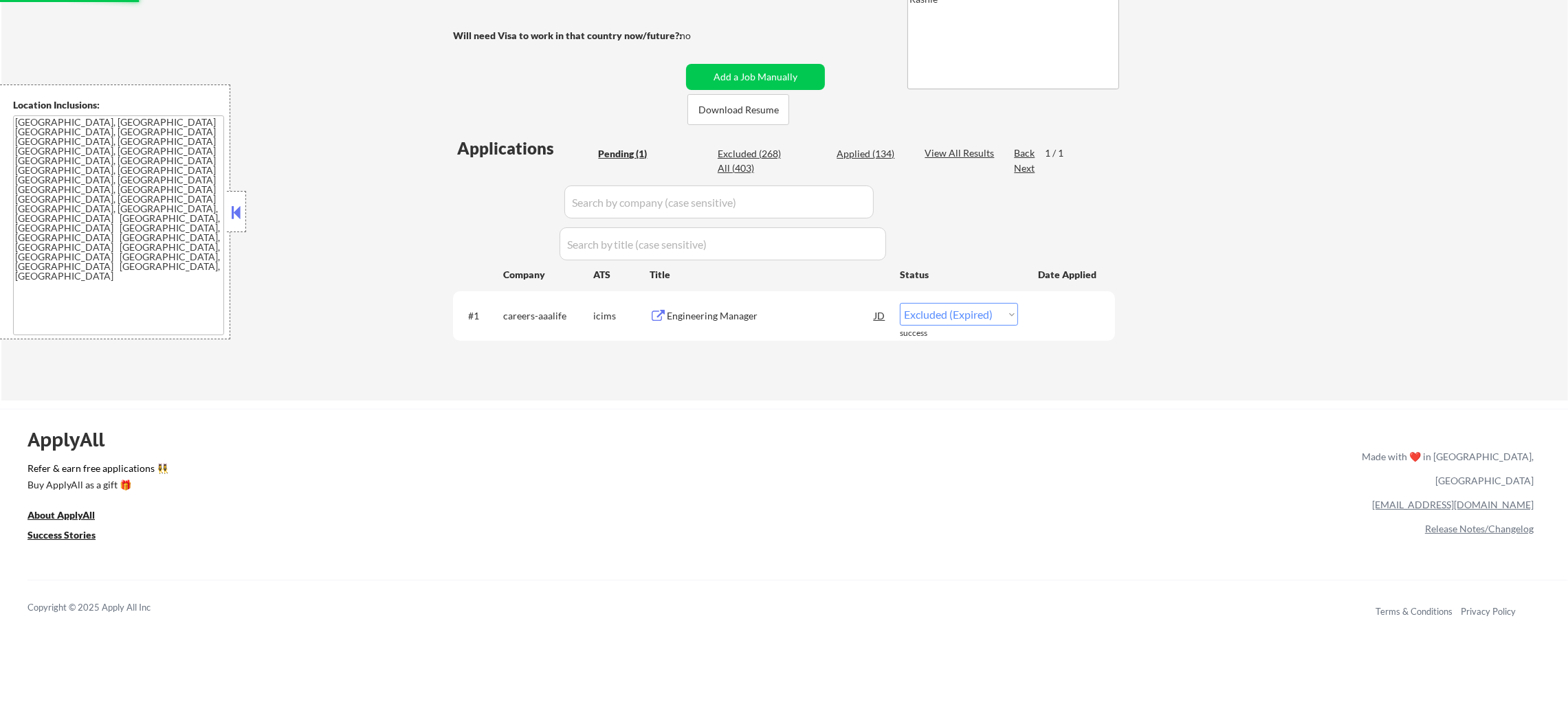
scroll to position [240, 0]
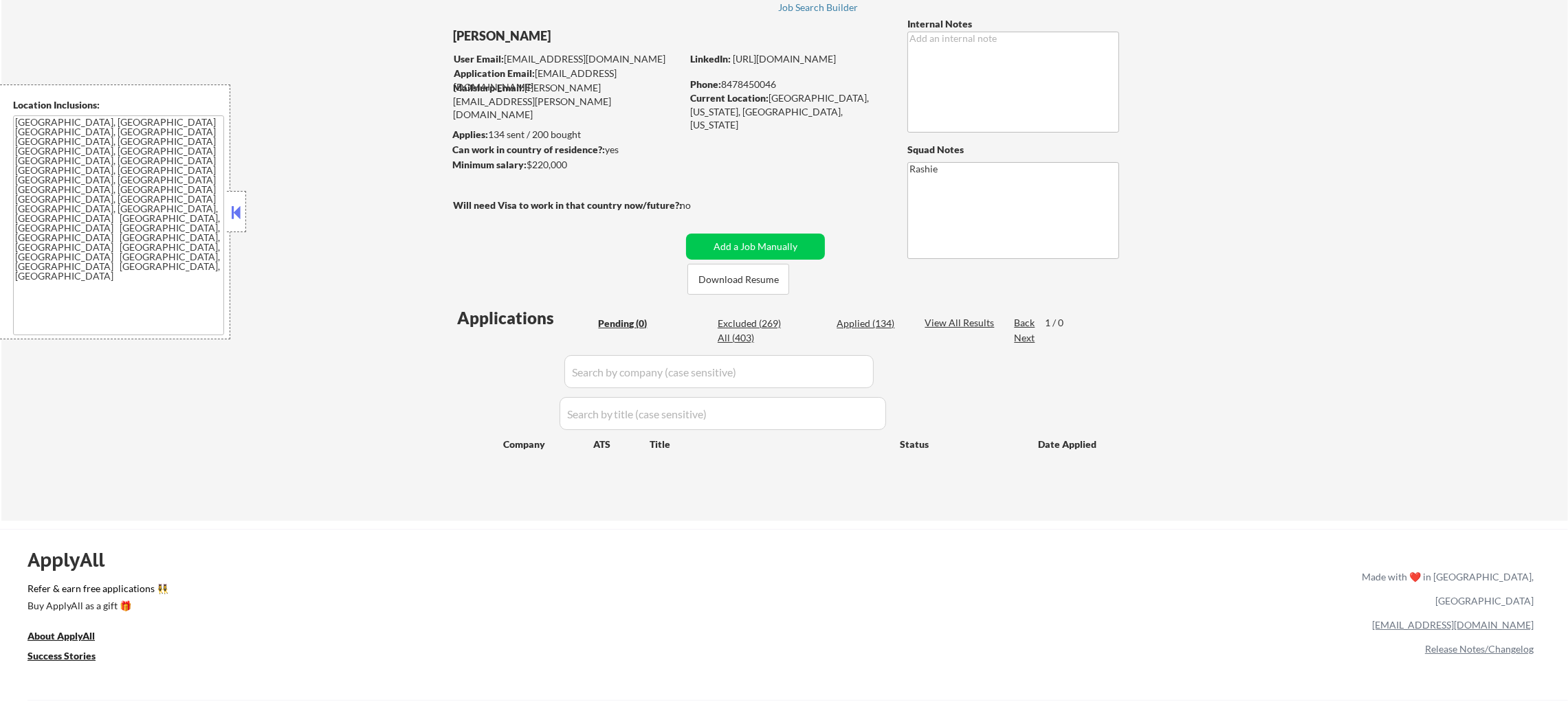
scroll to position [103, 0]
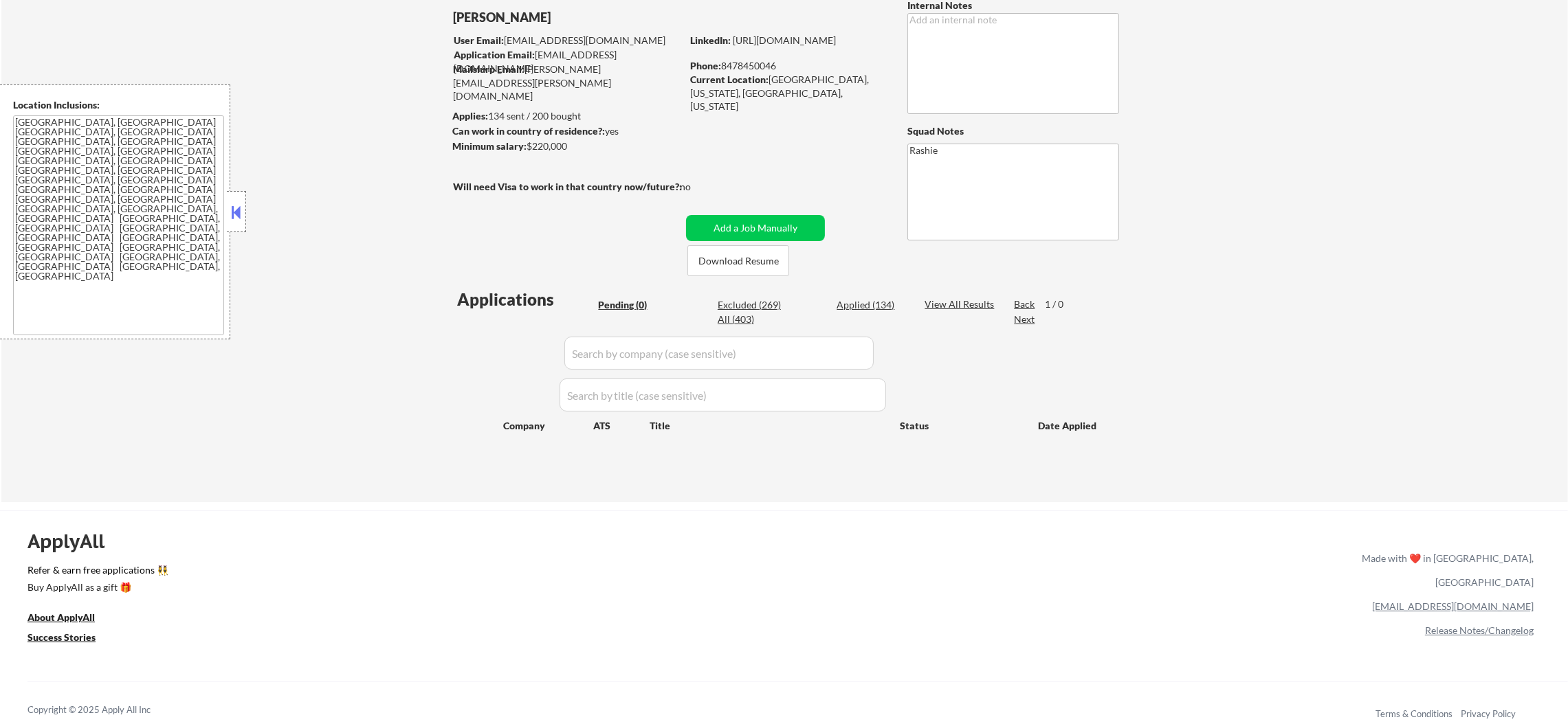
click at [883, 307] on div "Applied (134)" at bounding box center [871, 305] width 69 height 14
select select ""applied""
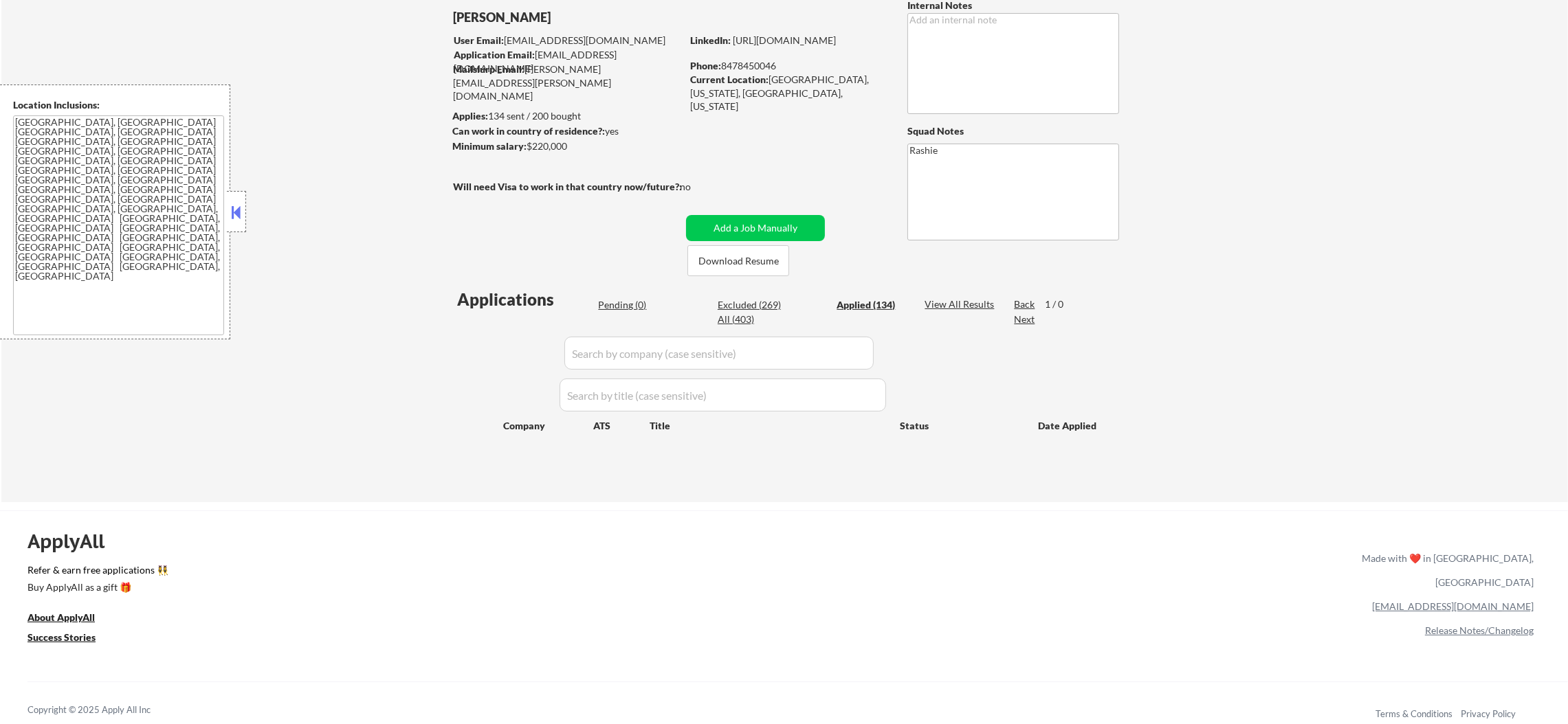
select select ""applied""
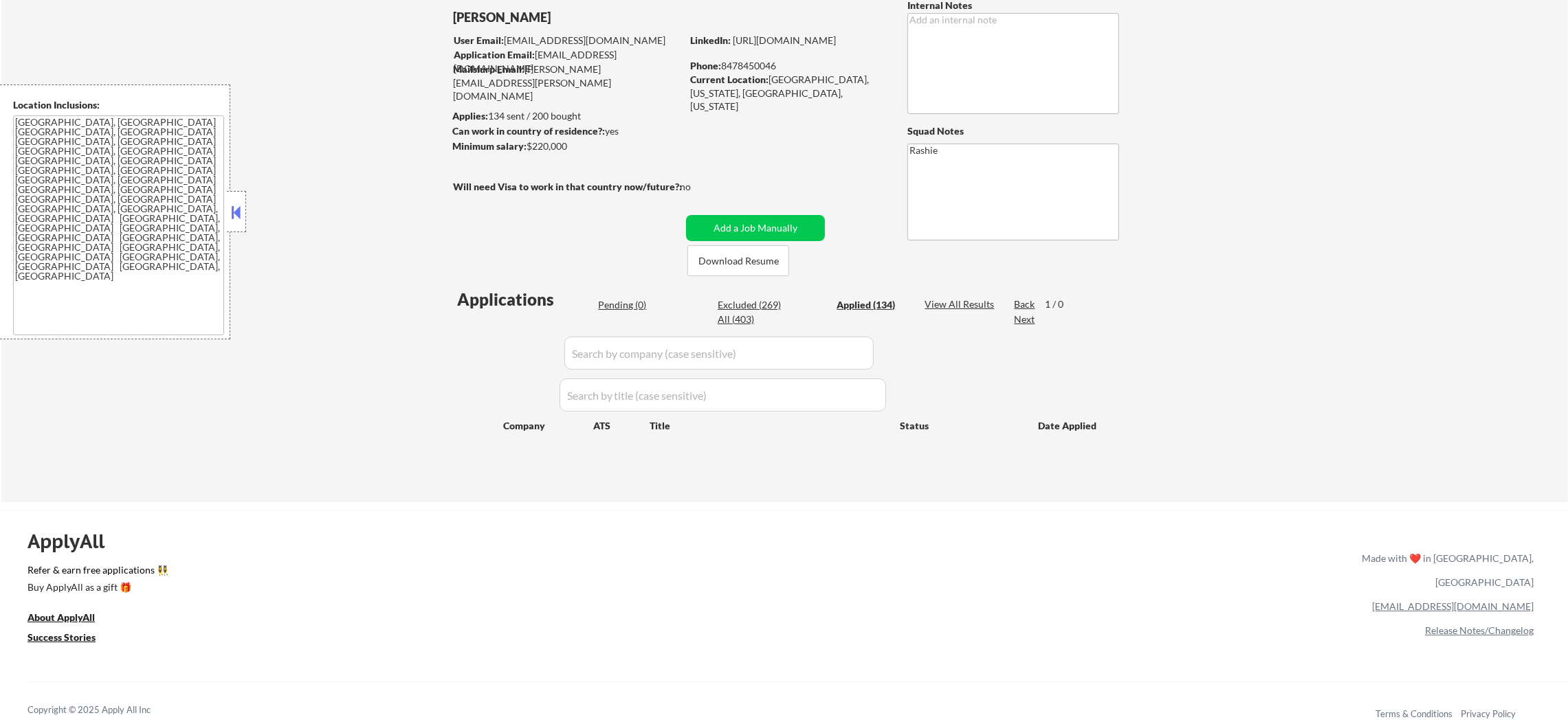
select select ""applied""
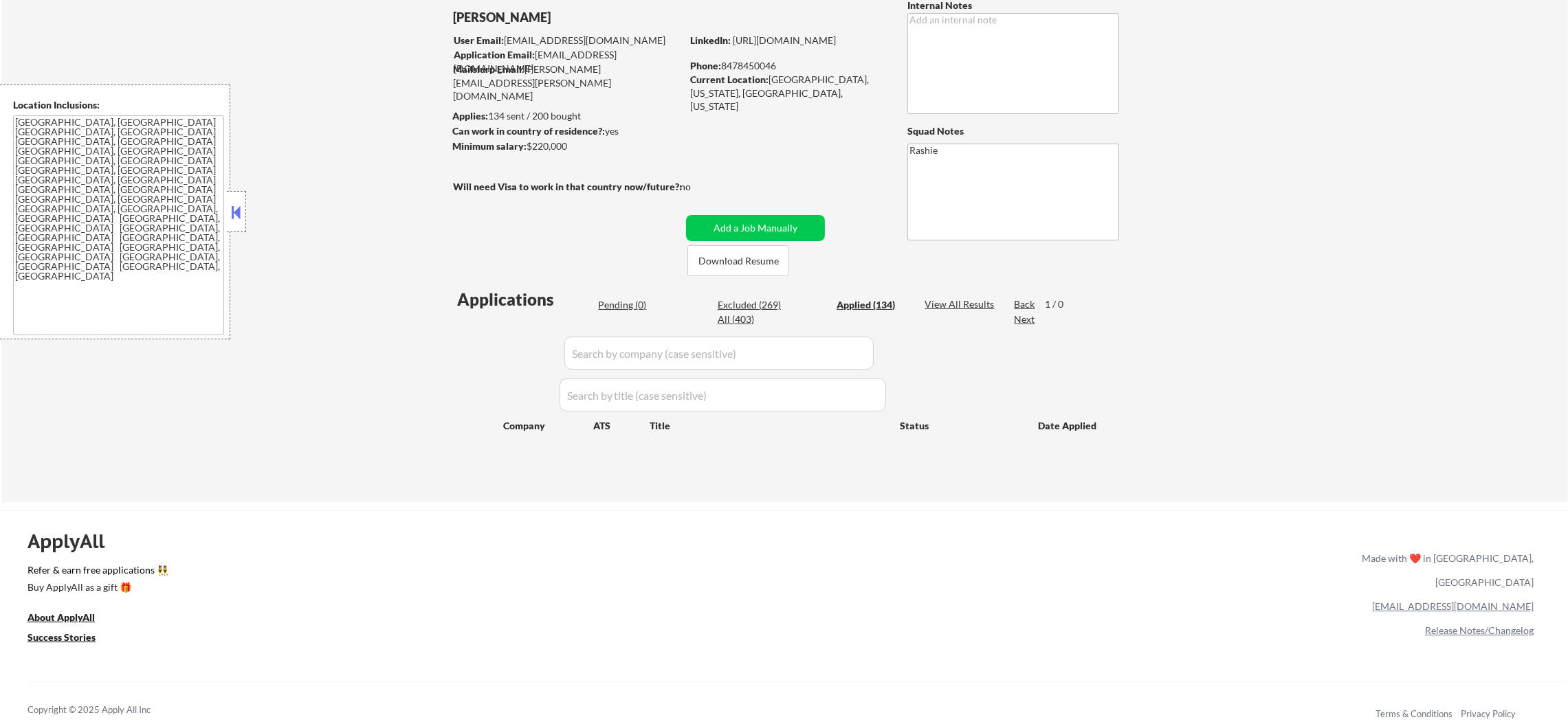
select select ""applied""
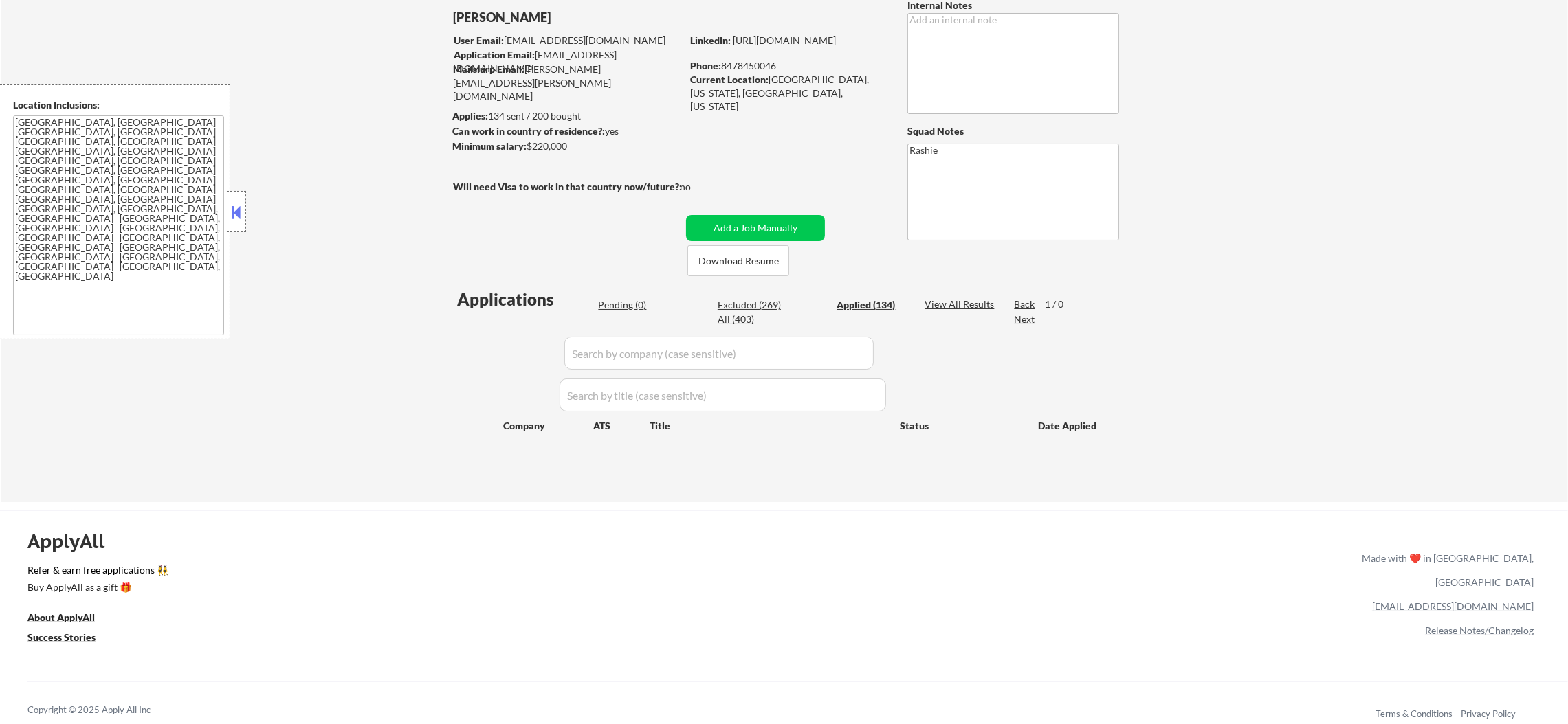
select select ""applied""
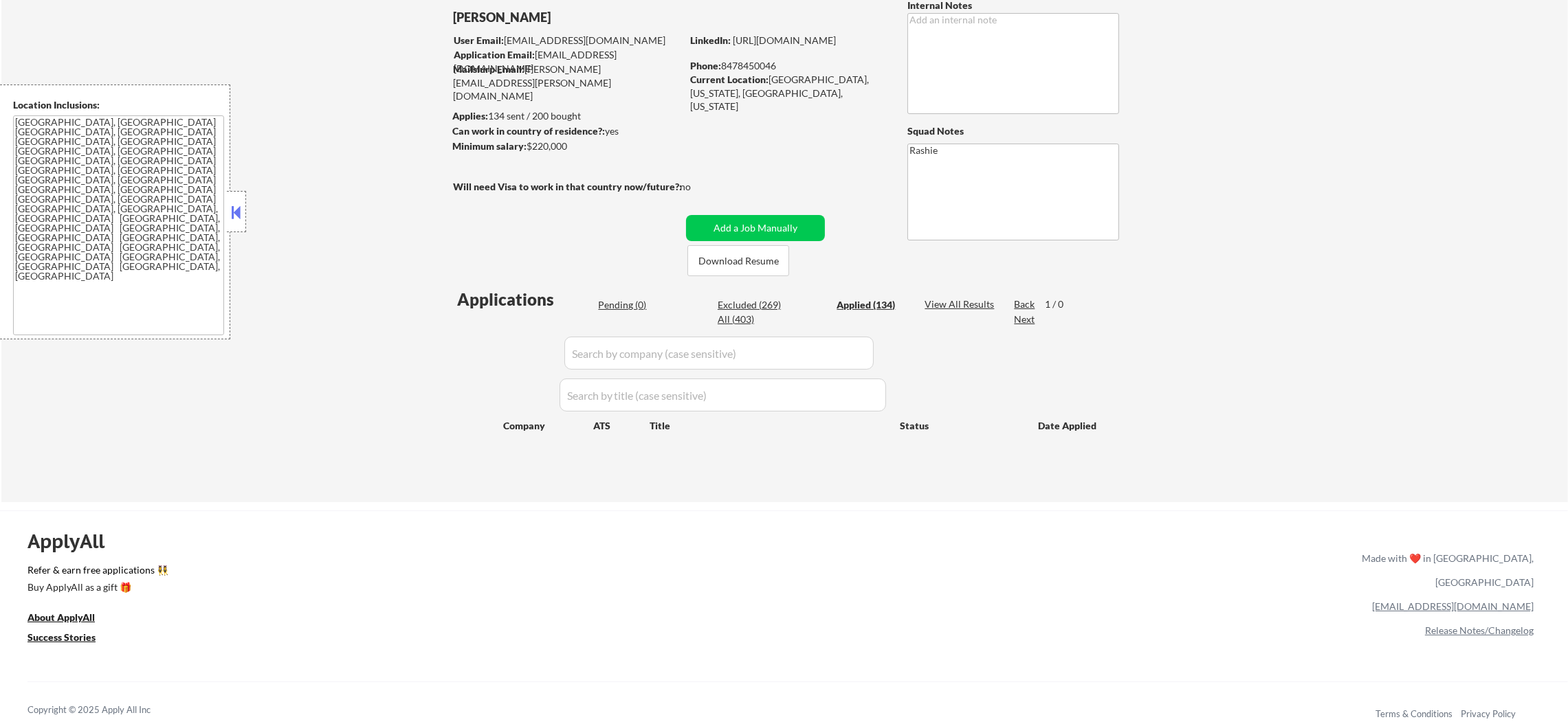
select select ""applied""
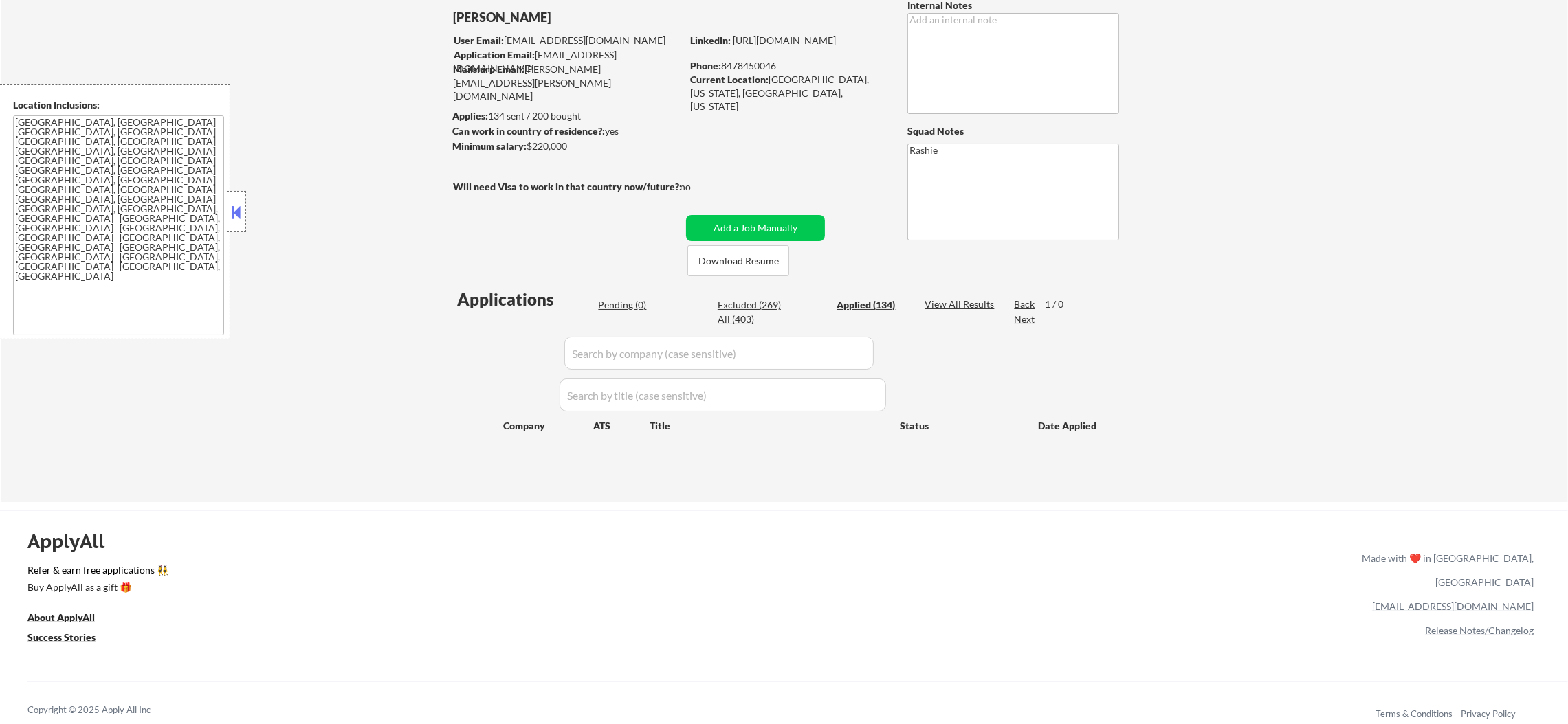
select select ""applied""
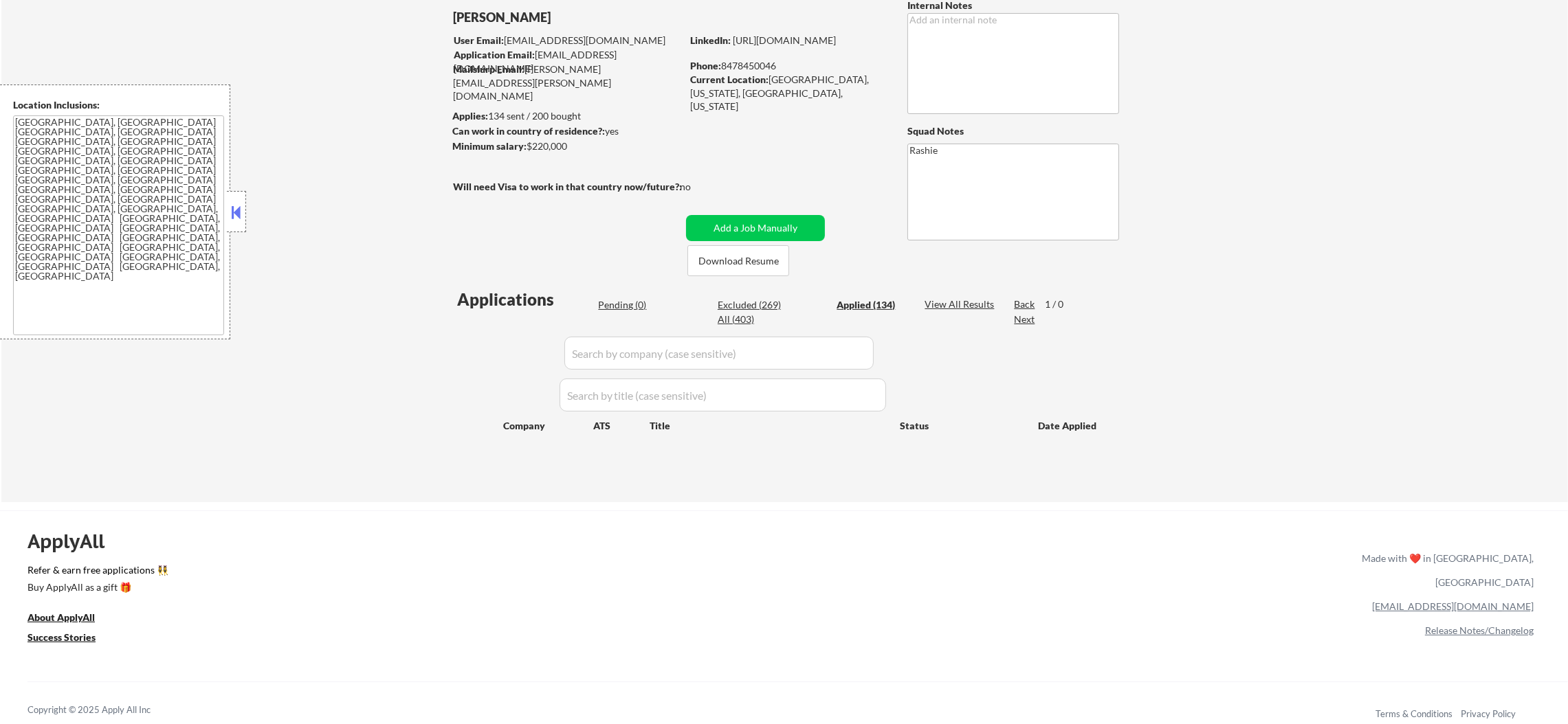
select select ""applied""
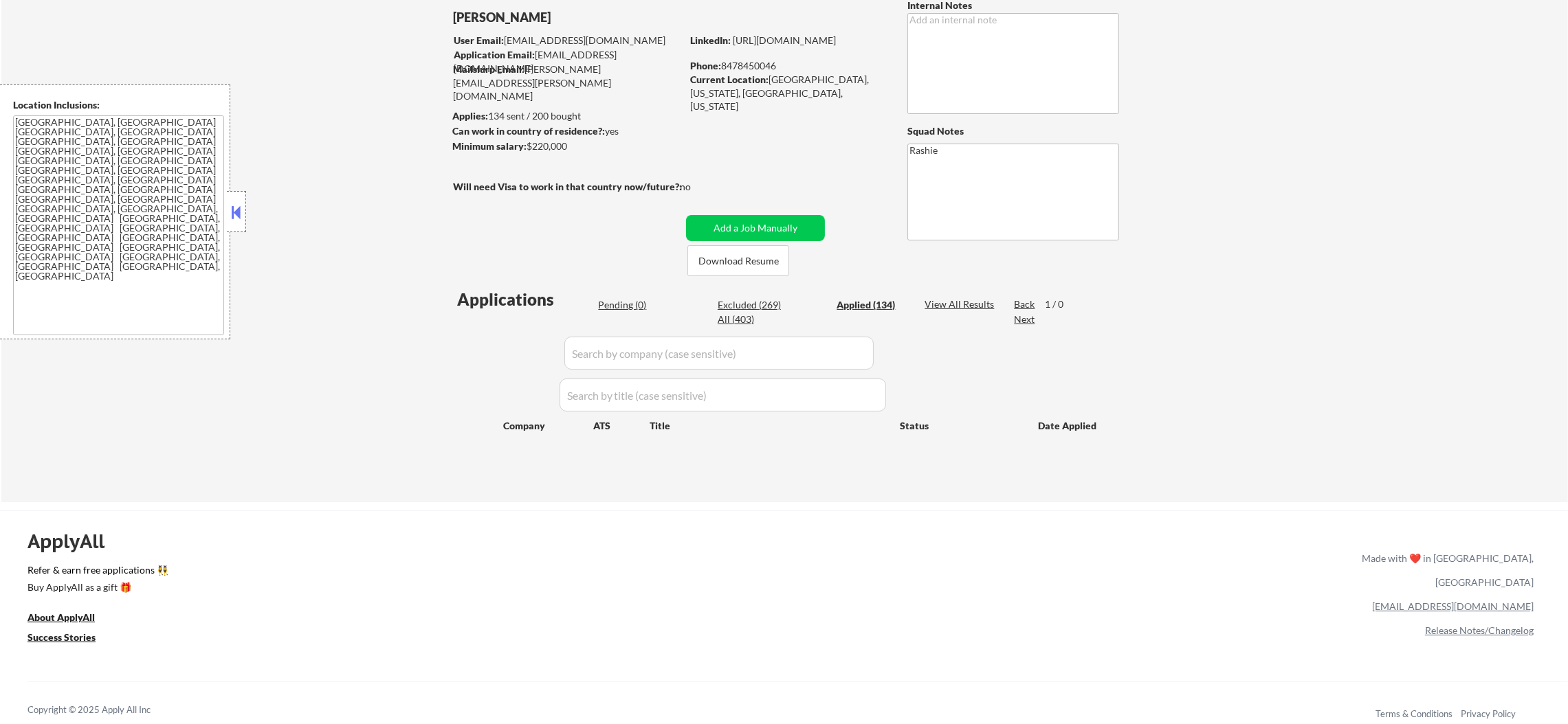
select select ""applied""
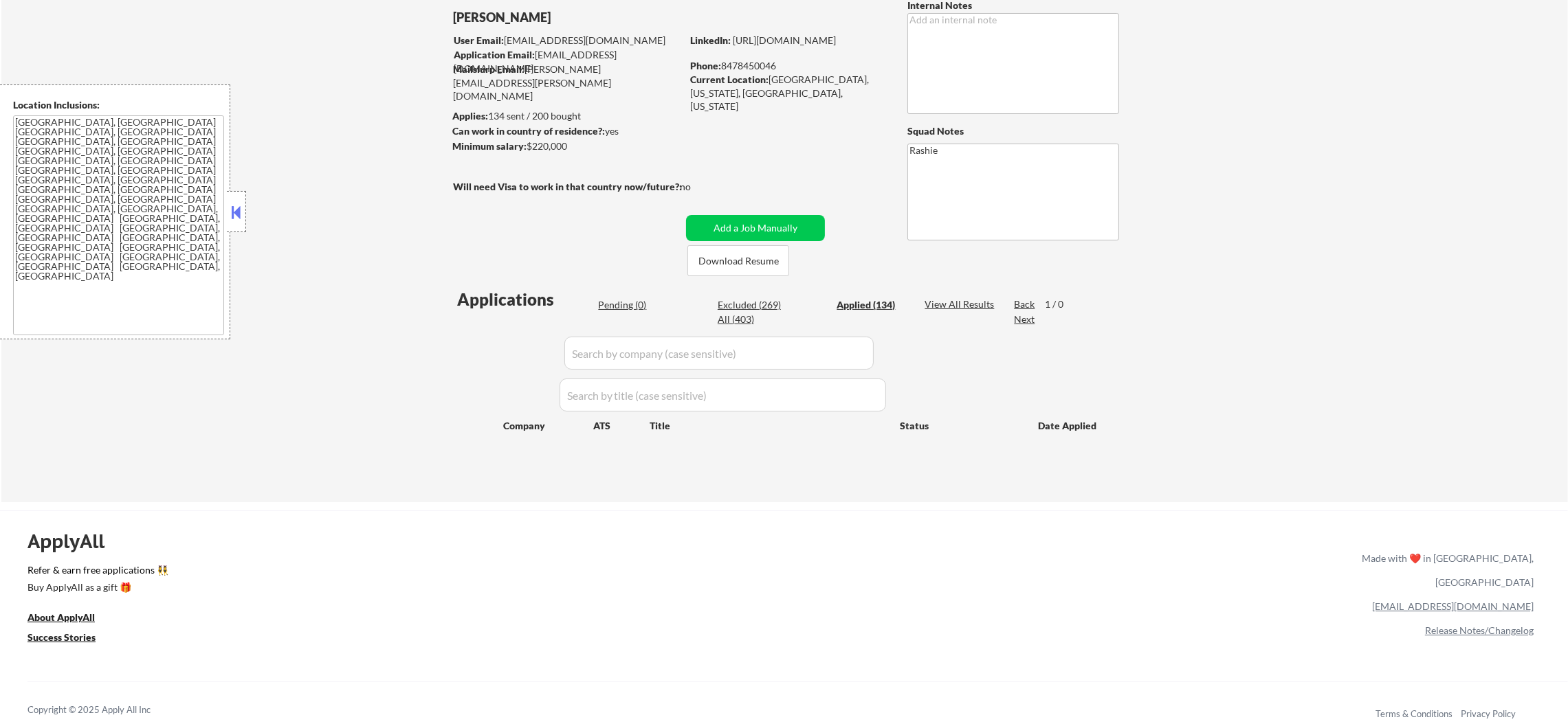
select select ""applied""
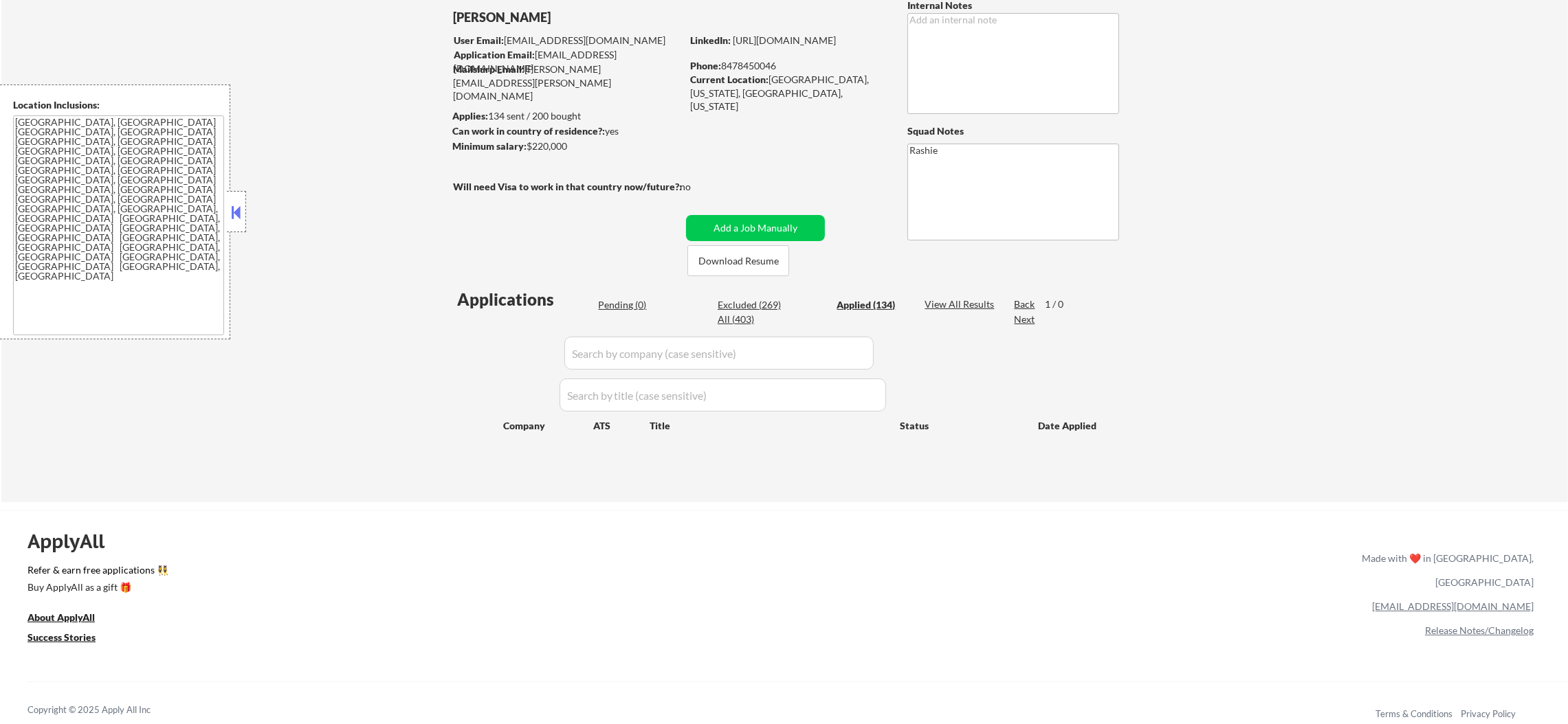
select select ""applied""
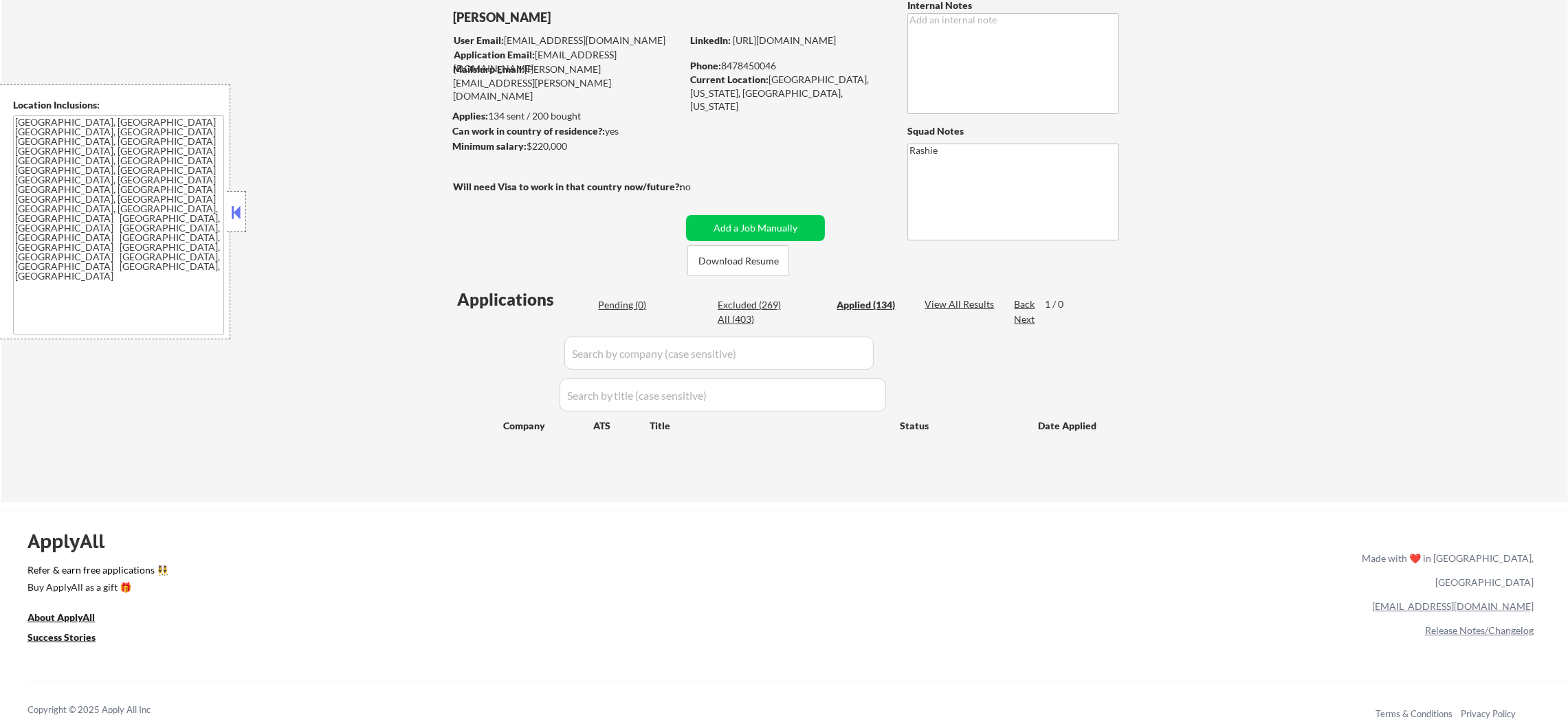
select select ""applied""
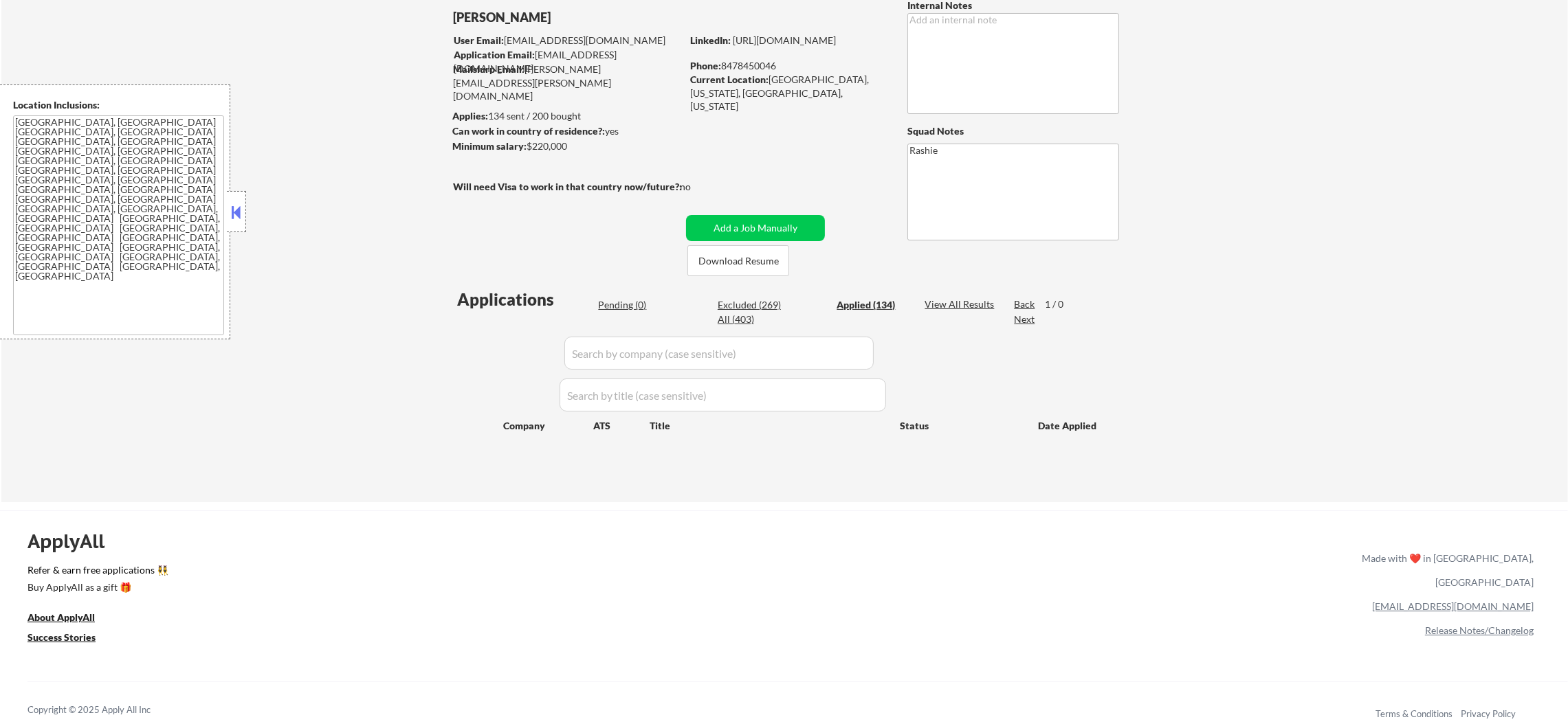
select select ""applied""
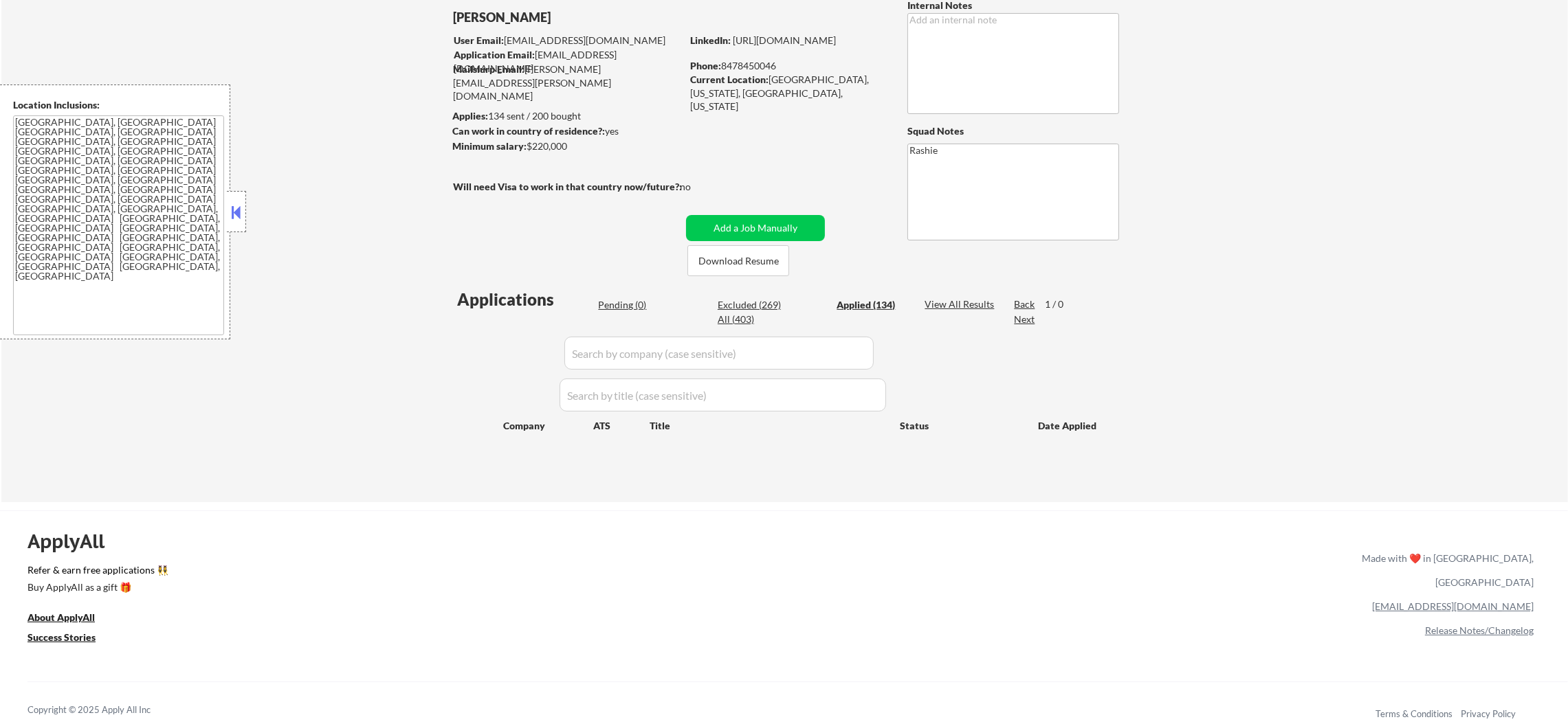
select select ""applied""
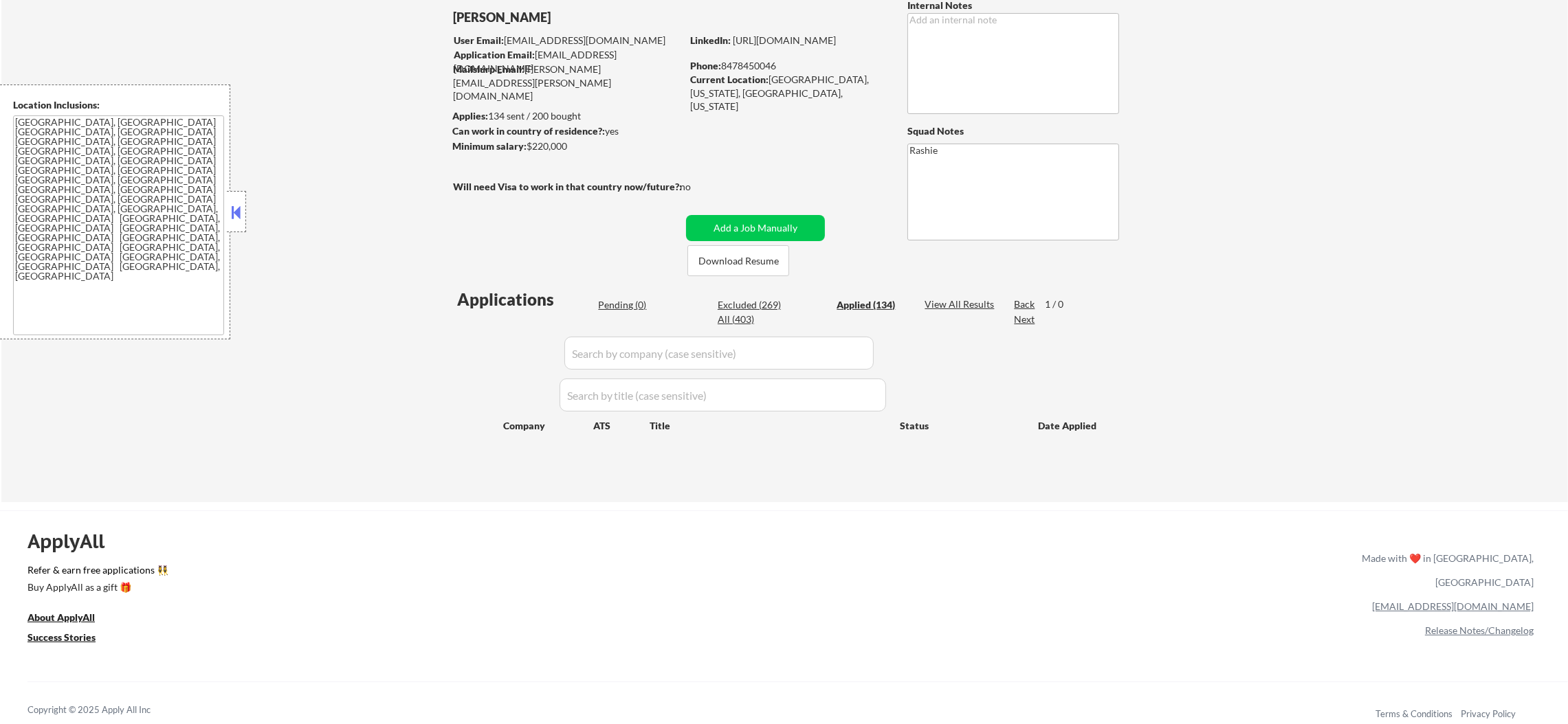
select select ""applied""
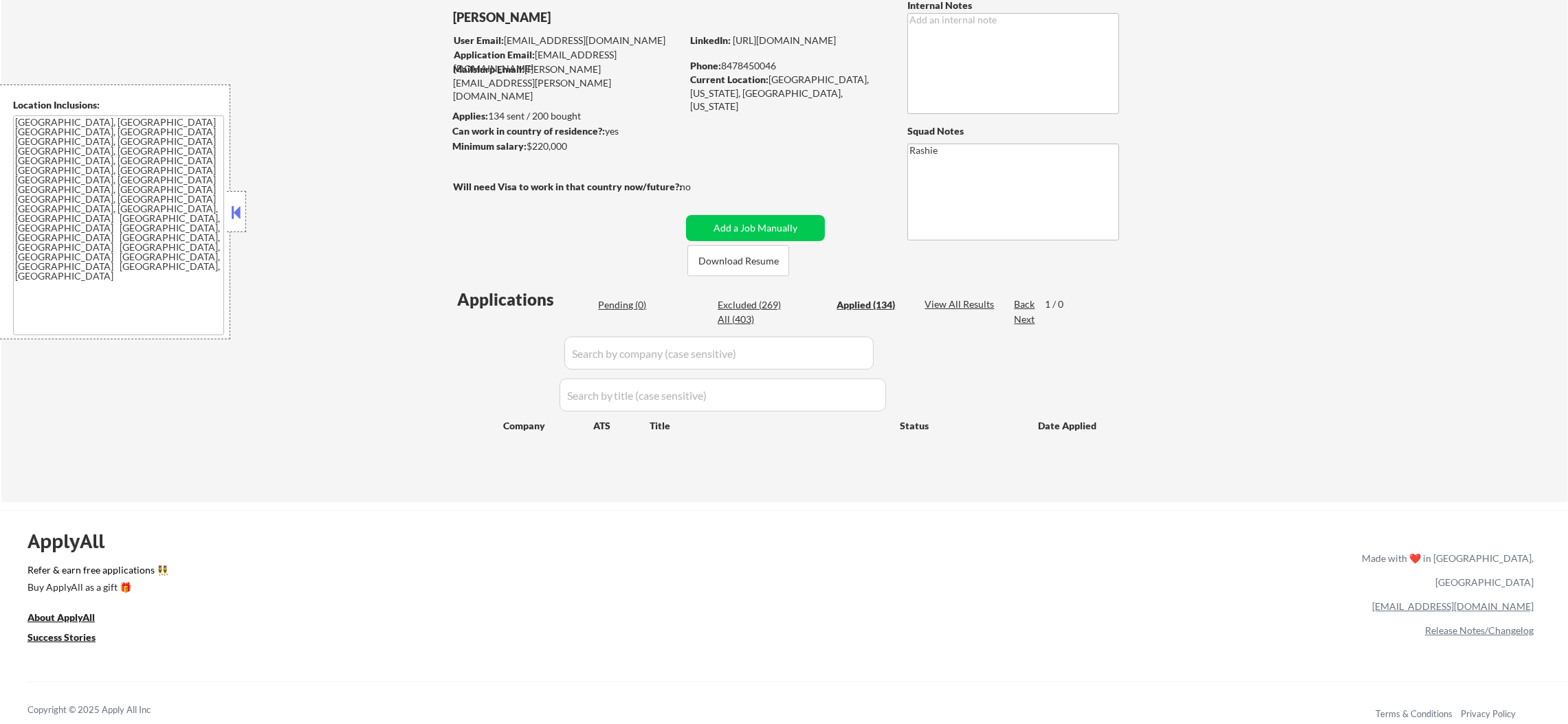
select select ""applied""
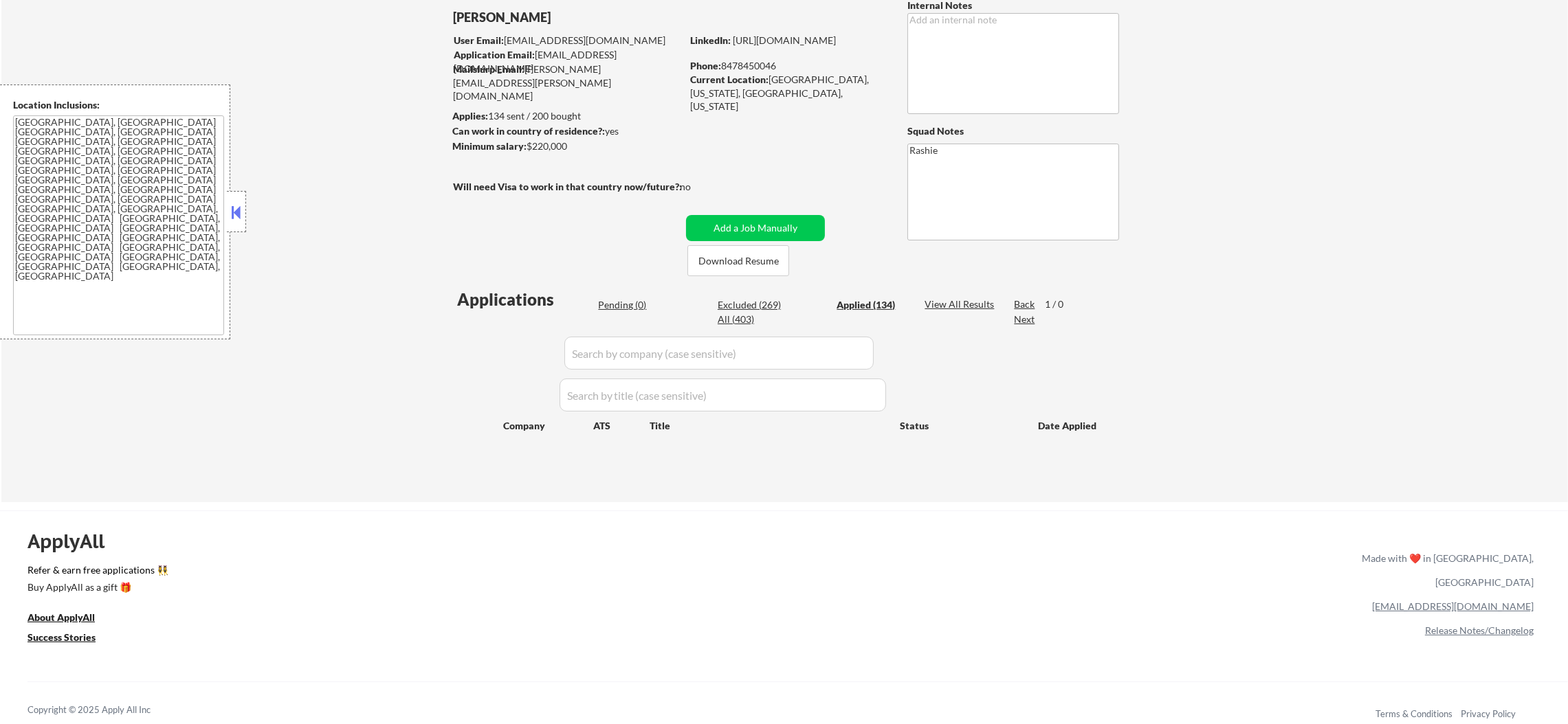
select select ""applied""
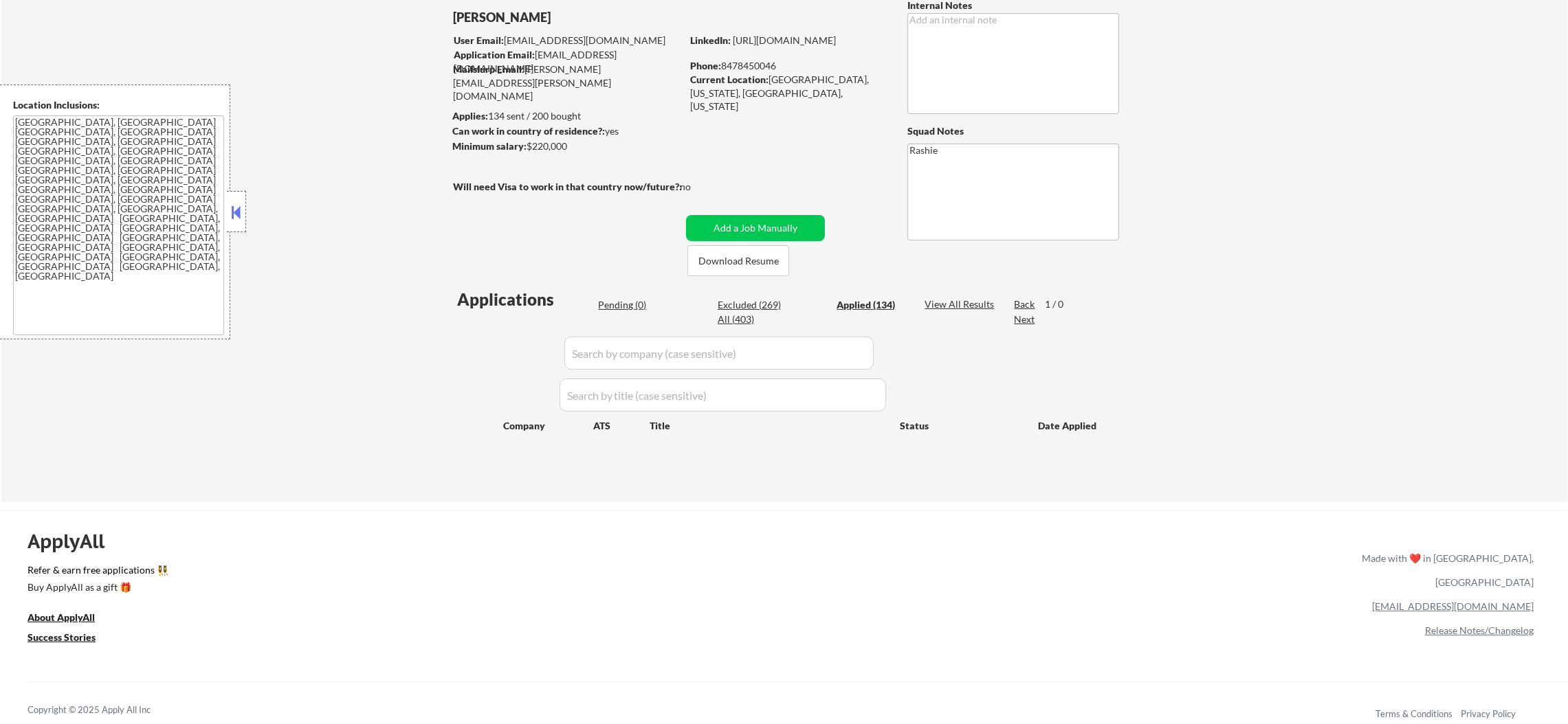
select select ""applied""
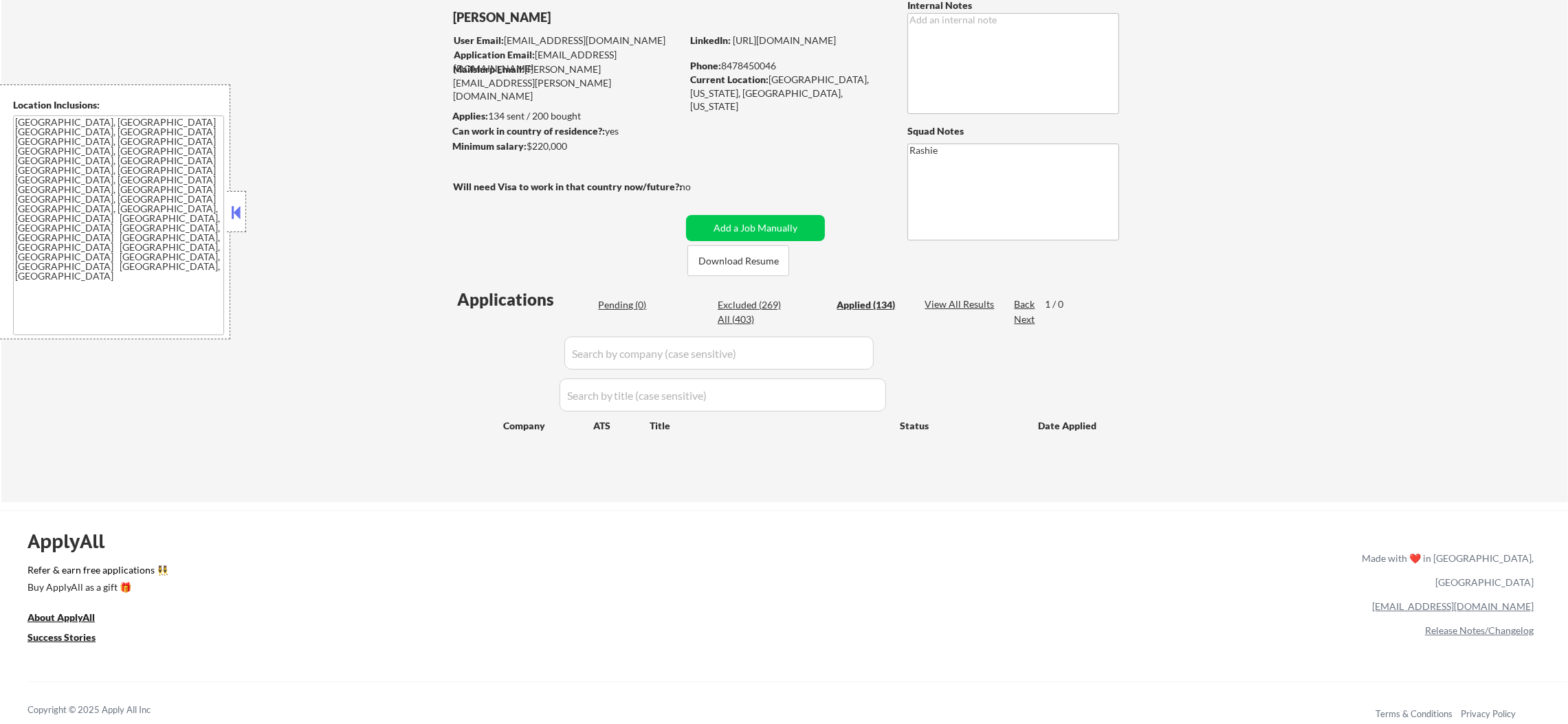
select select ""applied""
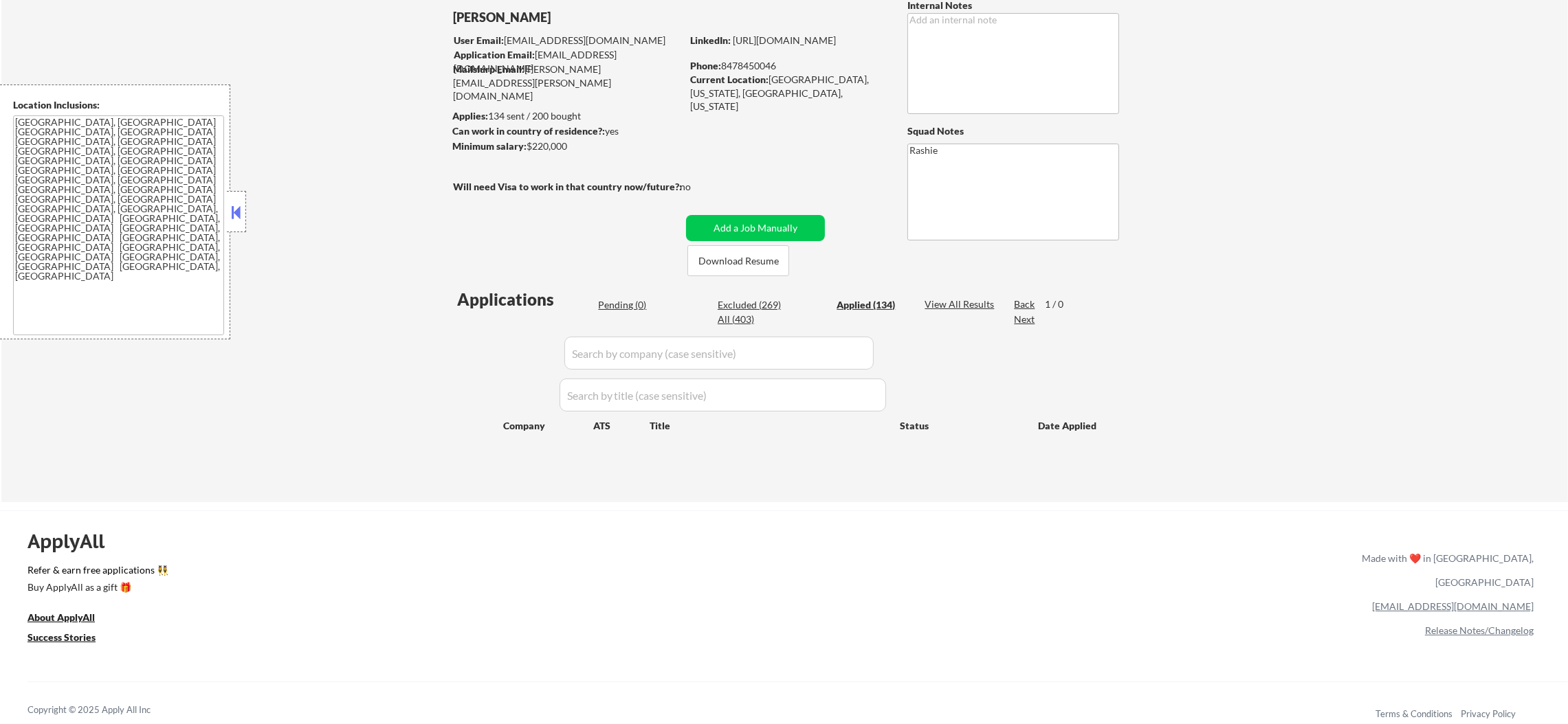
select select ""applied""
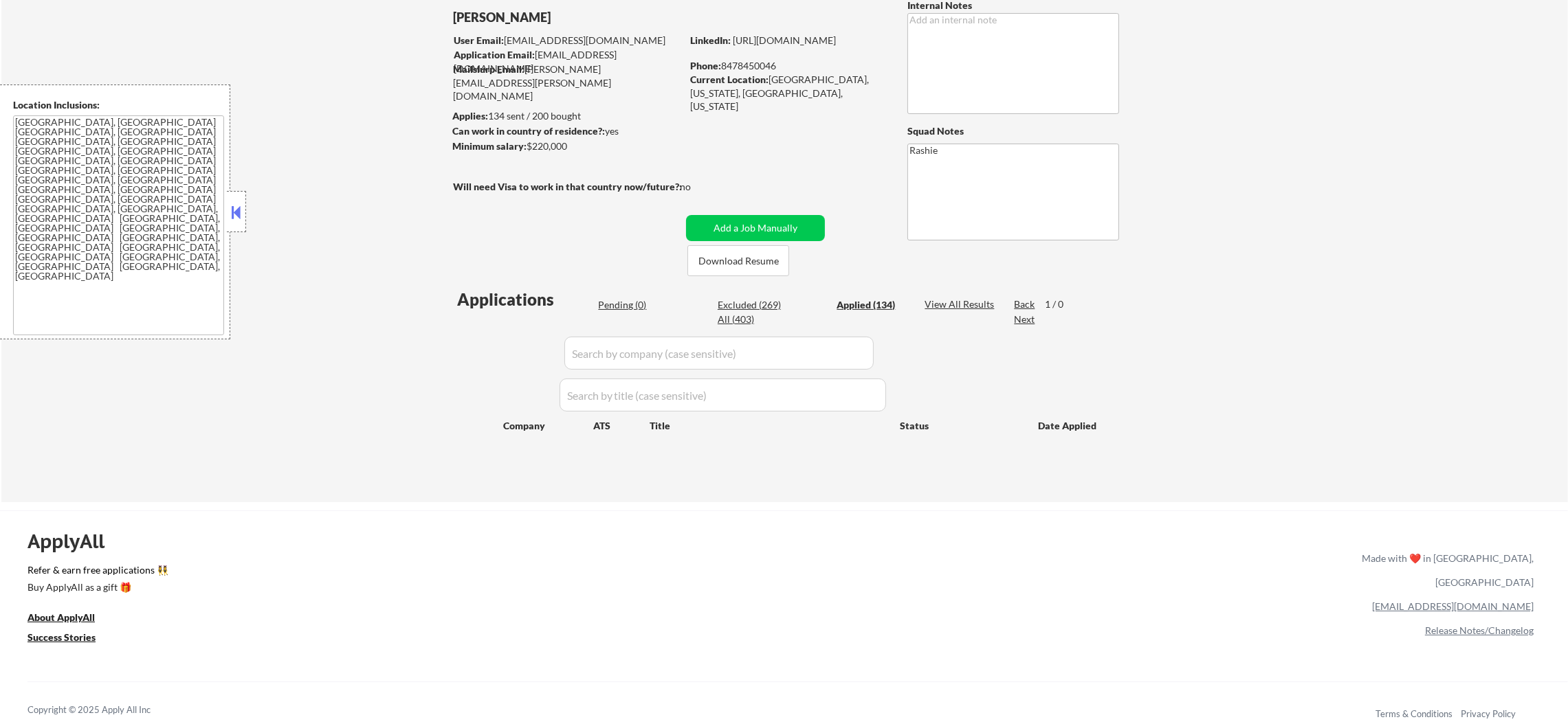
select select ""applied""
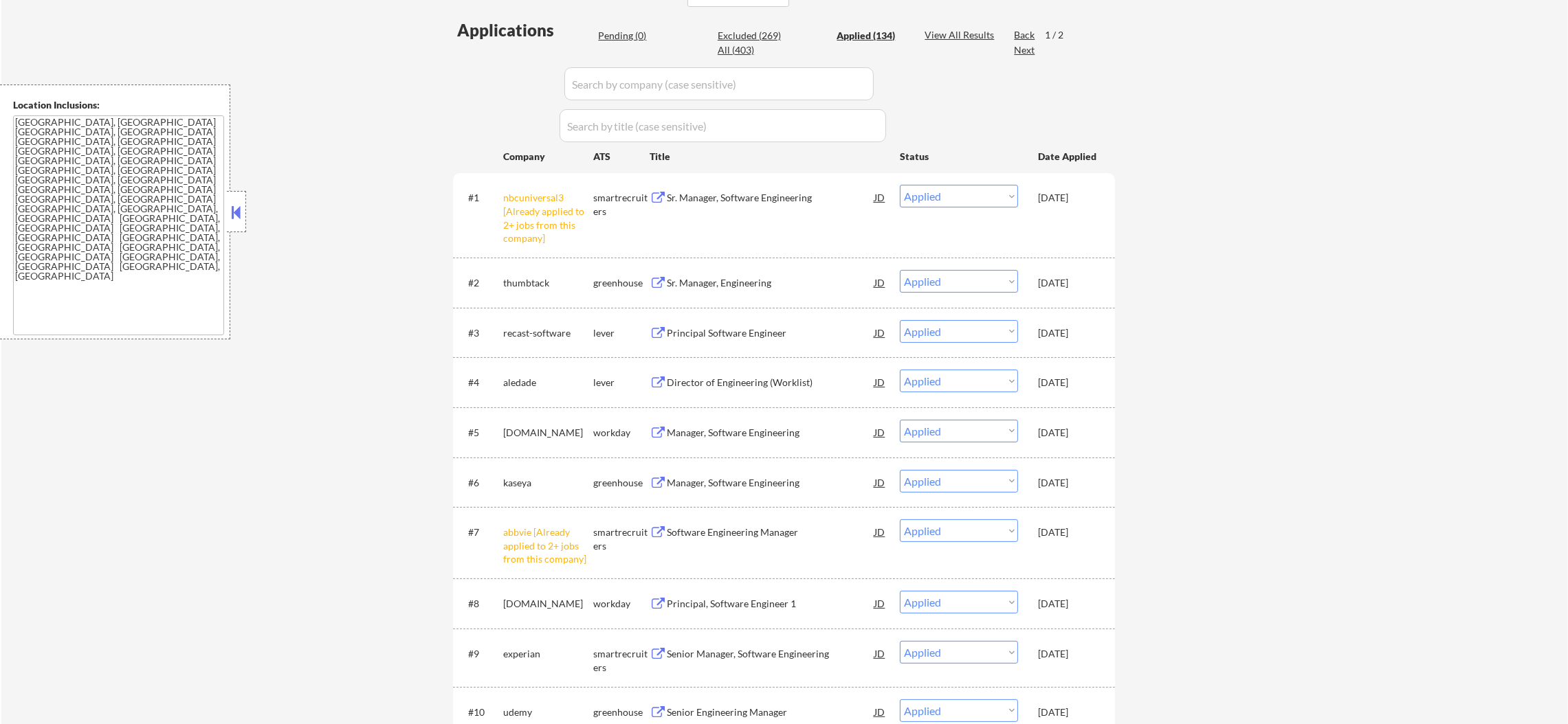
scroll to position [377, 0]
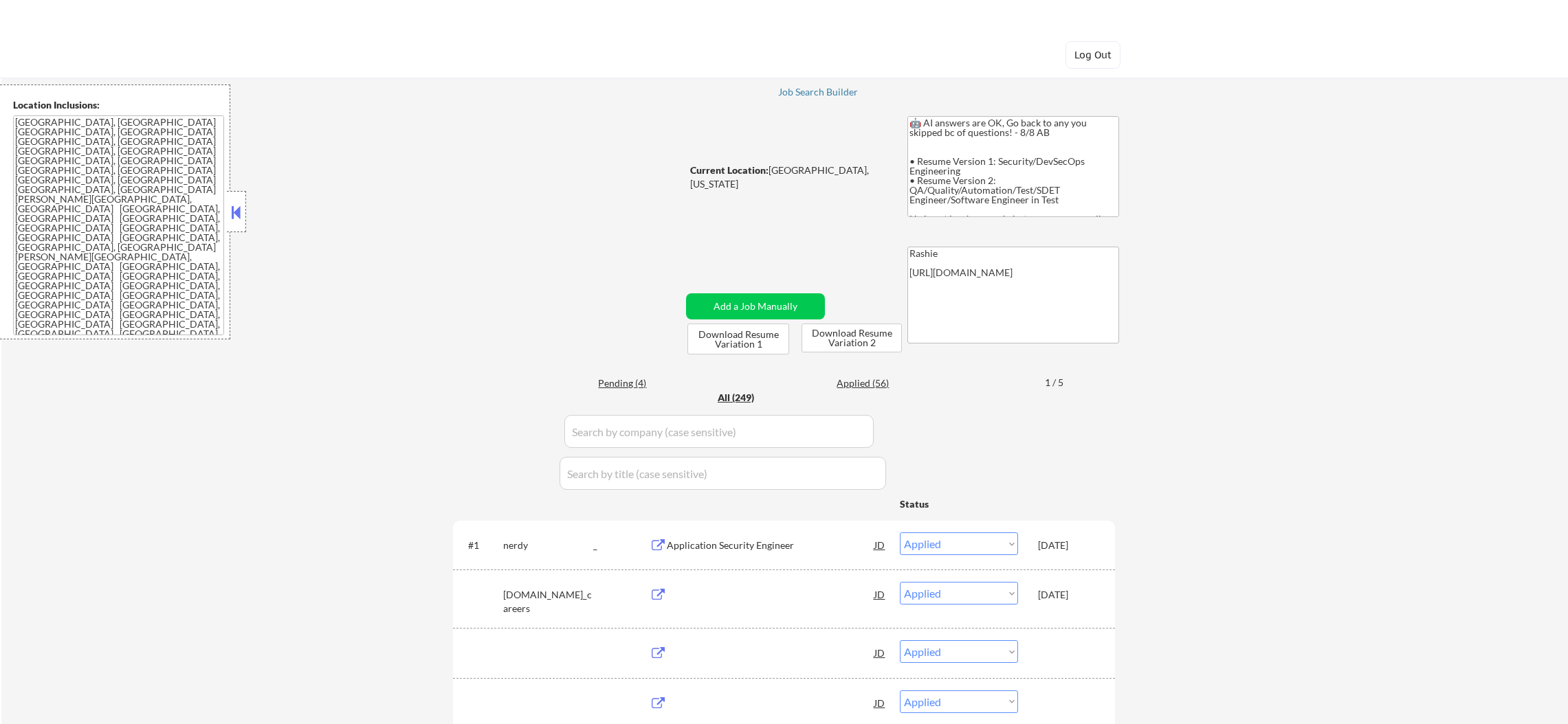
select select ""applied""
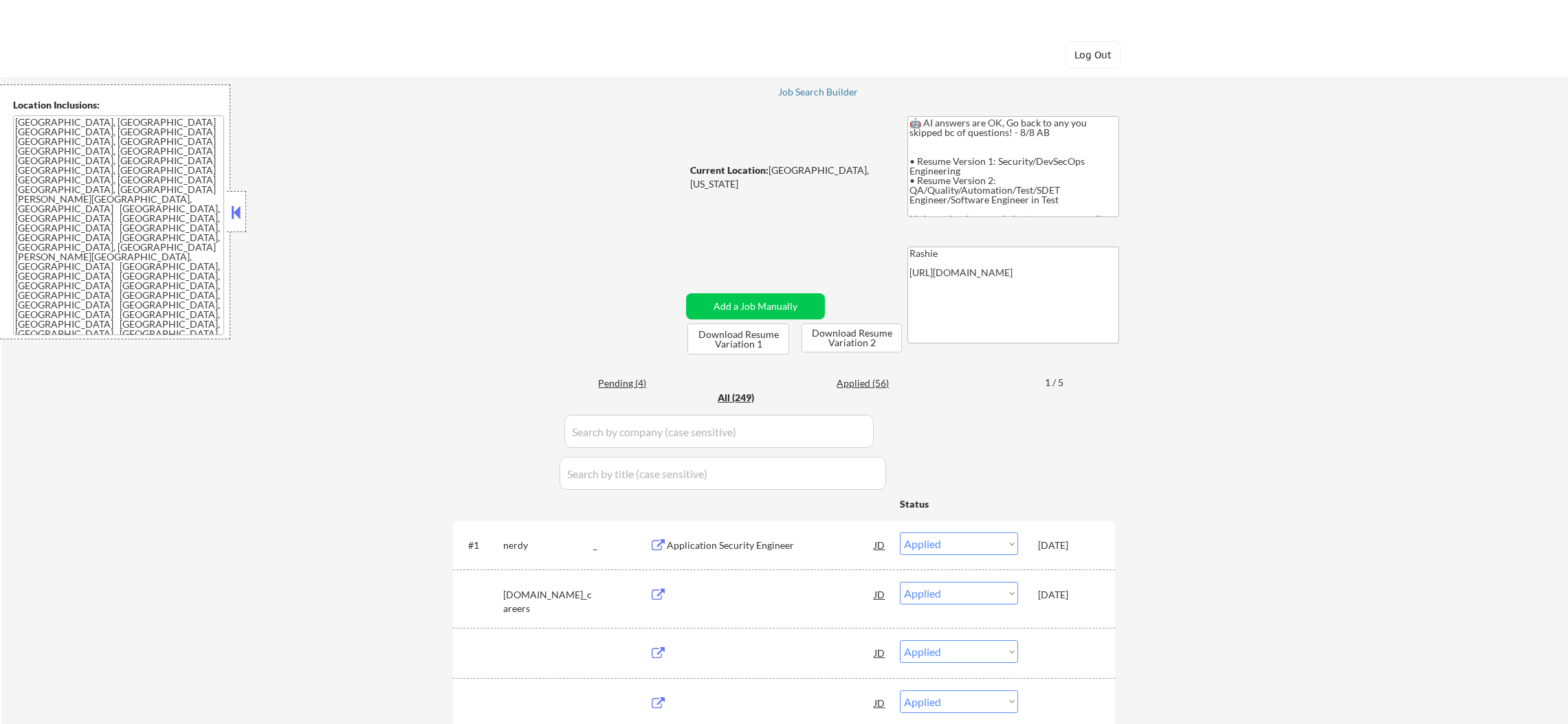
select select ""applied""
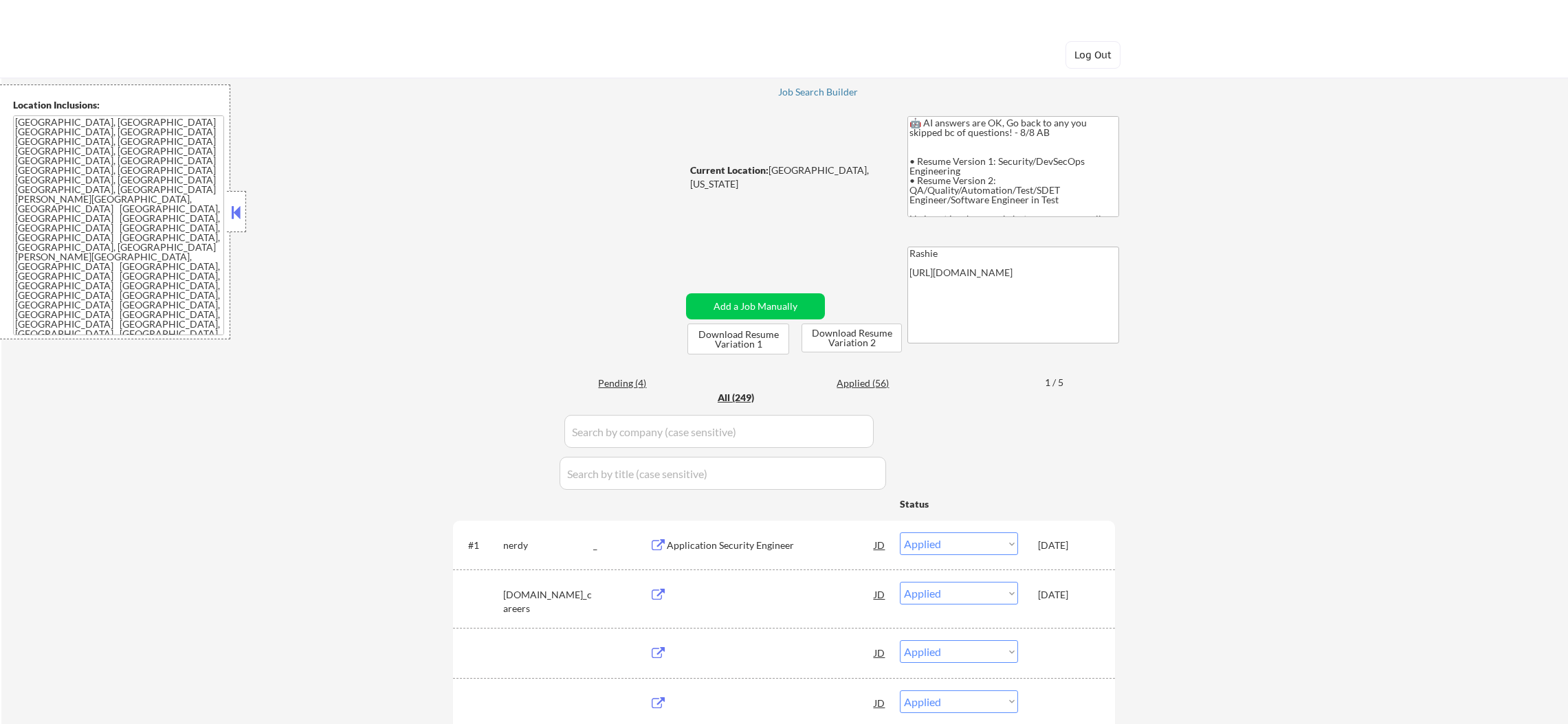
select select ""applied""
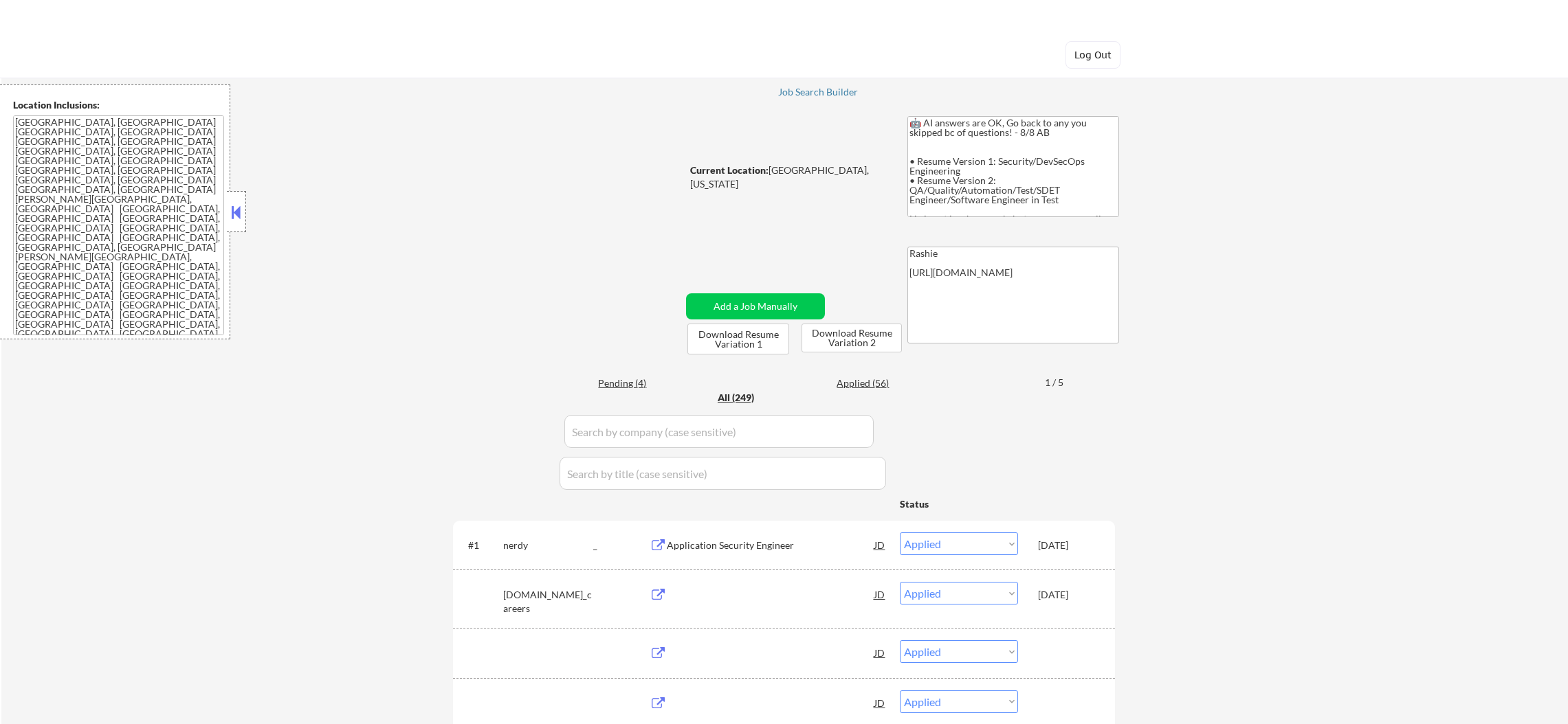
select select ""applied""
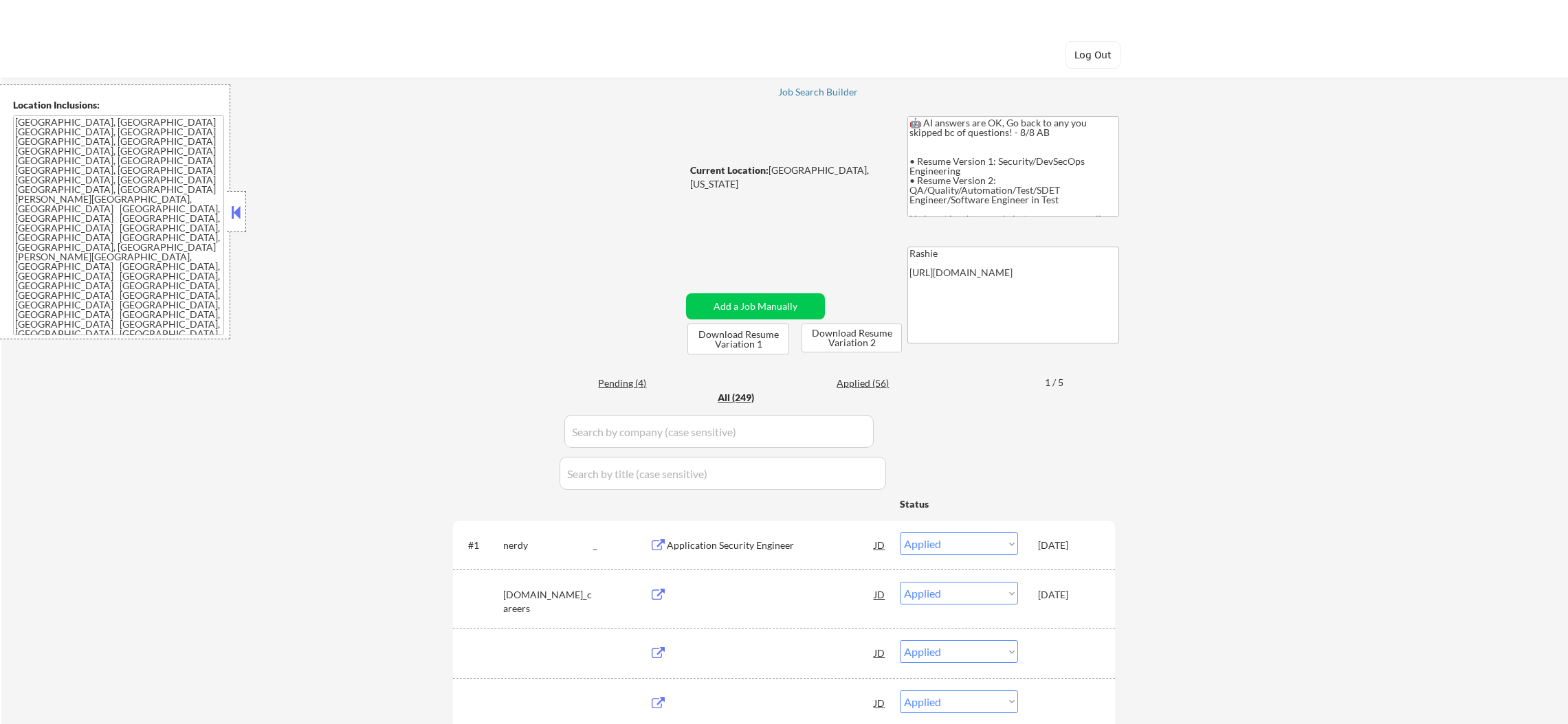
select select ""applied""
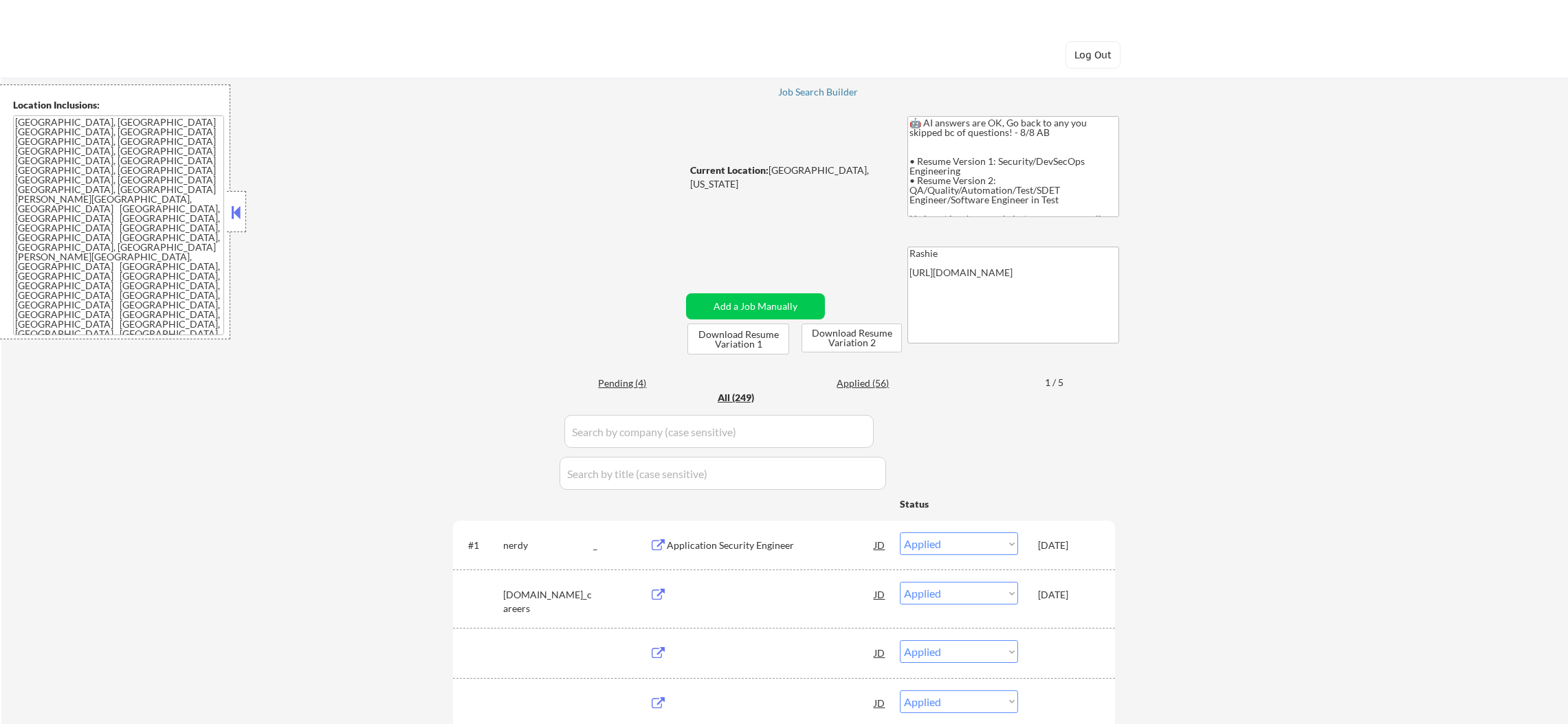
select select ""applied""
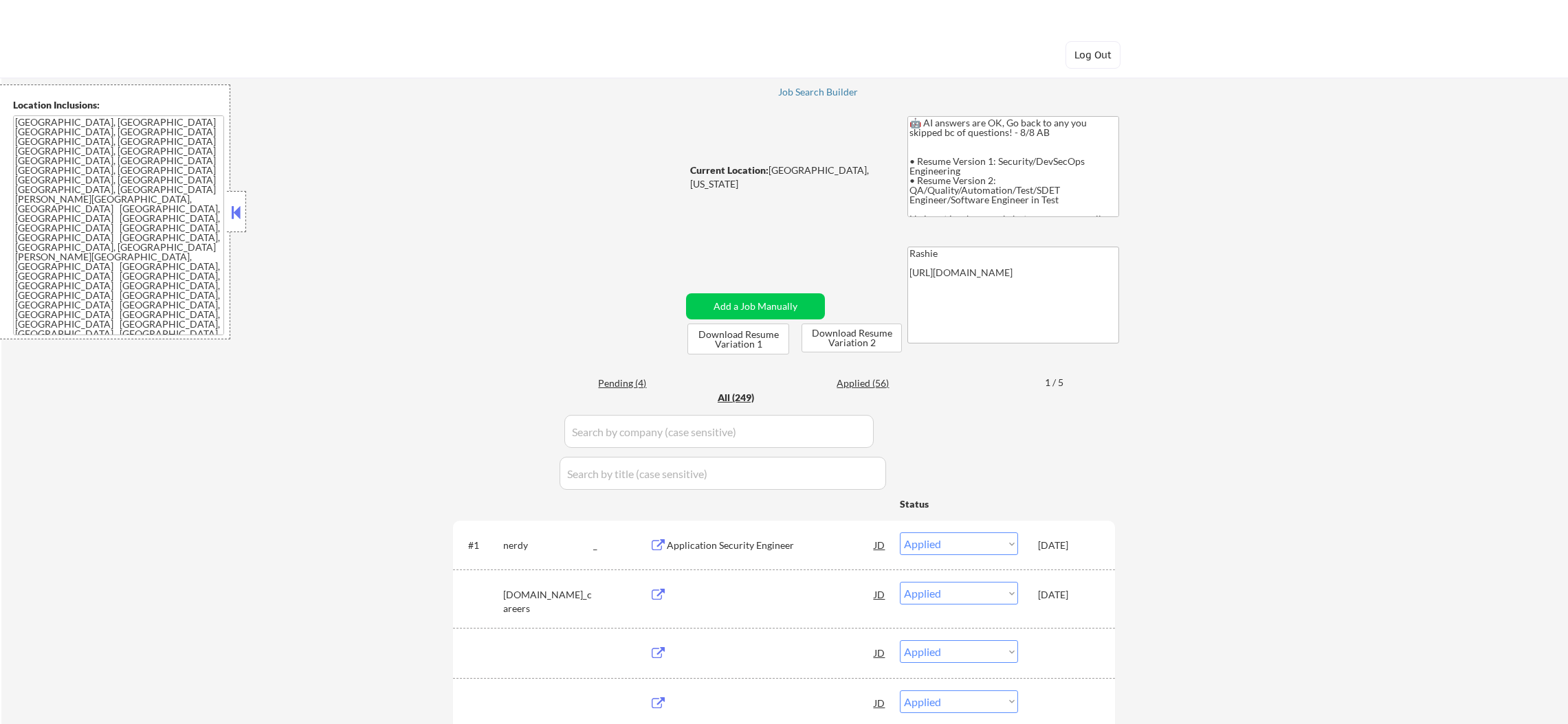
select select ""applied""
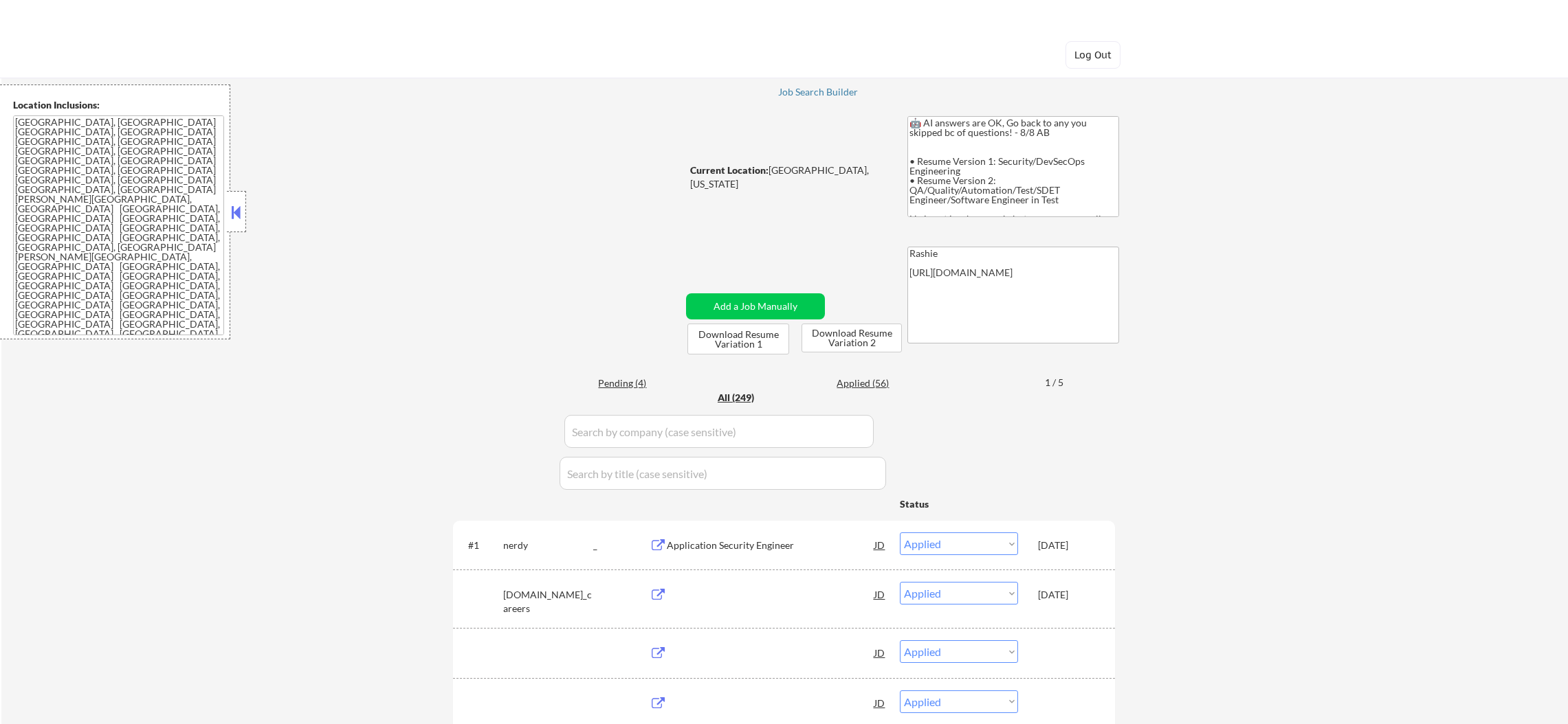
select select ""applied""
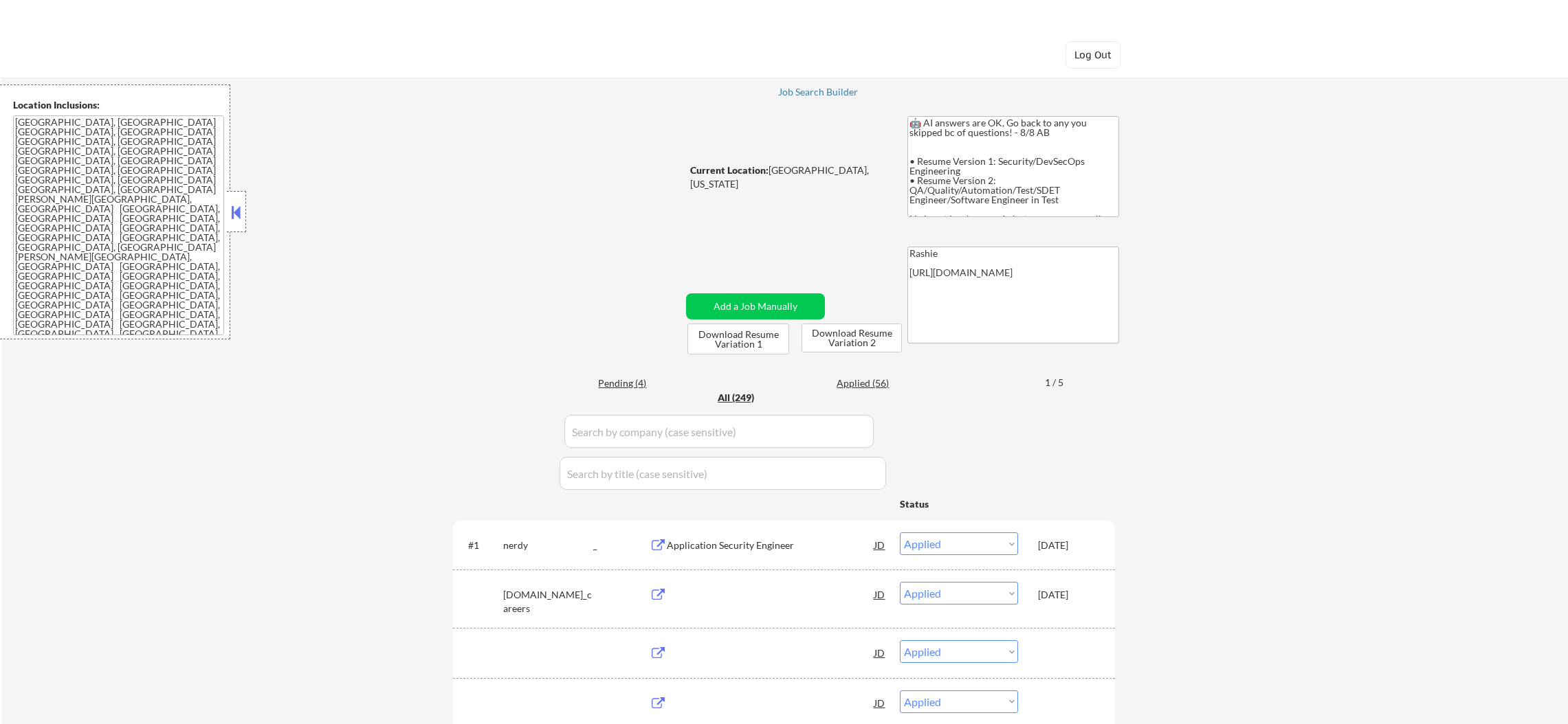
select select ""applied""
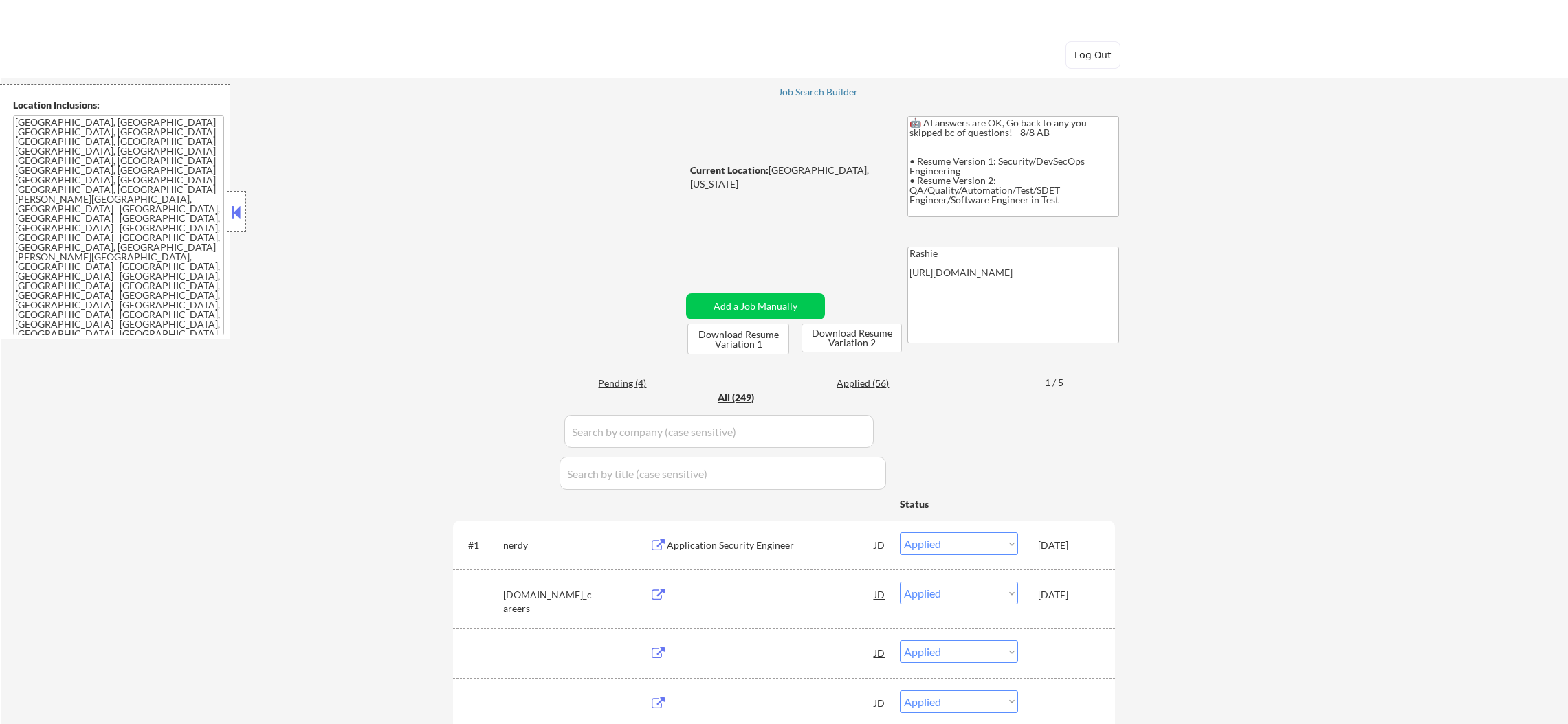
select select ""applied""
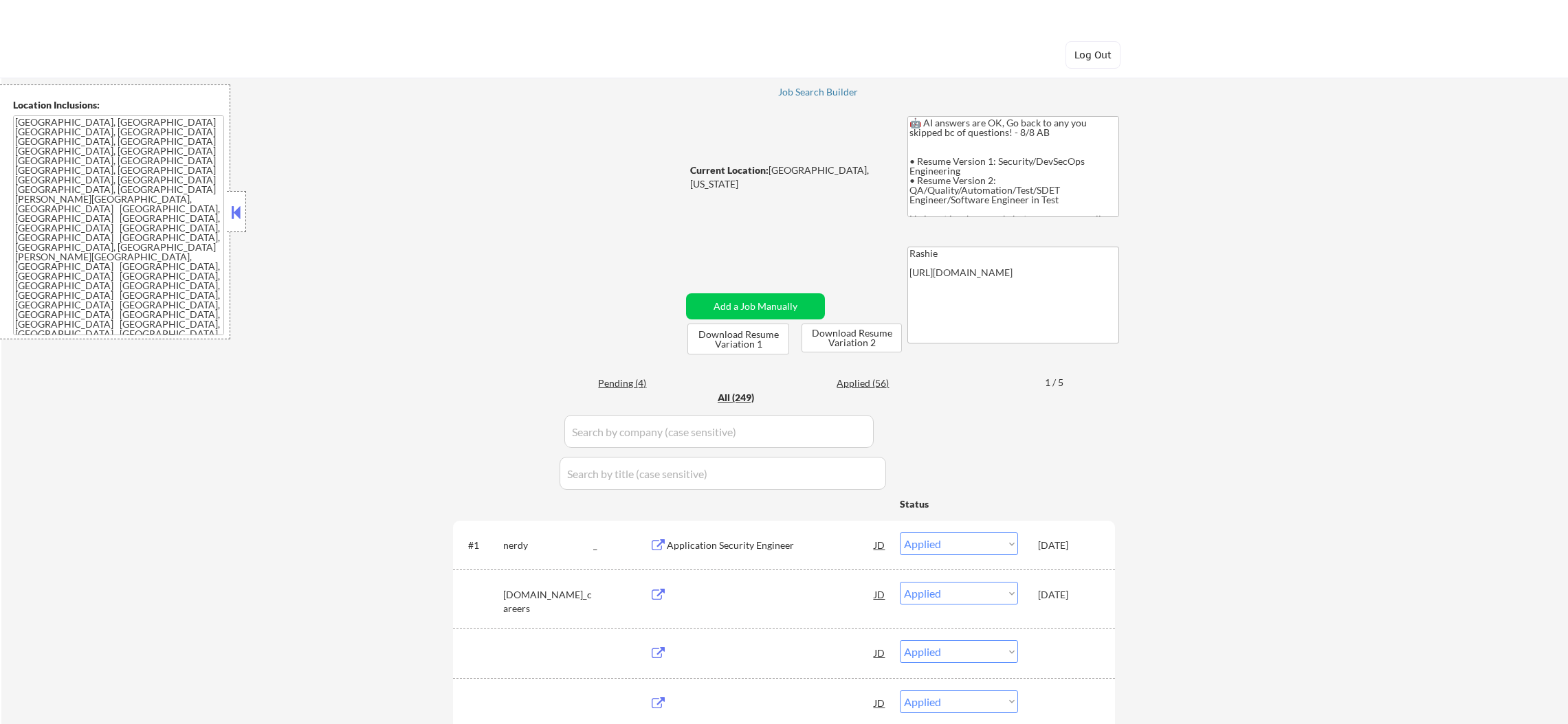
select select ""applied""
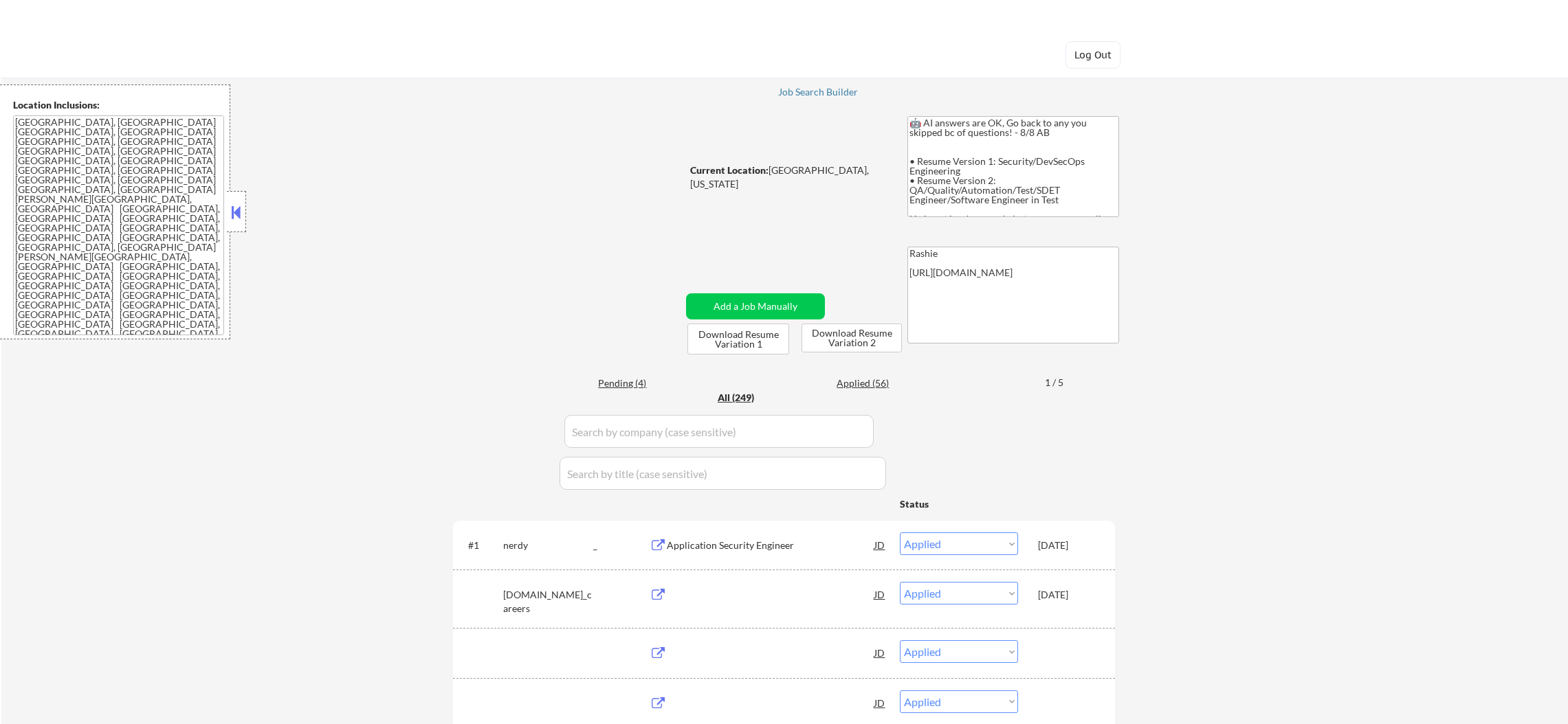
select select ""applied""
select select ""excluded__bad_match_""
select select ""excluded__location_""
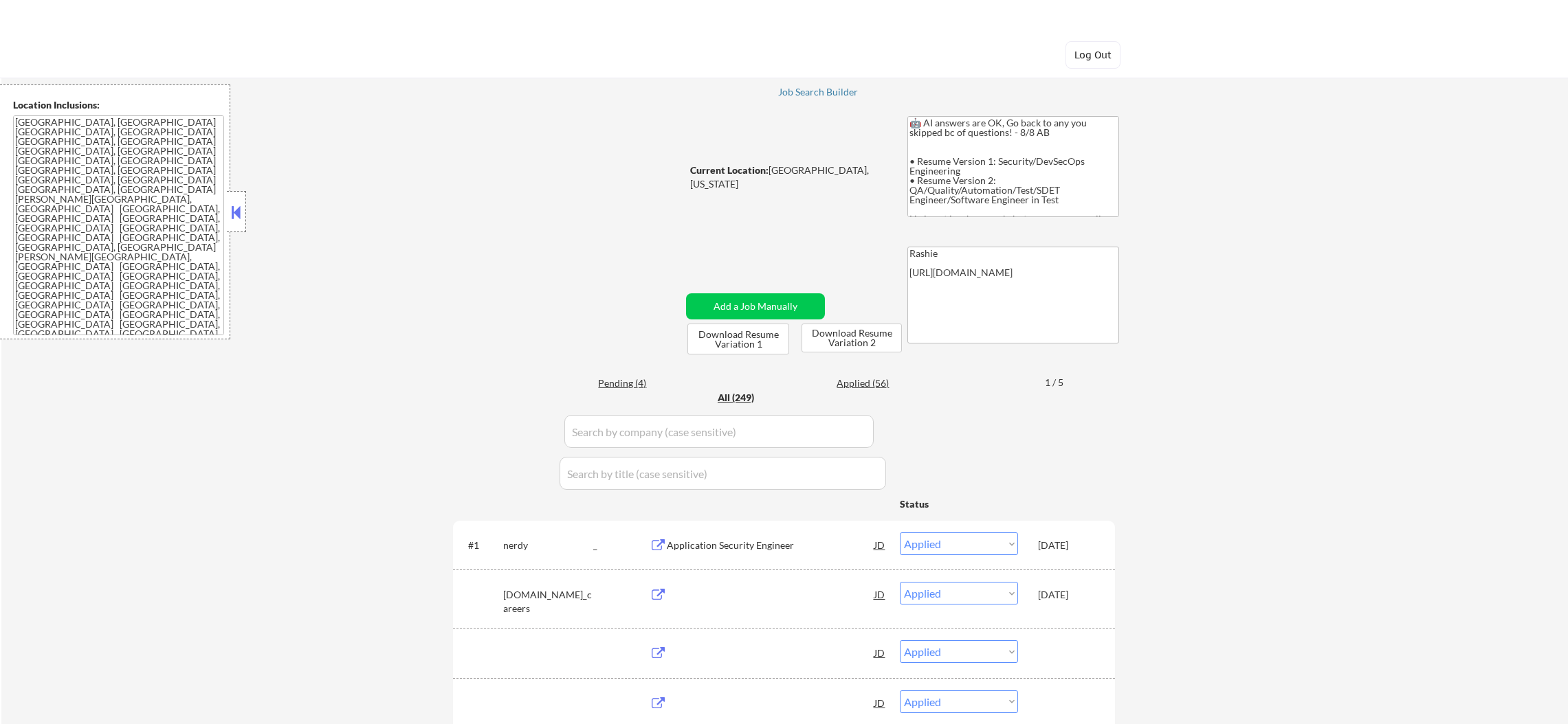
select select ""excluded__bad_match_""
select select ""excluded__location_""
select select ""excluded__blocklist_""
select select ""excluded__location_""
select select ""excluded__expired_""
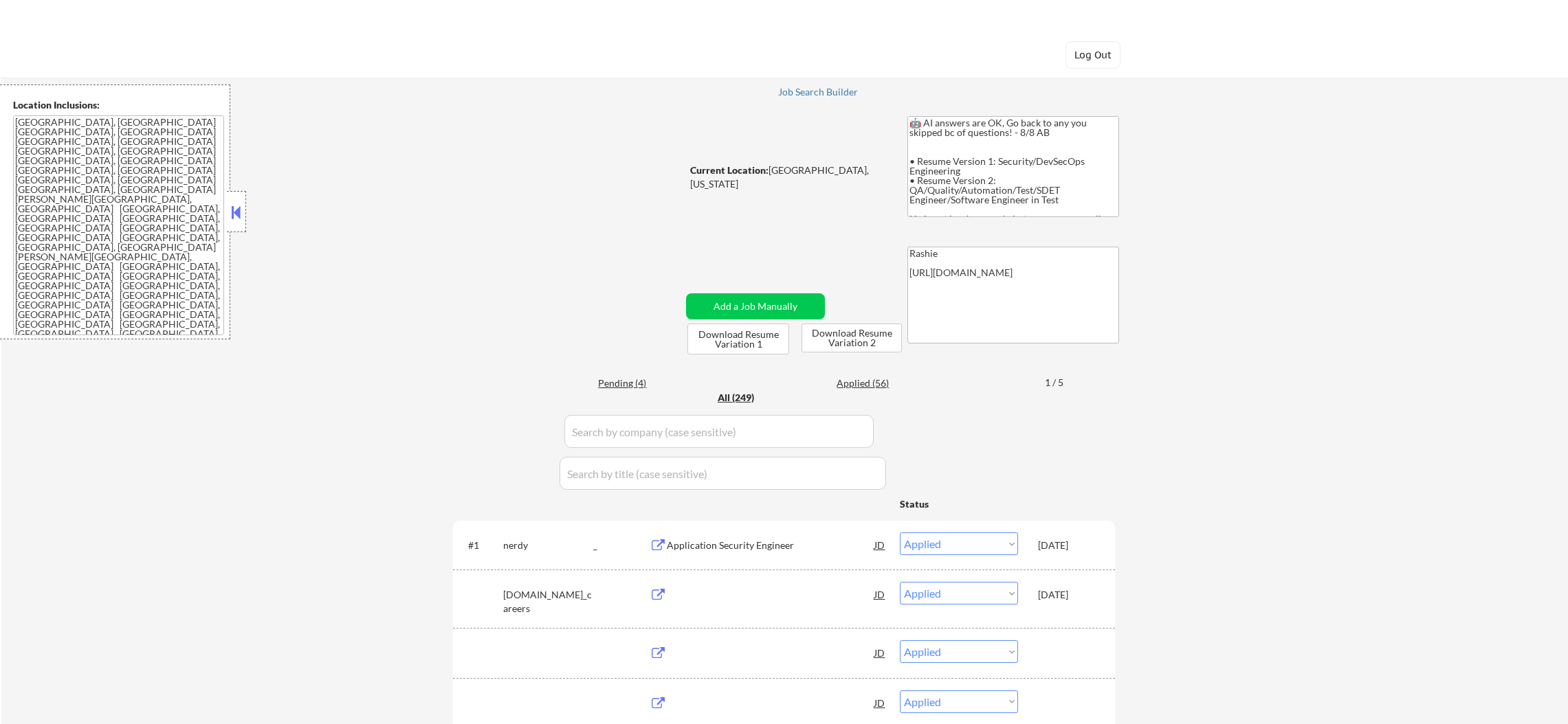
select select ""excluded__bad_match_""
select select ""excluded__location_""
select select ""excluded__expired_""
select select ""excluded__location_""
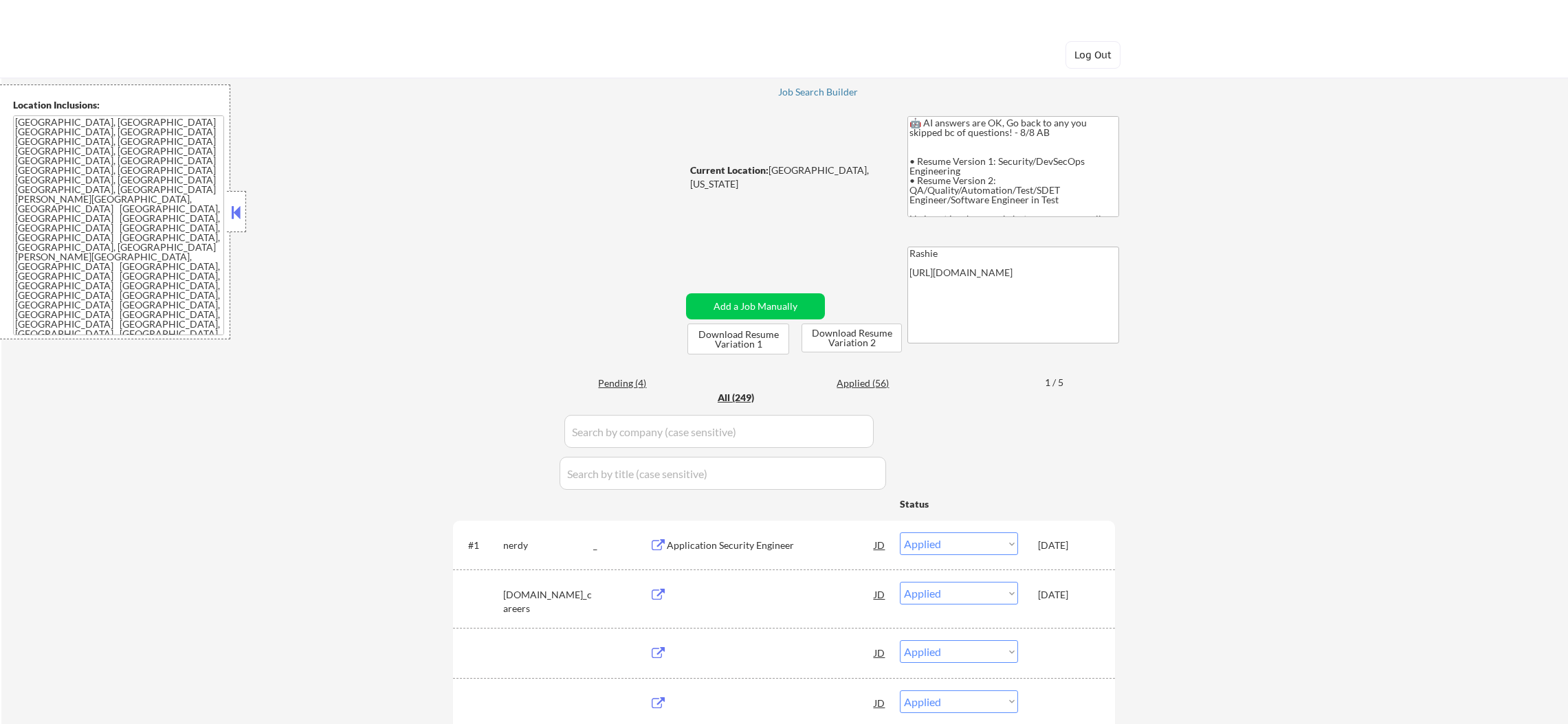
select select ""excluded__location_""
select select ""excluded__bad_match_""
select select ""excluded""
select select ""excluded__location_""
select select ""excluded__bad_match_""
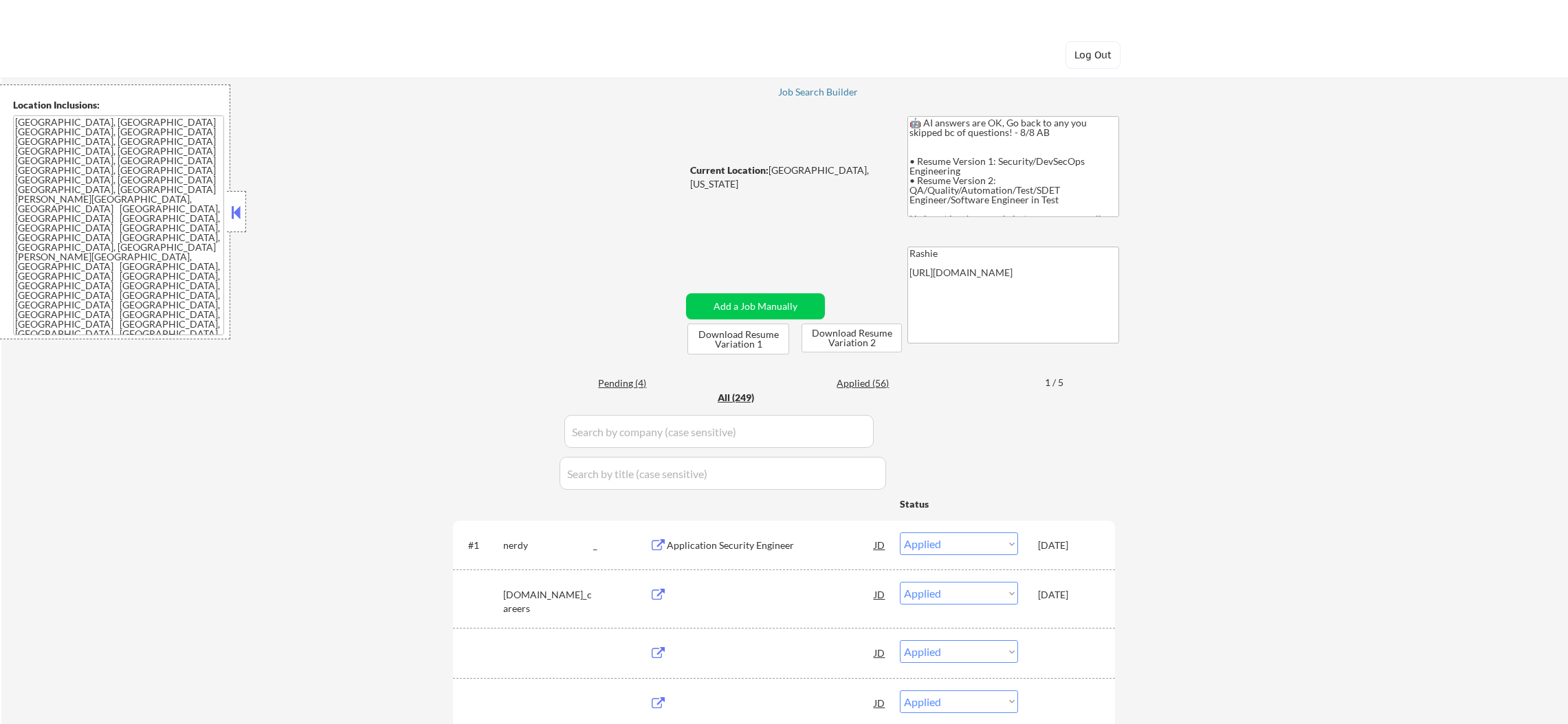
select select ""excluded__location_""
select select ""excluded__bad_match_""
select select ""excluded__salary_""
select select ""pending""
select select ""excluded__expired_""
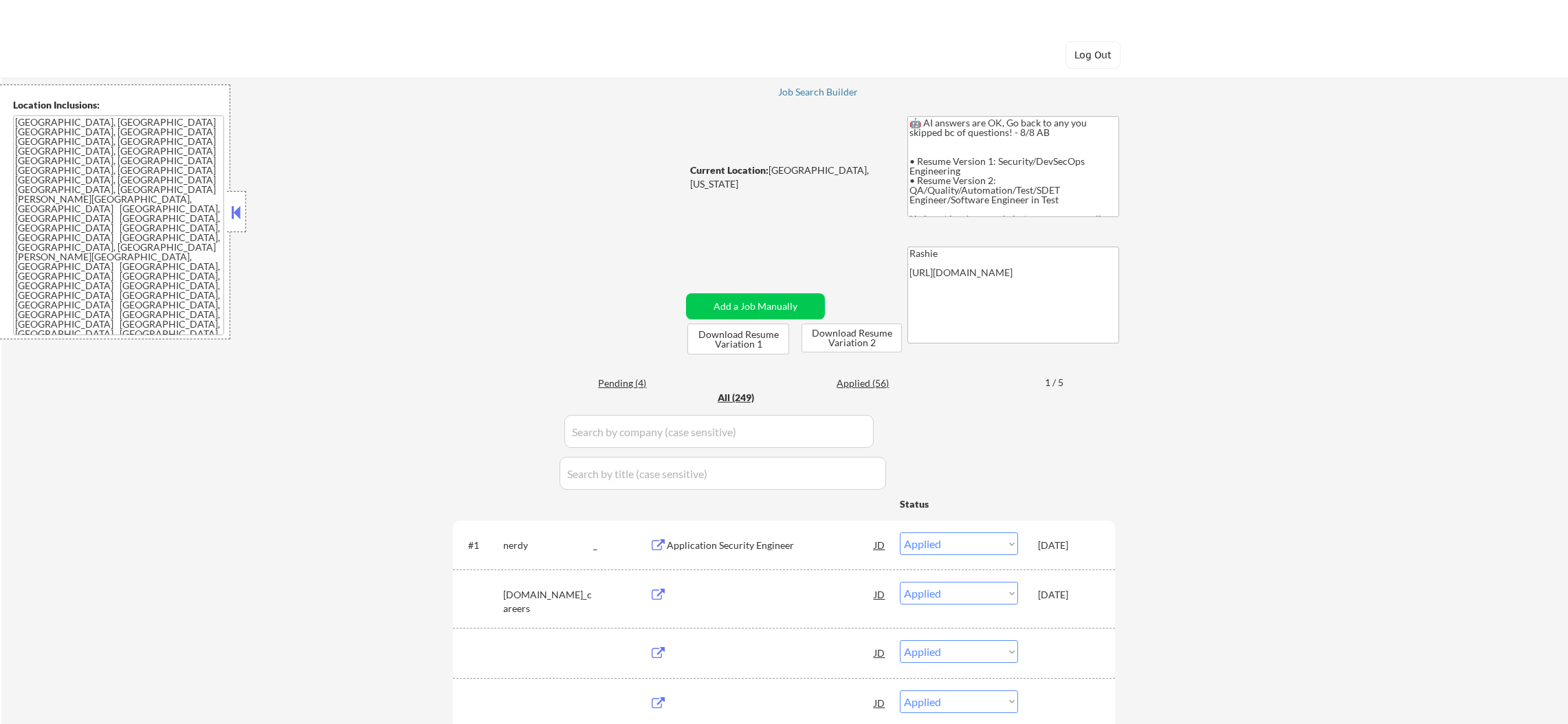
select select ""excluded""
select select ""excluded__other_""
select select ""excluded__location_""
select select ""excluded__expired_""
select select ""excluded__bad_match_""
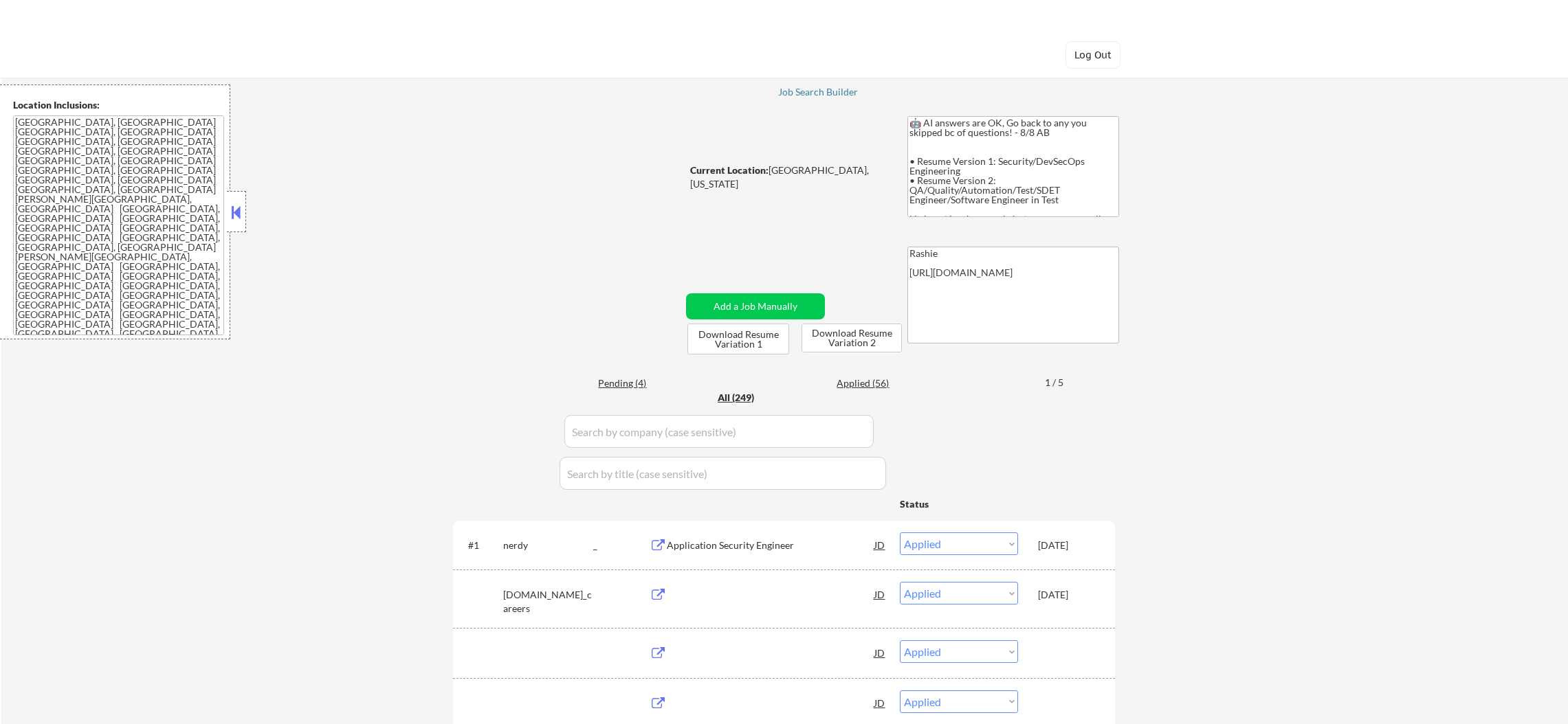
select select ""excluded""
select select ""excluded__location_""
select select ""excluded""
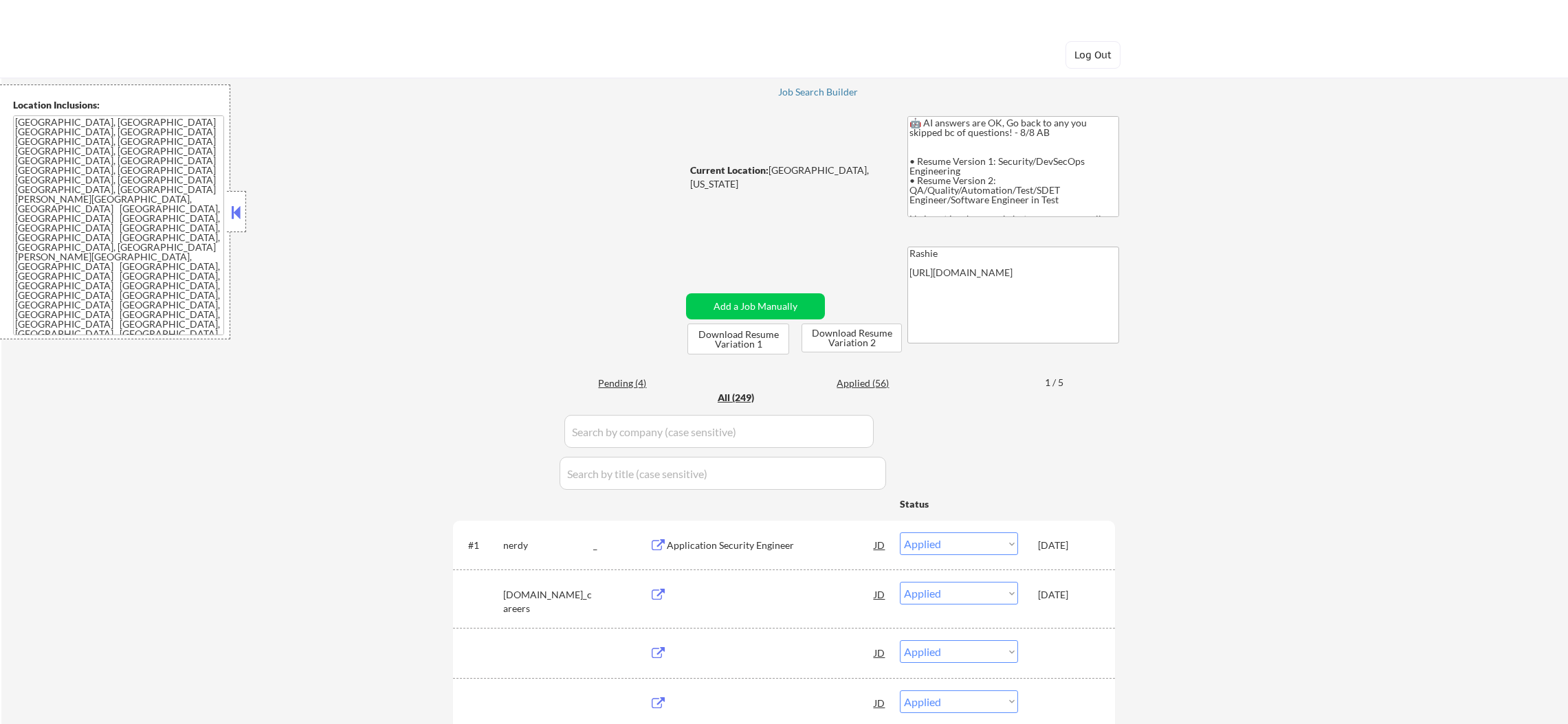
select select ""excluded__location_""
select select ""excluded__salary_""
select select ""excluded__location_""
select select ""excluded__expired_""
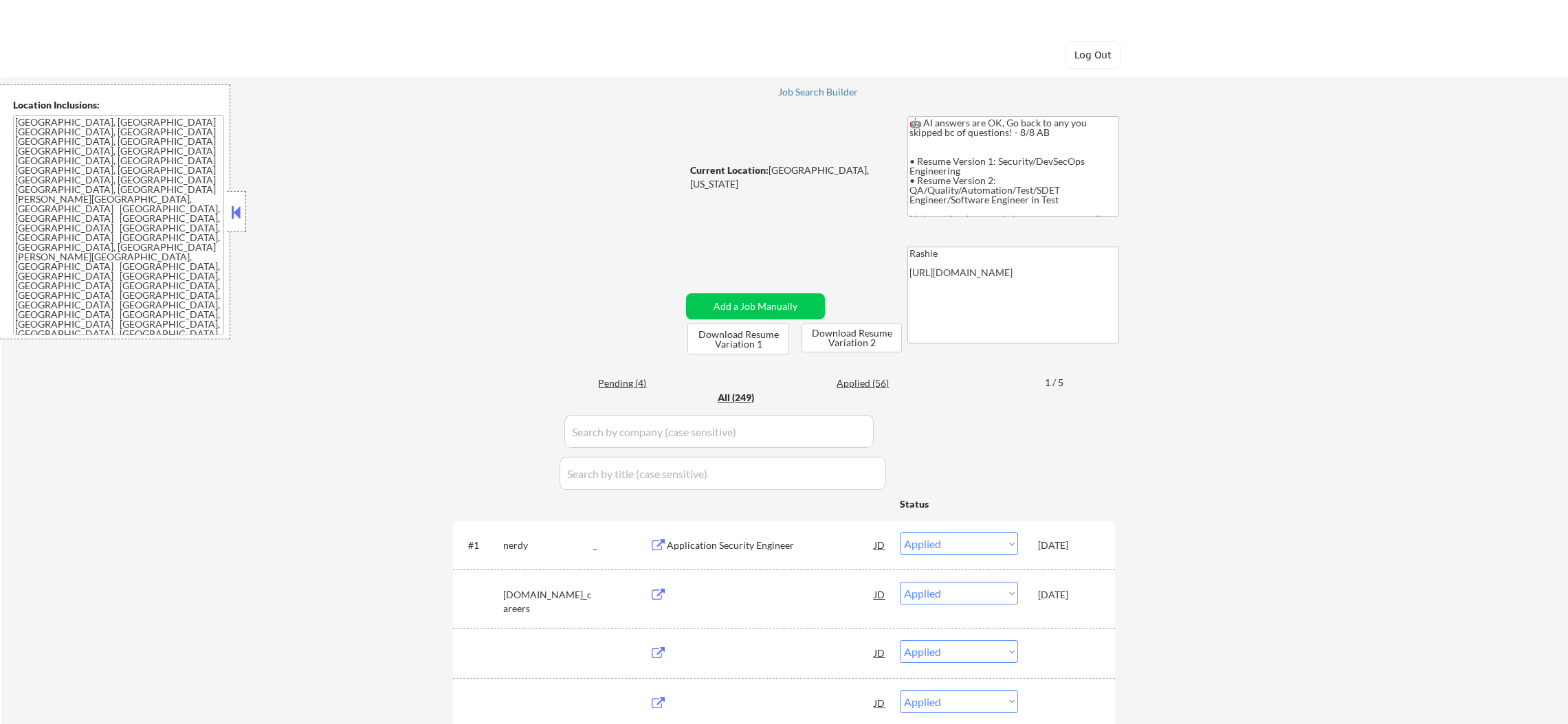
select select ""excluded__bad_match_""
select select ""excluded__expired_""
select select ""excluded__location_""
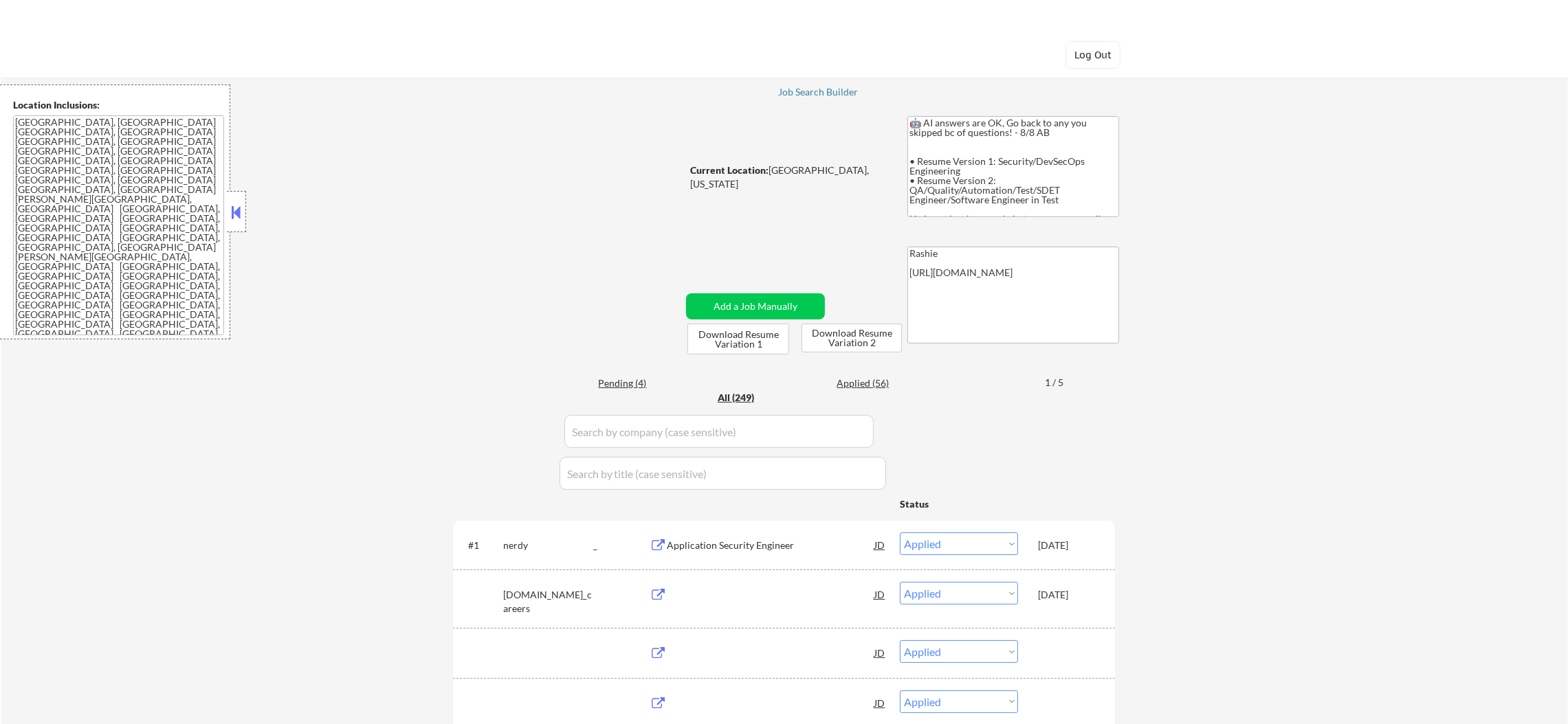
select select ""pending""
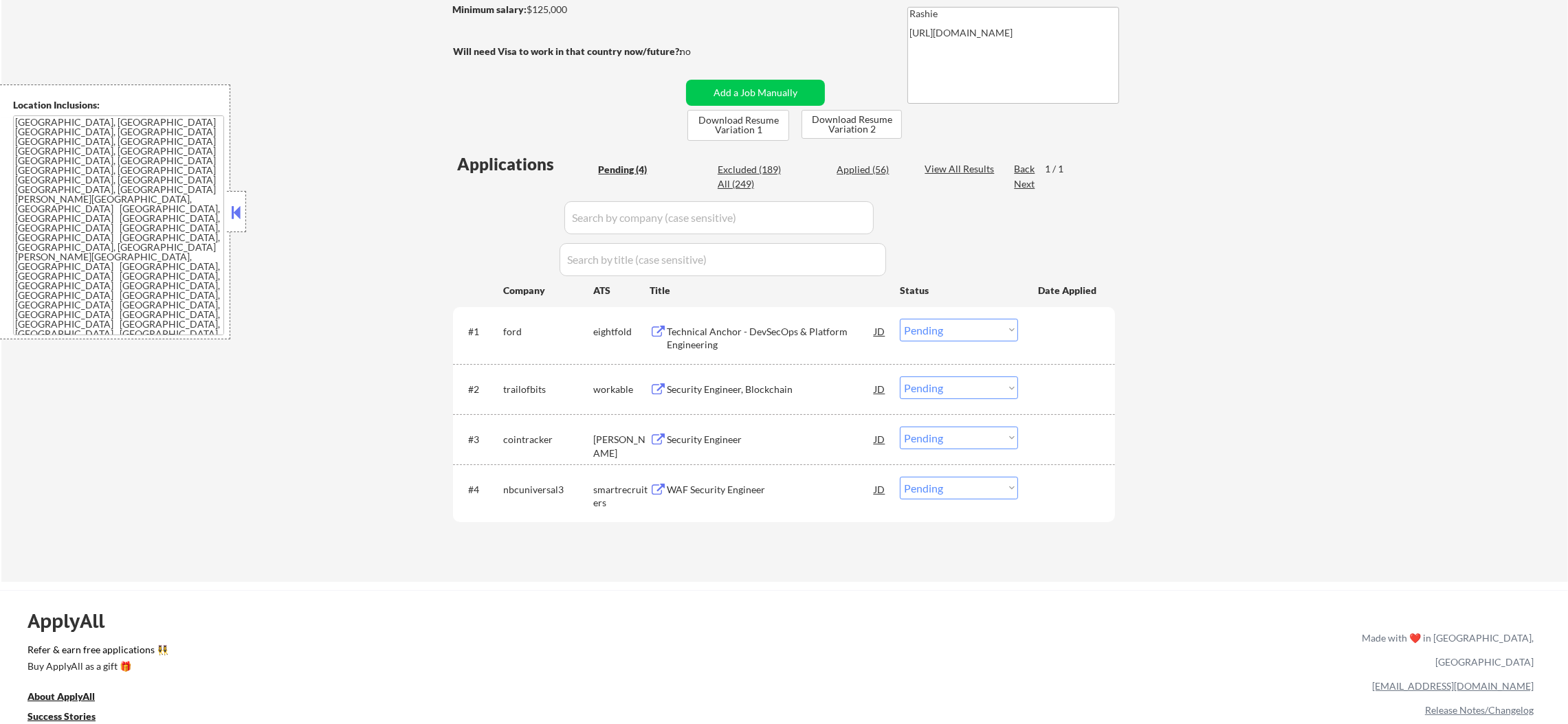
scroll to position [240, 0]
click at [734, 336] on div "Technical Anchor - DevSecOps & Platform Engineering" at bounding box center [770, 337] width 208 height 27
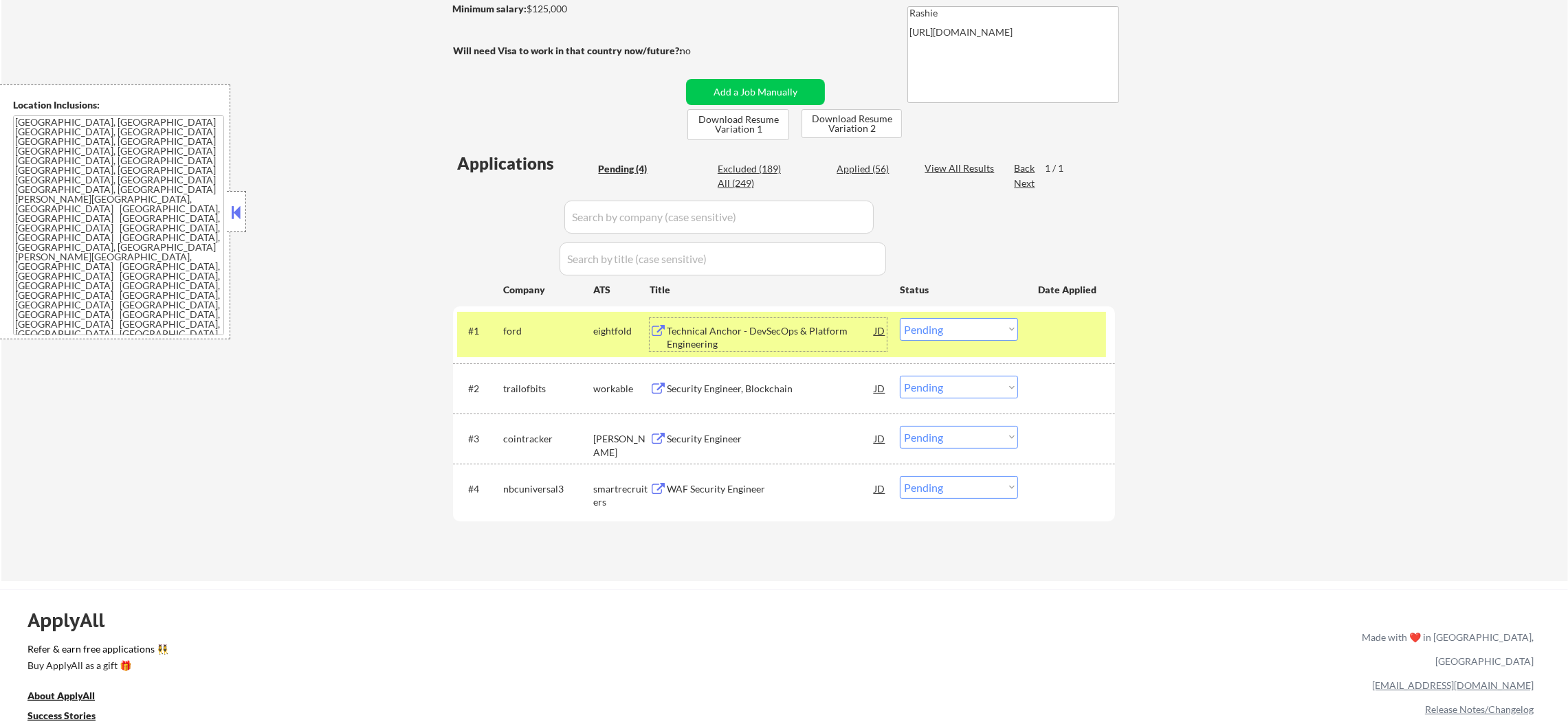
click at [522, 349] on div "#1 ford eightfold Technical Anchor - DevSecOps & Platform Engineering JD Choose…" at bounding box center [782, 334] width 649 height 45
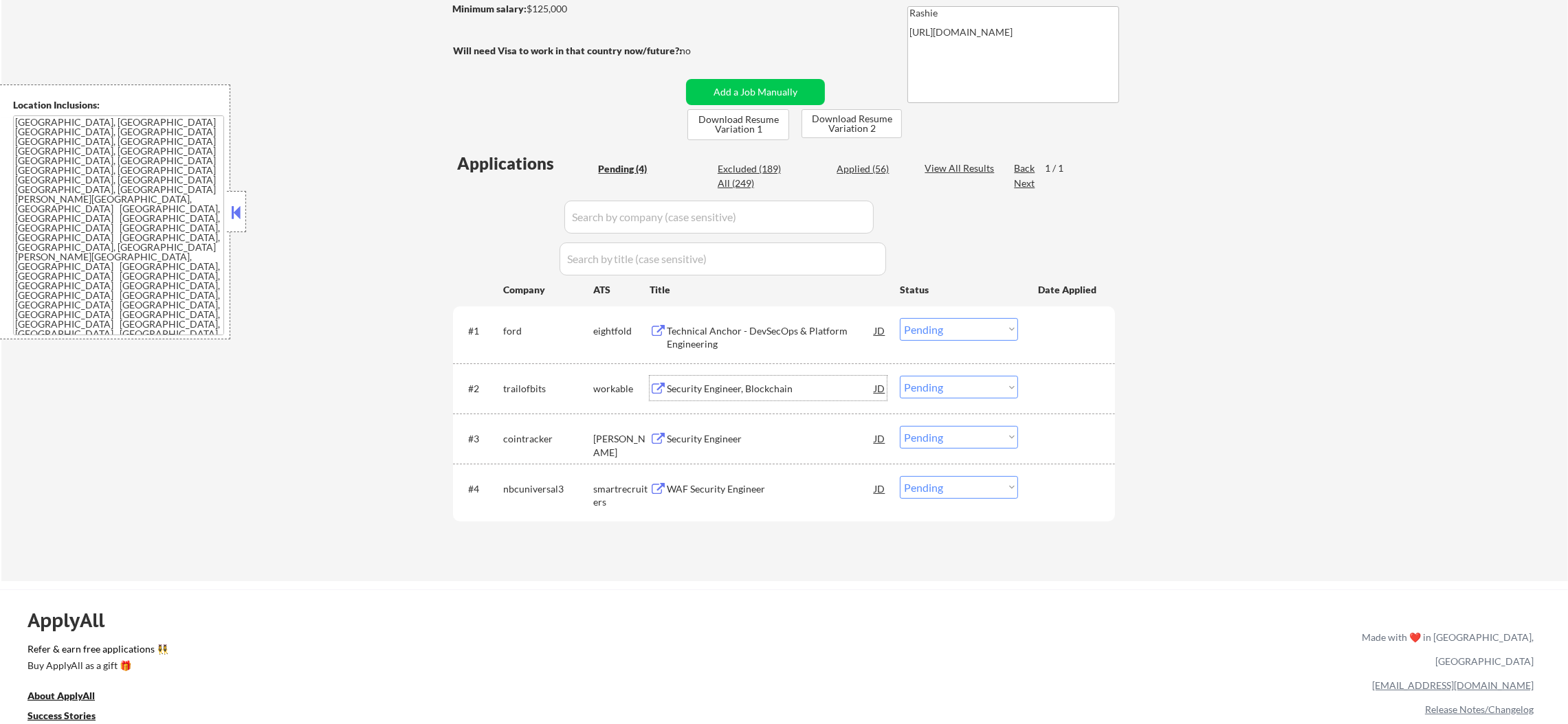
click at [734, 387] on div "Security Engineer, Blockchain" at bounding box center [770, 389] width 208 height 14
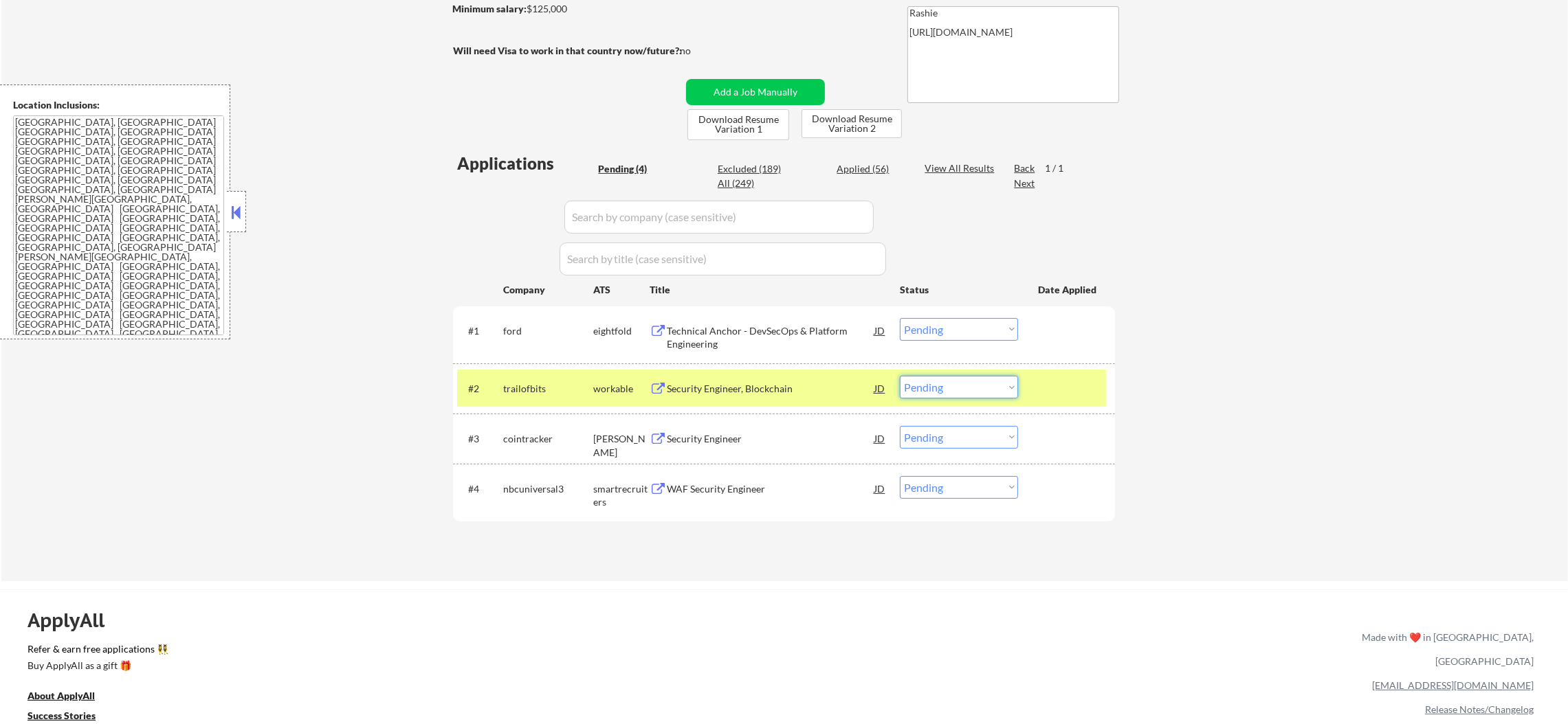
click at [927, 394] on select "Choose an option... Pending Applied Excluded (Questions) Excluded (Expired) Exc…" at bounding box center [959, 387] width 118 height 23
click at [900, 375] on select "Choose an option... Pending Applied Excluded (Questions) Excluded (Expired) Exc…" at bounding box center [959, 387] width 118 height 23
click at [533, 382] on div "trailofbits" at bounding box center [548, 389] width 90 height 14
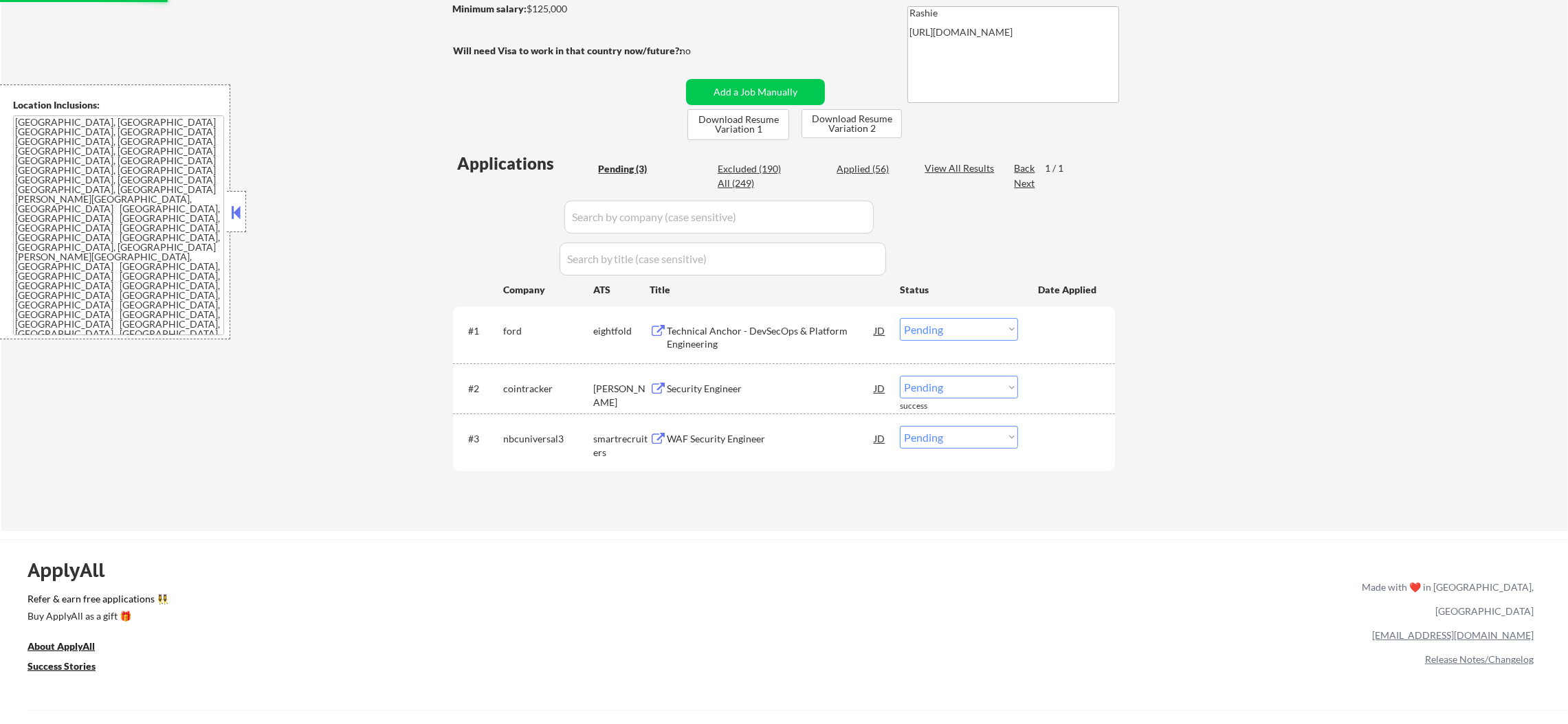
click at [725, 394] on div "Security Engineer" at bounding box center [770, 389] width 208 height 14
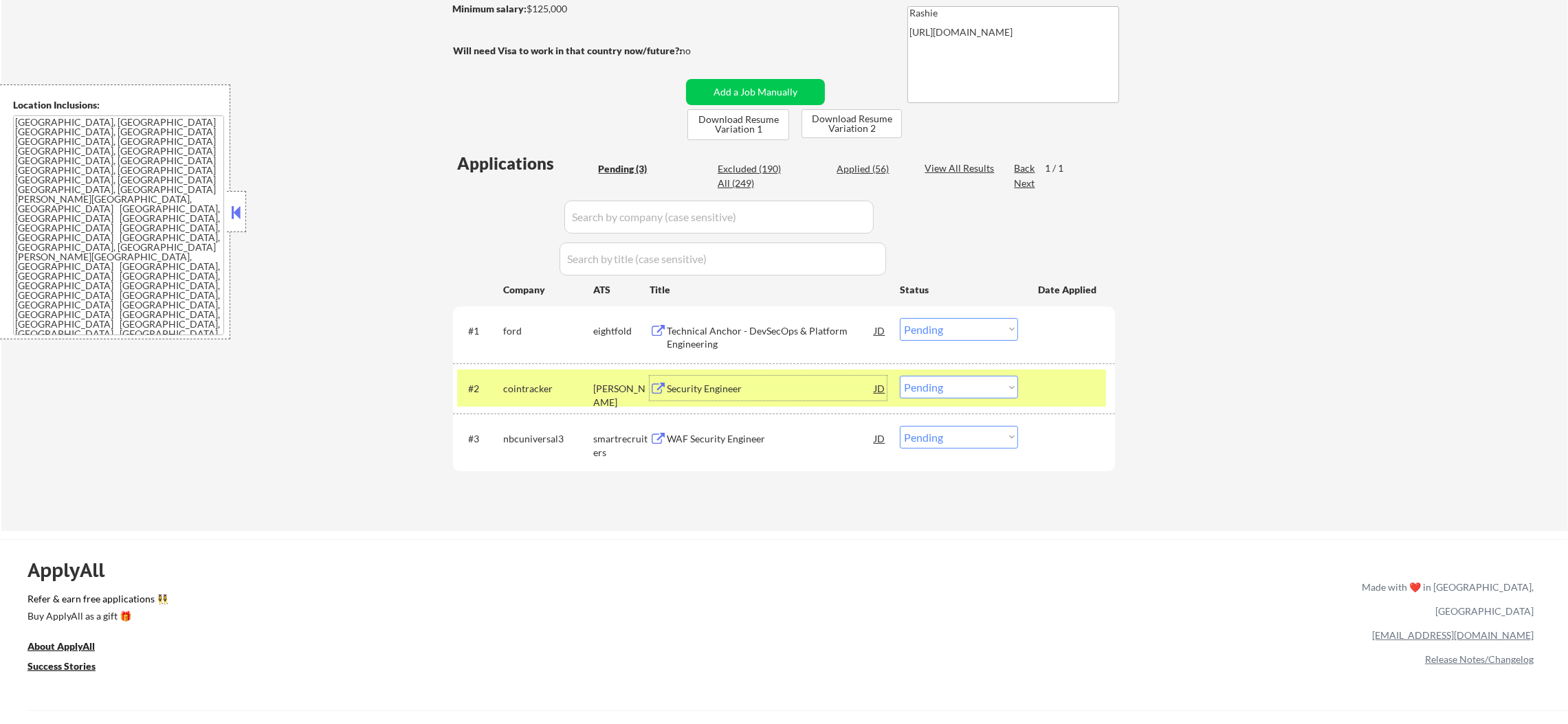
click at [910, 393] on select "Choose an option... Pending Applied Excluded (Questions) Excluded (Expired) Exc…" at bounding box center [959, 387] width 118 height 23
click at [900, 375] on select "Choose an option... Pending Applied Excluded (Questions) Excluded (Expired) Exc…" at bounding box center [959, 387] width 118 height 23
click at [547, 382] on div "cointracker" at bounding box center [548, 389] width 90 height 14
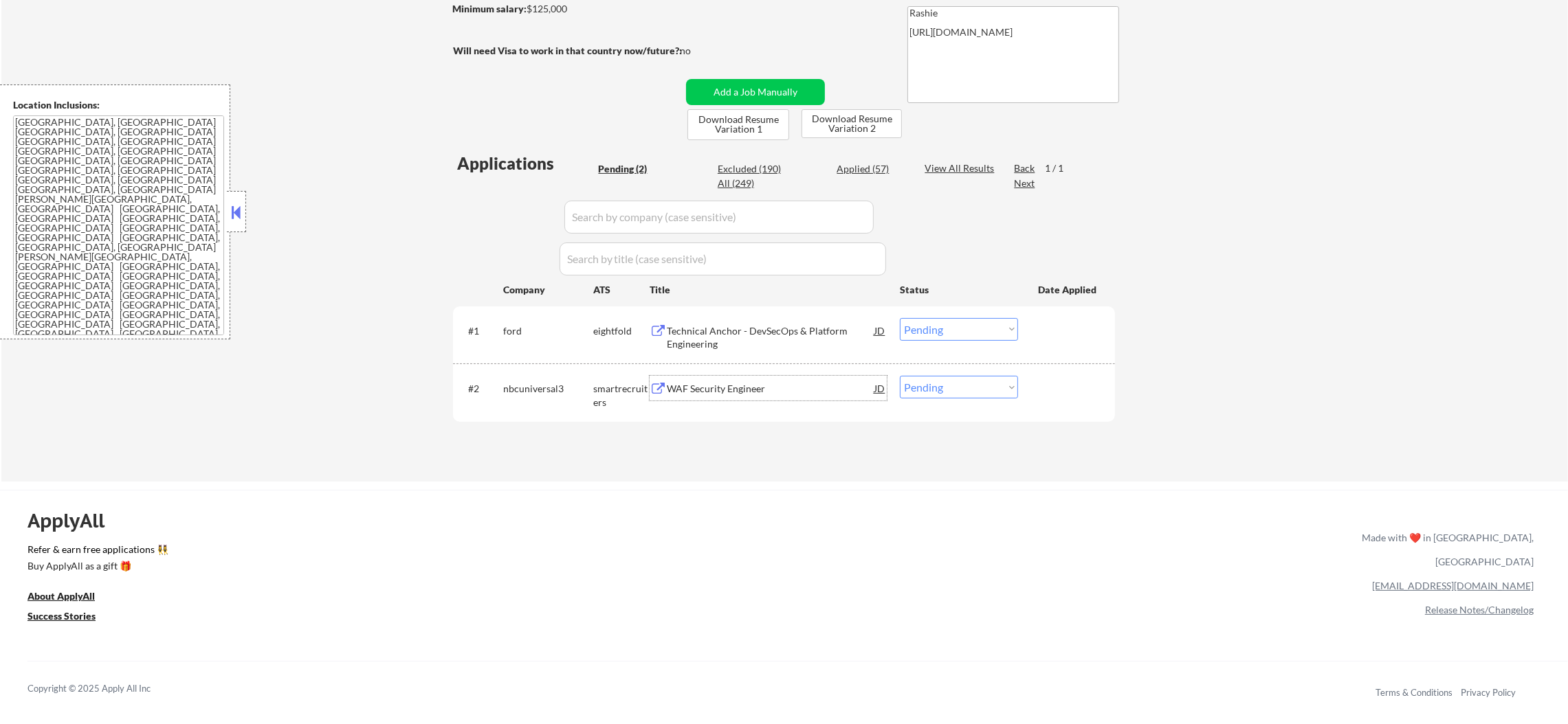
click at [776, 395] on div "WAF Security Engineer" at bounding box center [770, 388] width 208 height 24
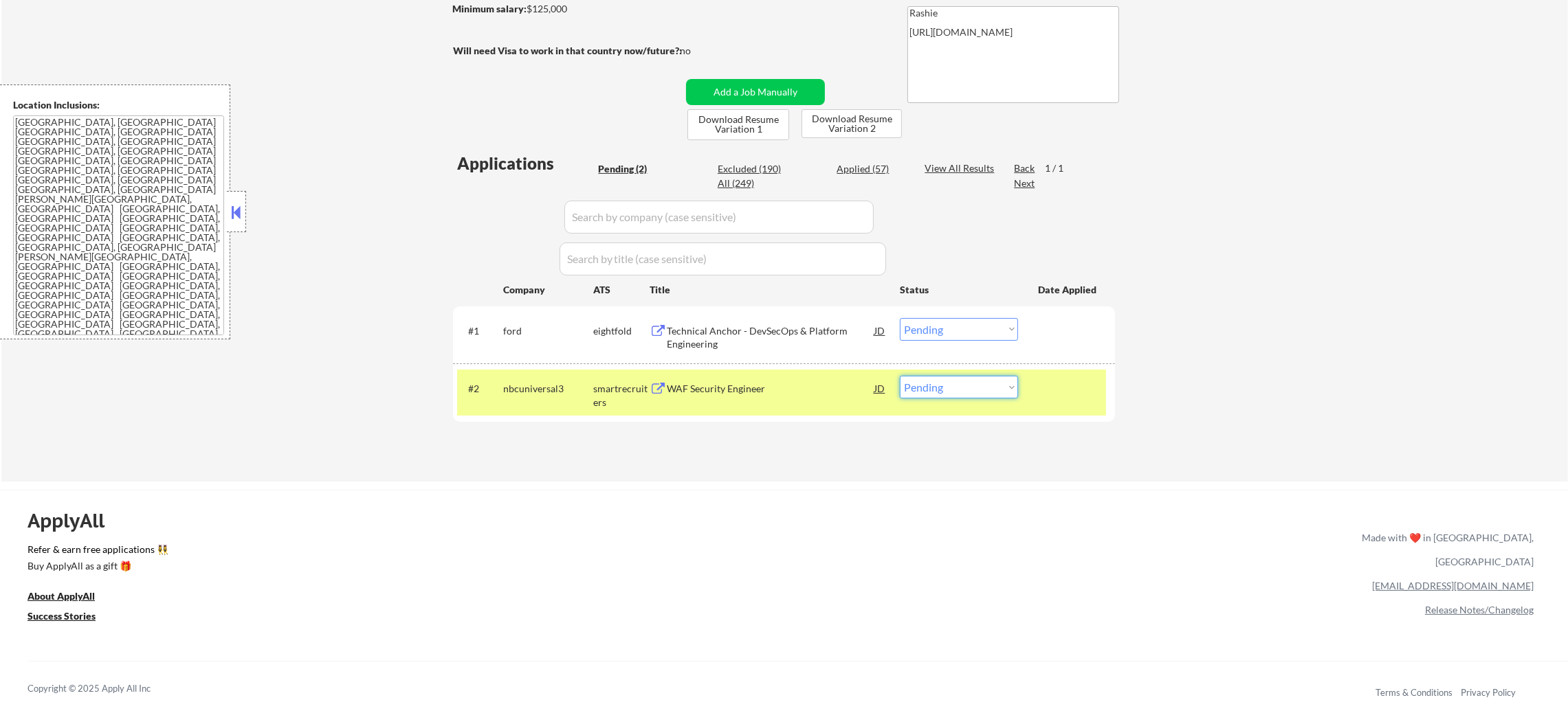
click at [984, 390] on select "Choose an option... Pending Applied Excluded (Questions) Excluded (Expired) Exc…" at bounding box center [959, 387] width 118 height 23
select select ""applied""
click at [900, 375] on select "Choose an option... Pending Applied Excluded (Questions) Excluded (Expired) Exc…" at bounding box center [959, 387] width 118 height 23
click at [574, 402] on div "#2 nbcuniversal3 smartrecruiters WAF Security Engineer JD Choose an option... P…" at bounding box center [782, 391] width 649 height 45
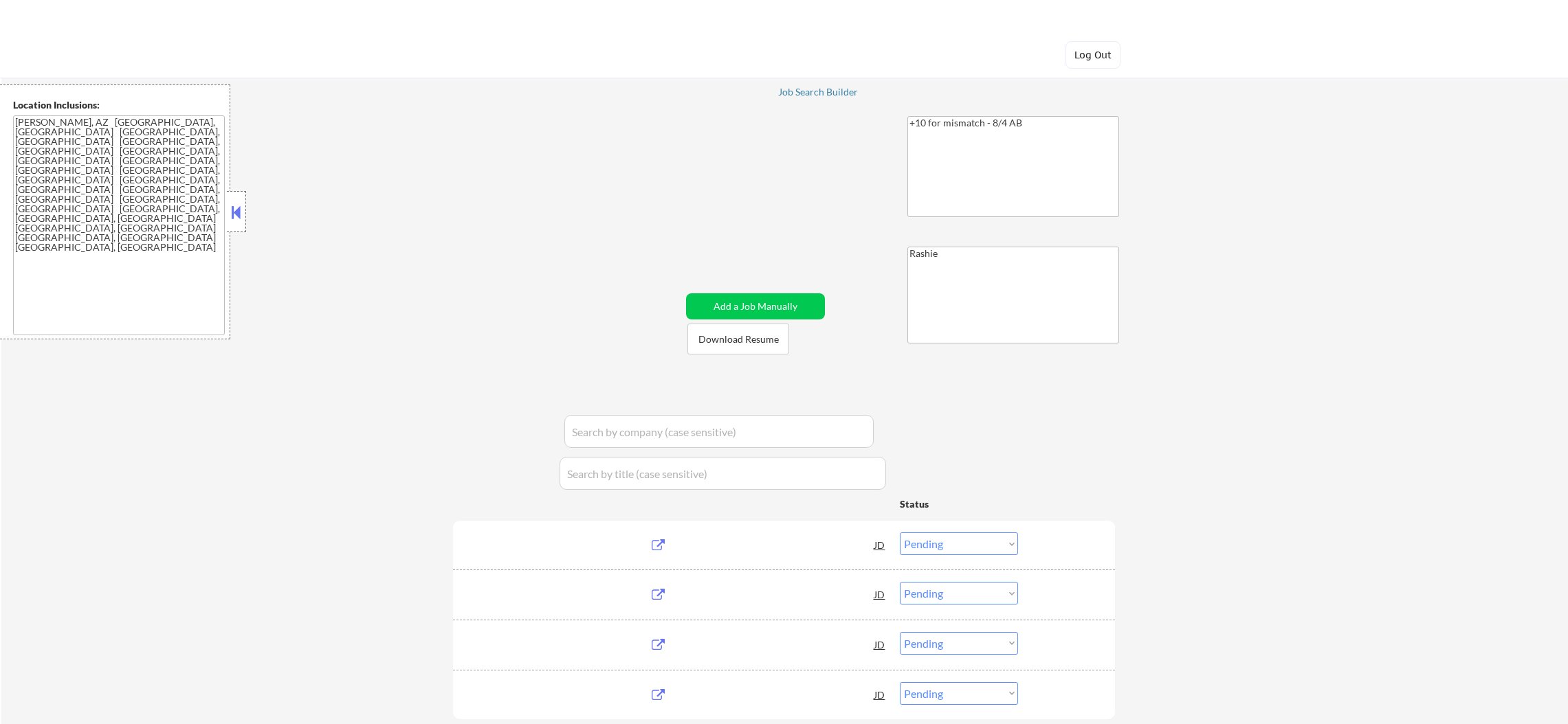
select select ""pending""
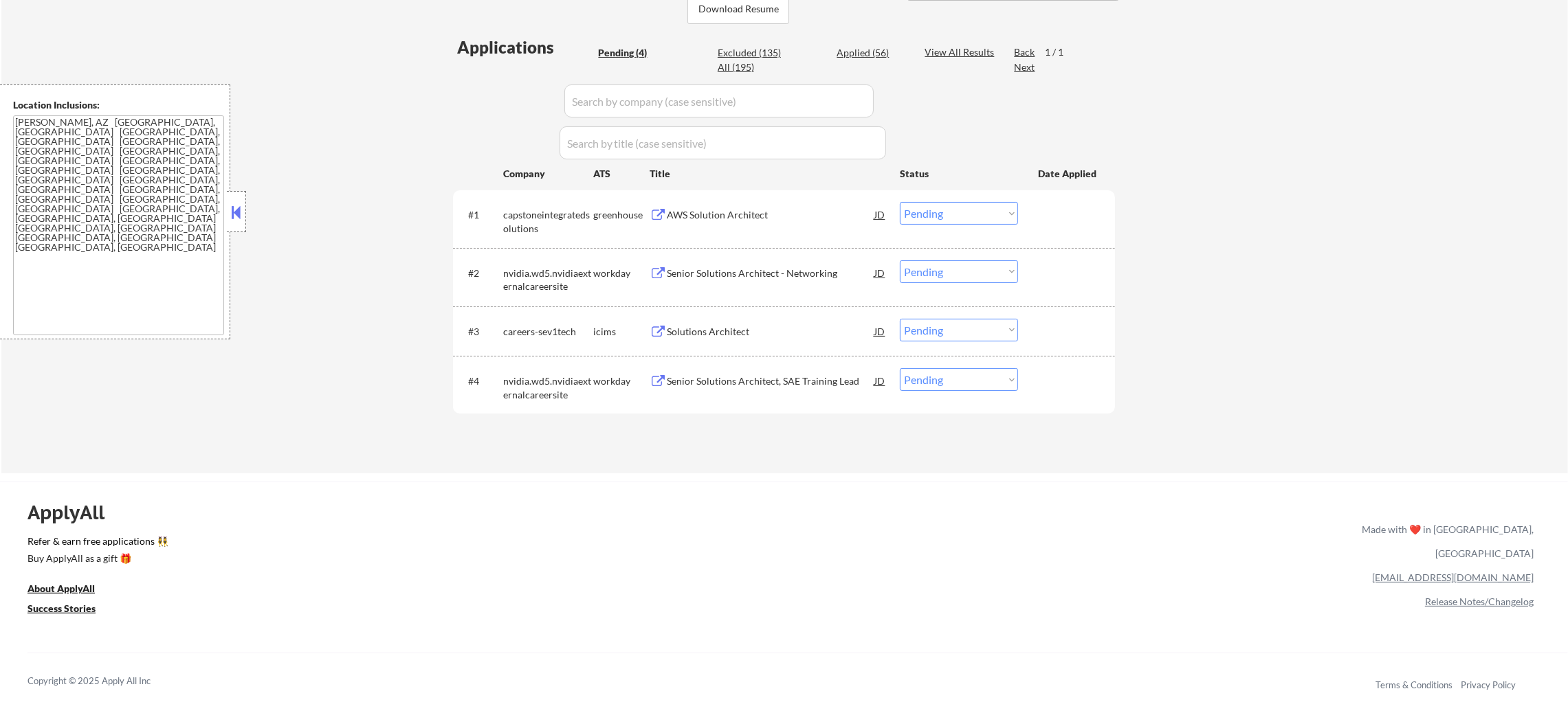
scroll to position [343, 0]
click at [739, 224] on div "AWS Solution Architect" at bounding box center [770, 214] width 208 height 24
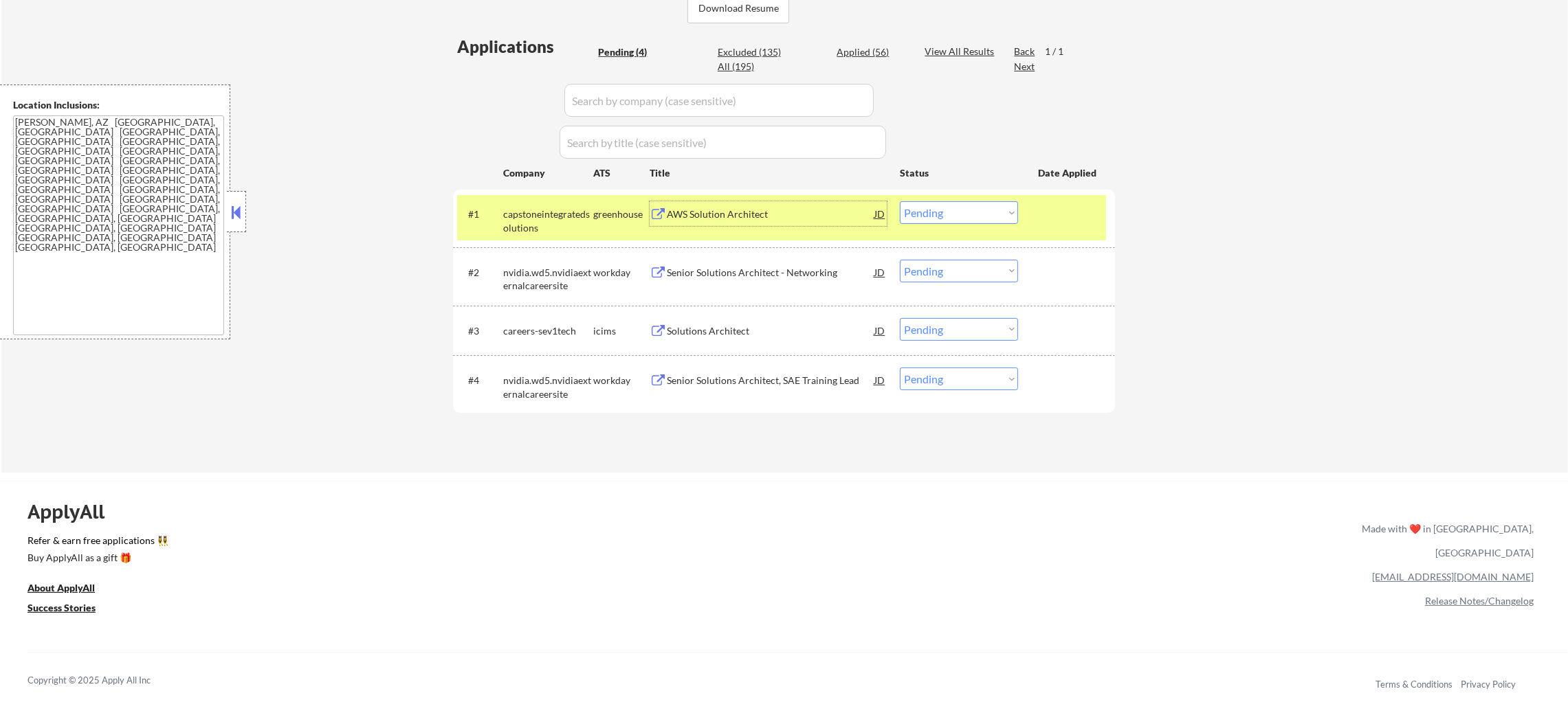
click at [999, 209] on select "Choose an option... Pending Applied Excluded (Questions) Excluded (Expired) Exc…" at bounding box center [959, 213] width 118 height 23
click at [900, 201] on select "Choose an option... Pending Applied Excluded (Questions) Excluded (Expired) Exc…" at bounding box center [959, 213] width 118 height 23
click at [538, 220] on div "capstoneintegratedsolutions" at bounding box center [548, 220] width 90 height 27
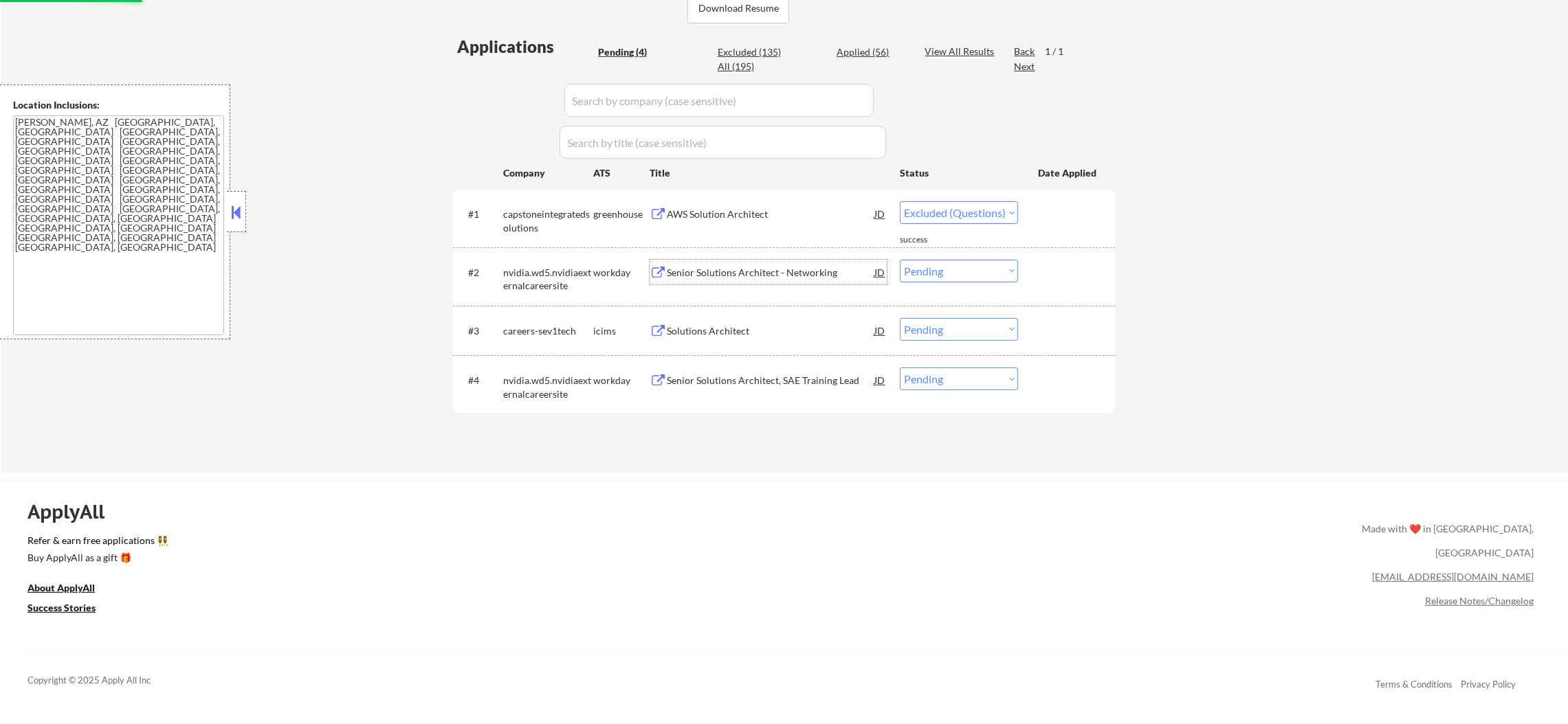
click at [749, 268] on div "Senior Solutions Architect - Networking" at bounding box center [770, 272] width 208 height 14
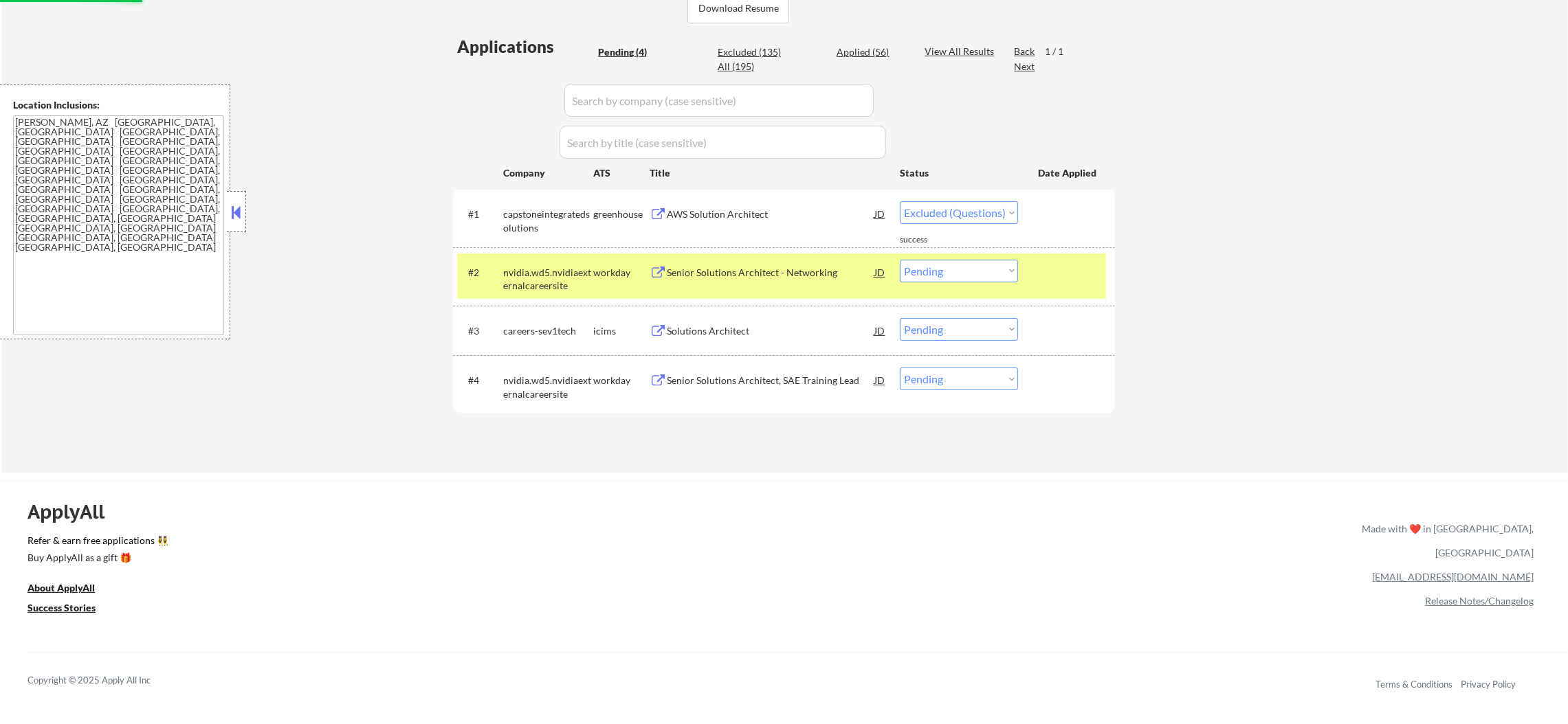
select select ""pending""
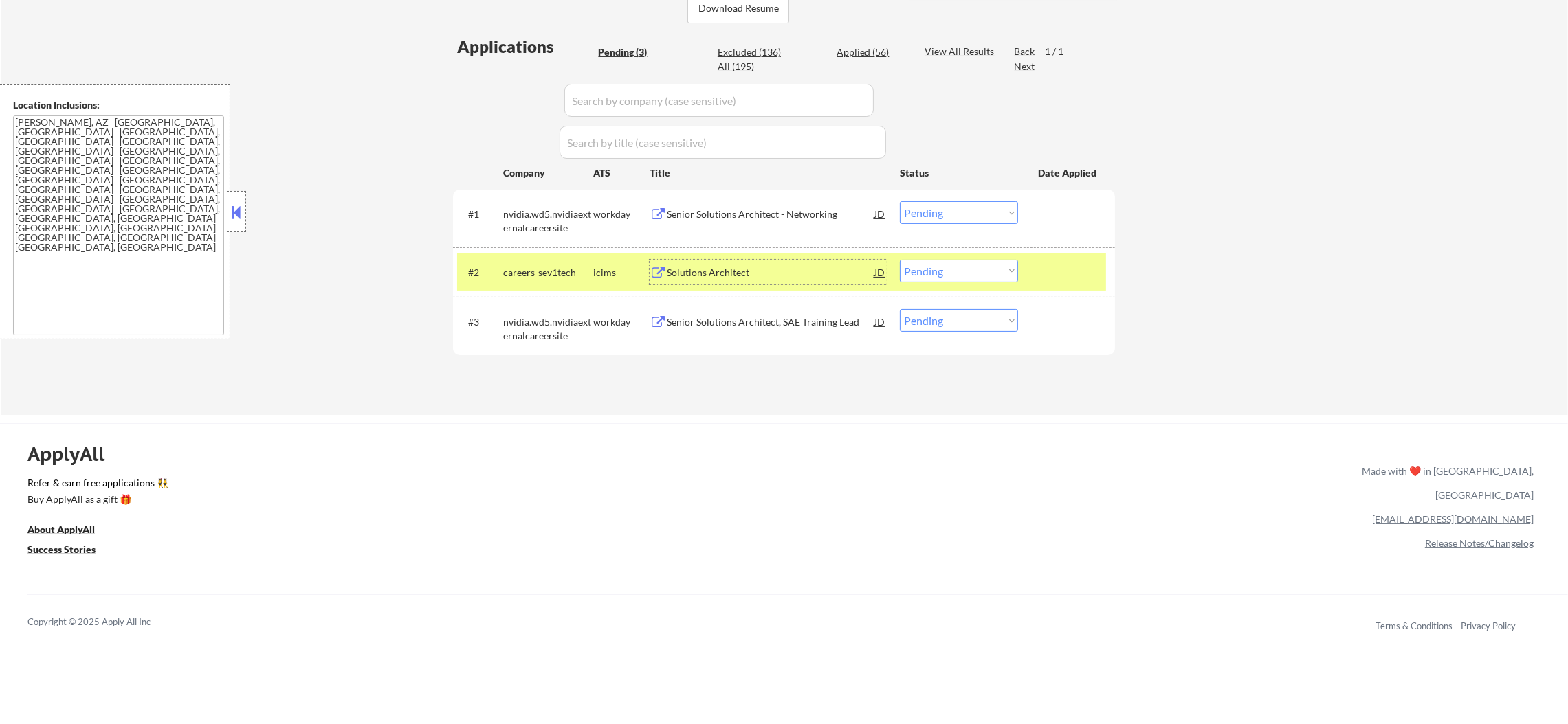
click at [931, 267] on select "Choose an option... Pending Applied Excluded (Questions) Excluded (Expired) Exc…" at bounding box center [959, 271] width 118 height 23
click at [900, 259] on select "Choose an option... Pending Applied Excluded (Questions) Excluded (Expired) Exc…" at bounding box center [959, 271] width 118 height 23
click at [737, 283] on div "Solutions Architect" at bounding box center [770, 272] width 208 height 24
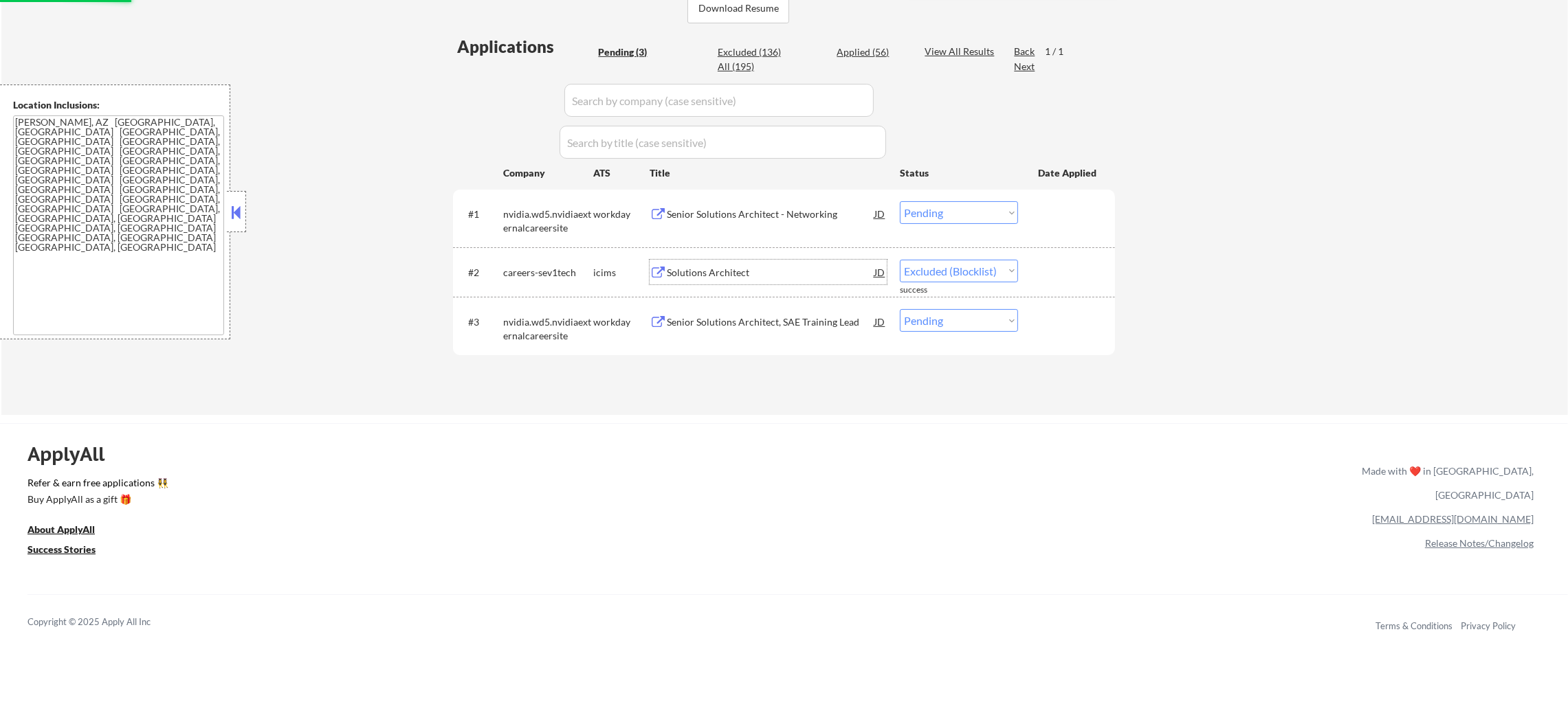
select select ""pending""
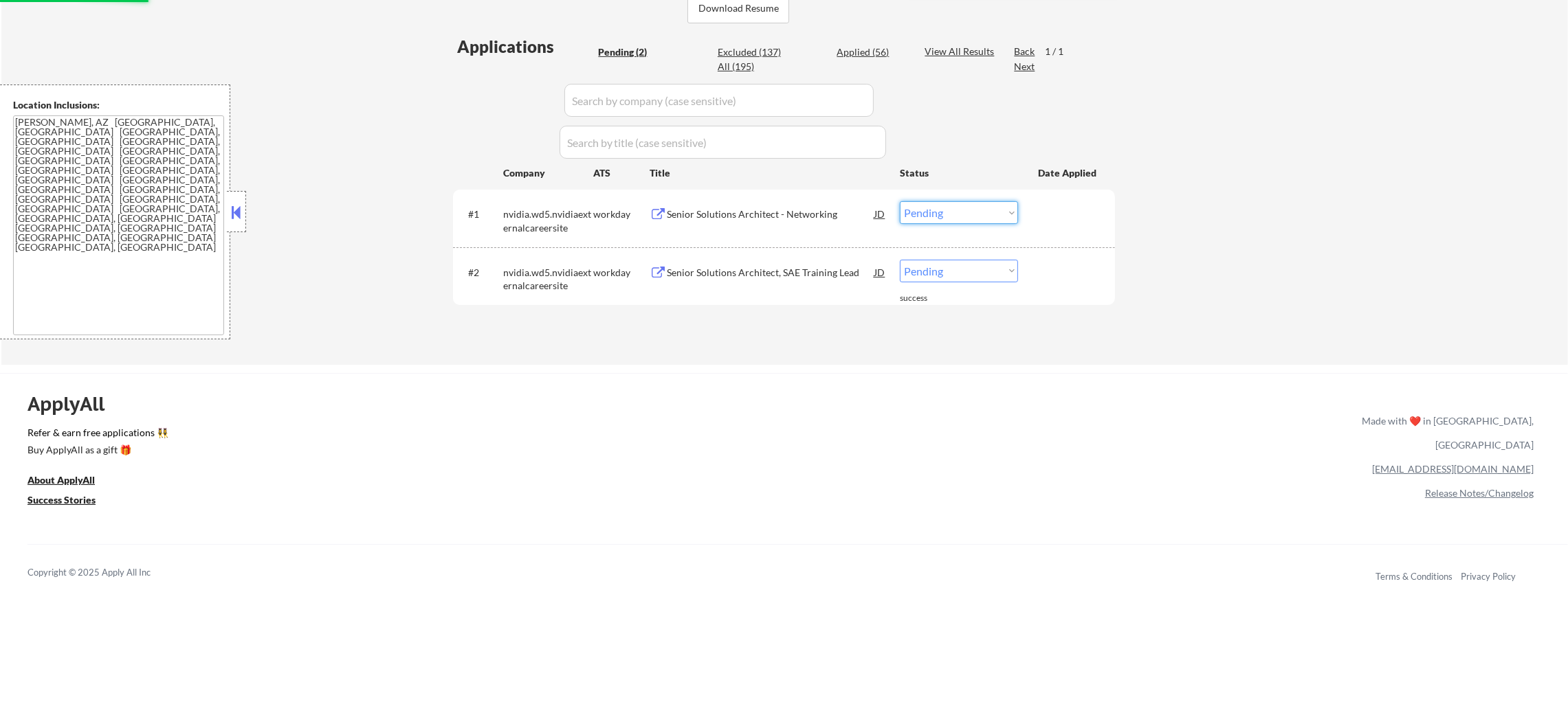
click at [937, 213] on select "Choose an option... Pending Applied Excluded (Questions) Excluded (Expired) Exc…" at bounding box center [959, 213] width 118 height 23
click at [900, 201] on select "Choose an option... Pending Applied Excluded (Questions) Excluded (Expired) Exc…" at bounding box center [959, 213] width 118 height 23
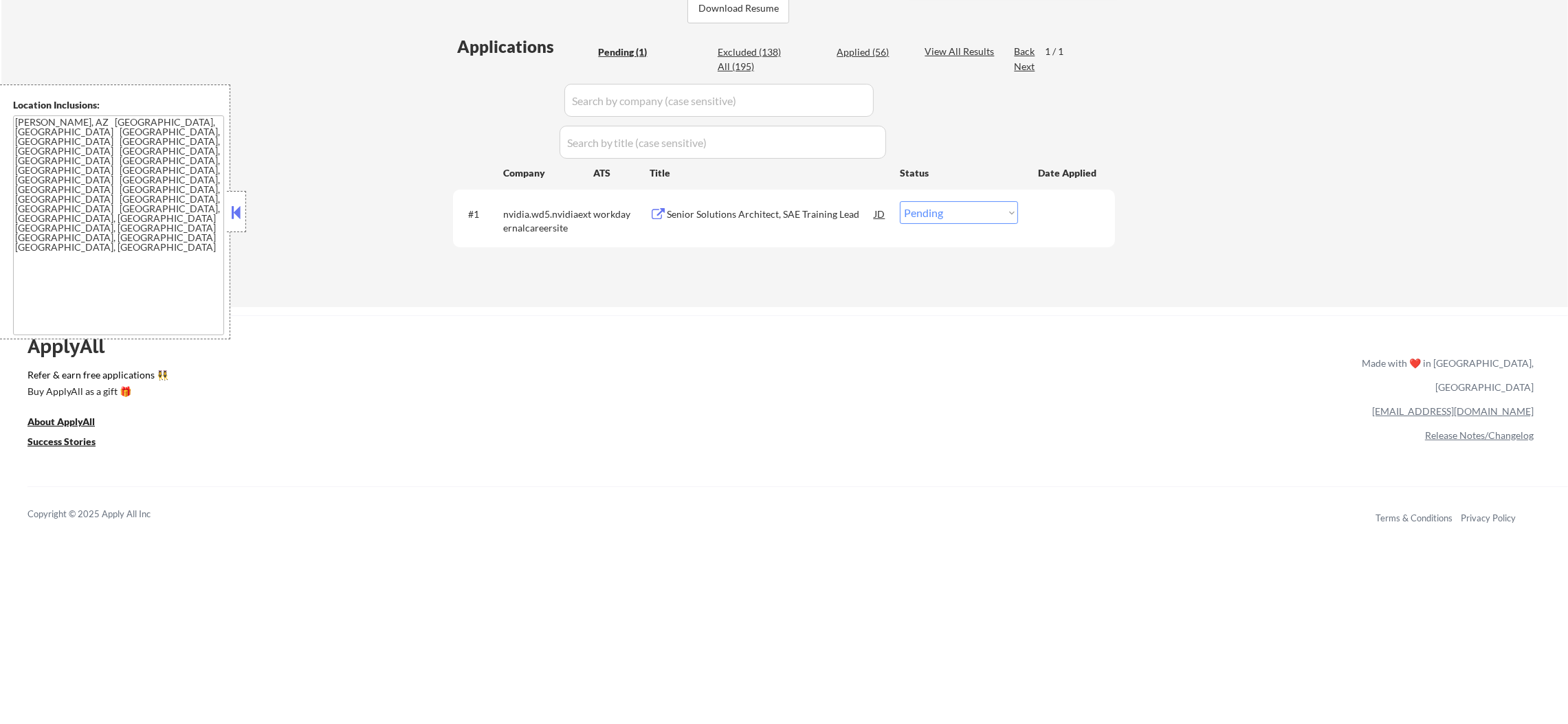
click at [765, 221] on div "Senior Solutions Architect, SAE Training Lead" at bounding box center [770, 214] width 208 height 24
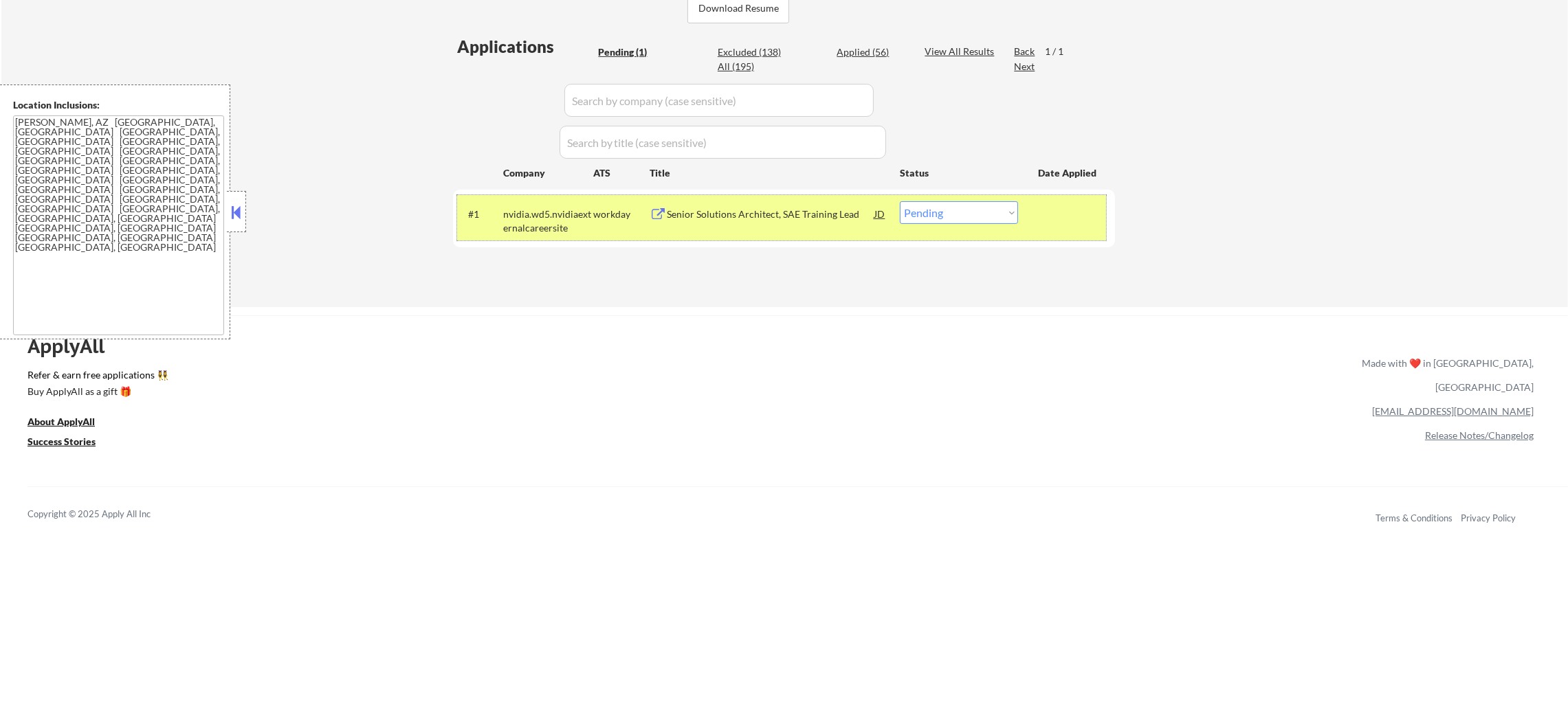
click at [941, 198] on div "#1 nvidia.wd5.nvidiaexternalcareersite workday Senior Solutions Architect, SAE …" at bounding box center [782, 217] width 649 height 45
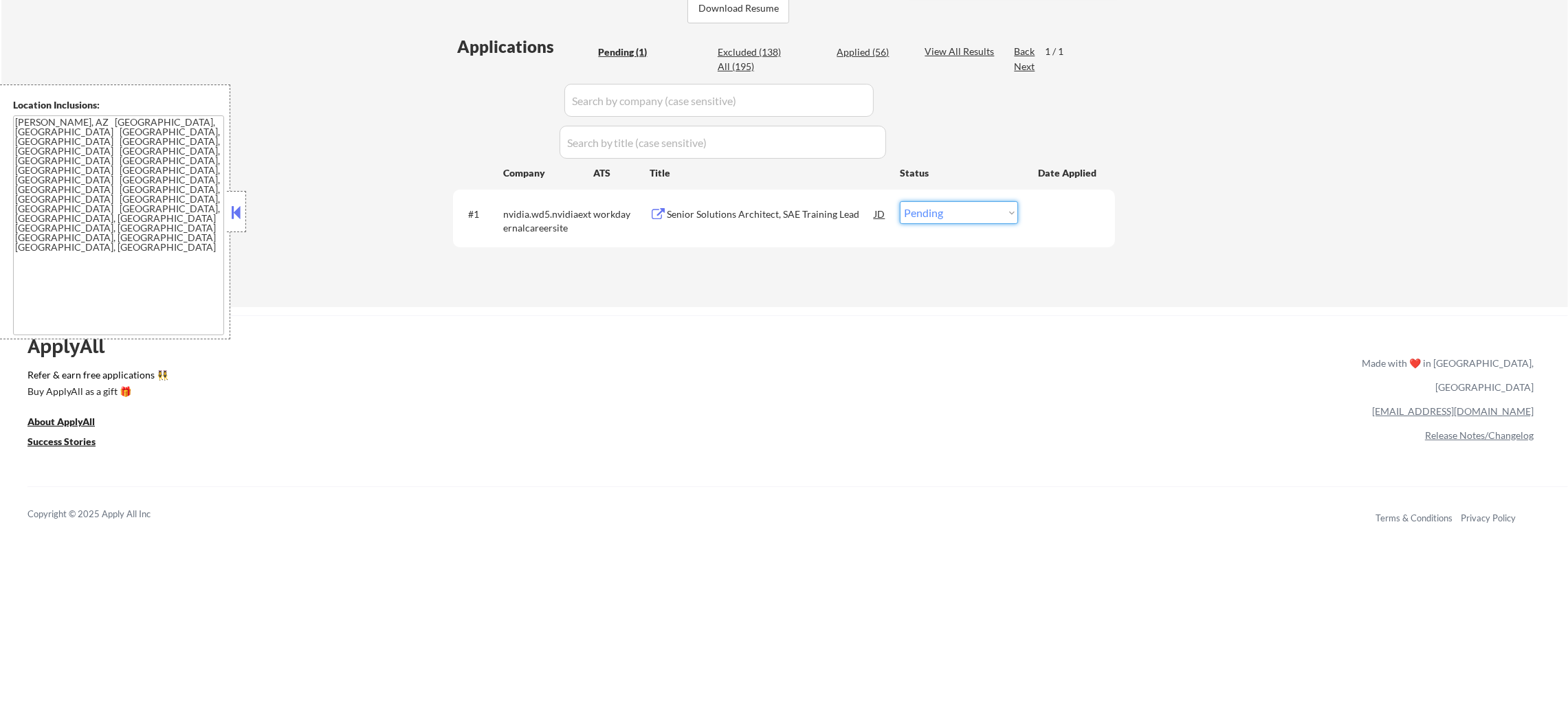
click at [930, 220] on select "Choose an option... Pending Applied Excluded (Questions) Excluded (Expired) Exc…" at bounding box center [959, 213] width 118 height 23
select select ""excluded__blocklist_""
click at [900, 201] on select "Choose an option... Pending Applied Excluded (Questions) Excluded (Expired) Exc…" at bounding box center [959, 213] width 118 height 23
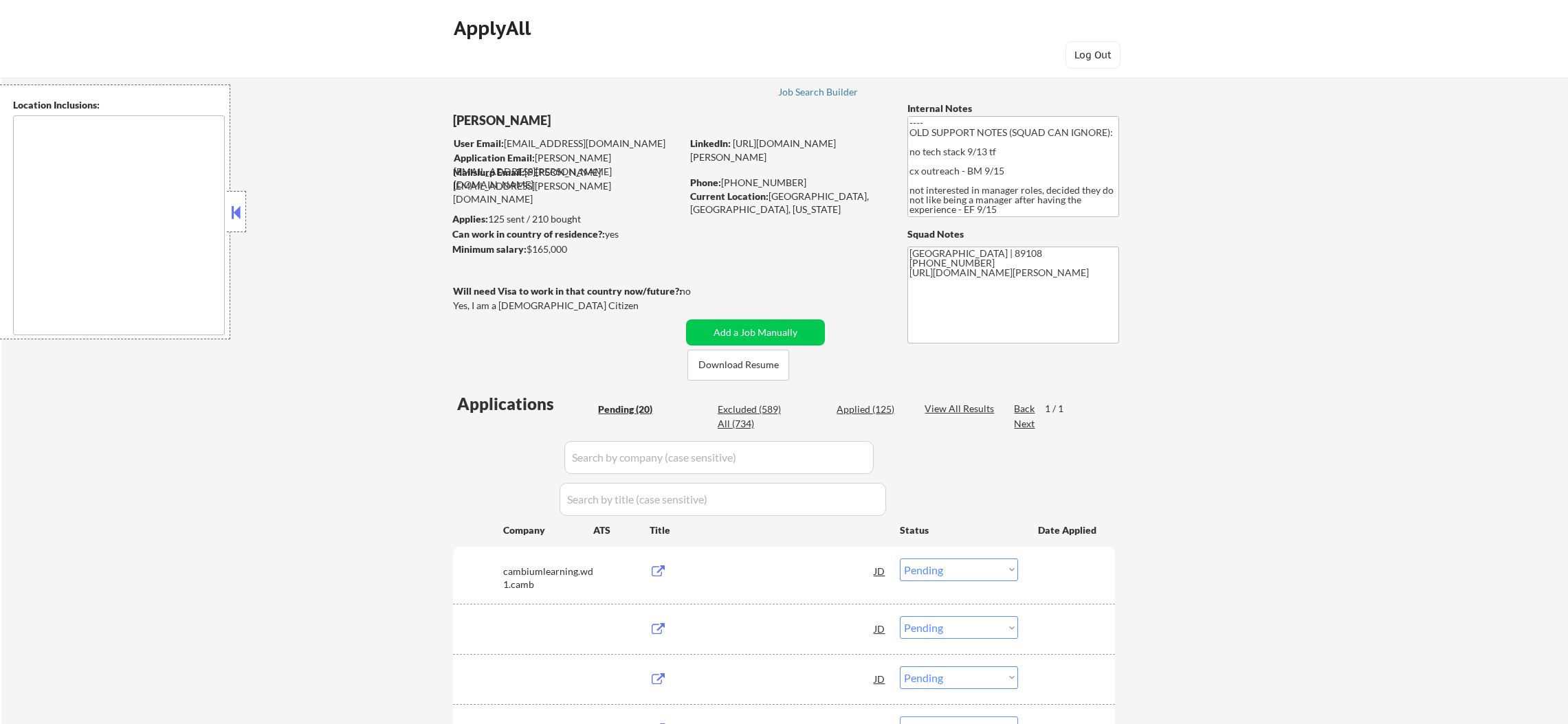
select select ""pending""
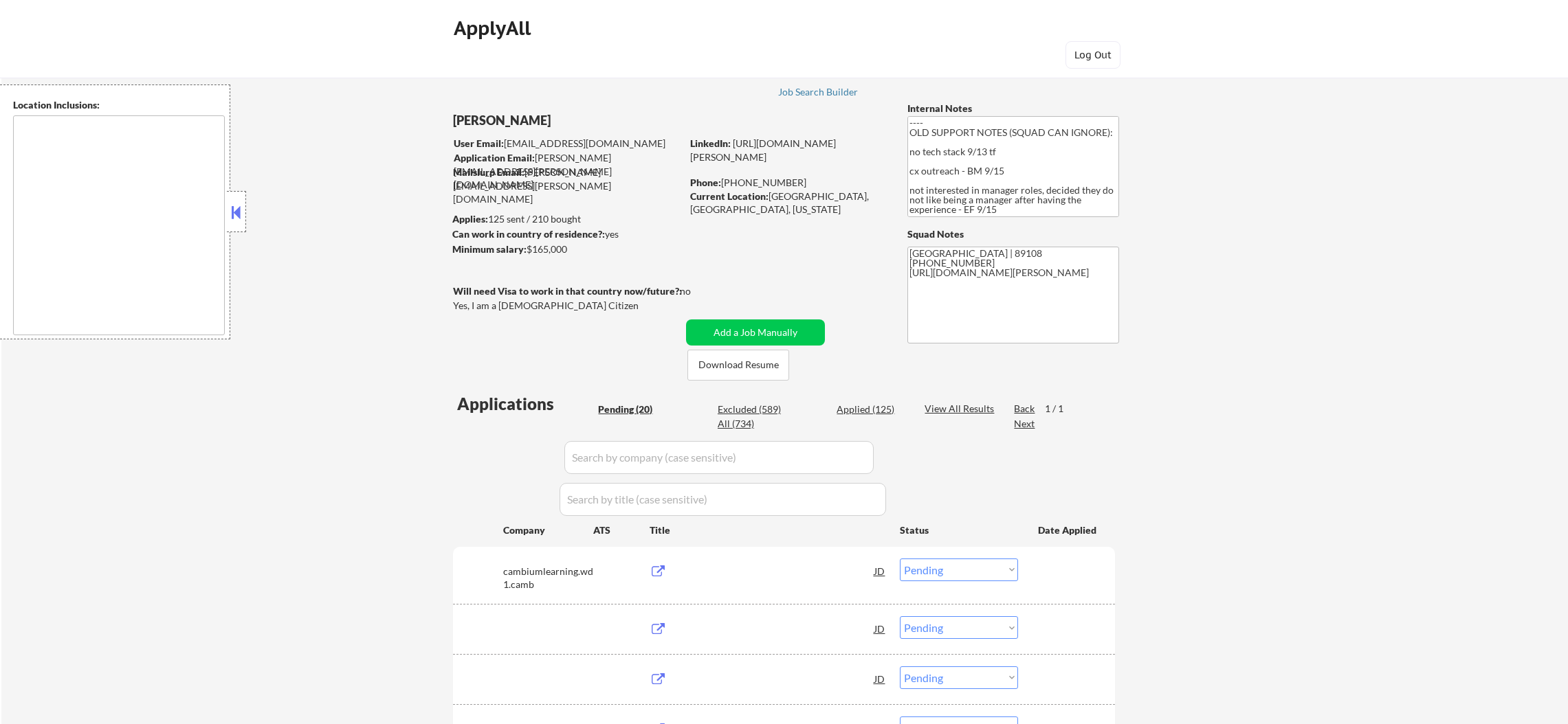
select select ""pending""
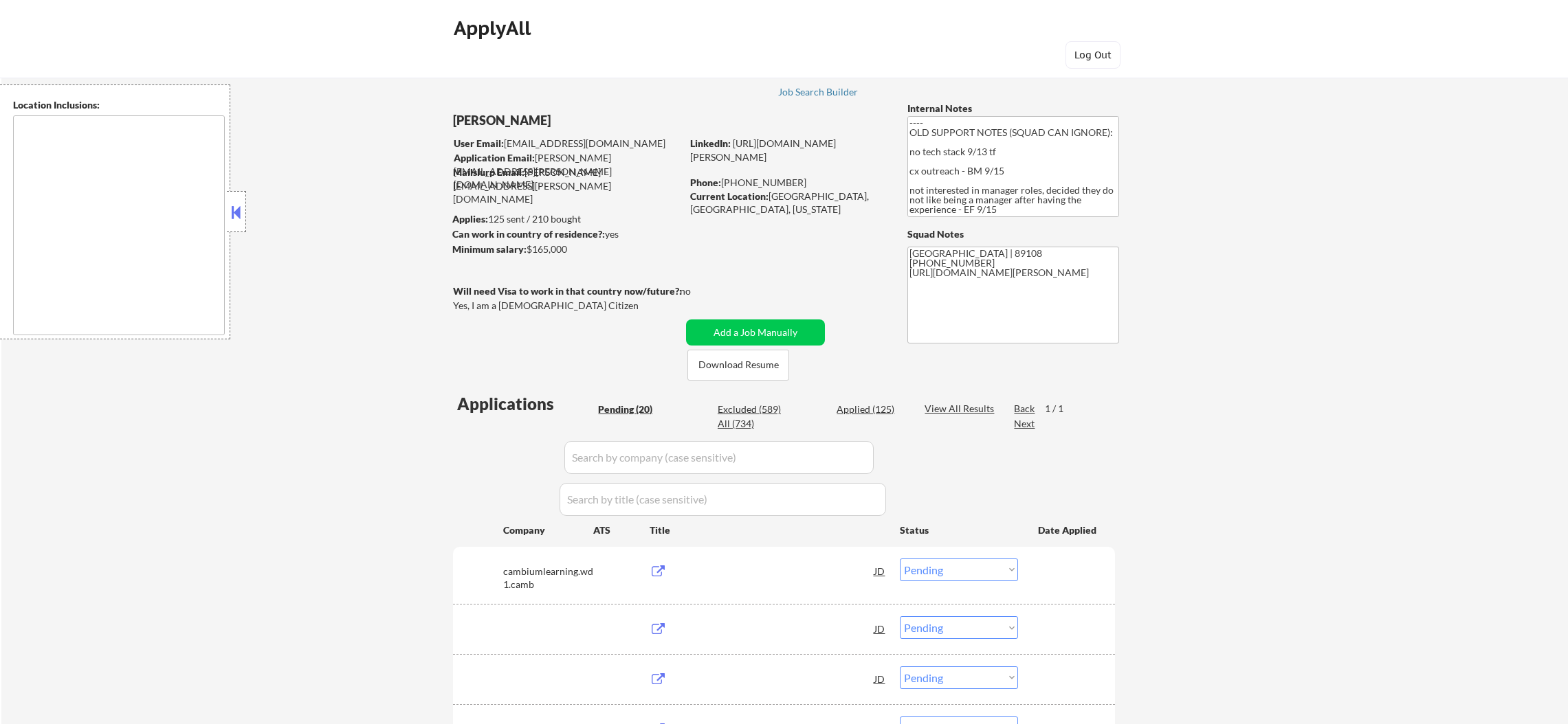
select select ""pending""
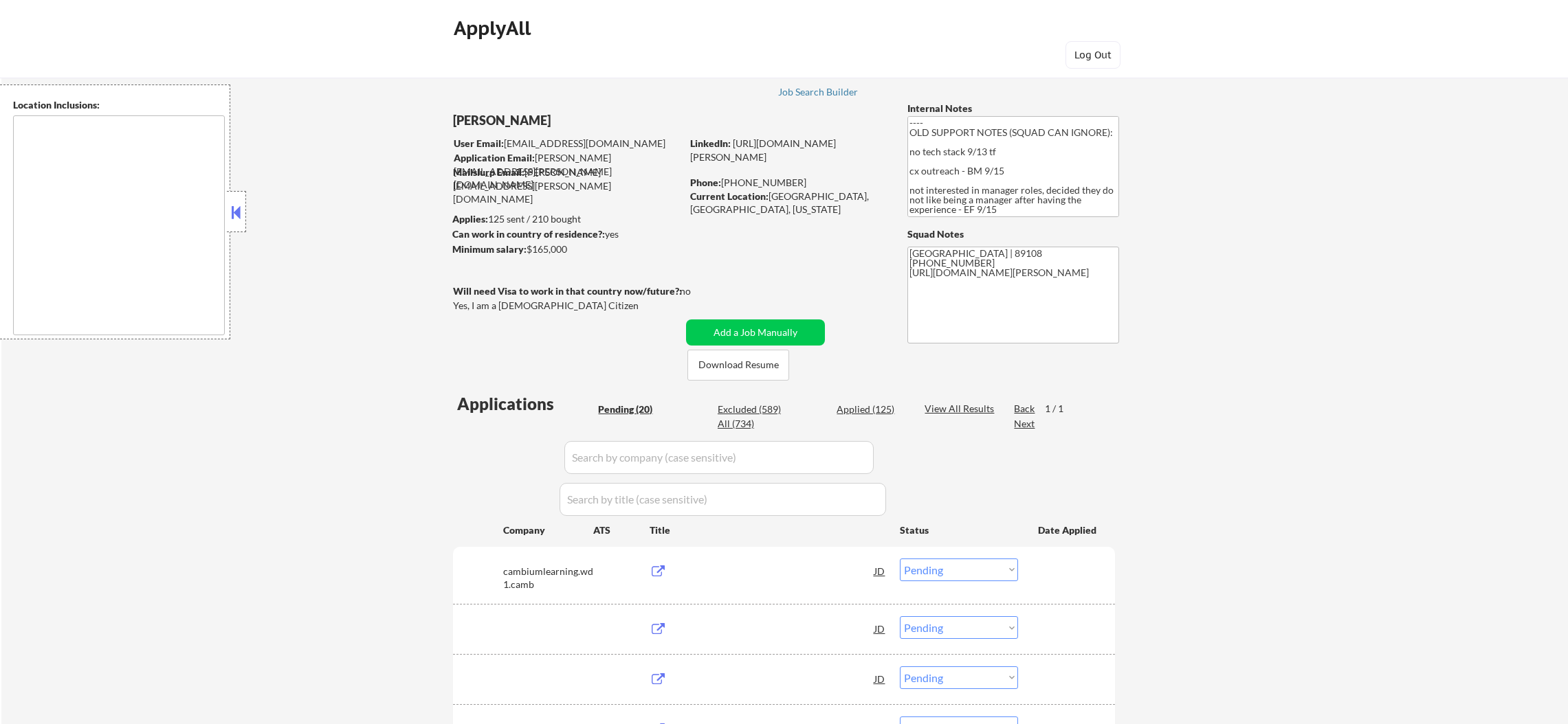
select select ""pending""
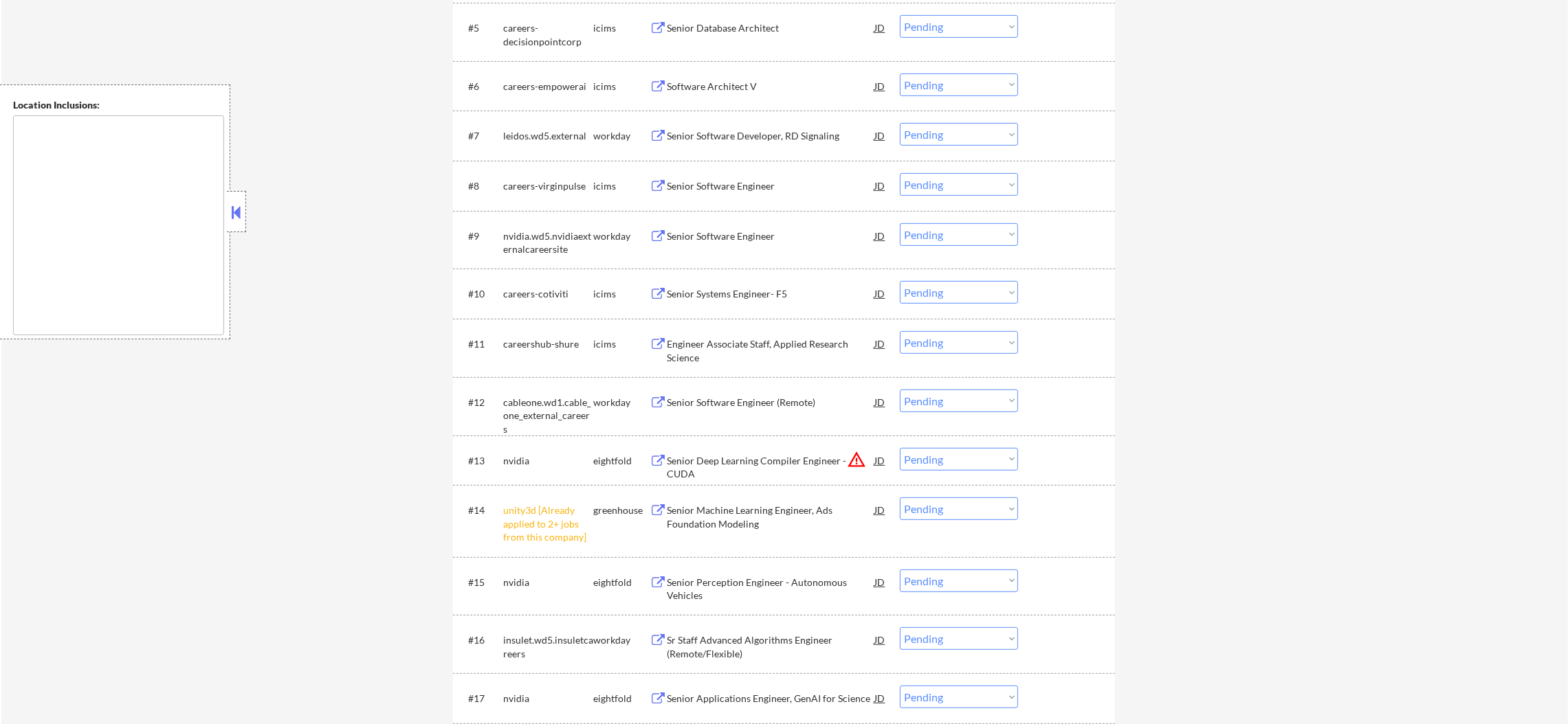
scroll to position [927, 0]
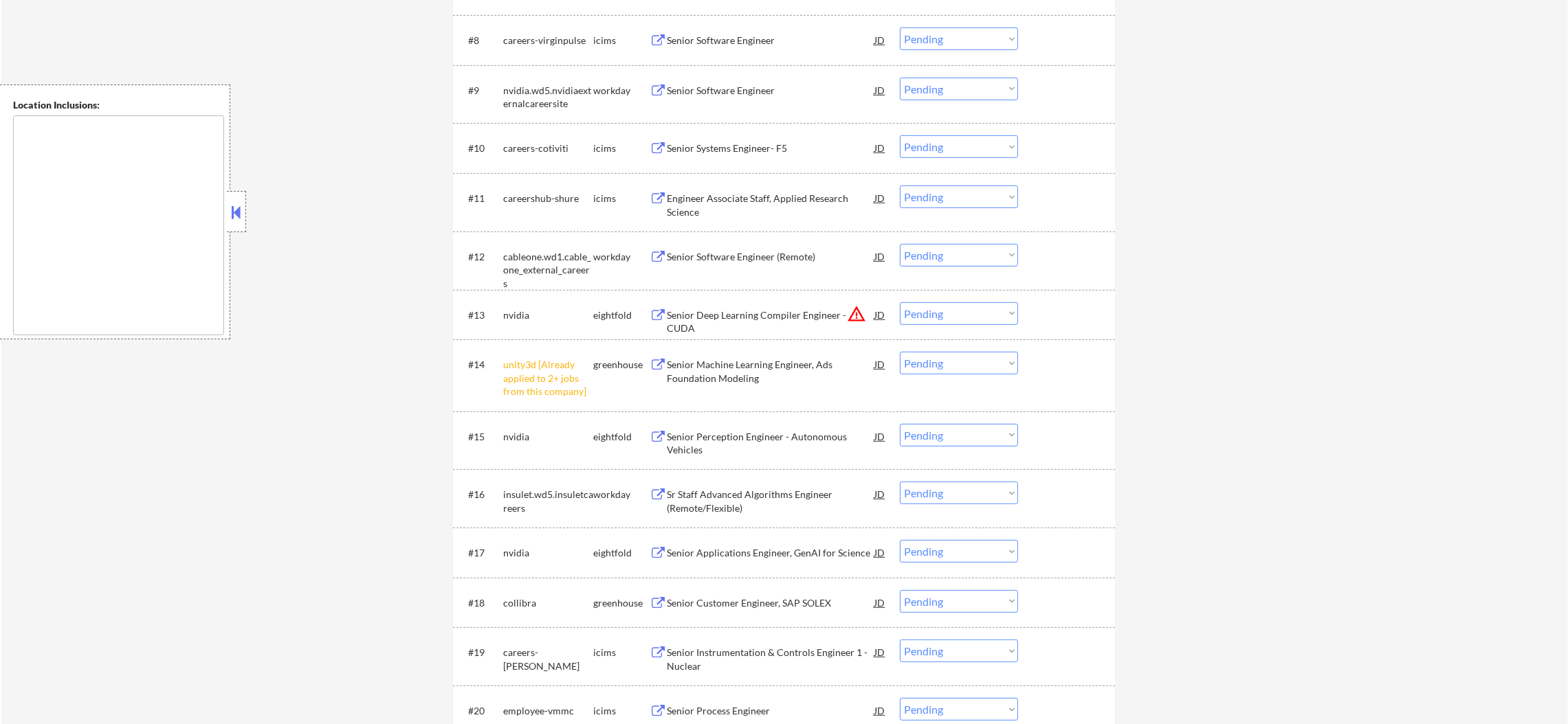
click at [946, 364] on select "Choose an option... Pending Applied Excluded (Questions) Excluded (Expired) Exc…" at bounding box center [959, 363] width 118 height 23
click at [900, 352] on select "Choose an option... Pending Applied Excluded (Questions) Excluded (Expired) Exc…" at bounding box center [959, 363] width 118 height 23
click at [857, 307] on button "warning_amber" at bounding box center [856, 314] width 19 height 19
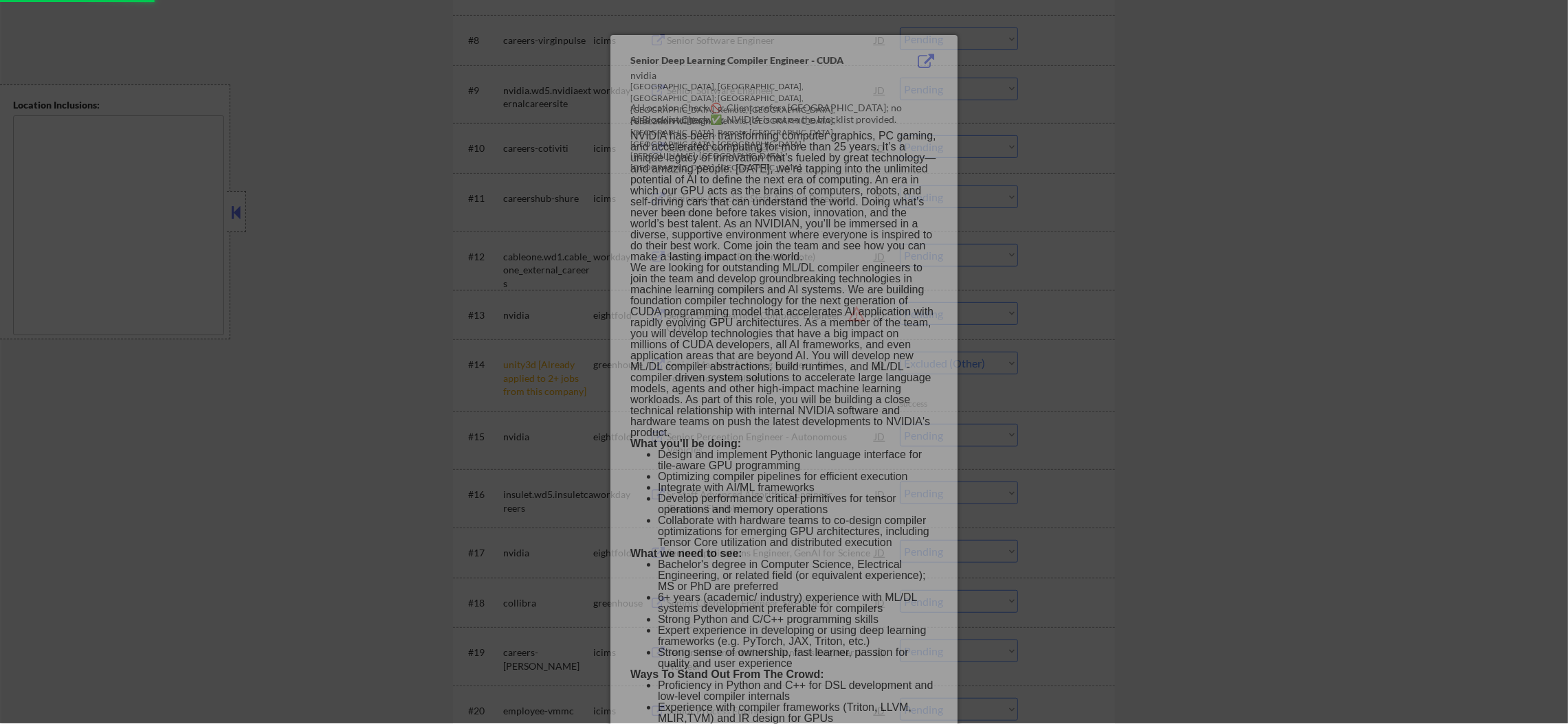
select select ""pending""
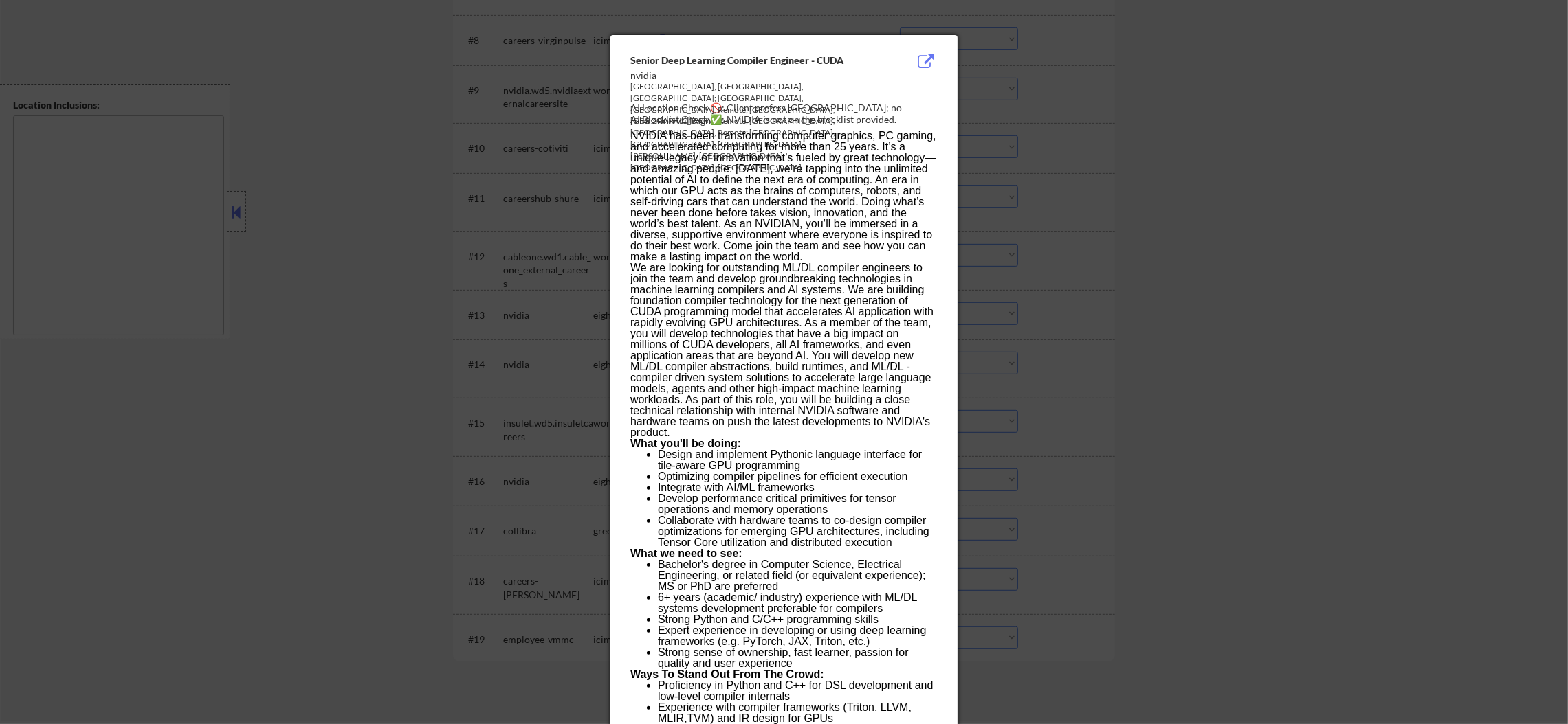
click at [1117, 286] on div at bounding box center [784, 362] width 1568 height 724
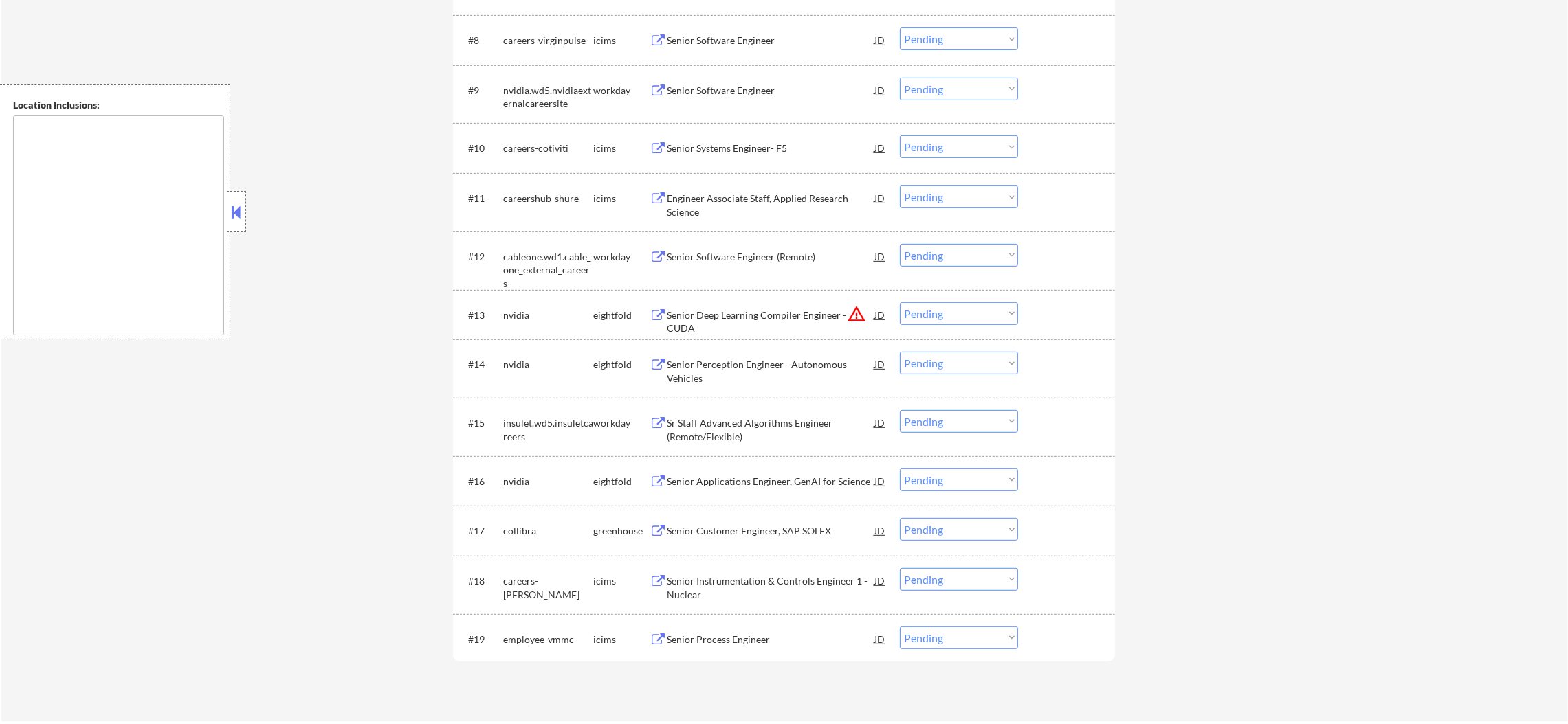
click at [917, 307] on select "Choose an option... Pending Applied Excluded (Questions) Excluded (Expired) Exc…" at bounding box center [959, 314] width 118 height 23
click at [900, 302] on select "Choose an option... Pending Applied Excluded (Questions) Excluded (Expired) Exc…" at bounding box center [959, 314] width 118 height 23
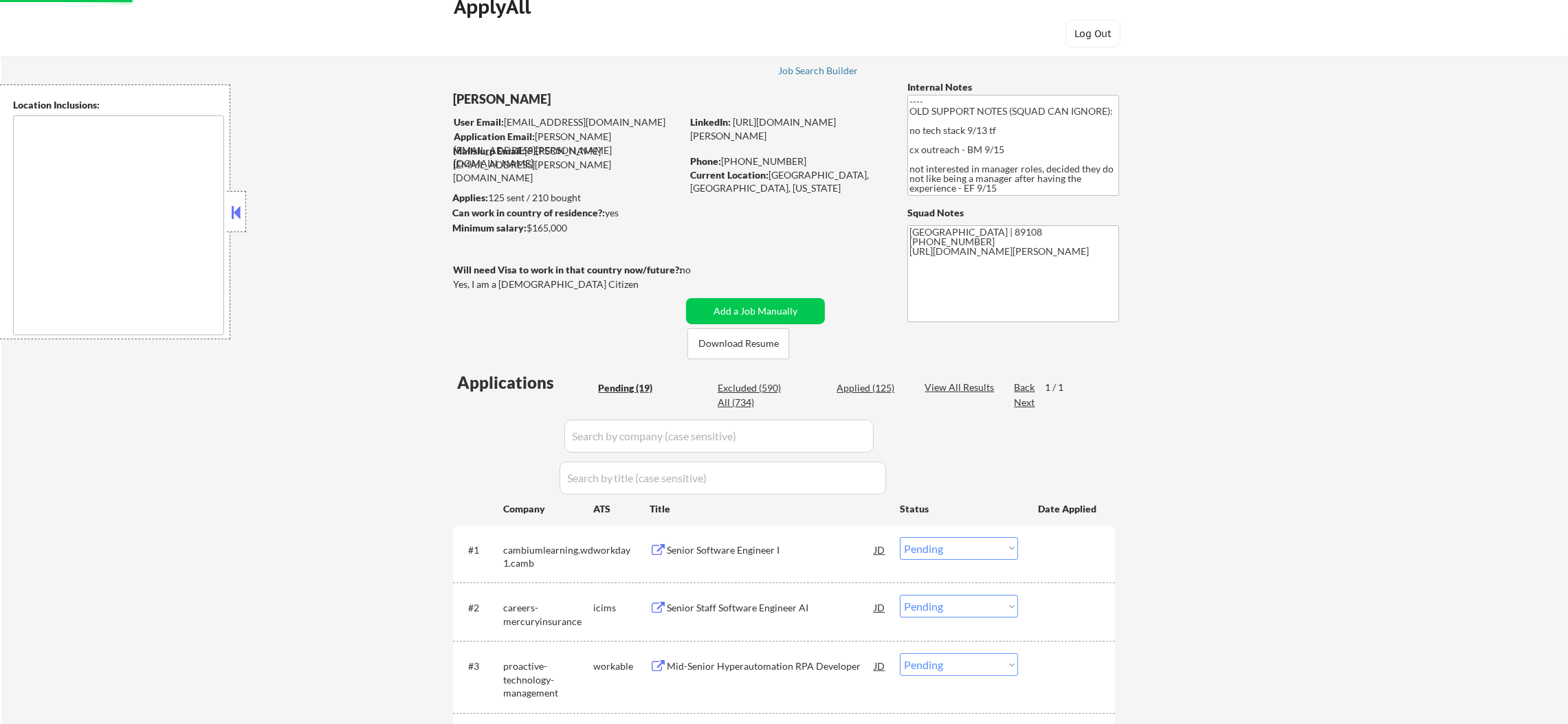
select select ""pending""
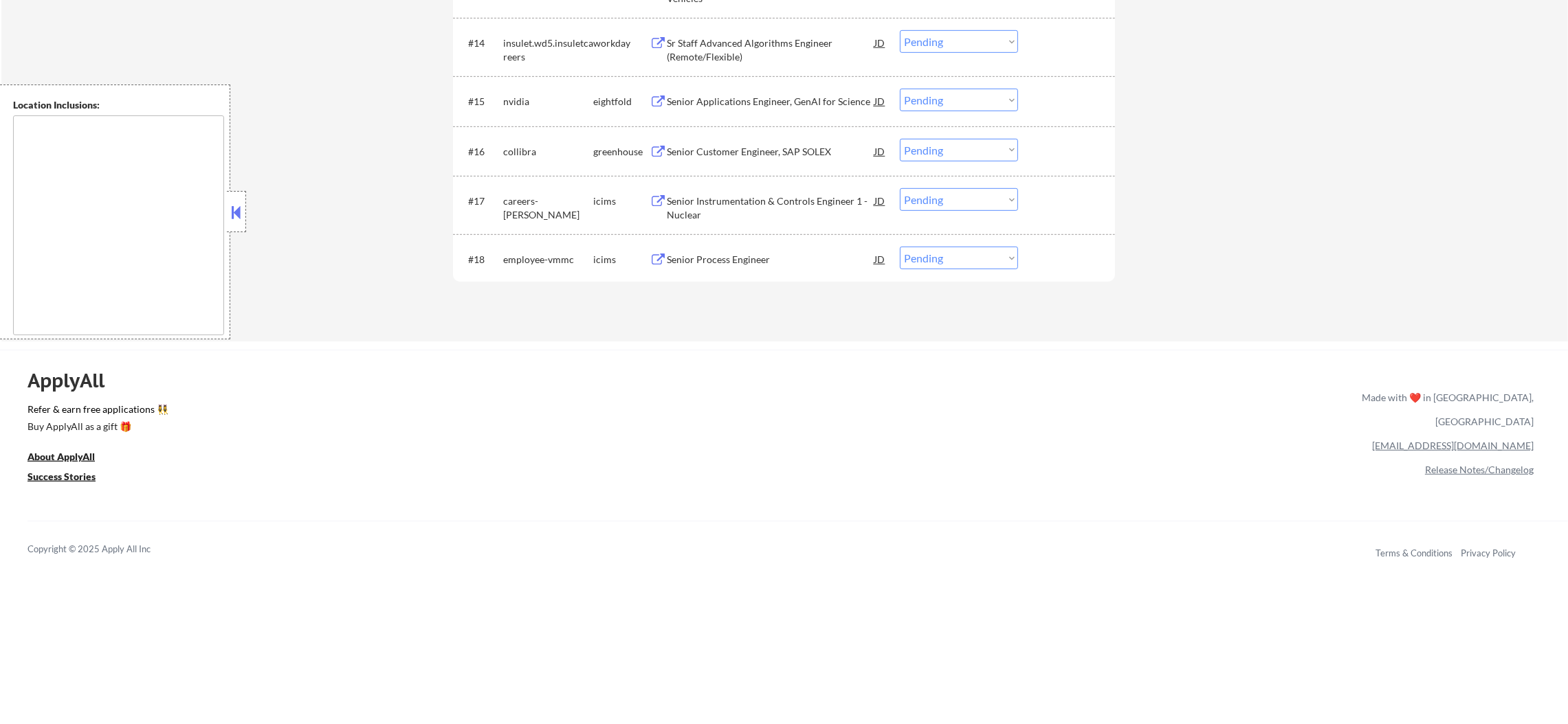
scroll to position [1258, 0]
click at [769, 147] on div "Senior Customer Engineer, SAP SOLEX" at bounding box center [770, 150] width 208 height 14
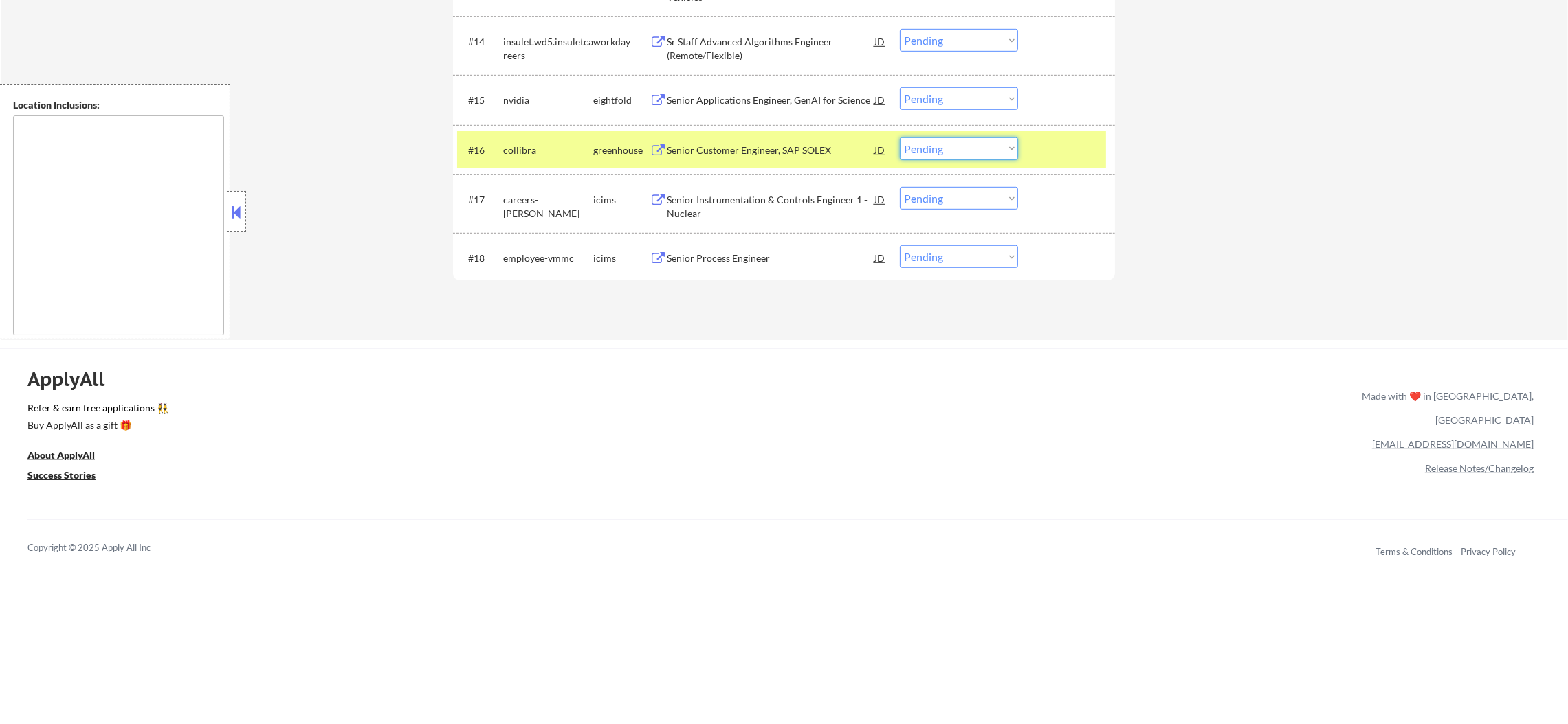
click at [960, 146] on select "Choose an option... Pending Applied Excluded (Questions) Excluded (Expired) Exc…" at bounding box center [959, 149] width 118 height 23
click at [900, 137] on select "Choose an option... Pending Applied Excluded (Questions) Excluded (Expired) Exc…" at bounding box center [959, 149] width 118 height 23
click at [537, 179] on div "#17 careers-sargentlundy icims Senior Instrumentation & Controls Engineer 1 - N…" at bounding box center [783, 204] width 662 height 59
click at [537, 161] on div "collibra" at bounding box center [548, 150] width 90 height 24
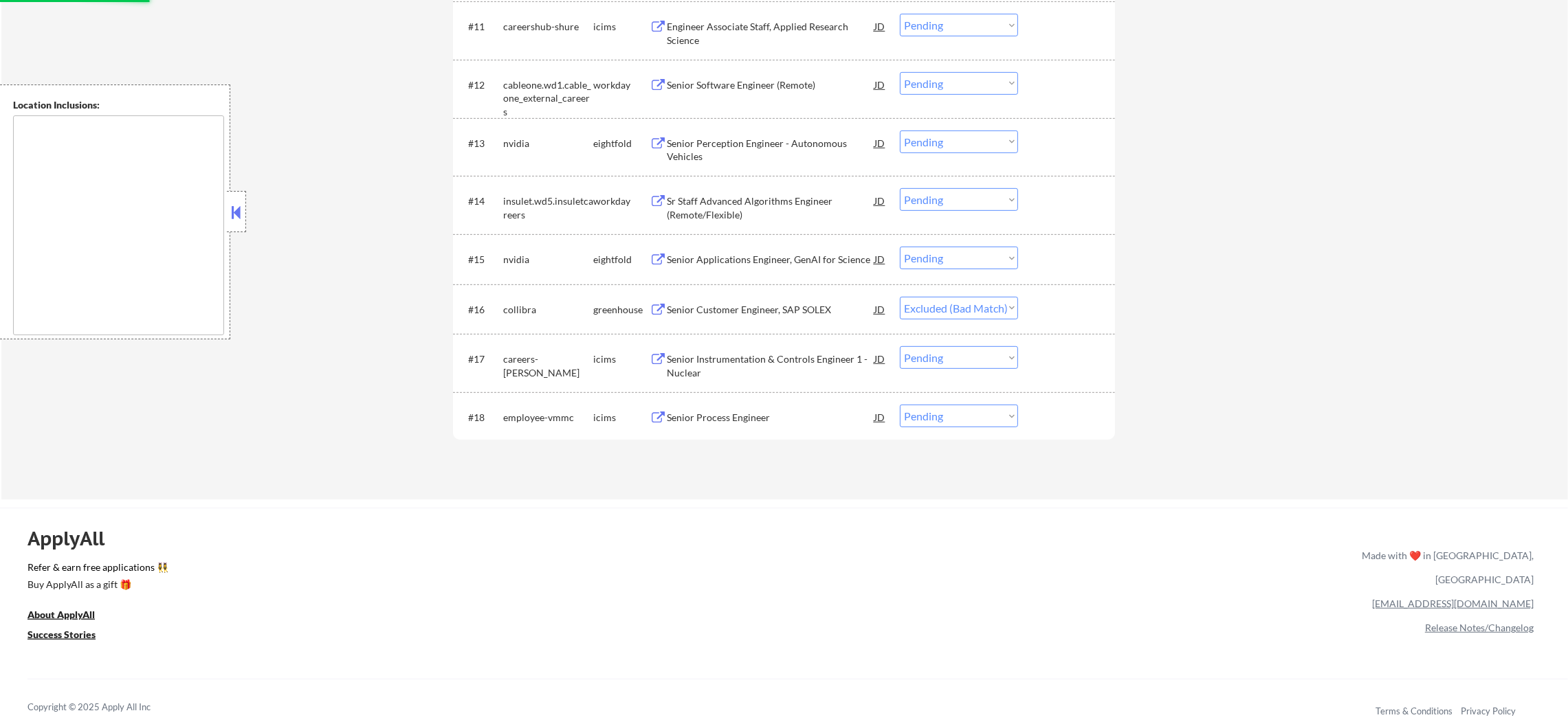
scroll to position [1086, 0]
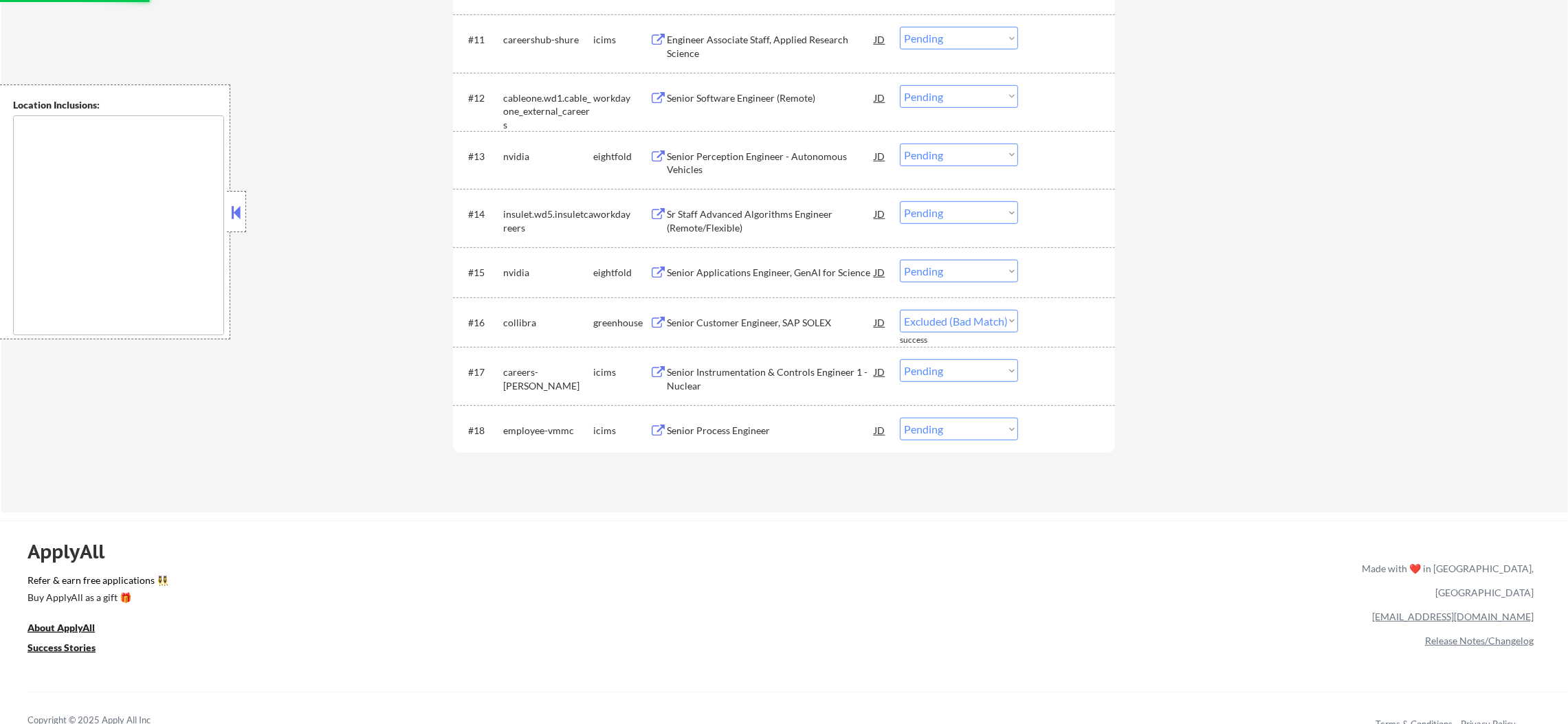
select select ""pending""
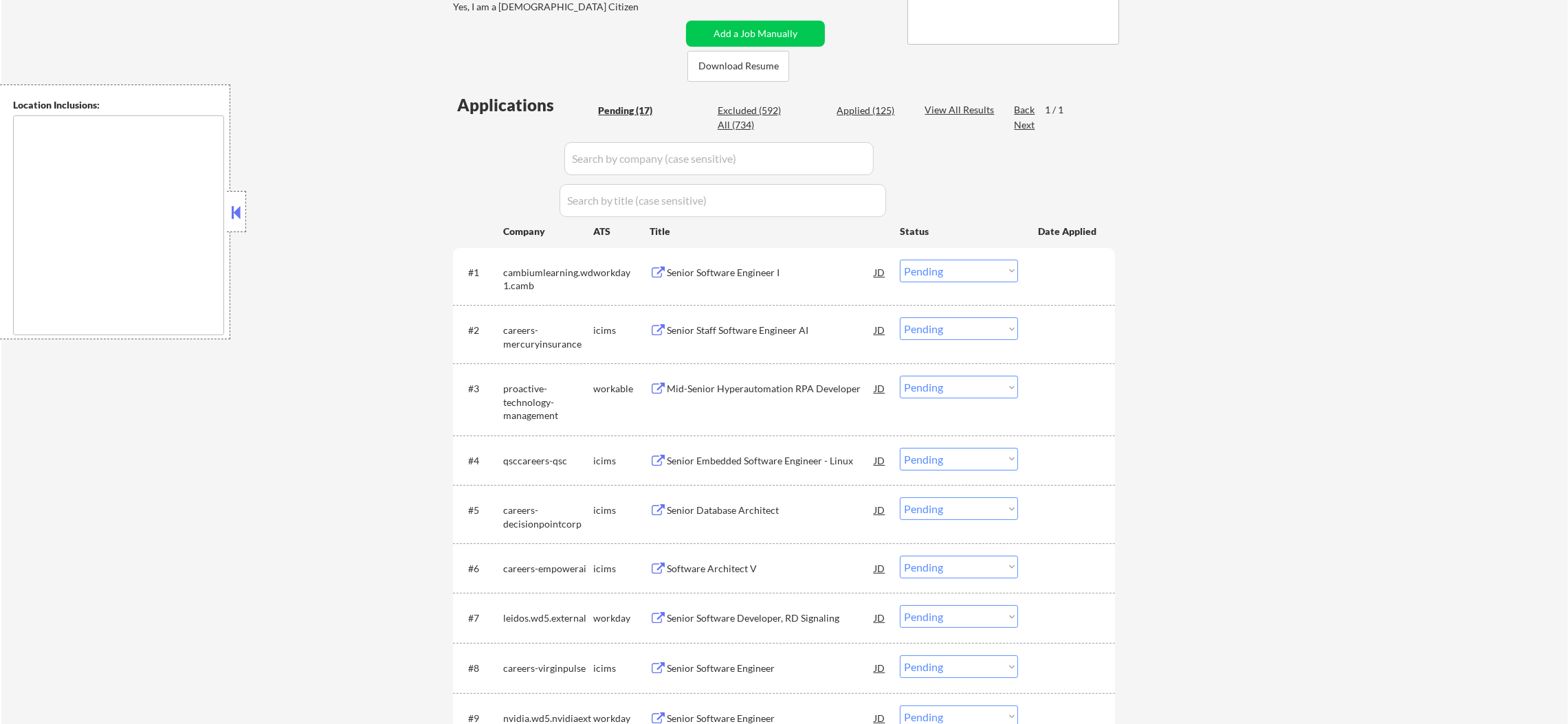
scroll to position [295, 0]
click at [754, 271] on div "Senior Software Engineer I" at bounding box center [770, 276] width 208 height 14
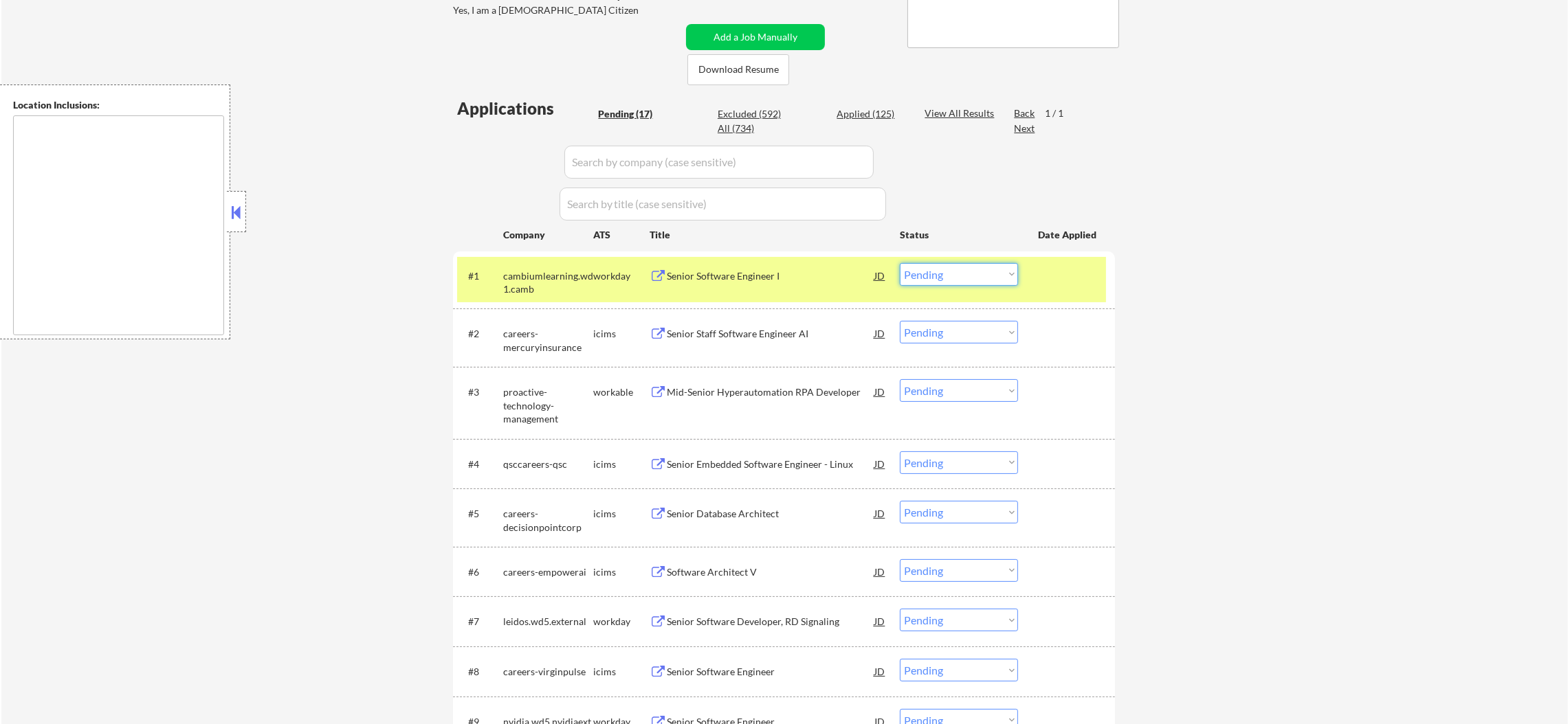
click at [927, 278] on select "Choose an option... Pending Applied Excluded (Questions) Excluded (Expired) Exc…" at bounding box center [959, 275] width 118 height 23
click at [900, 263] on select "Choose an option... Pending Applied Excluded (Questions) Excluded (Expired) Exc…" at bounding box center [959, 275] width 118 height 23
select select ""pending""
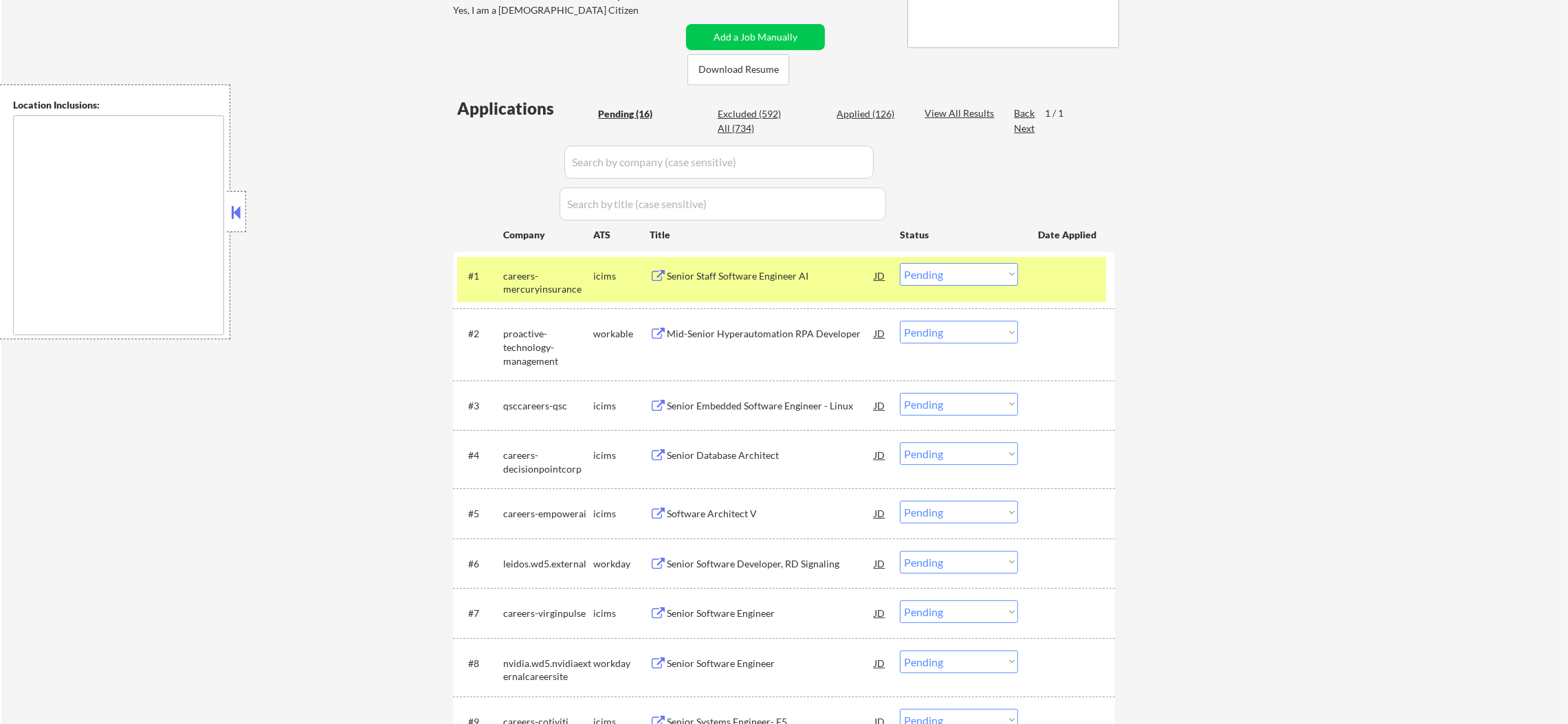
click at [516, 308] on div "#2 proactive-technology-management workable Mid-Senior Hyperautomation RPA Deve…" at bounding box center [783, 344] width 662 height 72
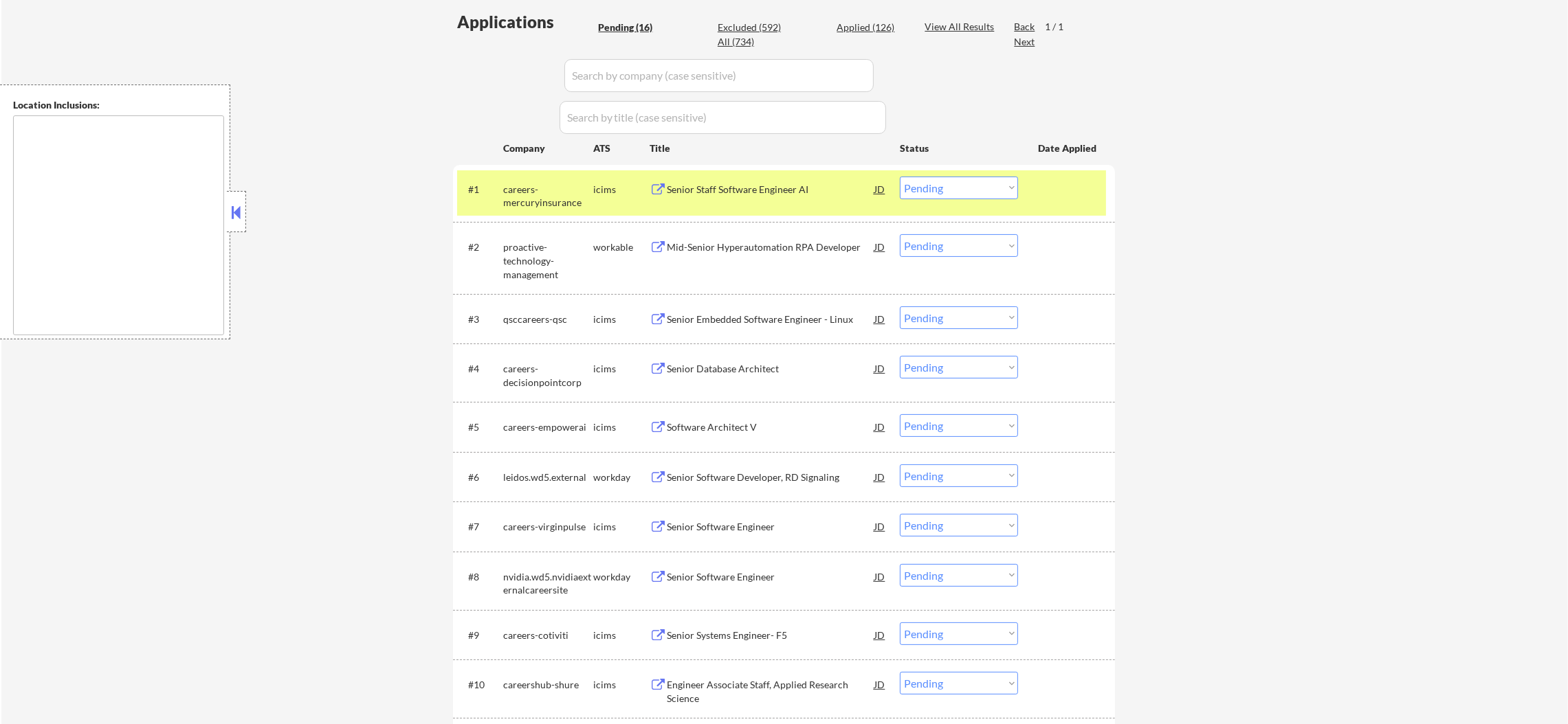
scroll to position [398, 0]
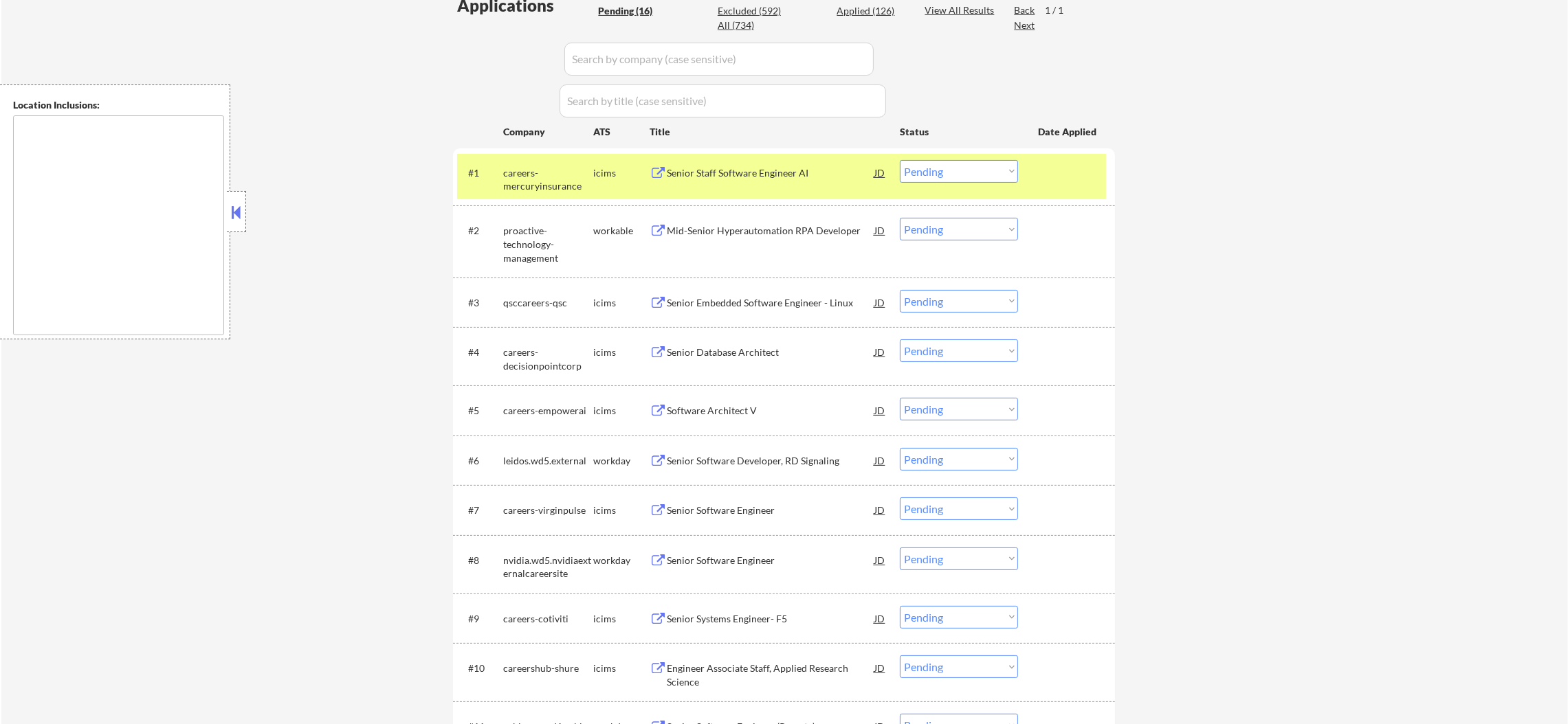
click at [576, 191] on div "careers-mercuryinsurance" at bounding box center [548, 179] width 90 height 27
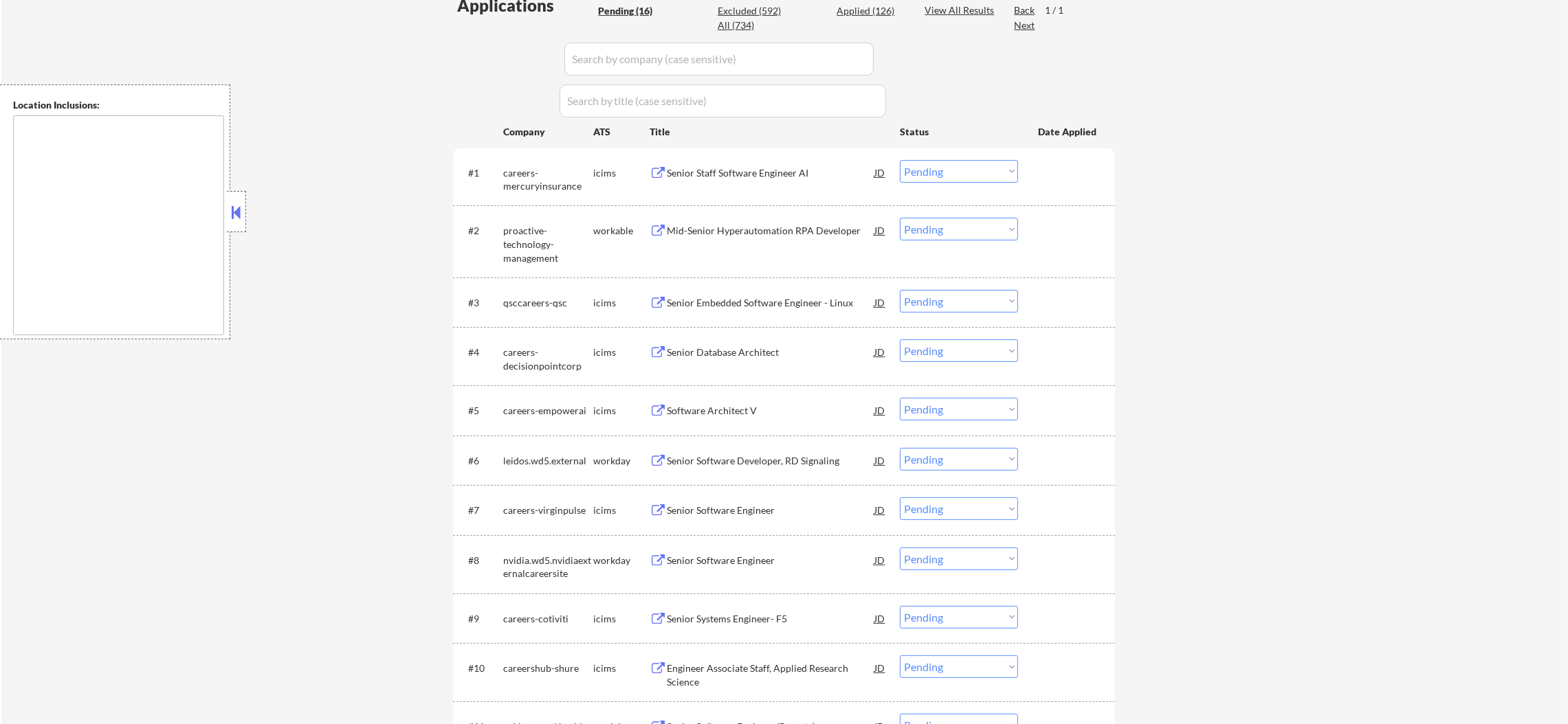
click at [724, 218] on div "Mid-Senior Hyperautomation RPA Developer" at bounding box center [770, 230] width 208 height 24
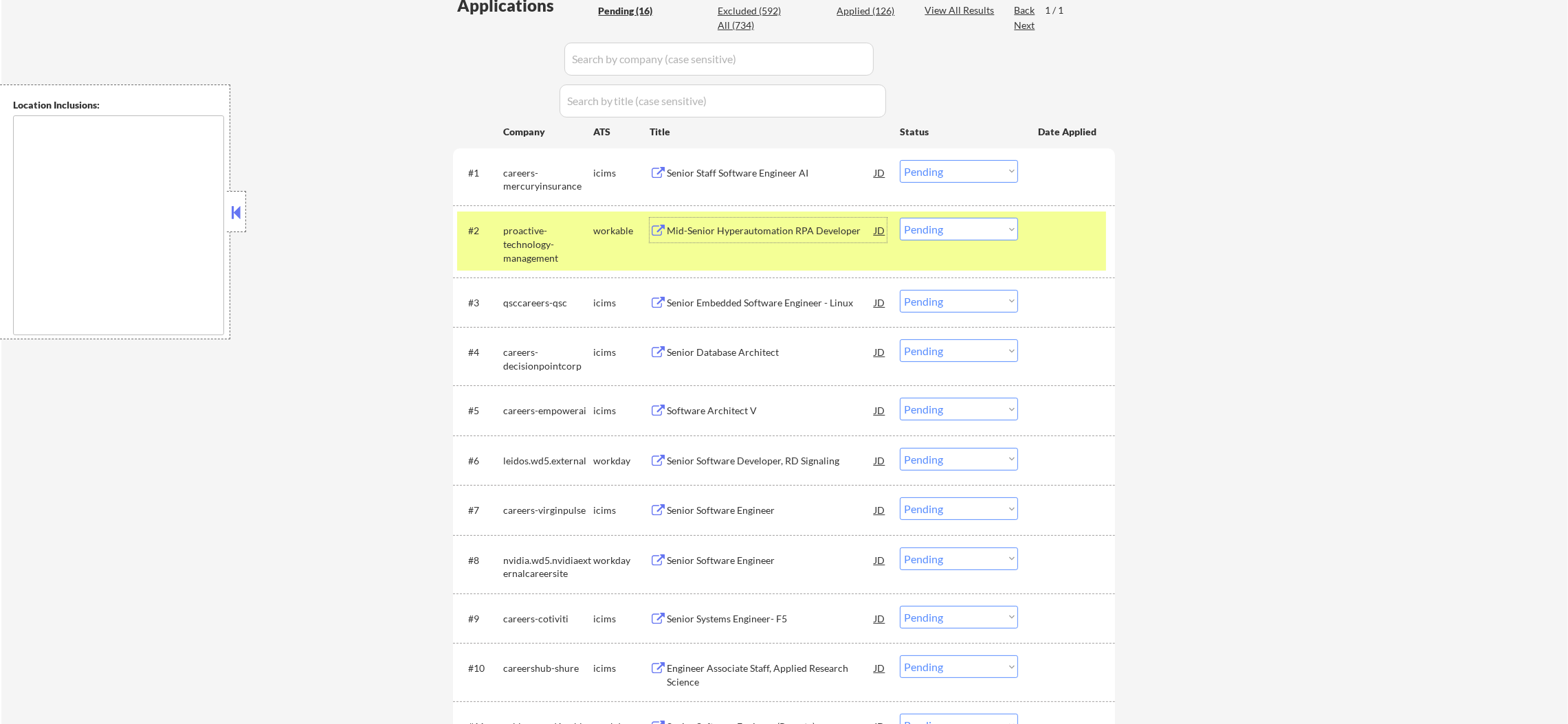
click at [919, 238] on select "Choose an option... Pending Applied Excluded (Questions) Excluded (Expired) Exc…" at bounding box center [959, 229] width 118 height 23
click at [900, 217] on select "Choose an option... Pending Applied Excluded (Questions) Excluded (Expired) Exc…" at bounding box center [959, 229] width 118 height 23
click at [537, 230] on div "proactive-technology-management" at bounding box center [548, 244] width 90 height 40
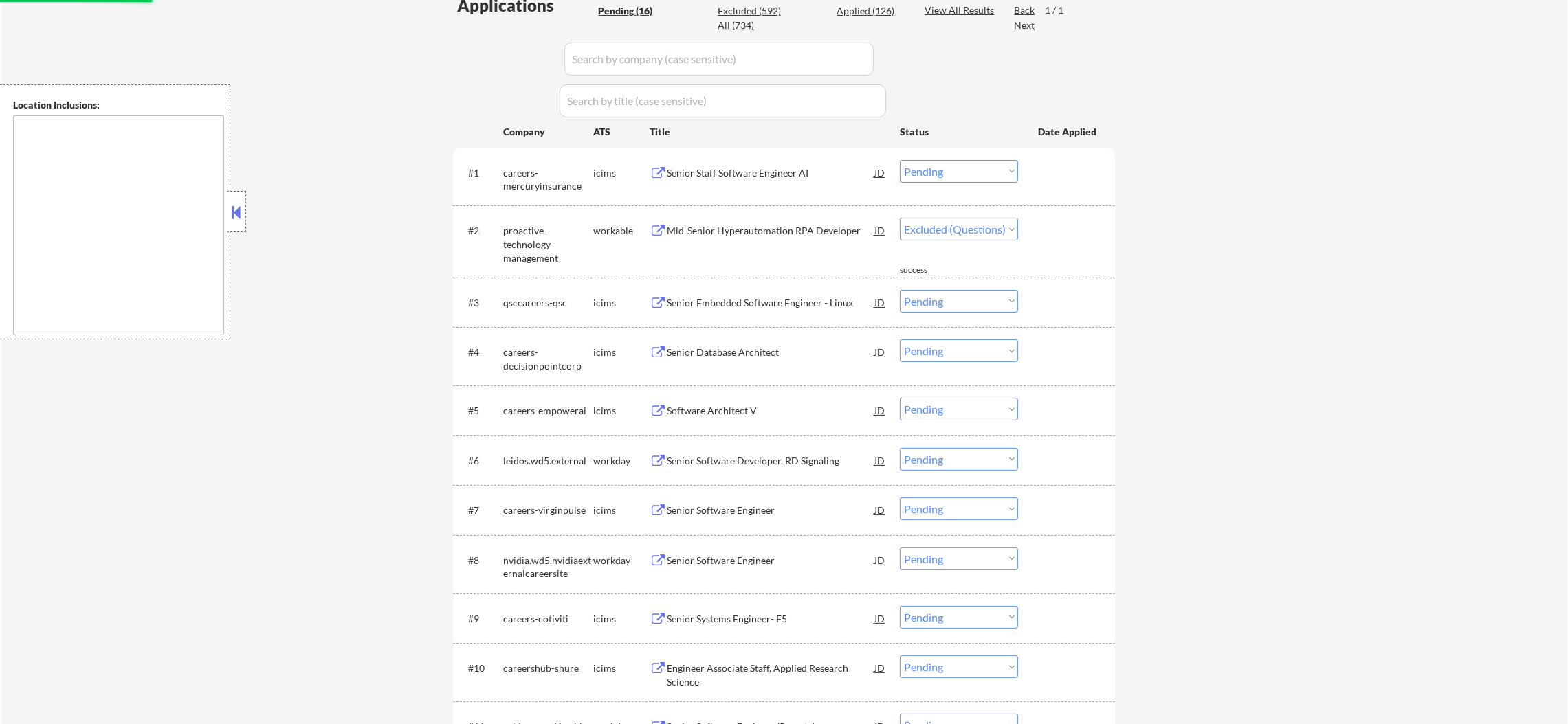
select select ""pending""
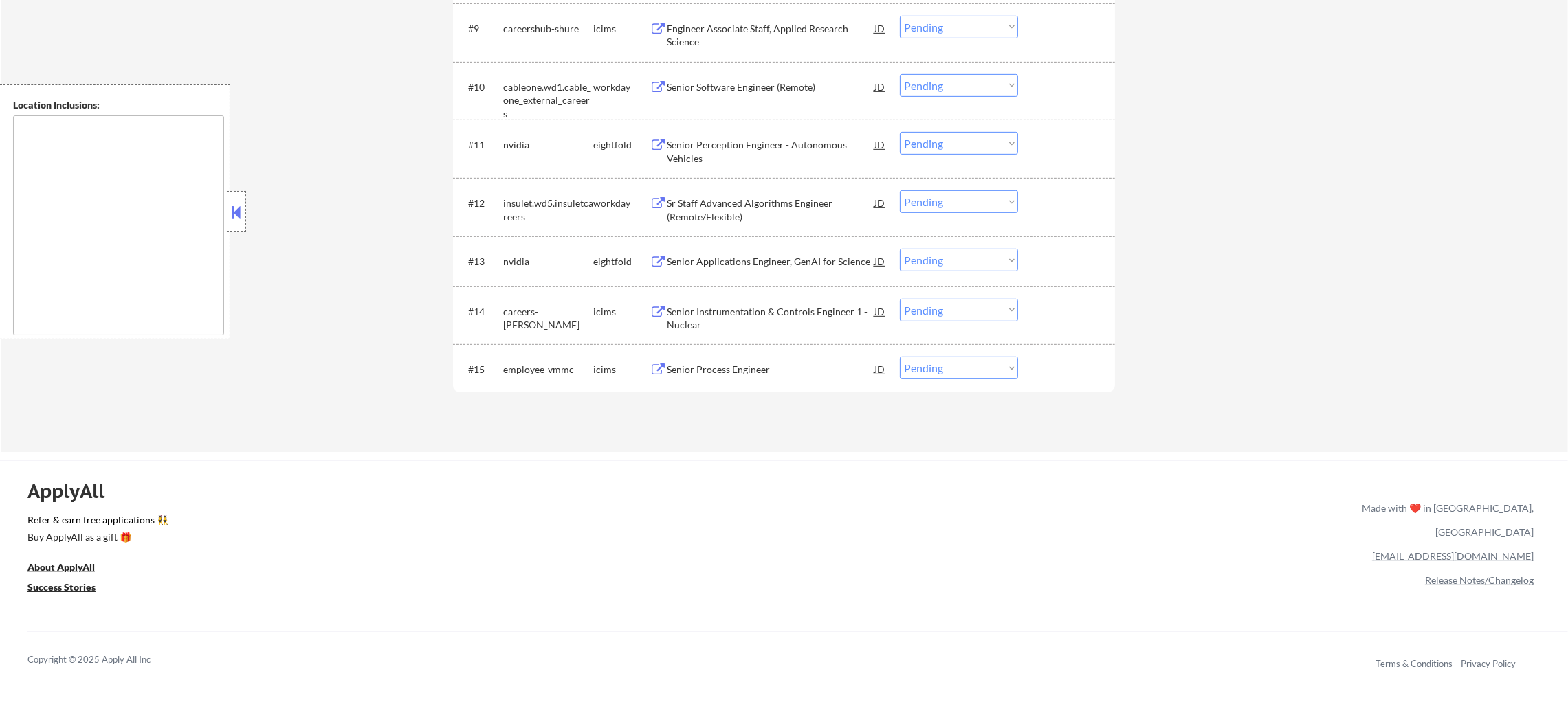
scroll to position [982, 0]
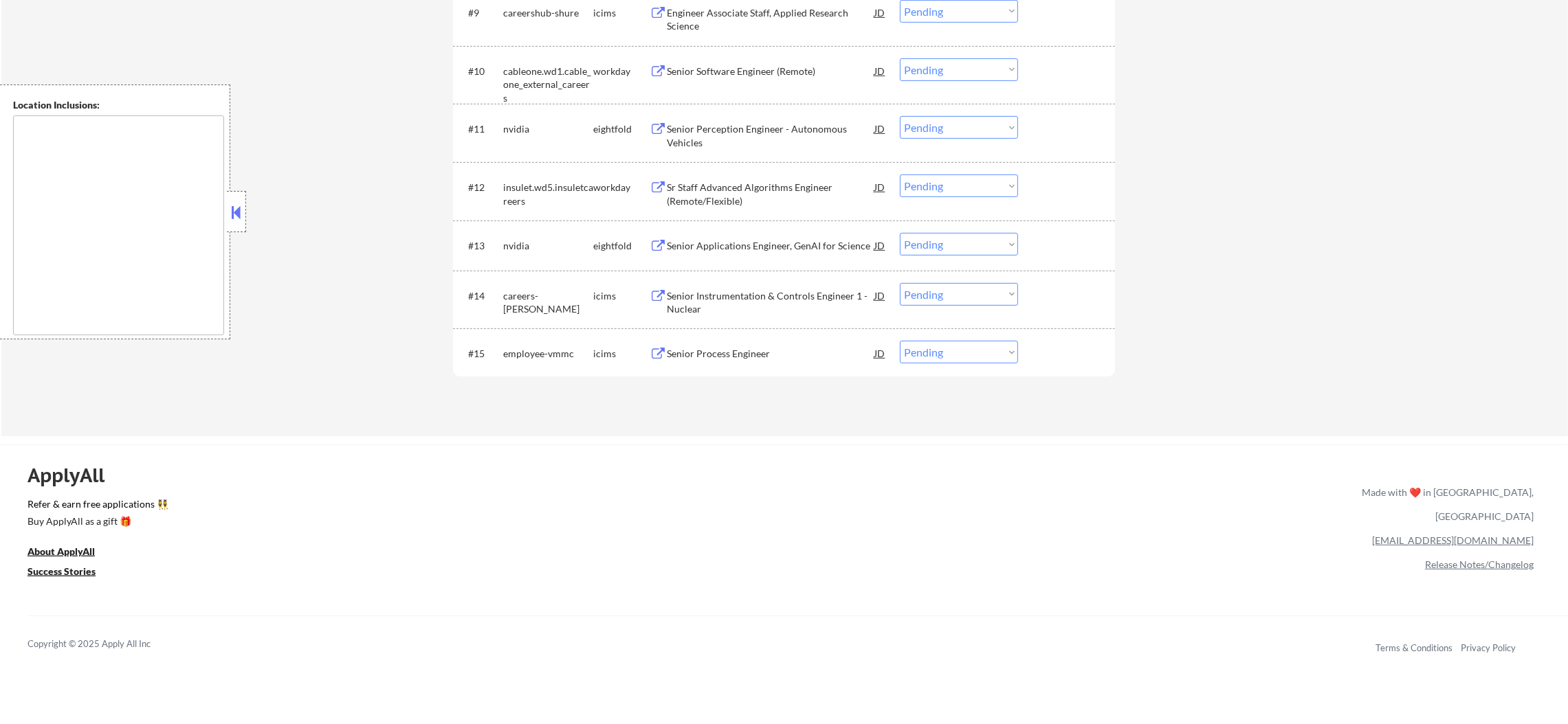
click at [789, 347] on div "Senior Process Engineer" at bounding box center [770, 354] width 208 height 14
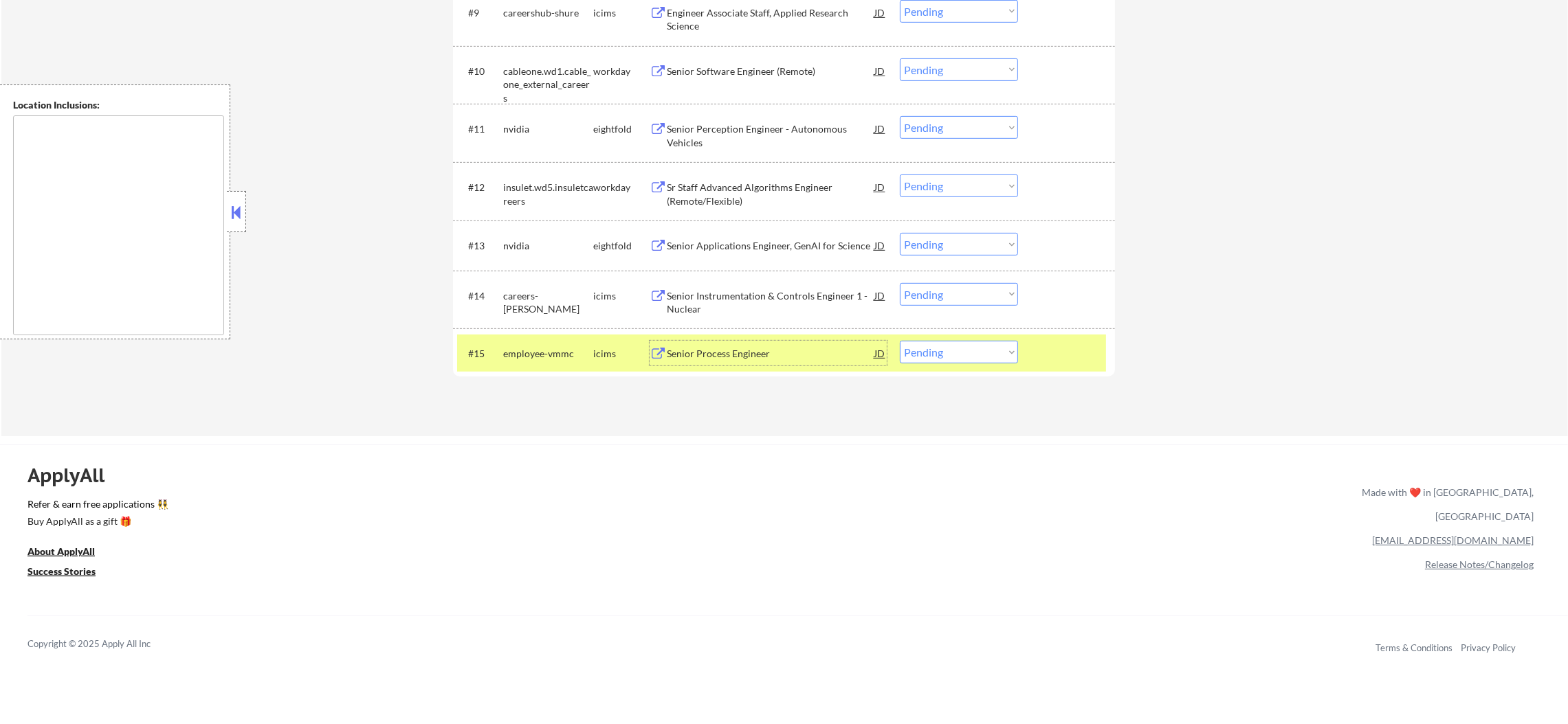
click at [928, 362] on select "Choose an option... Pending Applied Excluded (Questions) Excluded (Expired) Exc…" at bounding box center [959, 352] width 118 height 23
select select ""excluded__salary_""
click at [900, 341] on select "Choose an option... Pending Applied Excluded (Questions) Excluded (Expired) Exc…" at bounding box center [959, 352] width 118 height 23
click at [517, 367] on div "#15 employee-vmmc icims Senior Process Engineer JD Choose an option... Pending …" at bounding box center [782, 352] width 649 height 37
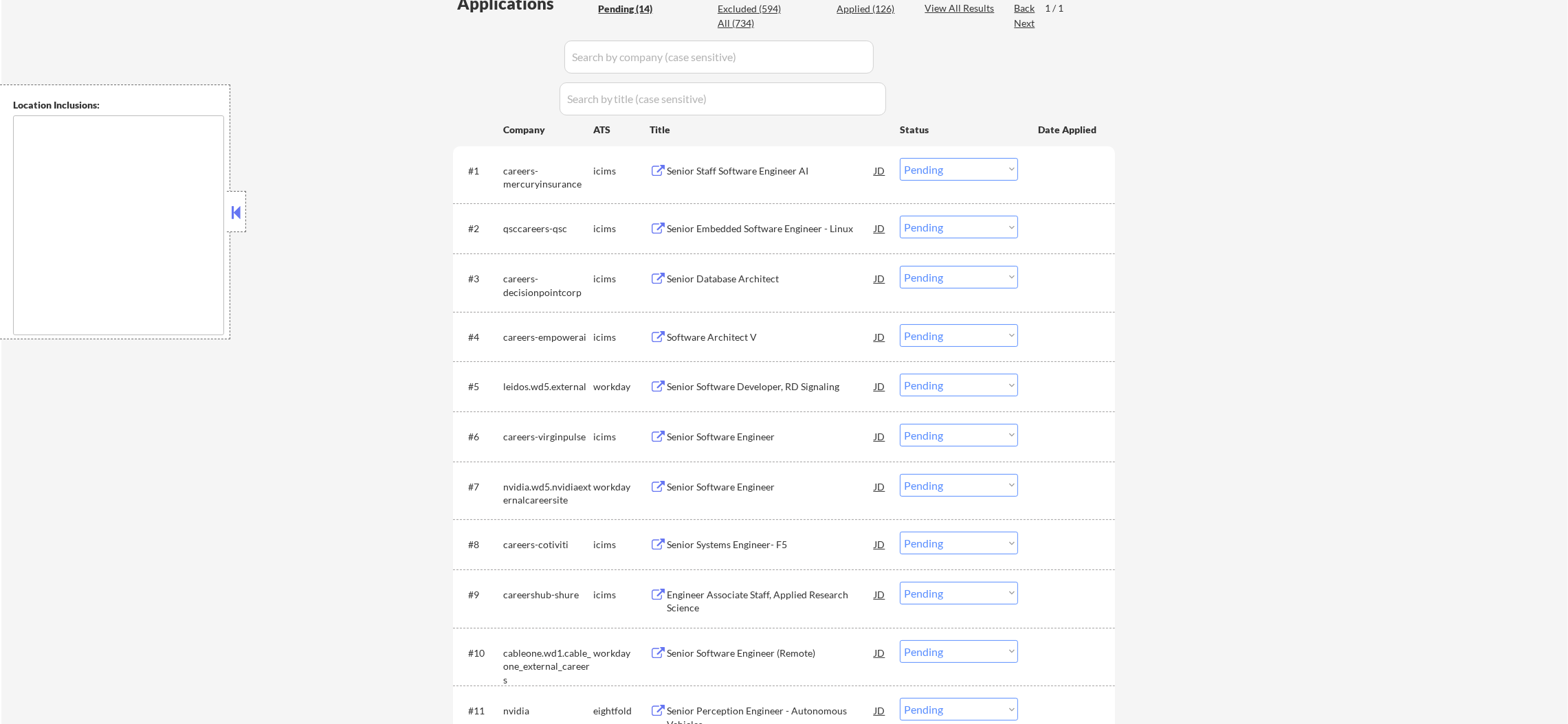
scroll to position [398, 0]
click at [751, 160] on div "Senior Staff Software Engineer AI" at bounding box center [770, 172] width 208 height 24
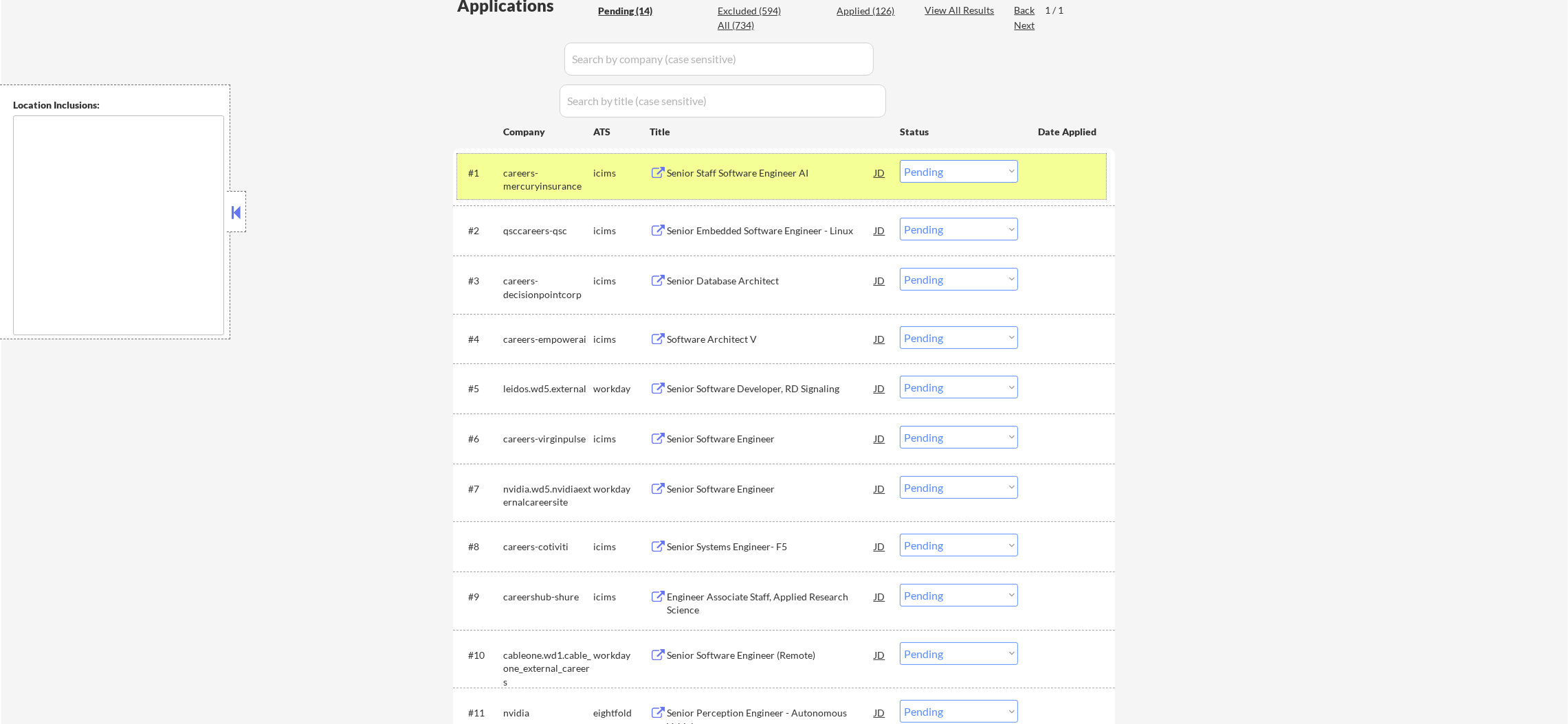
click at [541, 175] on div "careers-mercuryinsurance" at bounding box center [548, 179] width 90 height 27
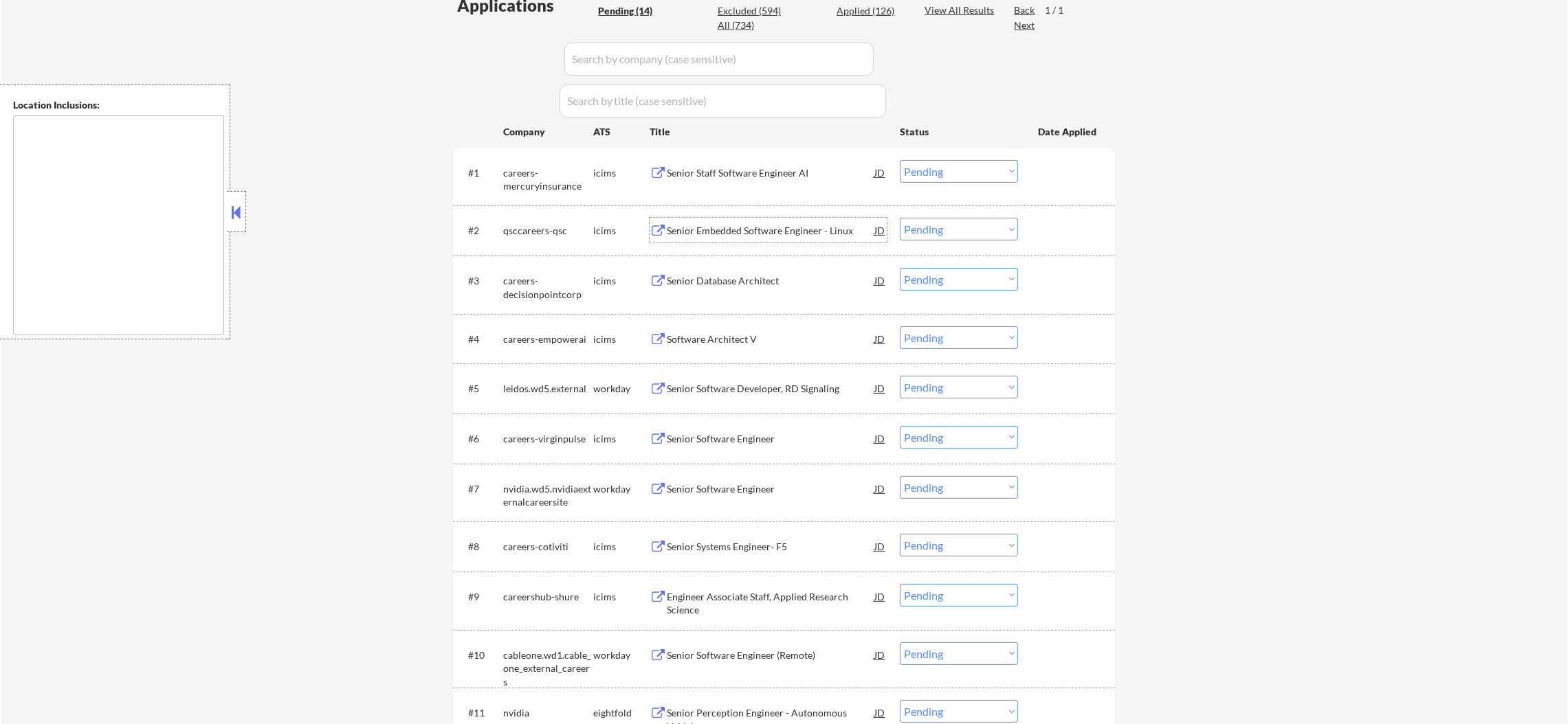
click at [764, 225] on div "Senior Embedded Software Engineer - Linux" at bounding box center [770, 231] width 208 height 14
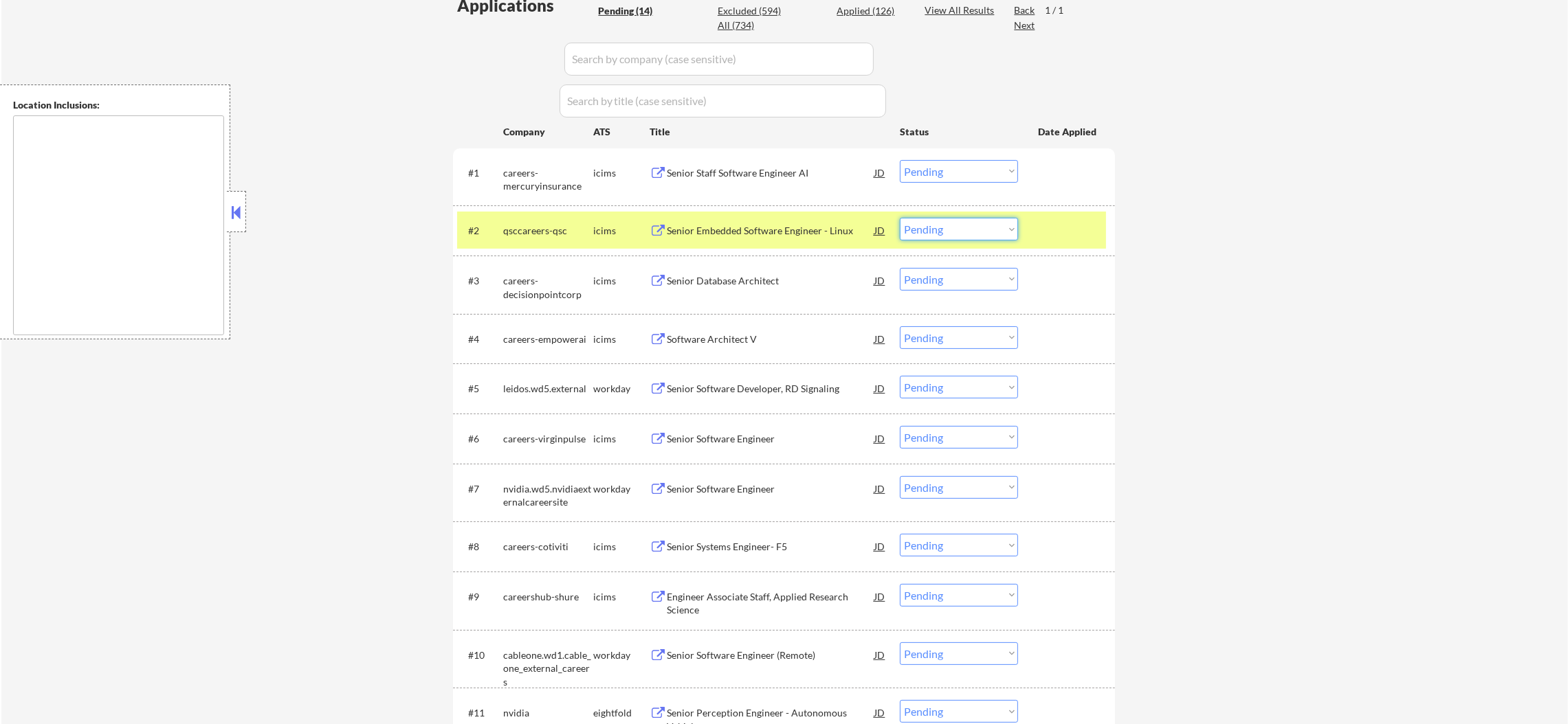
click at [930, 235] on select "Choose an option... Pending Applied Excluded (Questions) Excluded (Expired) Exc…" at bounding box center [959, 229] width 118 height 23
click at [900, 217] on select "Choose an option... Pending Applied Excluded (Questions) Excluded (Expired) Exc…" at bounding box center [959, 229] width 118 height 23
click at [508, 238] on div "qsccareers-qsc" at bounding box center [548, 230] width 90 height 24
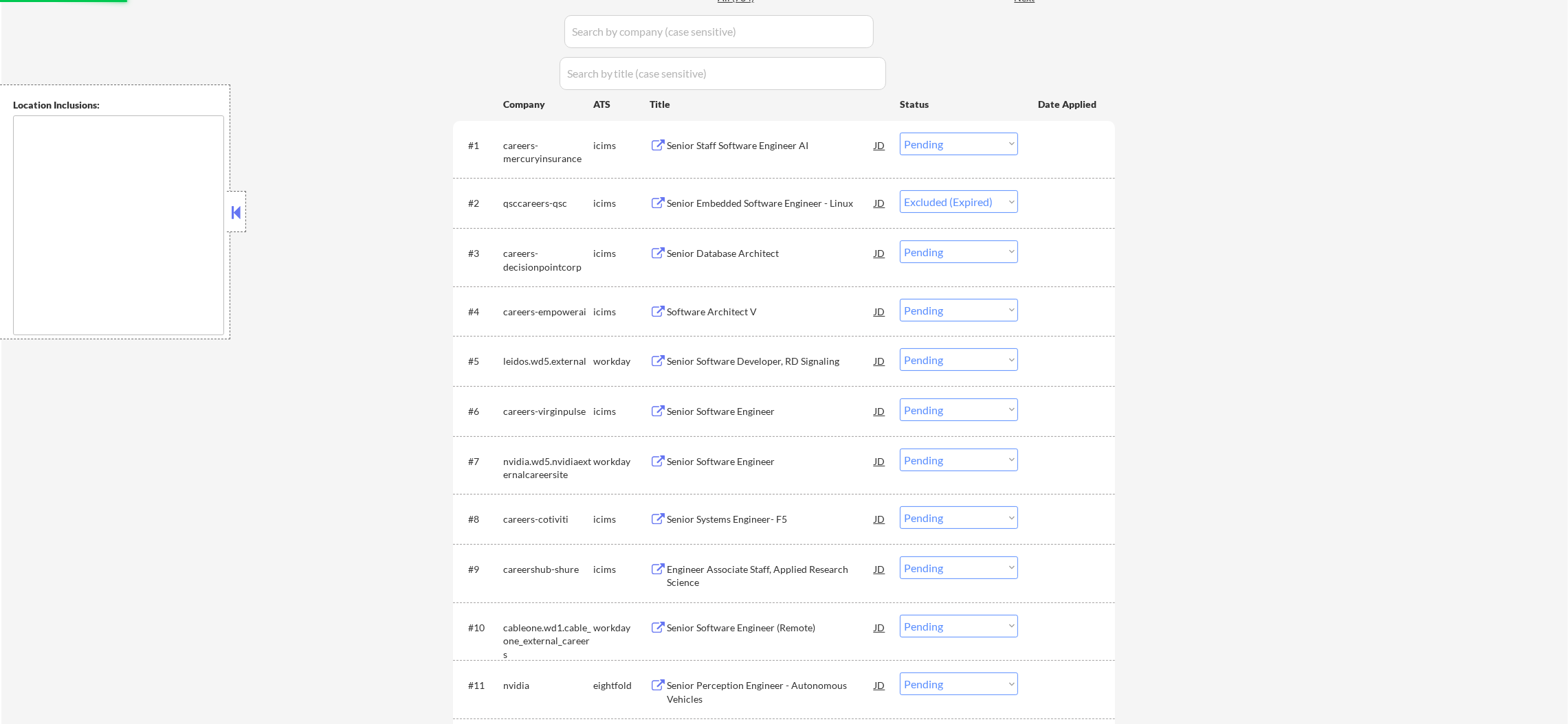
scroll to position [467, 0]
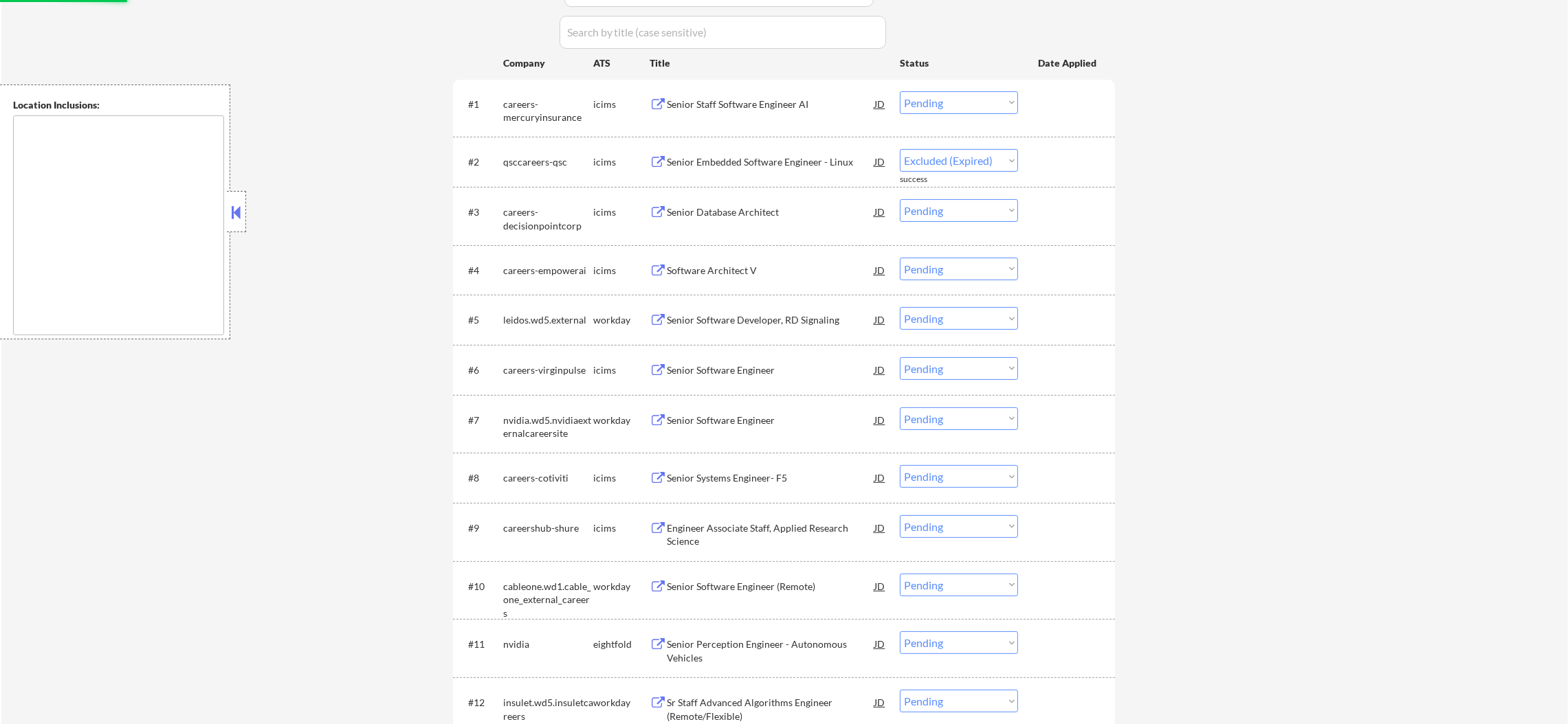
select select ""pending""
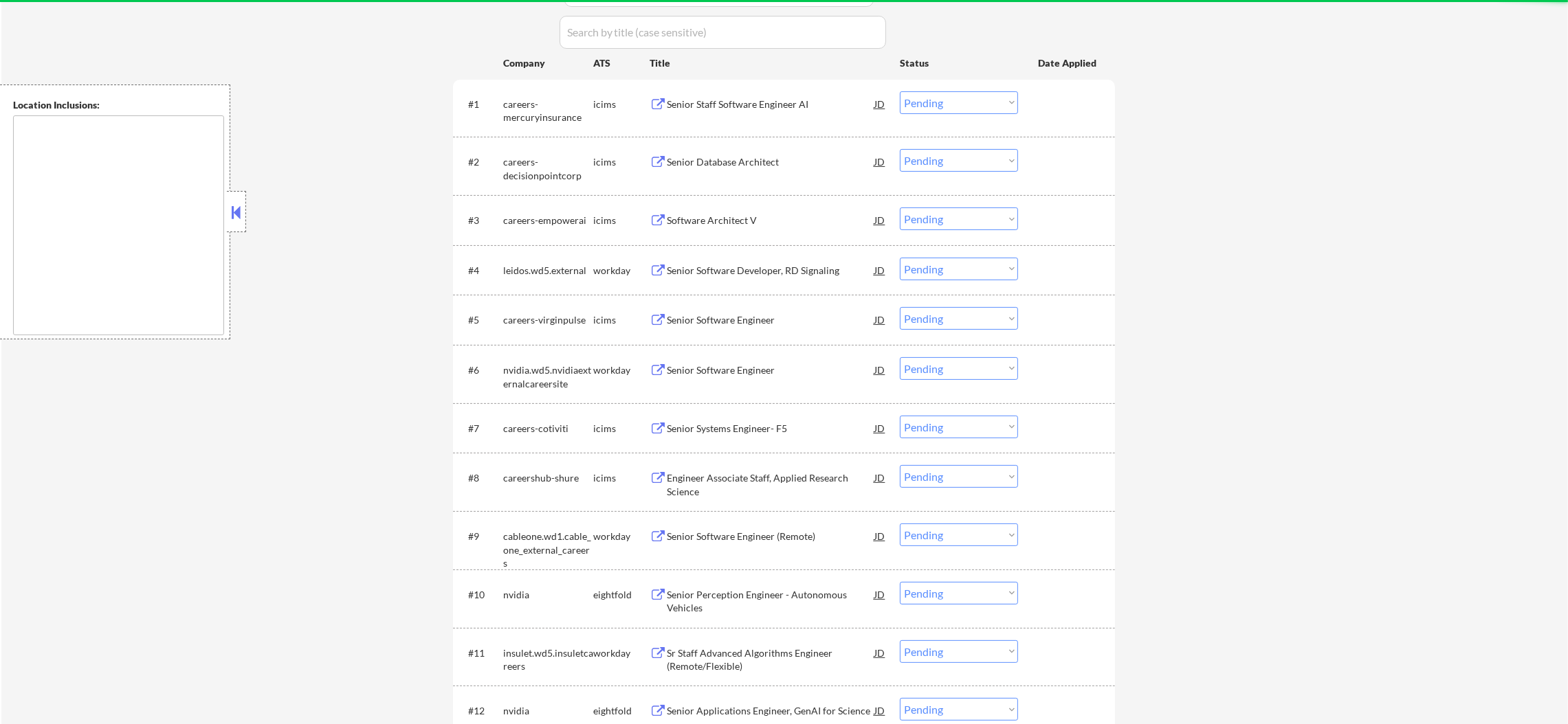
click at [757, 144] on div "#2 careers-decisionpointcorp icims Senior Database Architect JD Choose an optio…" at bounding box center [782, 165] width 649 height 45
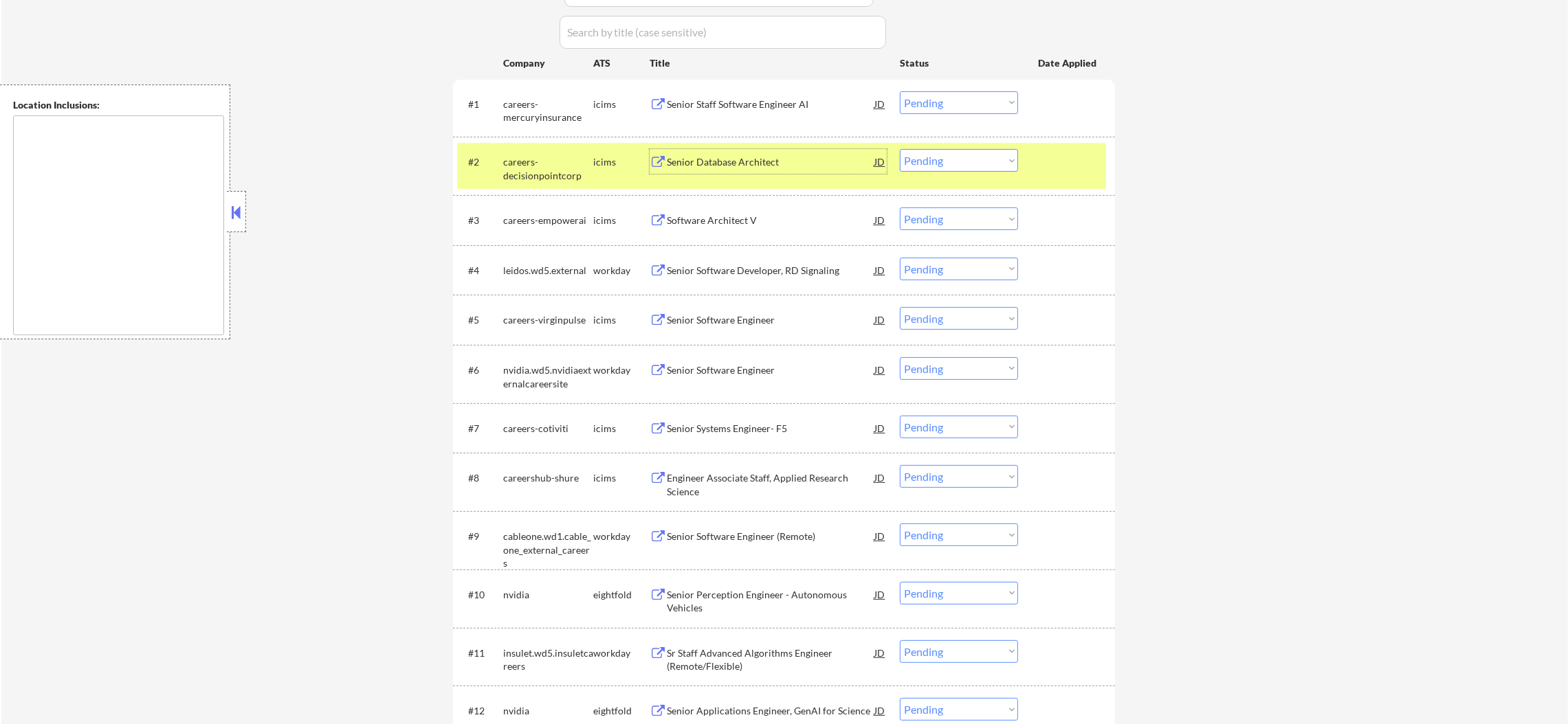
click at [757, 150] on div "Senior Database Architect" at bounding box center [770, 161] width 208 height 24
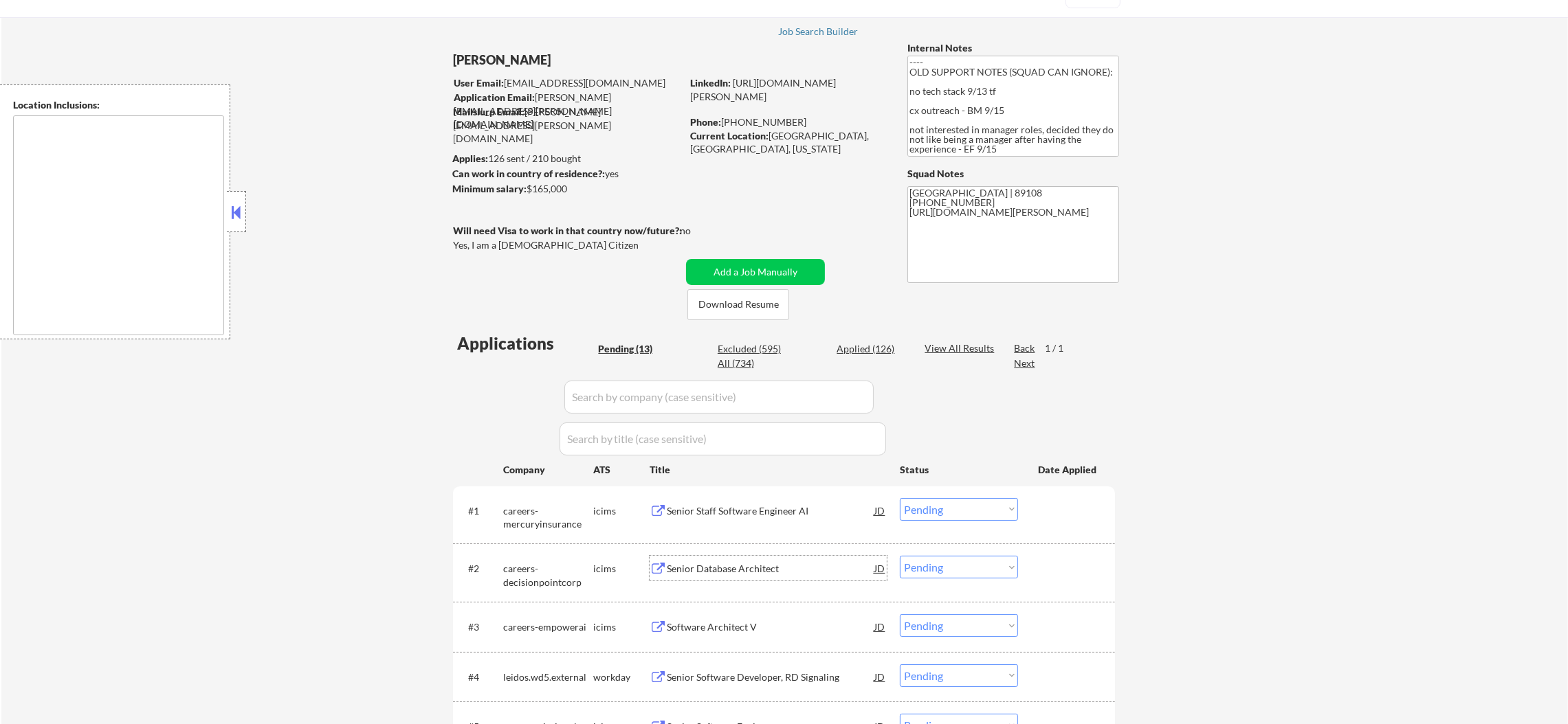
scroll to position [55, 0]
